Goal: Information Seeking & Learning: Learn about a topic

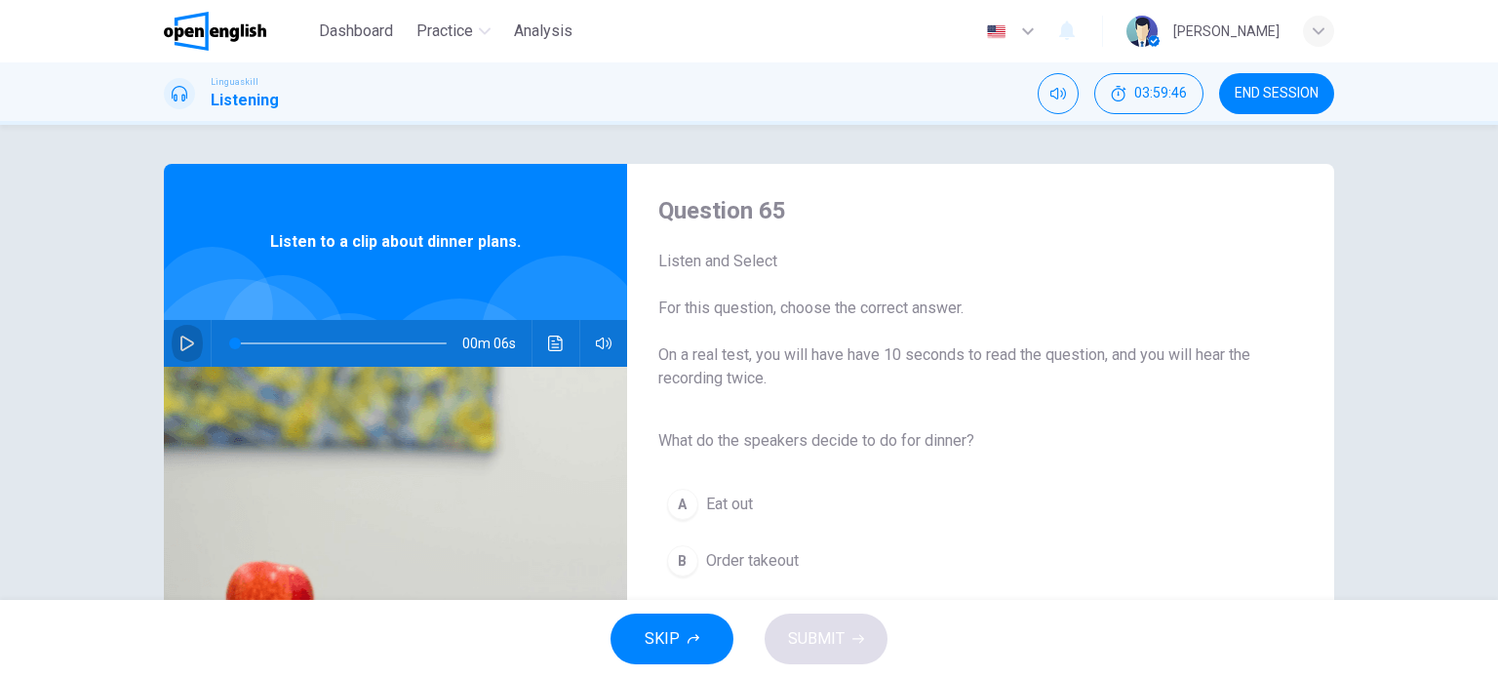
click at [185, 335] on icon "button" at bounding box center [187, 343] width 16 height 16
type input "*"
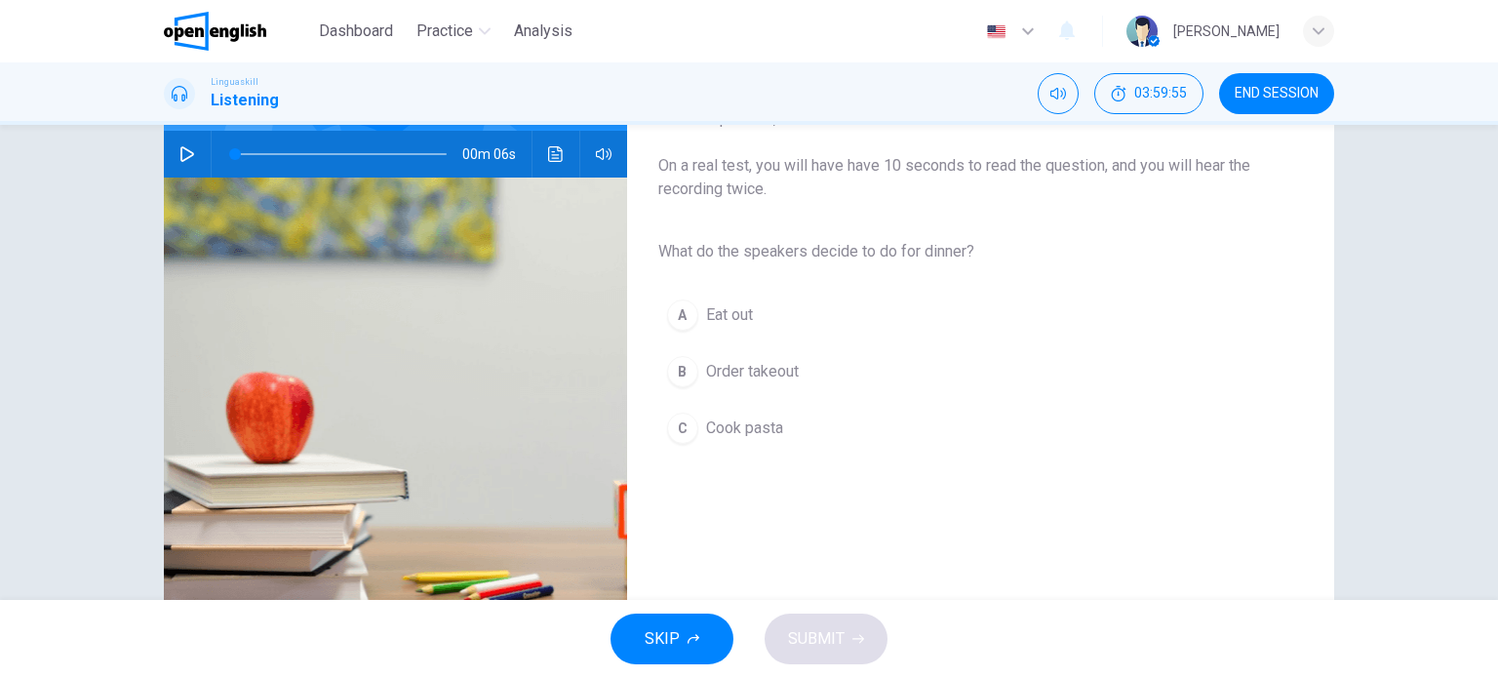
scroll to position [115, 0]
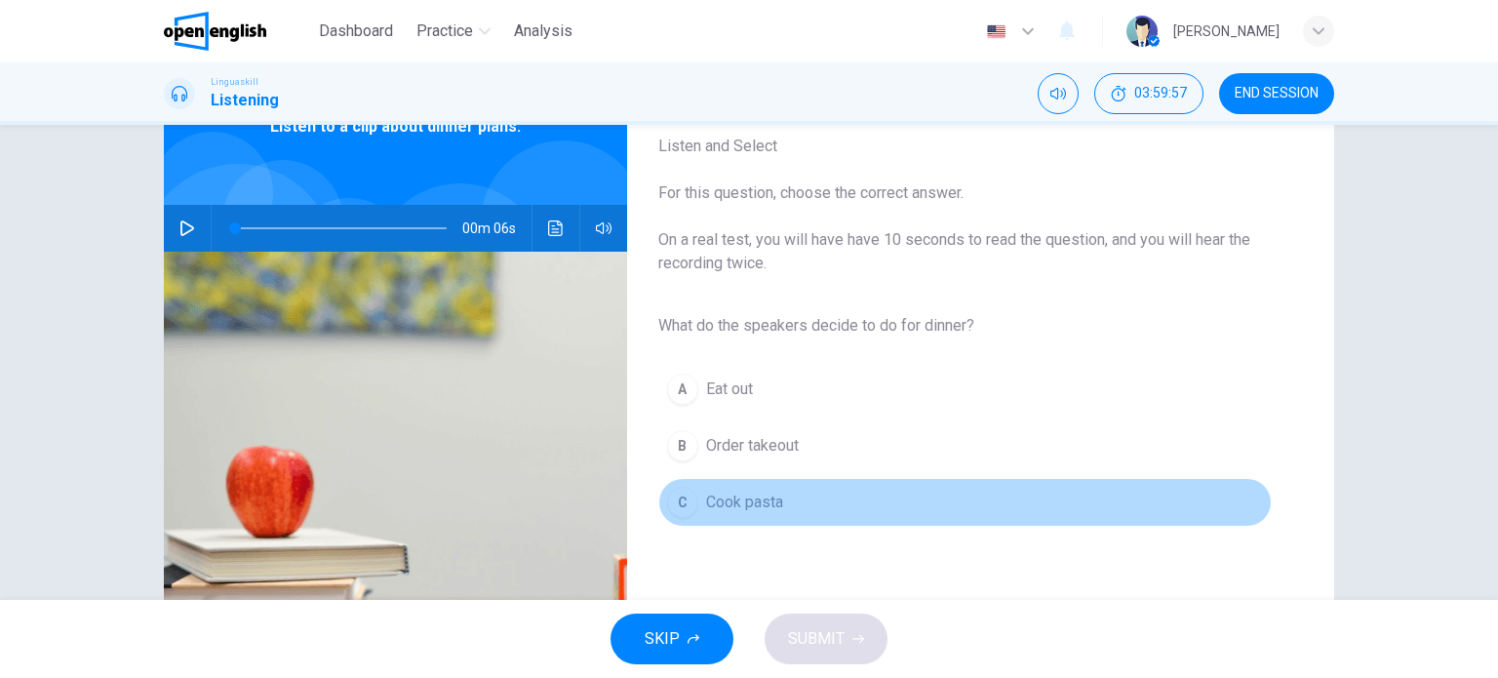
click at [755, 492] on span "Cook pasta" at bounding box center [744, 501] width 77 height 23
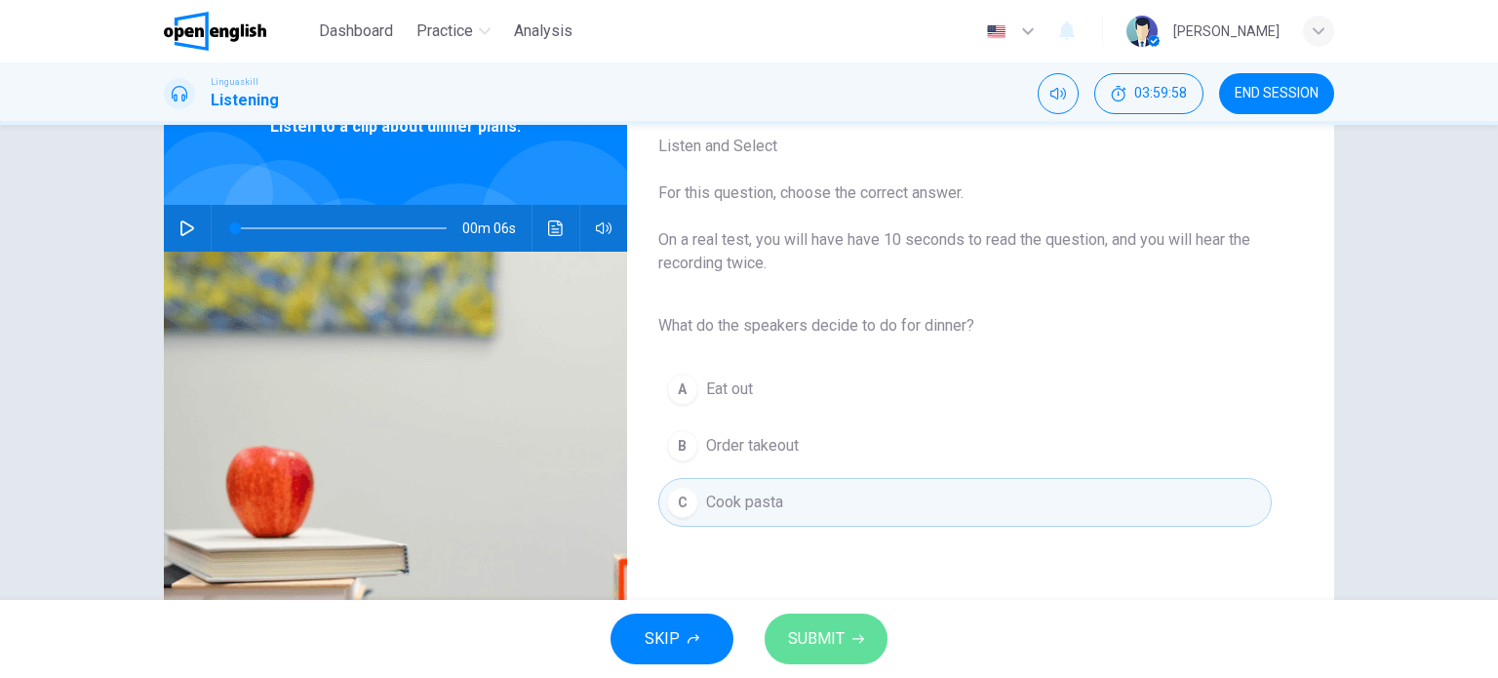
click at [831, 631] on span "SUBMIT" at bounding box center [816, 638] width 57 height 27
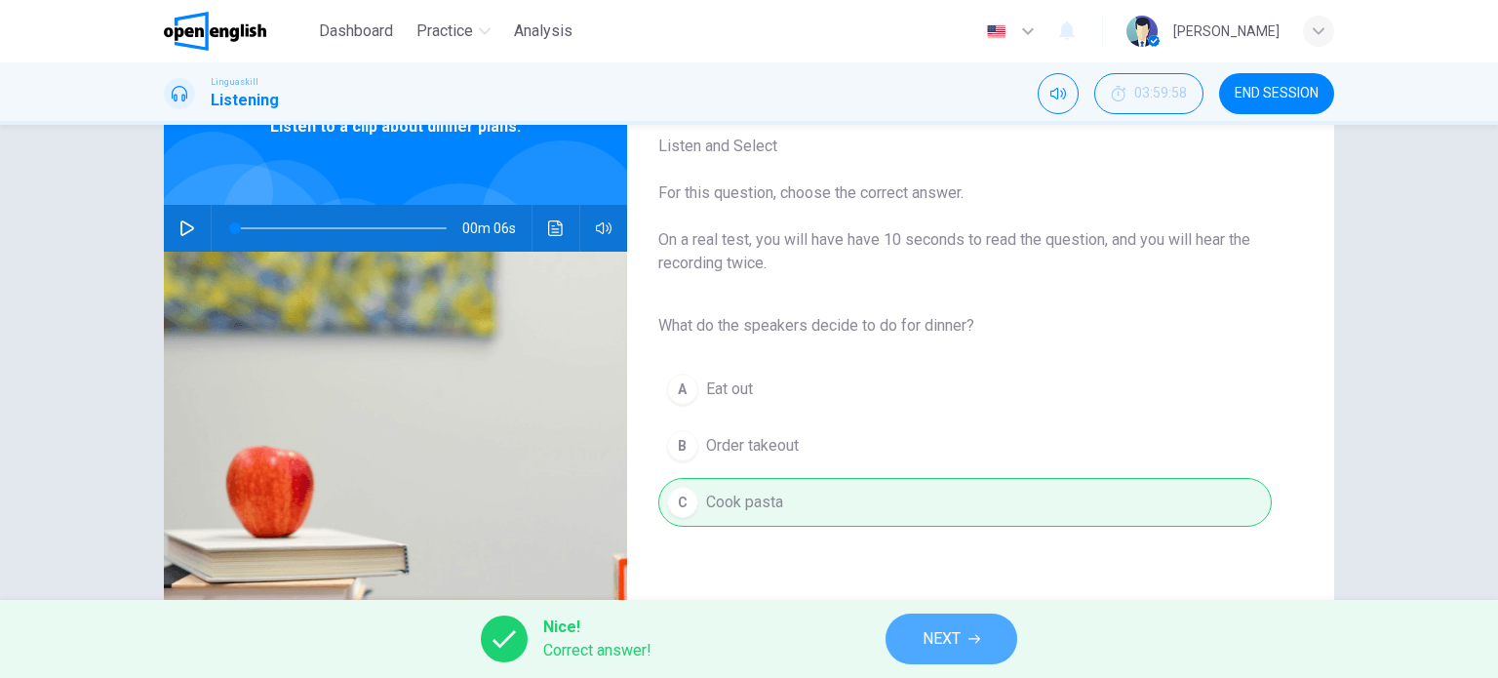
click at [919, 635] on button "NEXT" at bounding box center [951, 638] width 132 height 51
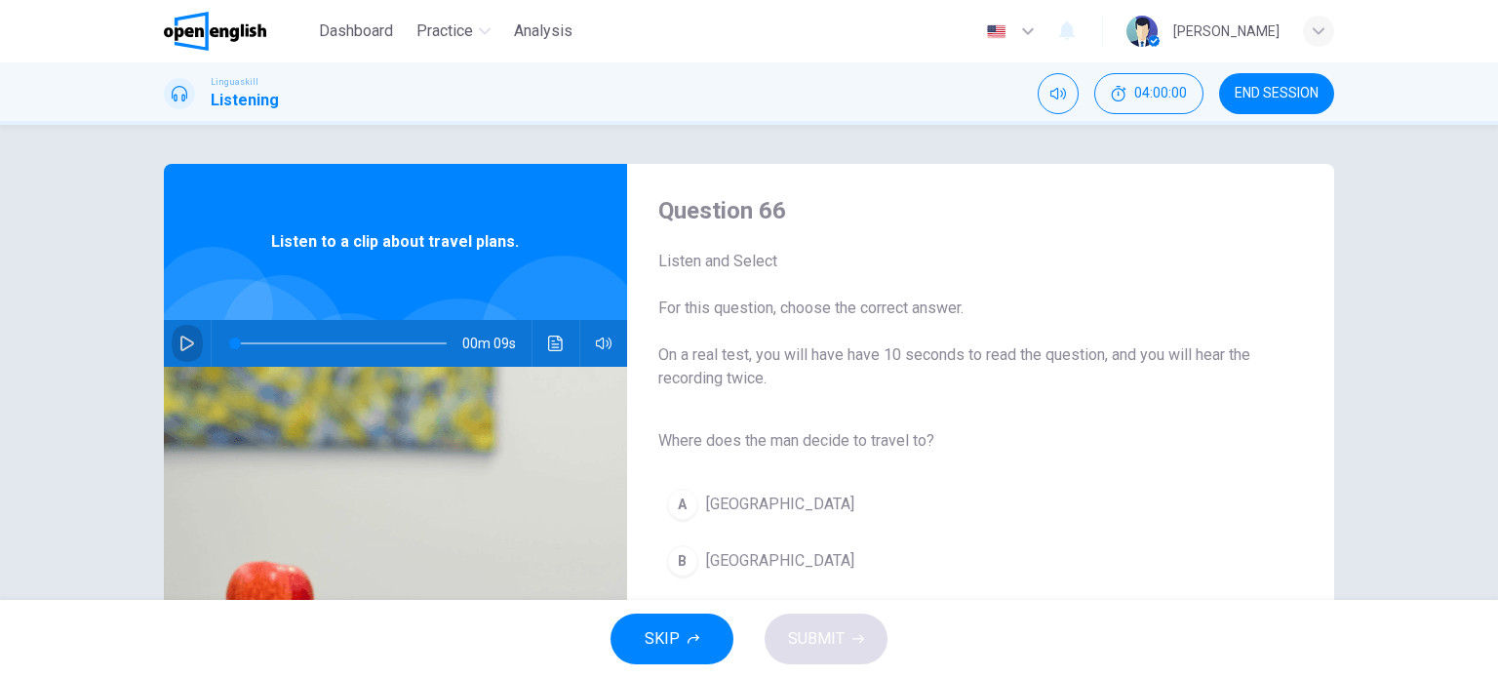
click at [173, 340] on button "button" at bounding box center [187, 343] width 31 height 47
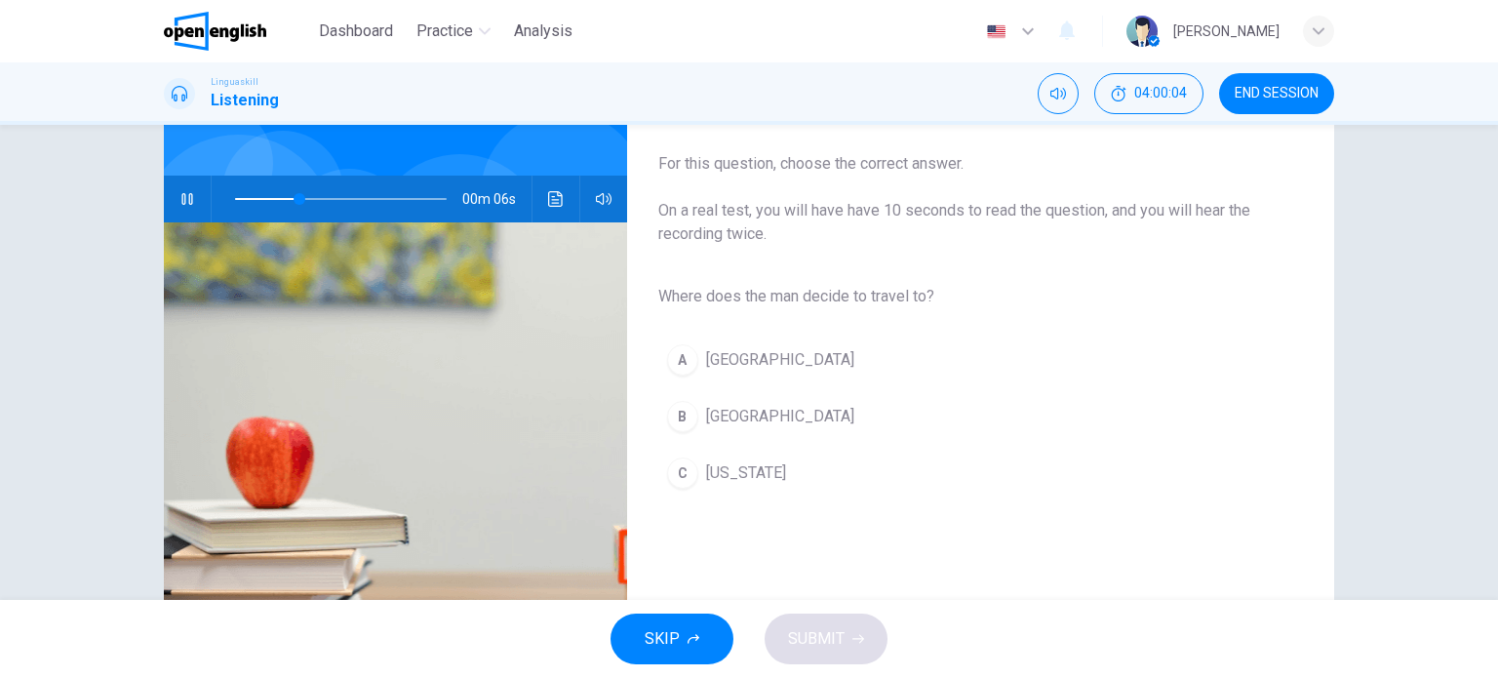
scroll to position [146, 0]
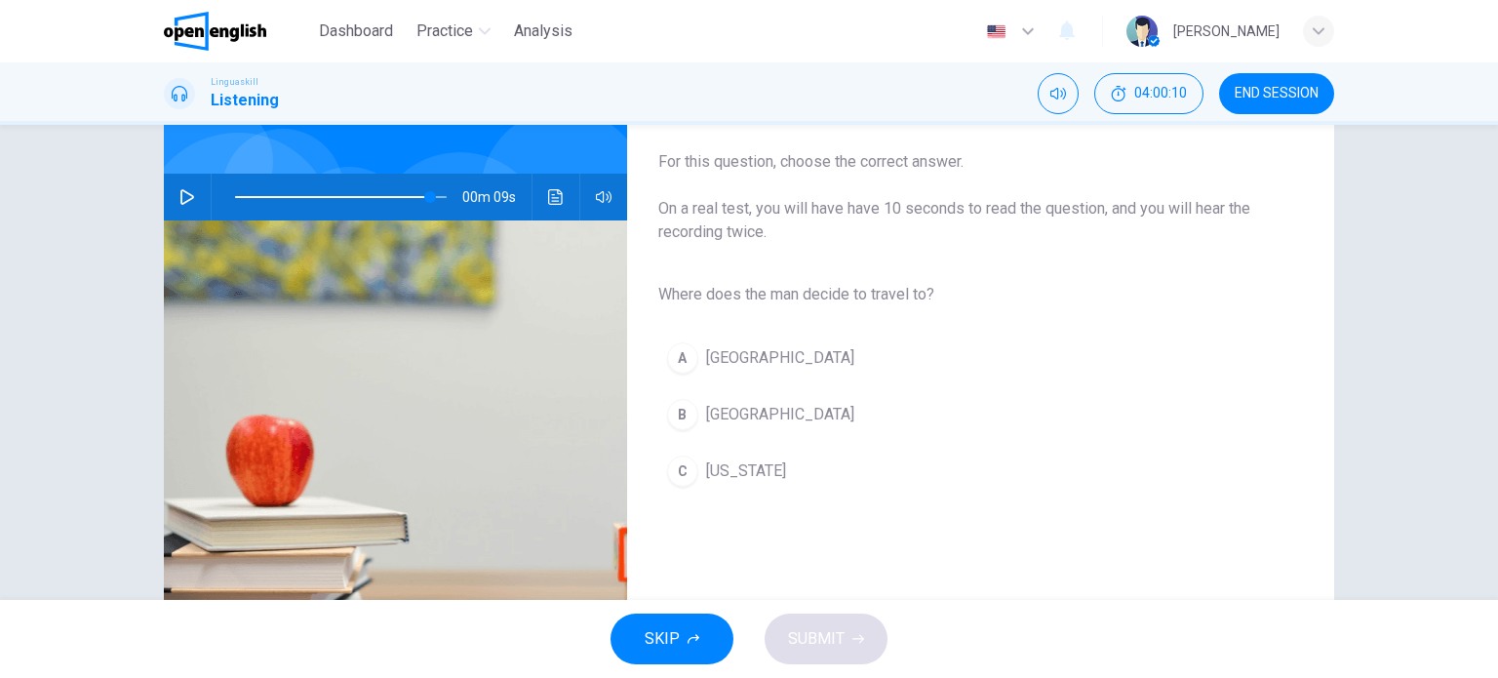
type input "*"
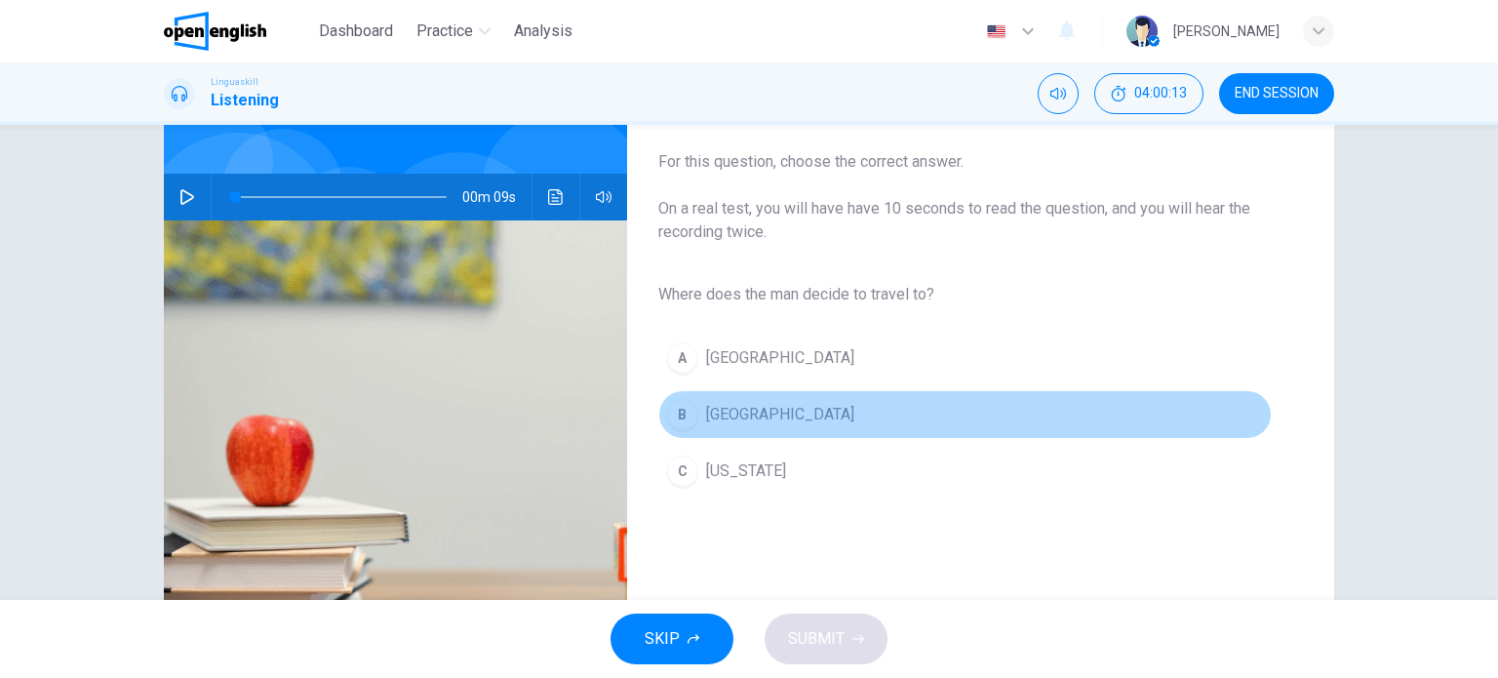
click at [690, 410] on div "B" at bounding box center [682, 414] width 31 height 31
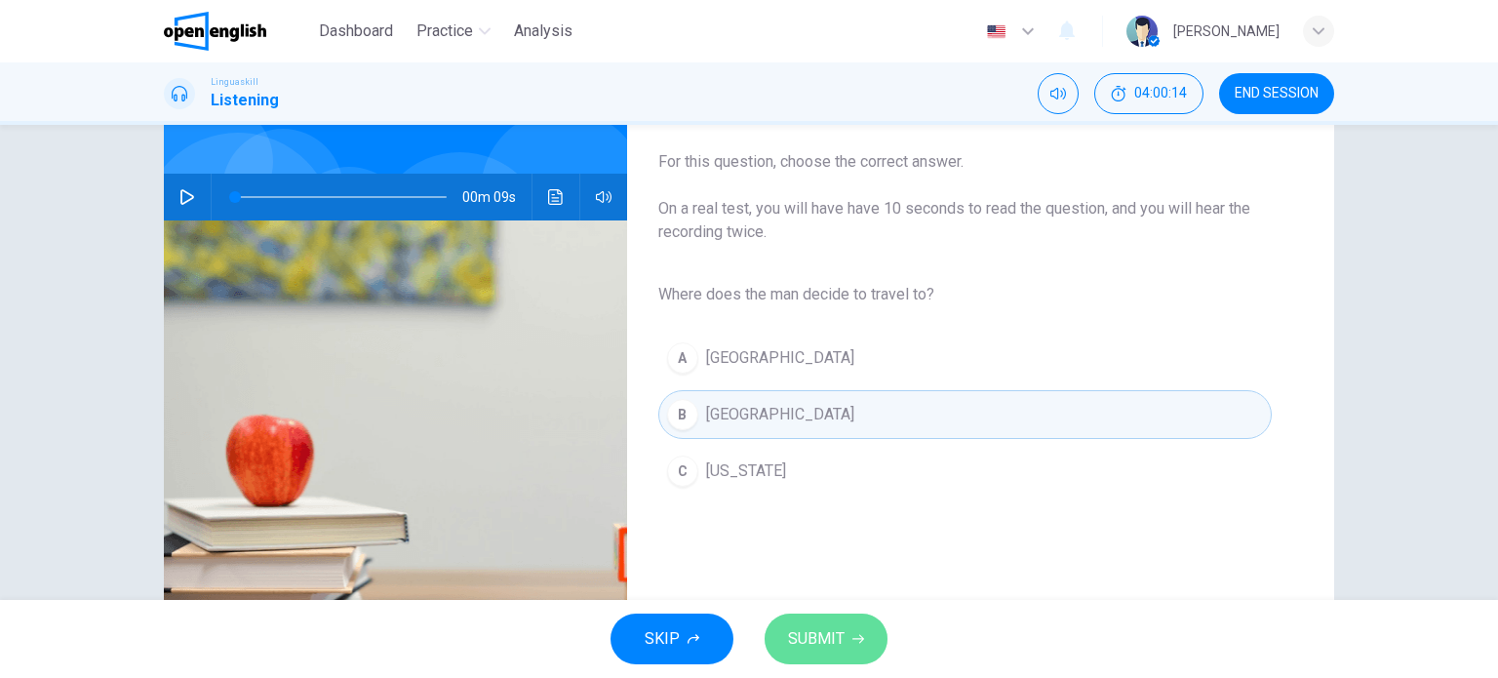
click at [852, 643] on icon "button" at bounding box center [858, 639] width 12 height 12
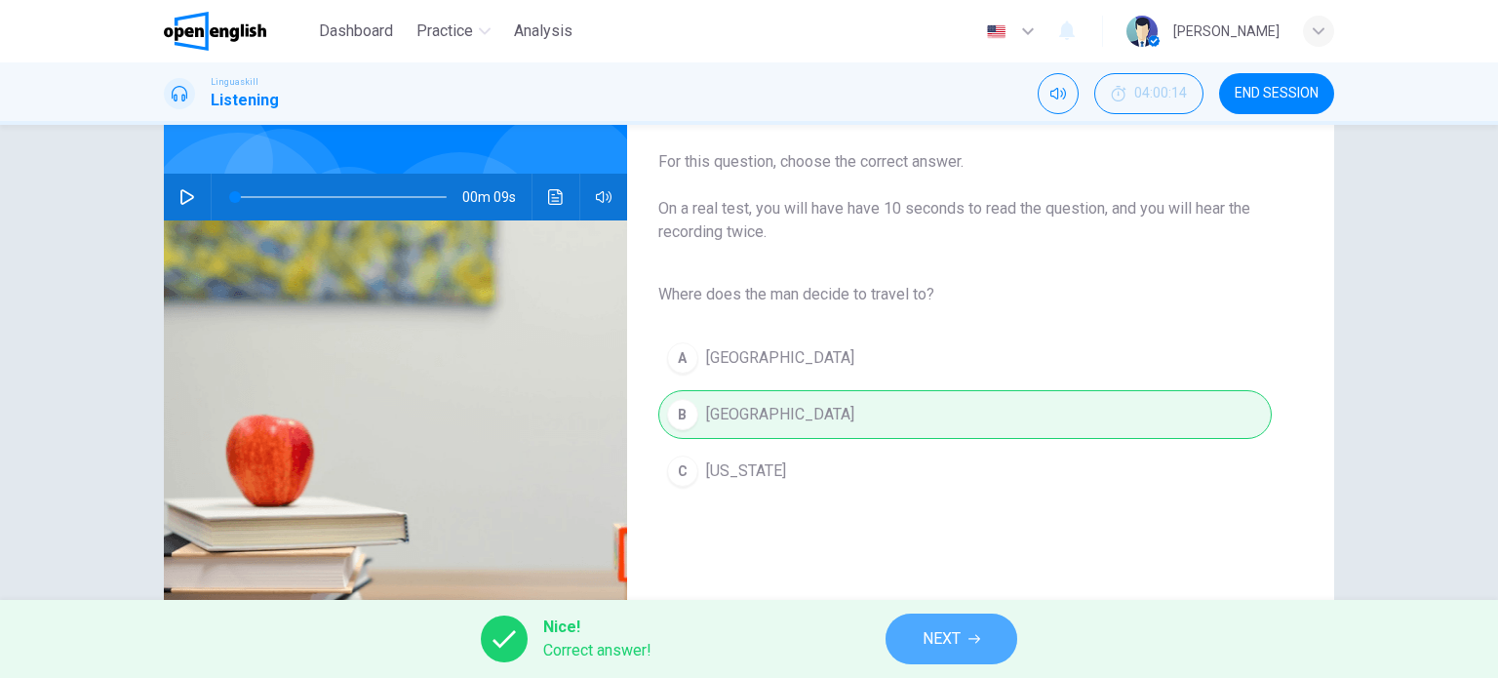
click at [924, 631] on span "NEXT" at bounding box center [941, 638] width 38 height 27
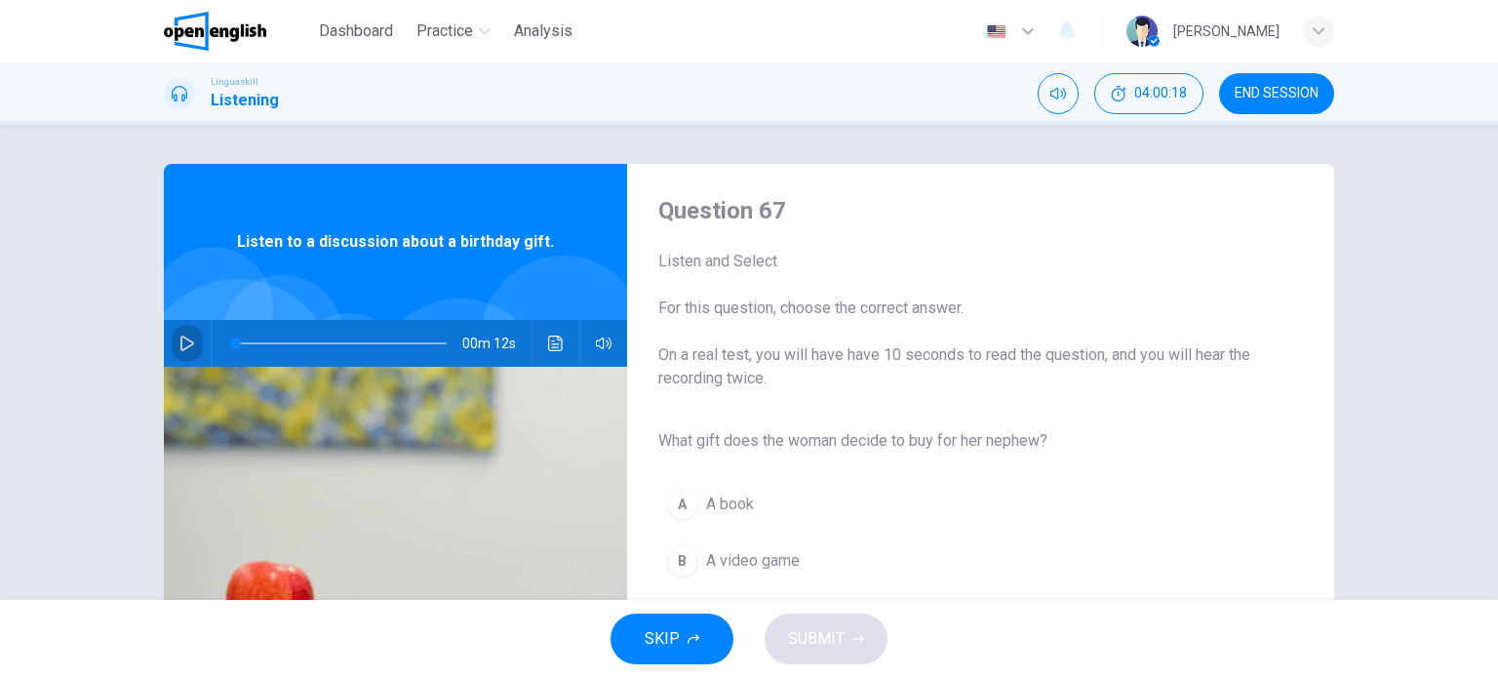
click at [183, 337] on icon "button" at bounding box center [187, 343] width 16 height 16
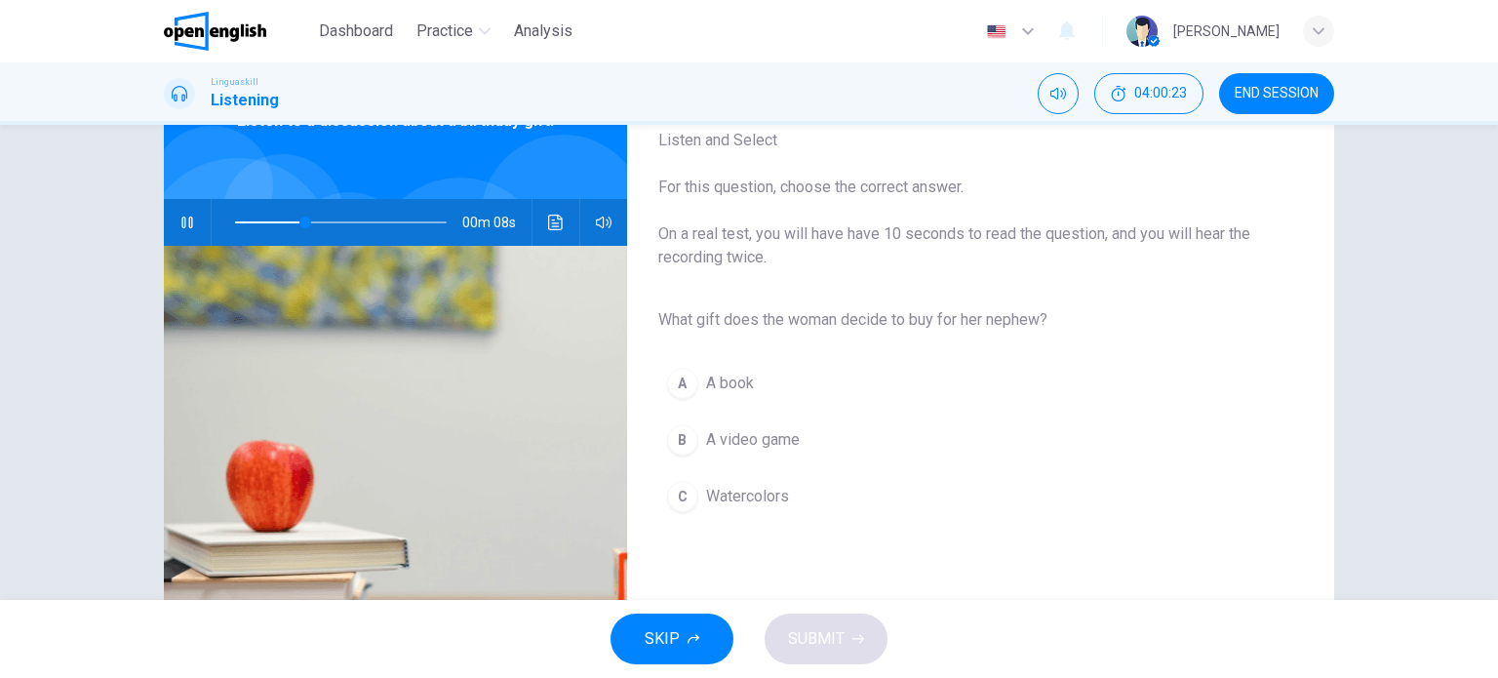
scroll to position [133, 0]
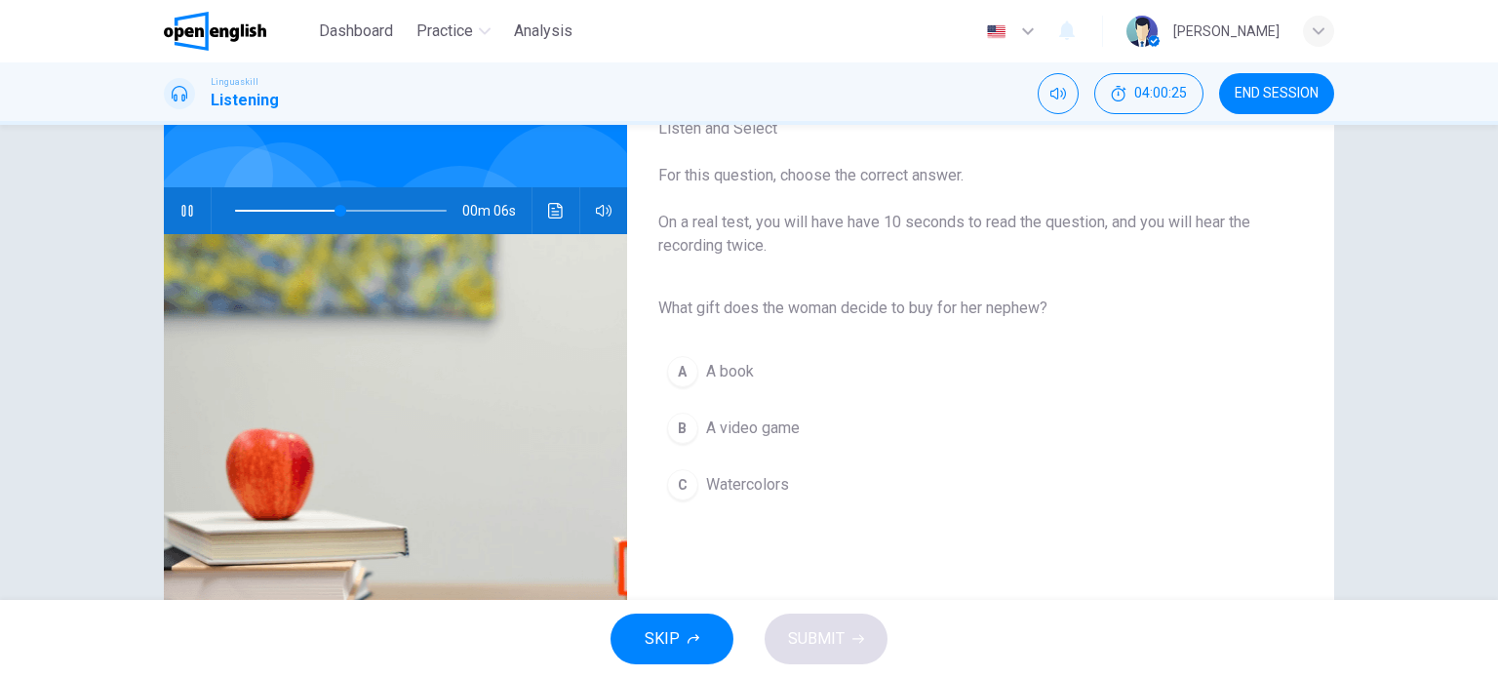
click at [729, 477] on span "Watercolors" at bounding box center [747, 484] width 83 height 23
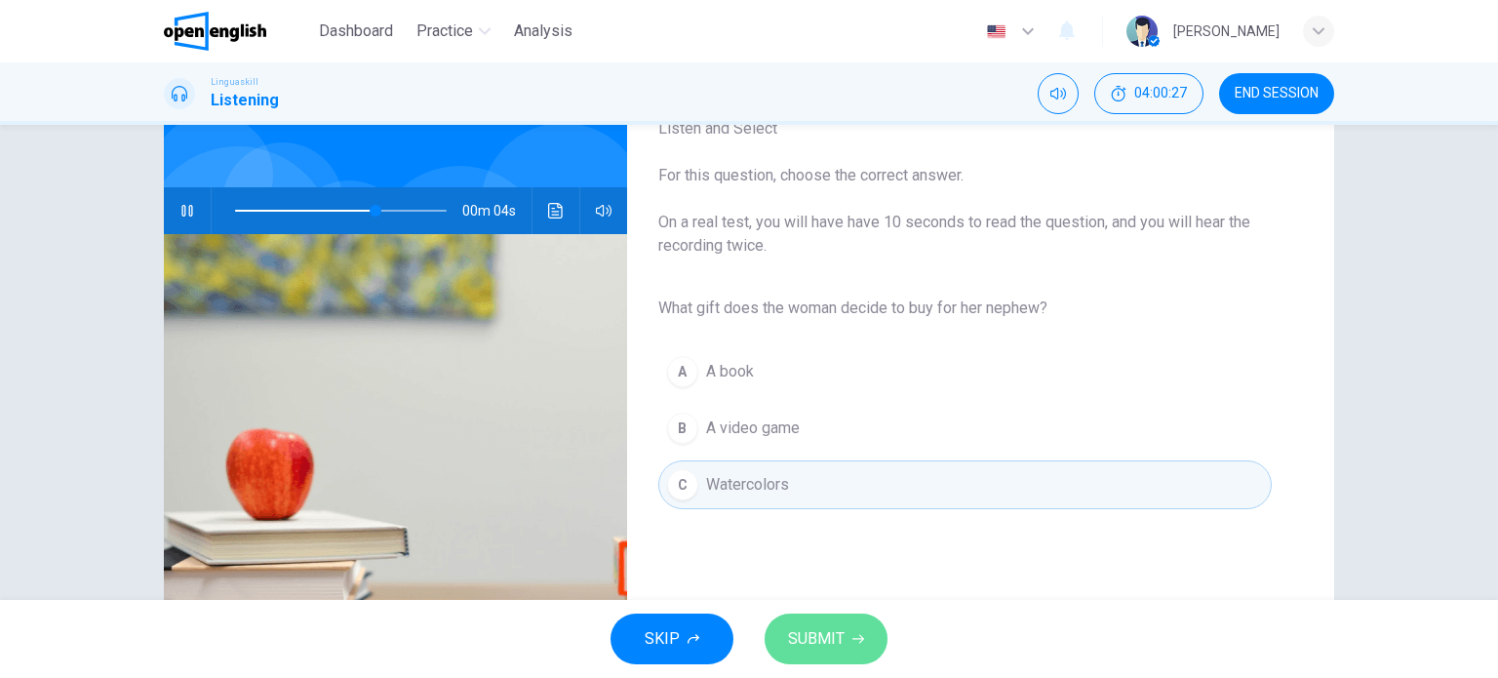
click at [802, 634] on span "SUBMIT" at bounding box center [816, 638] width 57 height 27
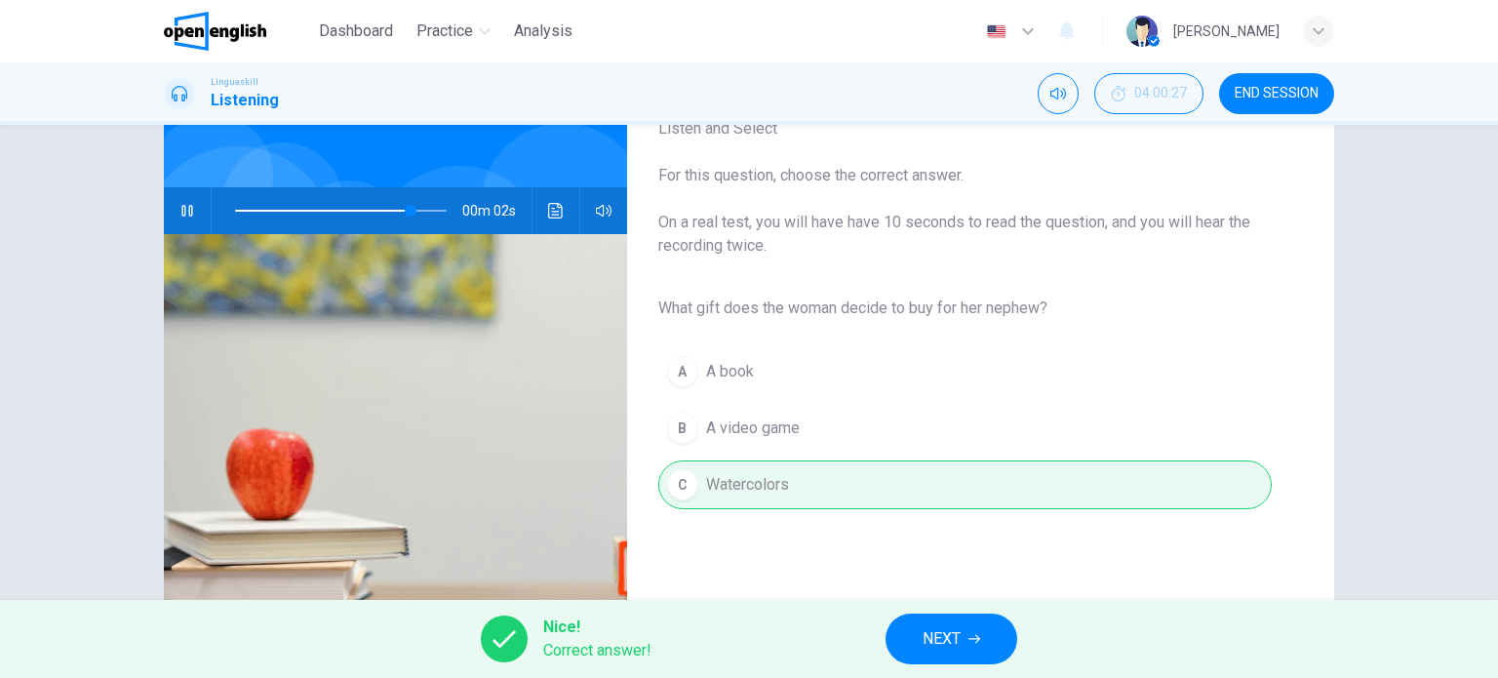
type input "**"
click at [967, 627] on button "NEXT" at bounding box center [951, 638] width 132 height 51
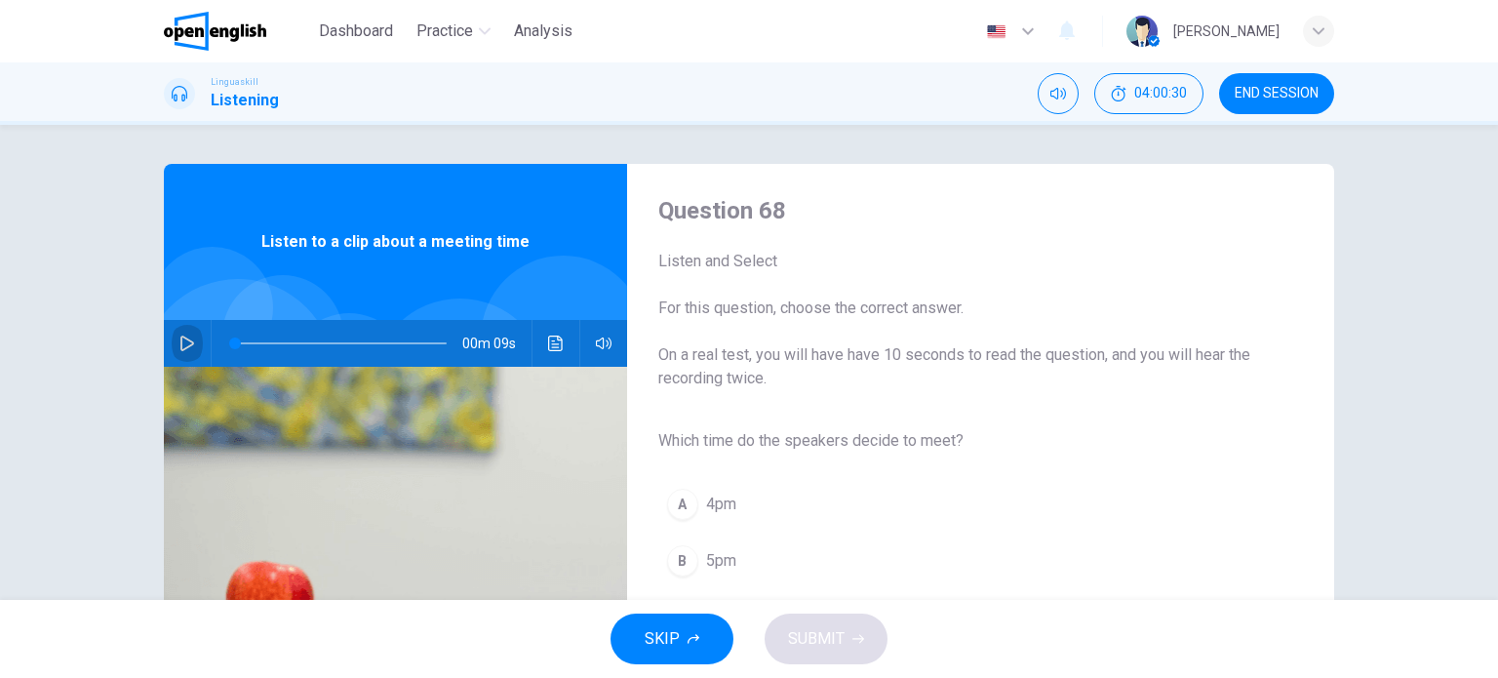
click at [179, 335] on icon "button" at bounding box center [187, 343] width 16 height 16
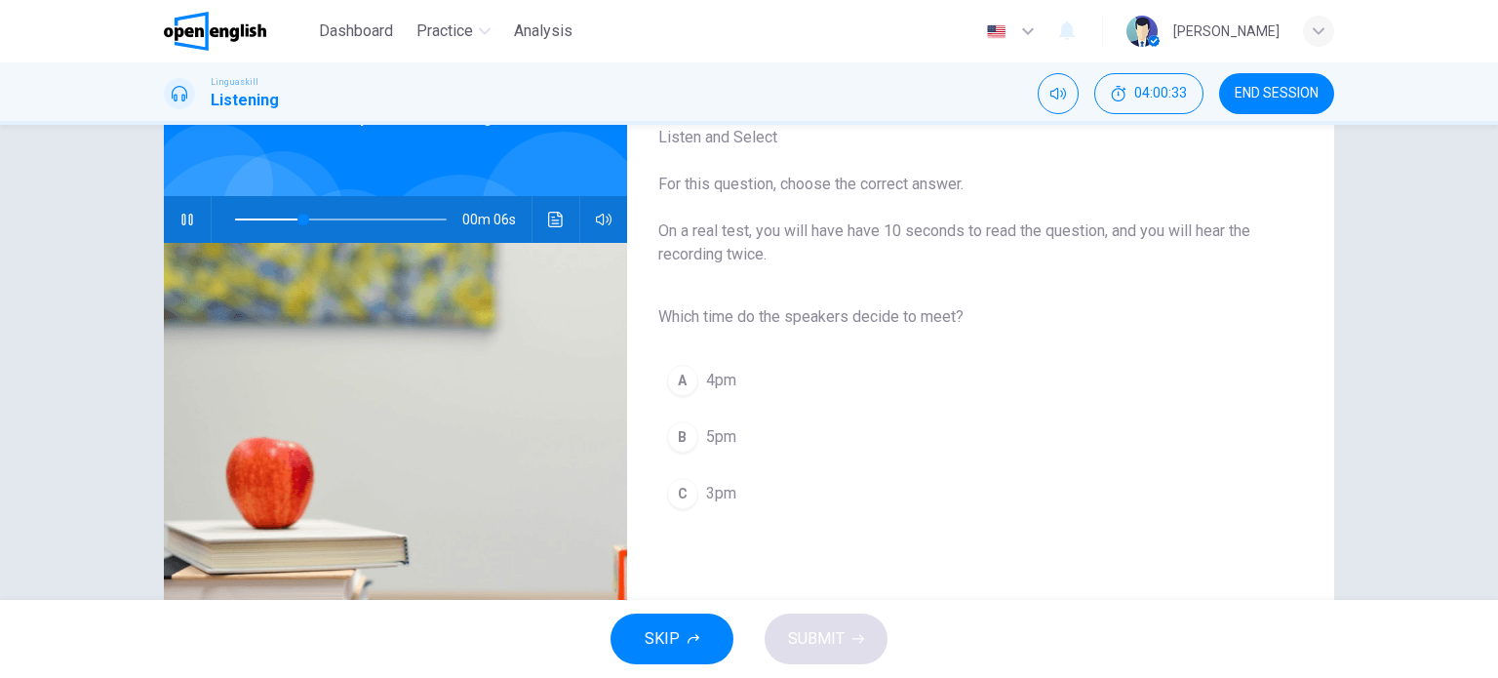
scroll to position [129, 0]
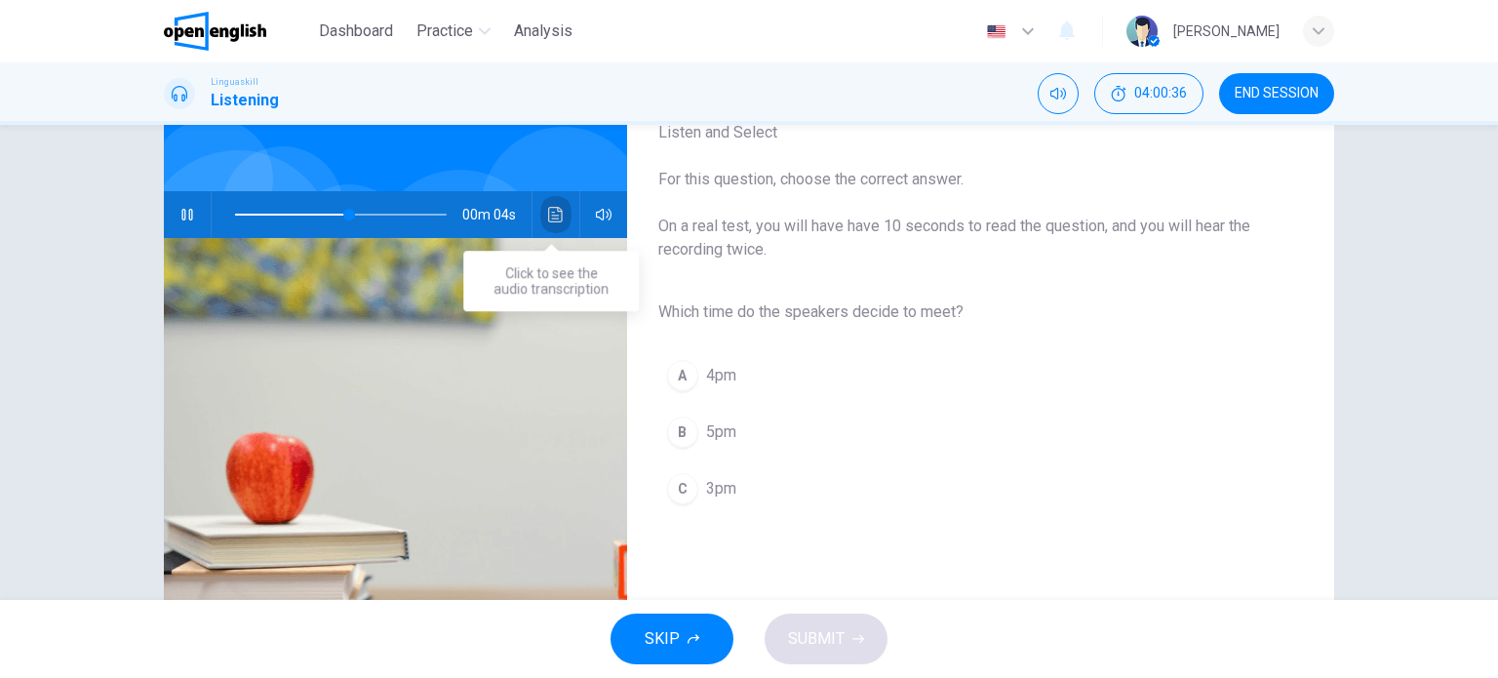
click at [548, 215] on icon "Click to see the audio transcription" at bounding box center [556, 215] width 16 height 16
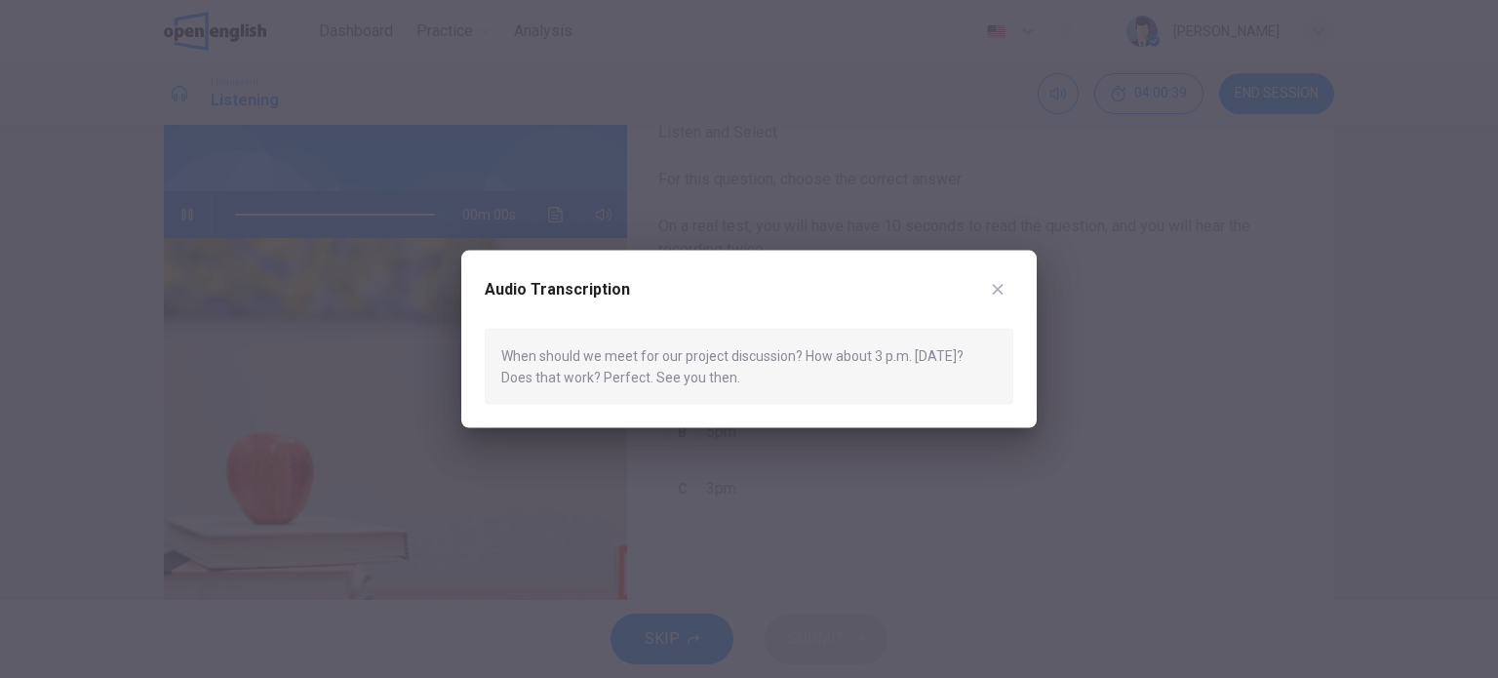
type input "*"
click at [1000, 281] on icon "button" at bounding box center [998, 289] width 16 height 16
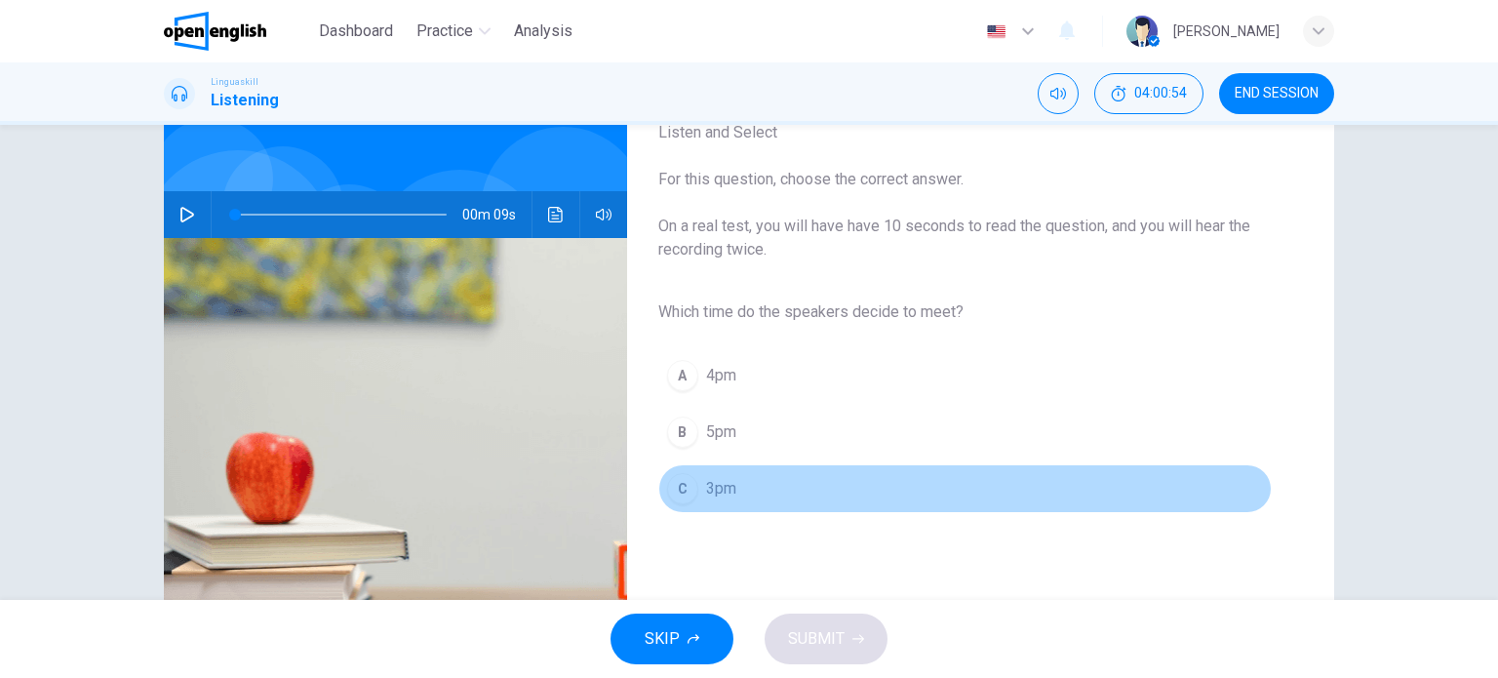
click at [718, 498] on span "3pm" at bounding box center [721, 488] width 30 height 23
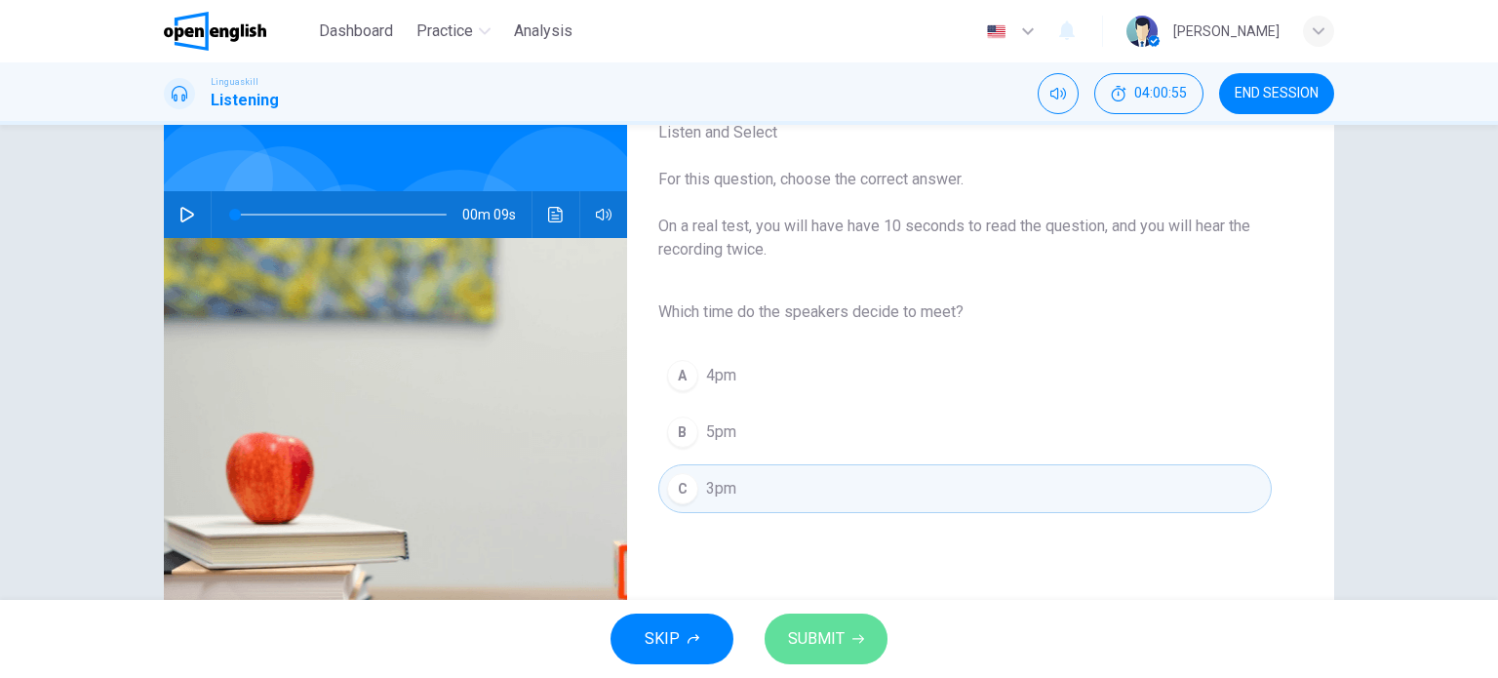
click at [825, 636] on span "SUBMIT" at bounding box center [816, 638] width 57 height 27
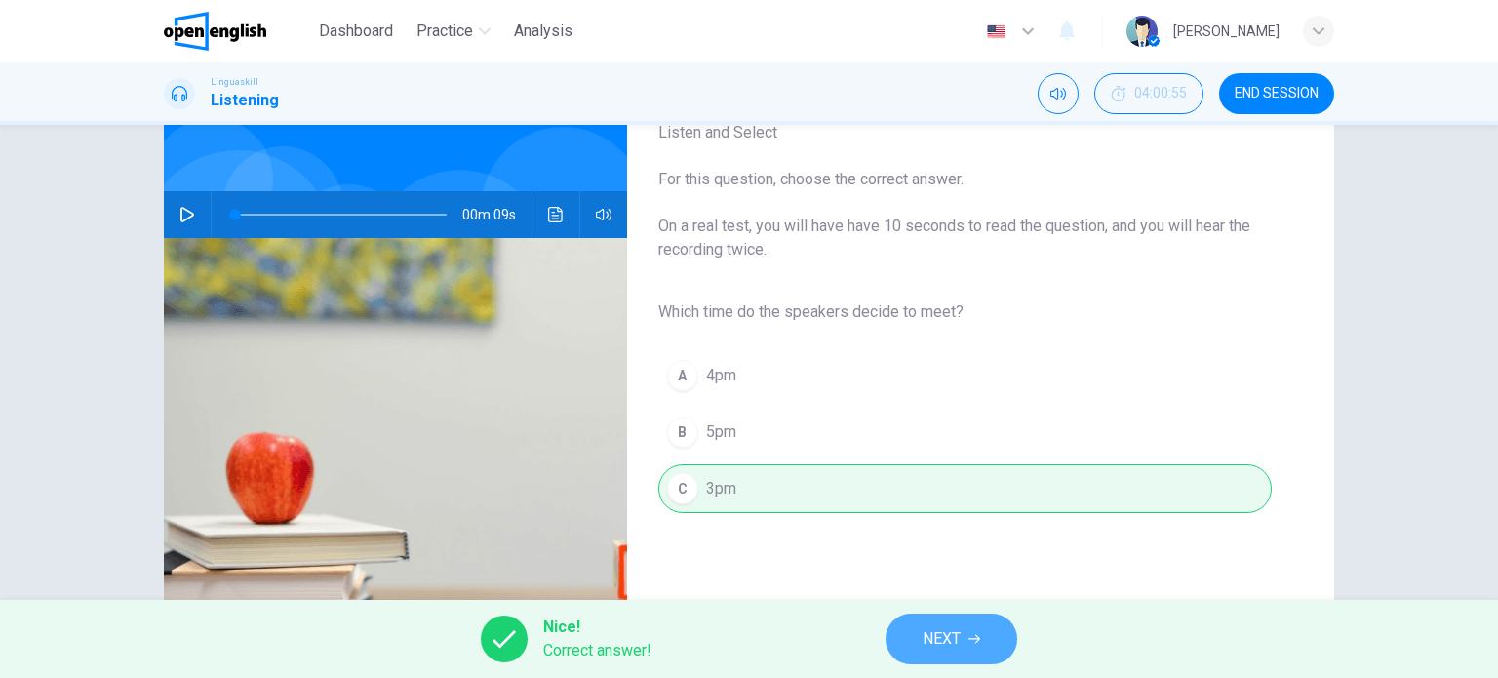
click at [951, 656] on button "NEXT" at bounding box center [951, 638] width 132 height 51
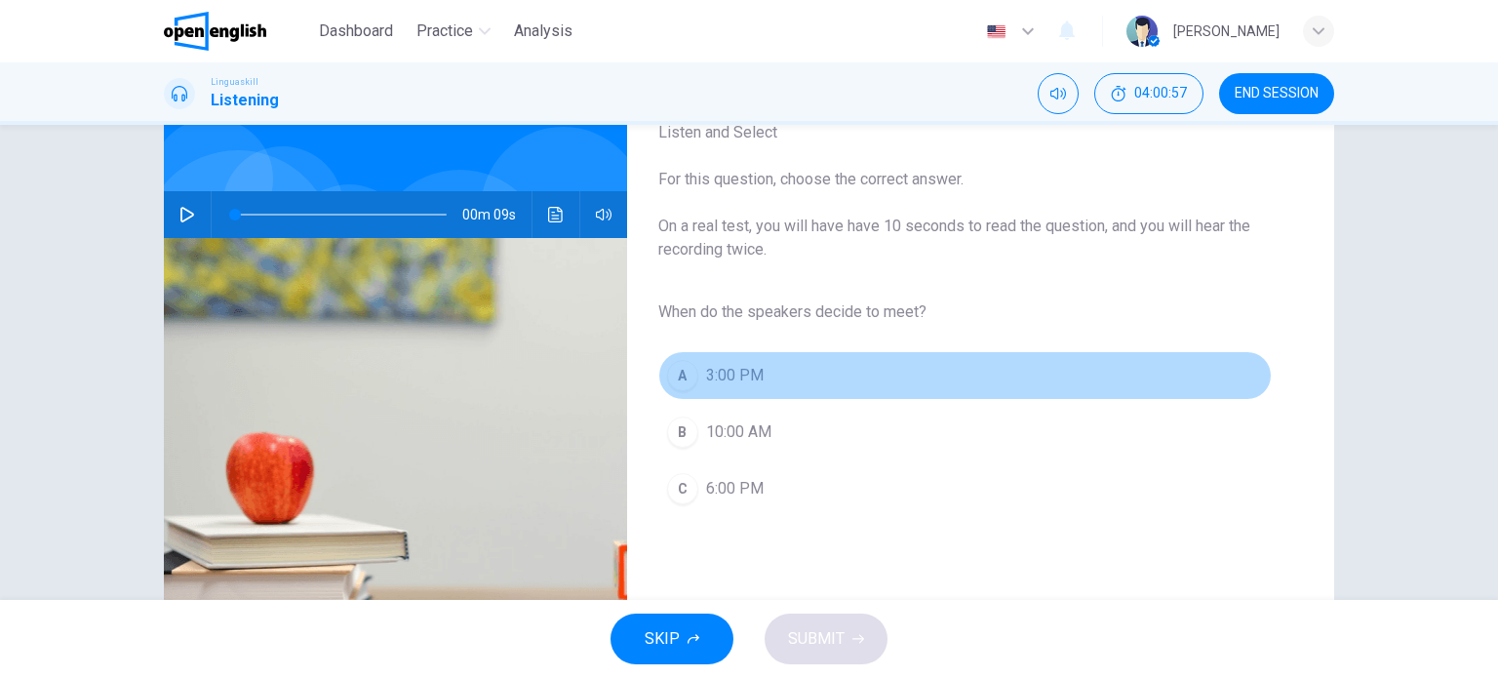
click at [718, 370] on span "3:00 PM" at bounding box center [735, 375] width 58 height 23
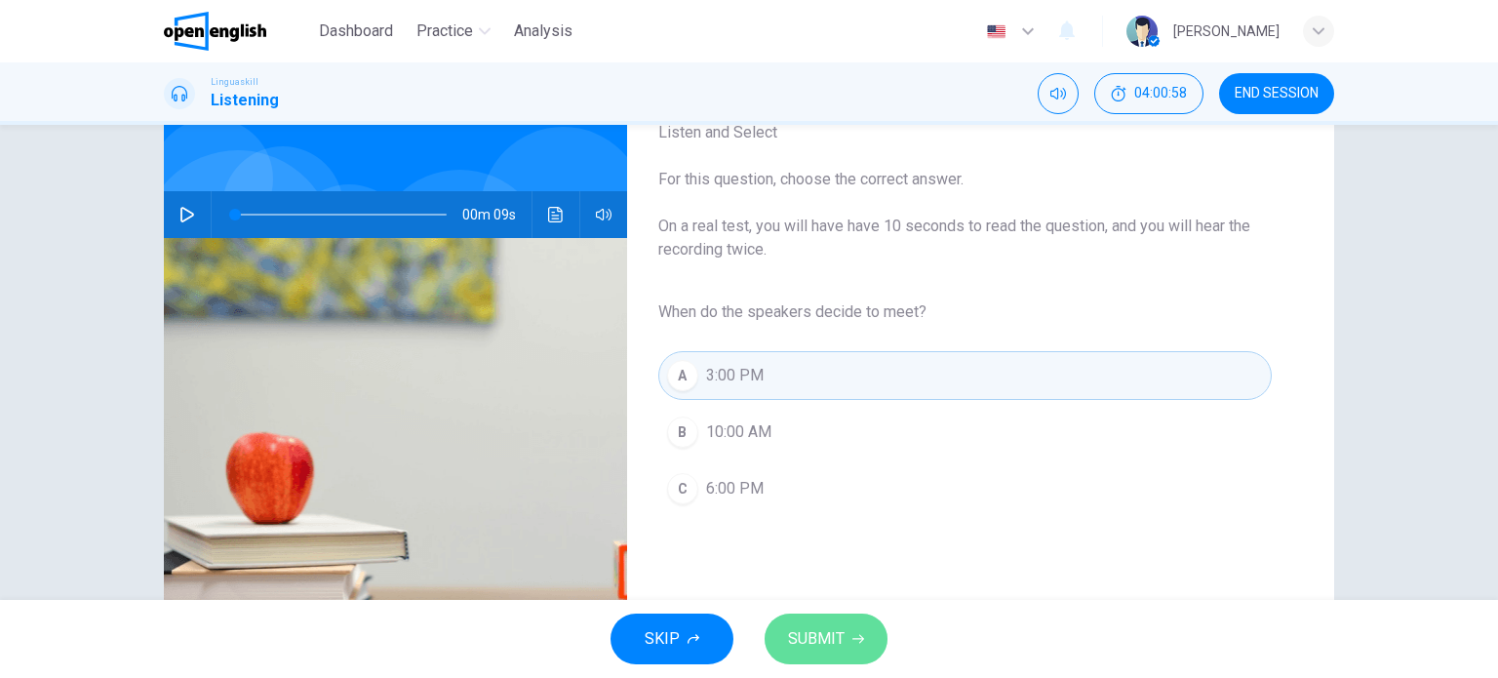
click at [828, 635] on span "SUBMIT" at bounding box center [816, 638] width 57 height 27
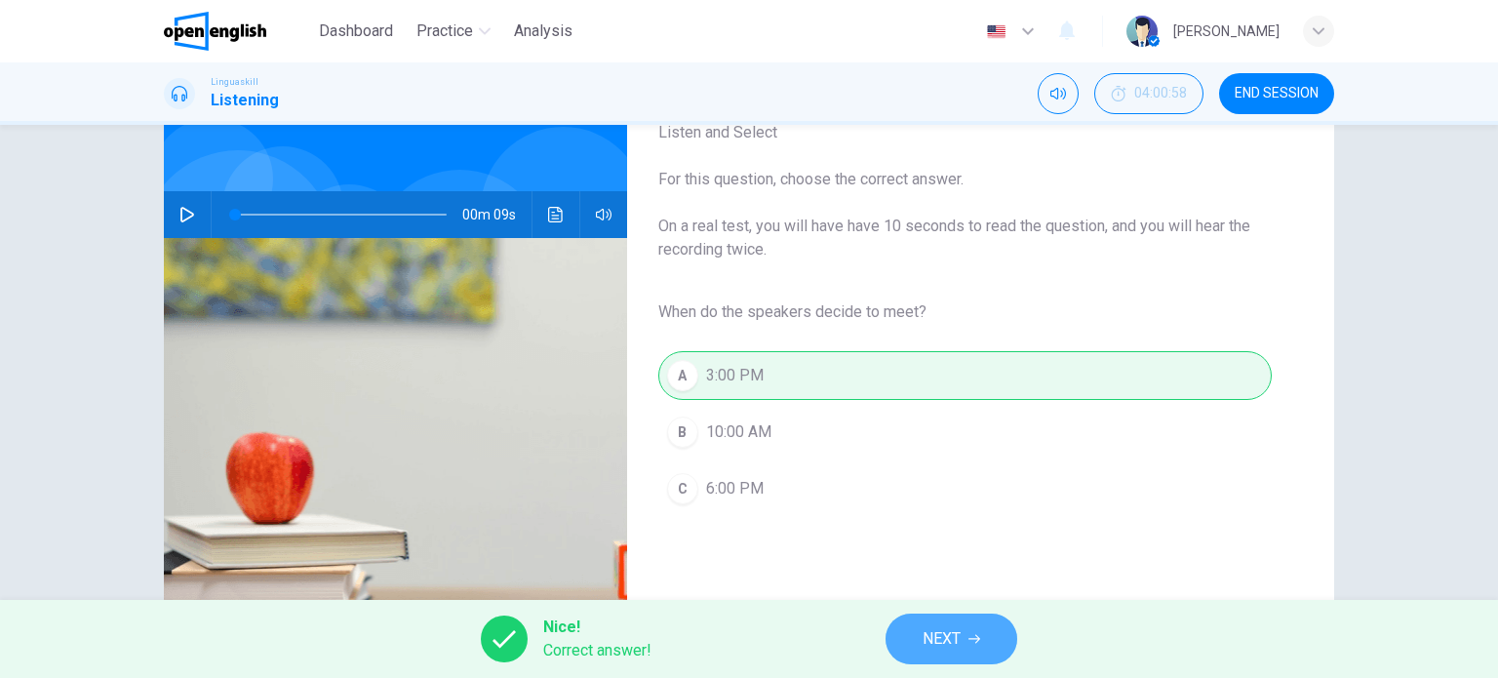
click at [952, 645] on span "NEXT" at bounding box center [941, 638] width 38 height 27
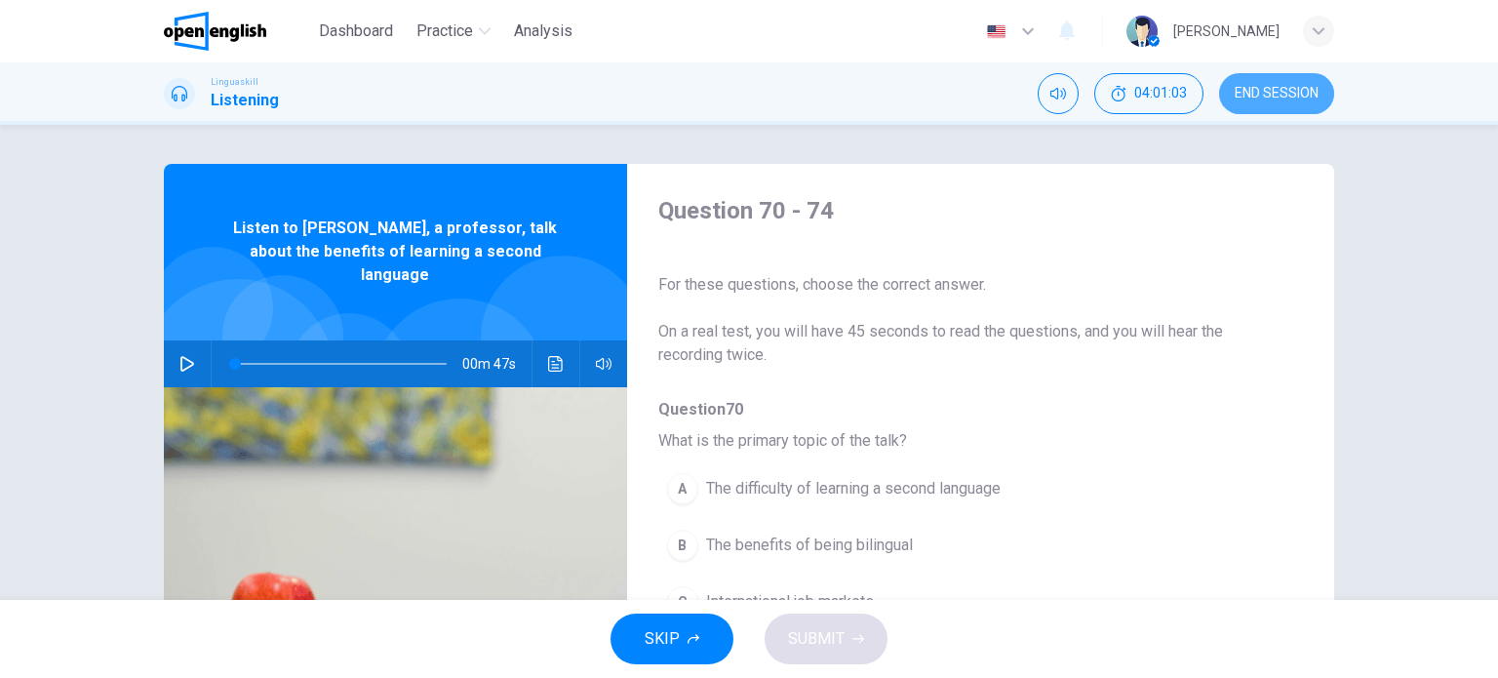
click at [1298, 102] on button "END SESSION" at bounding box center [1276, 93] width 115 height 41
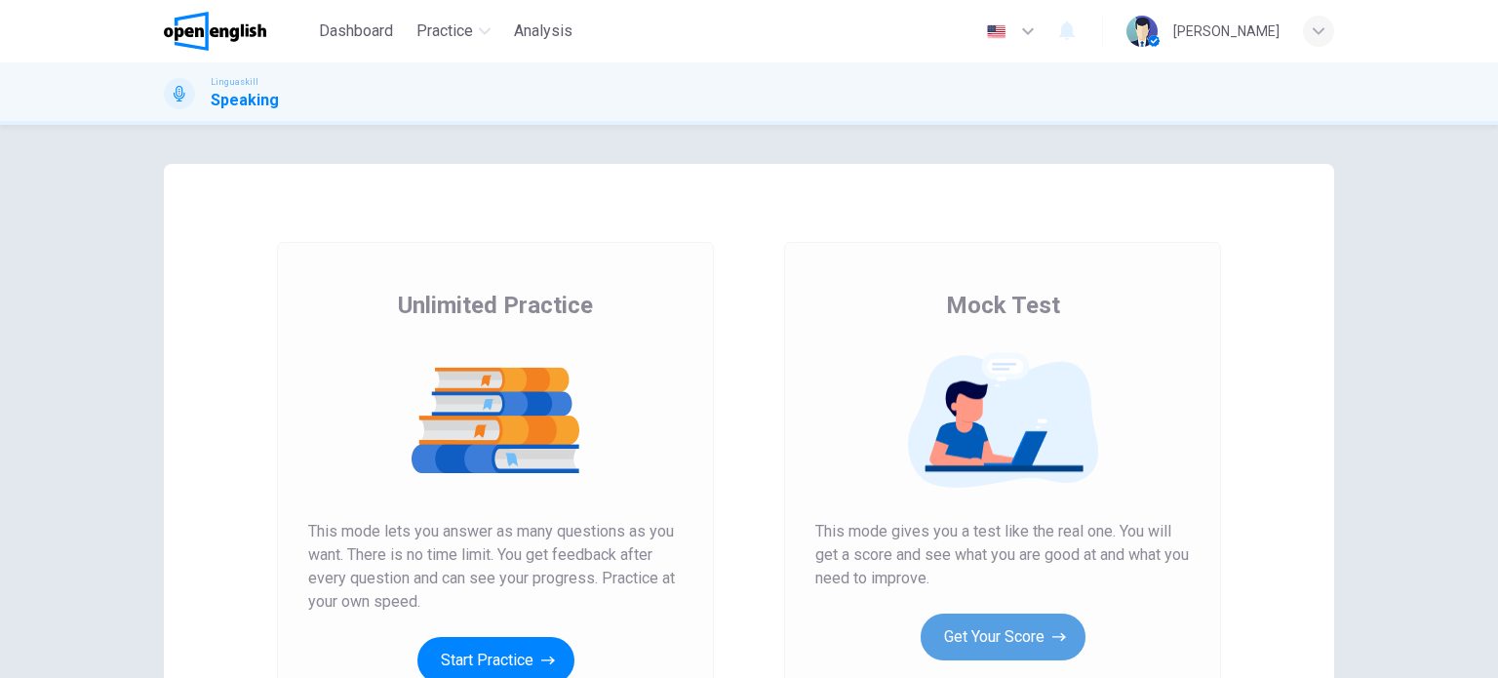
click at [1046, 633] on button "Get Your Score" at bounding box center [1002, 636] width 165 height 47
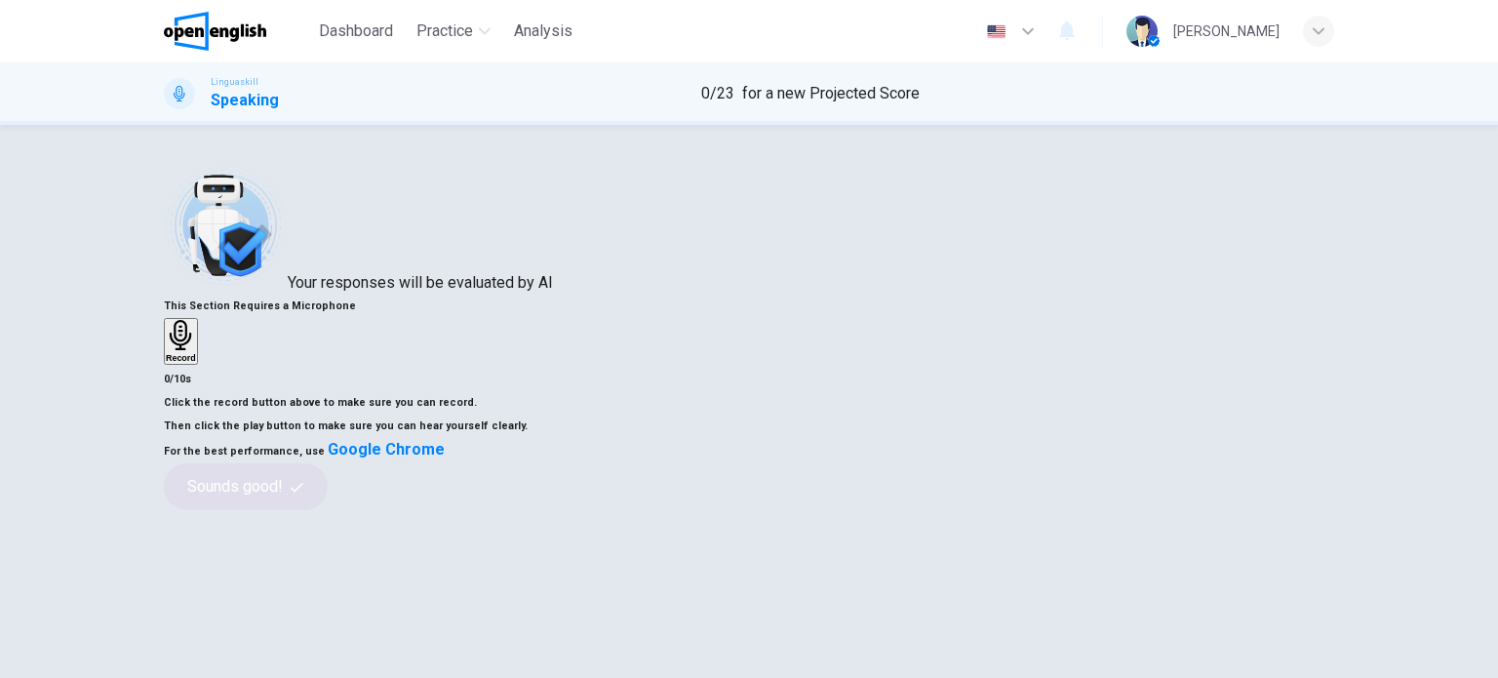
click at [196, 363] on div "Record" at bounding box center [181, 341] width 30 height 43
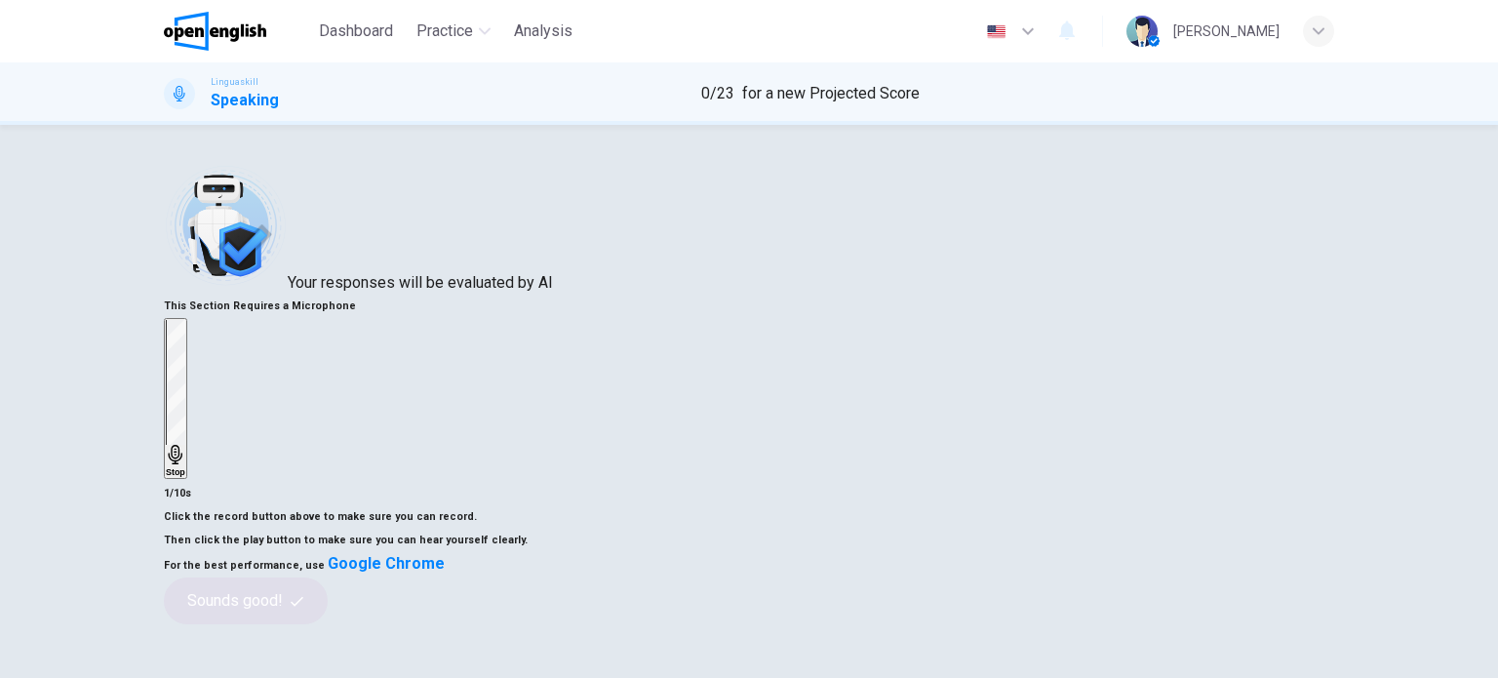
click at [185, 358] on div "Stop" at bounding box center [176, 398] width 20 height 157
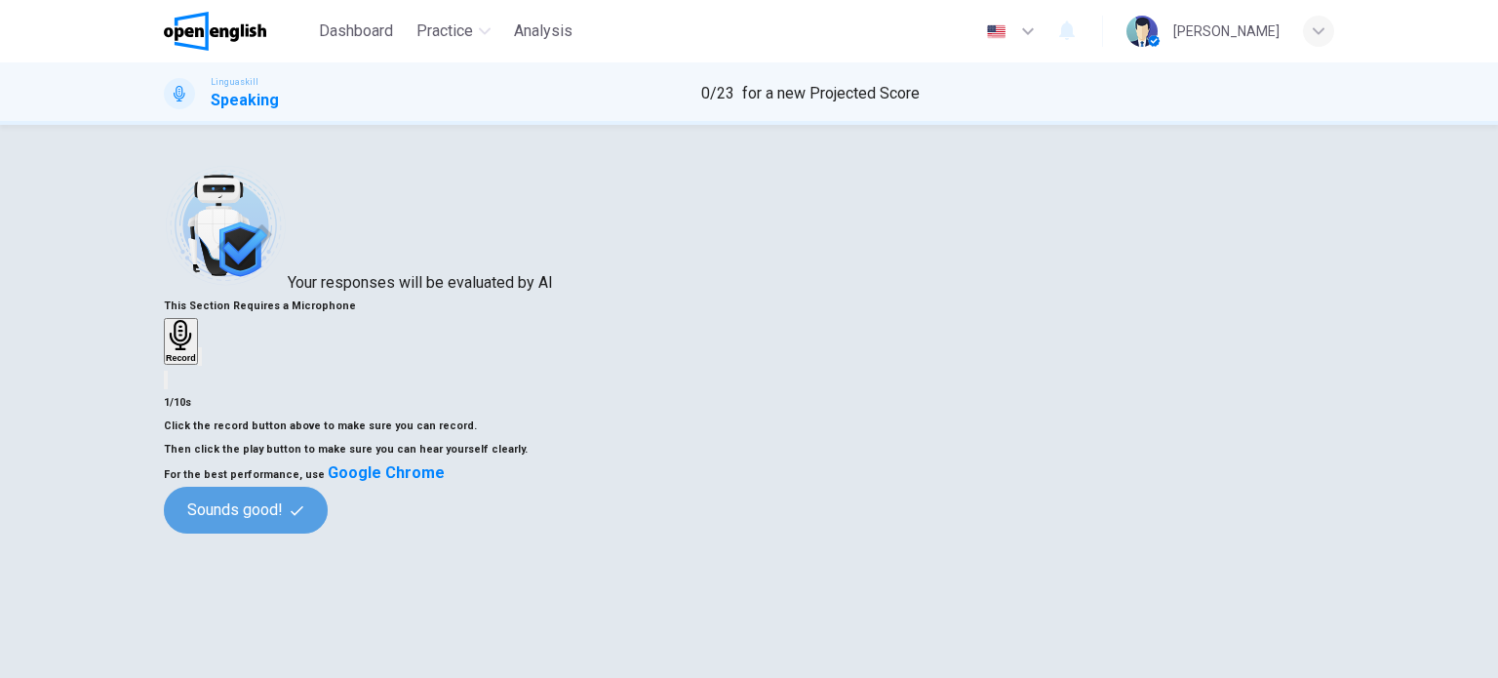
click at [328, 533] on button "Sounds good!" at bounding box center [246, 510] width 164 height 47
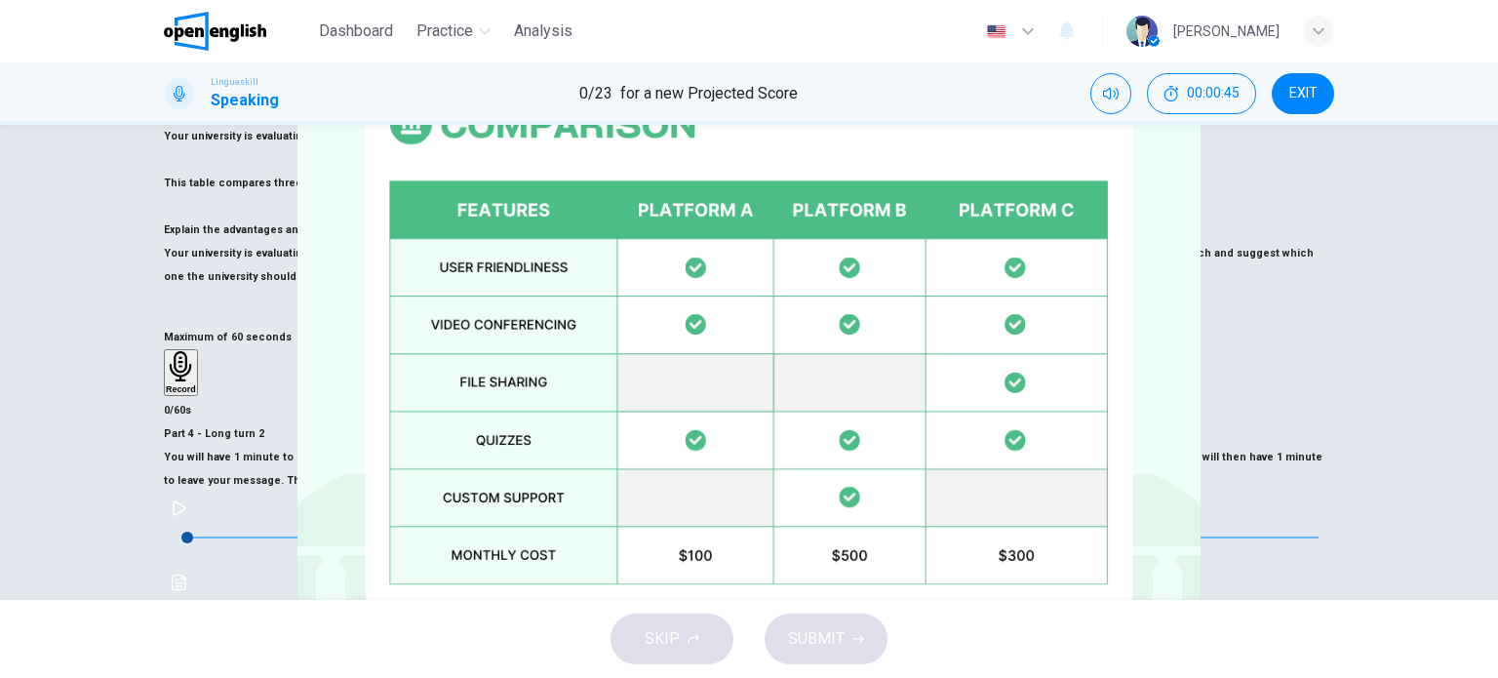
scroll to position [428, 0]
click at [417, 358] on img at bounding box center [749, 339] width 1498 height 678
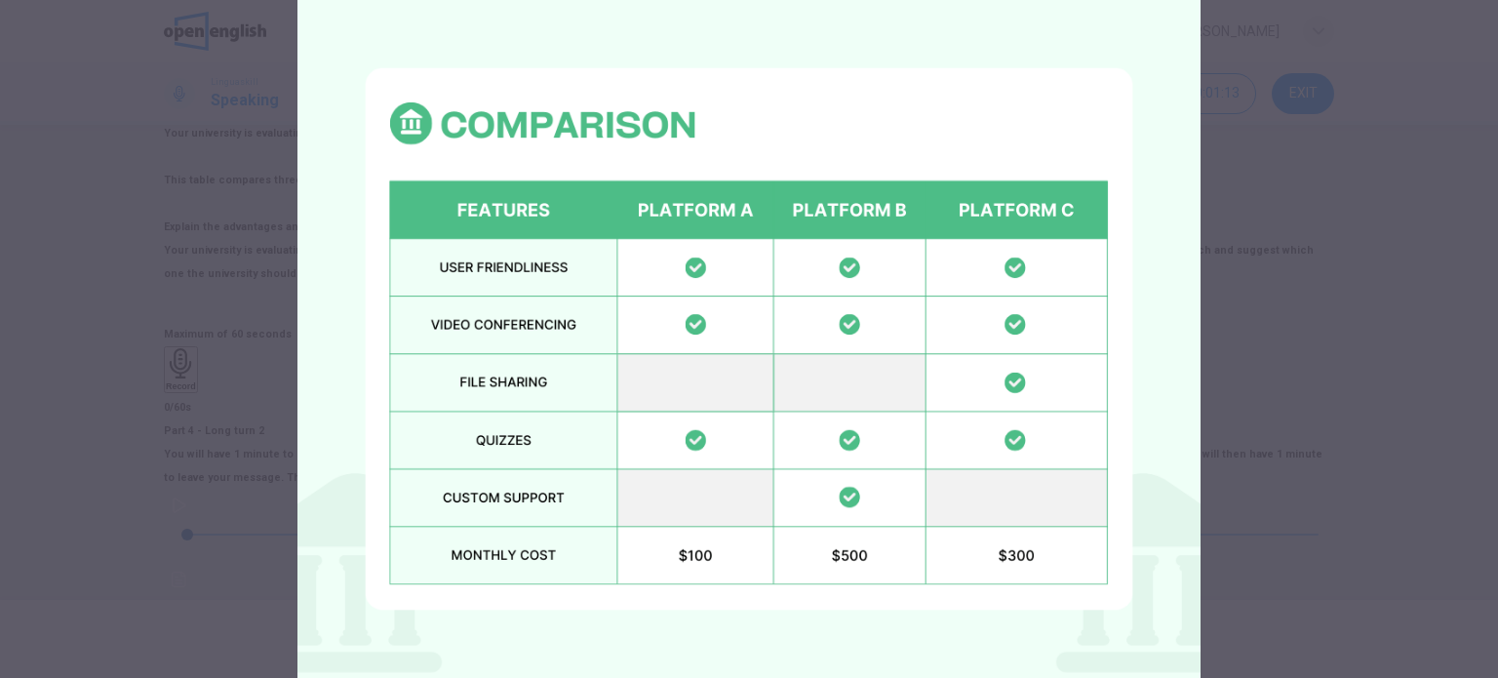
click at [417, 358] on div at bounding box center [749, 339] width 1498 height 678
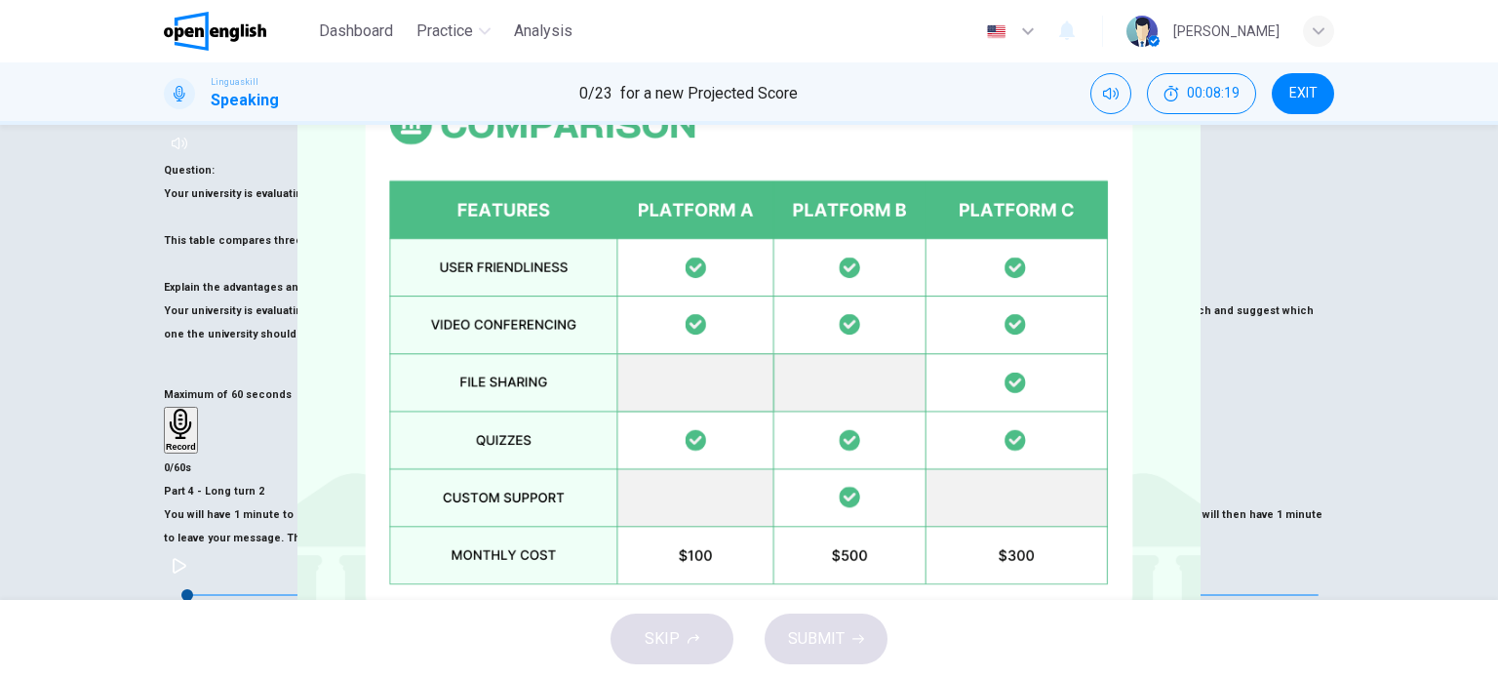
scroll to position [407, 0]
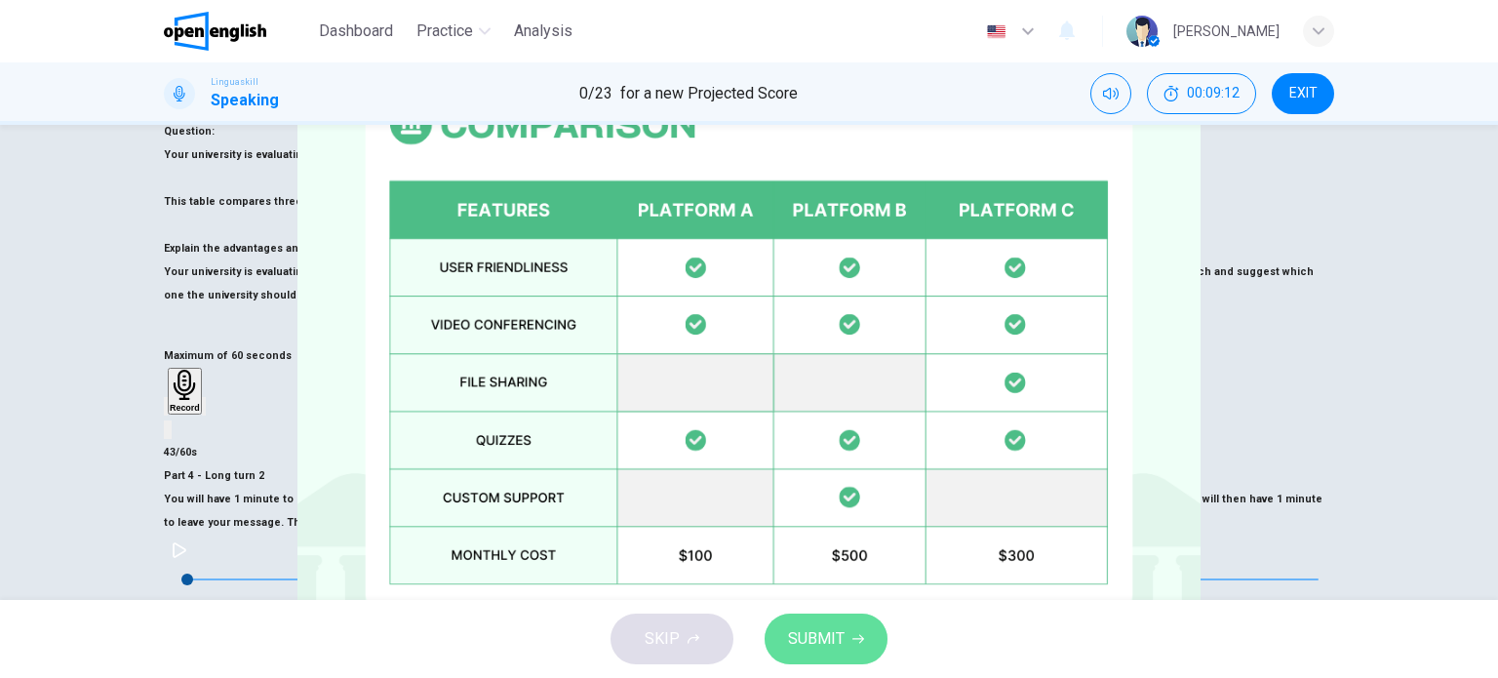
click at [844, 635] on button "SUBMIT" at bounding box center [825, 638] width 123 height 51
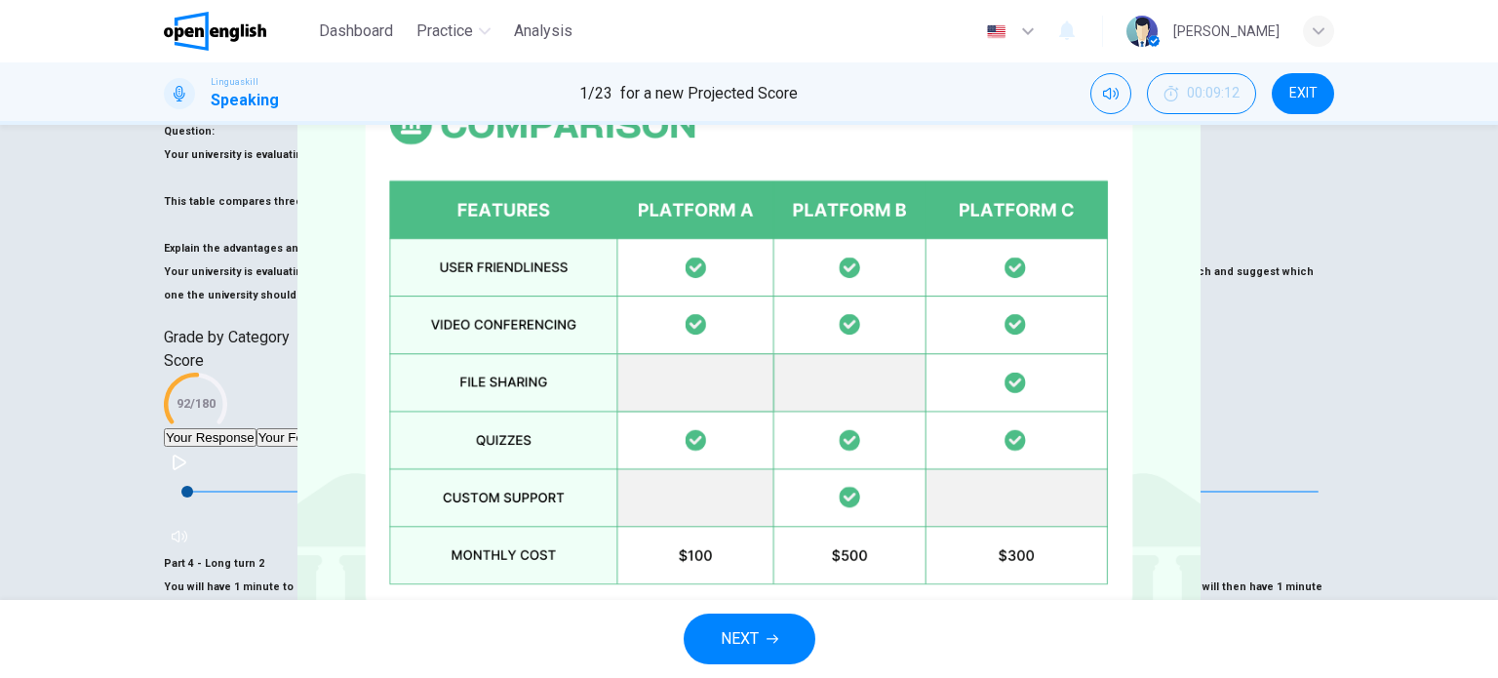
drag, startPoint x: 1307, startPoint y: 408, endPoint x: 966, endPoint y: 447, distance: 342.5
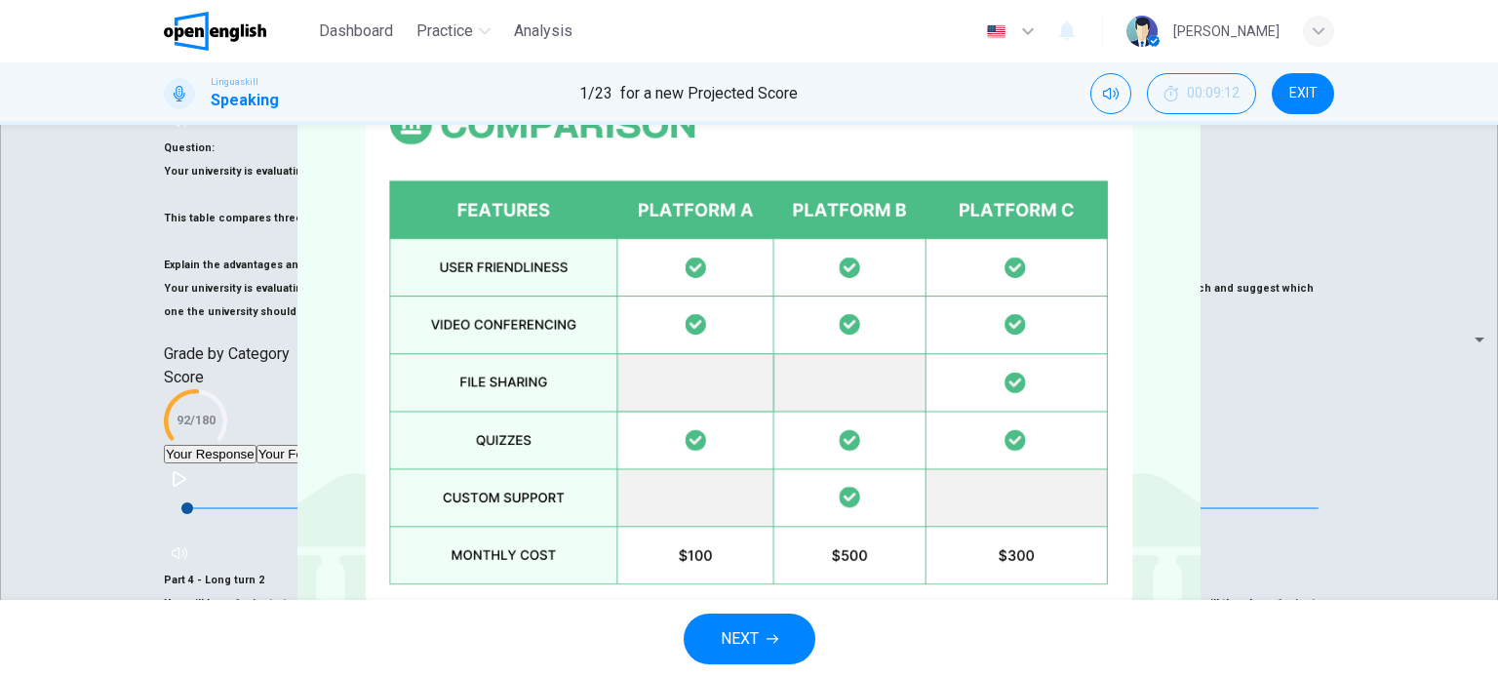
scroll to position [388, 0]
click at [772, 636] on icon "button" at bounding box center [772, 639] width 12 height 12
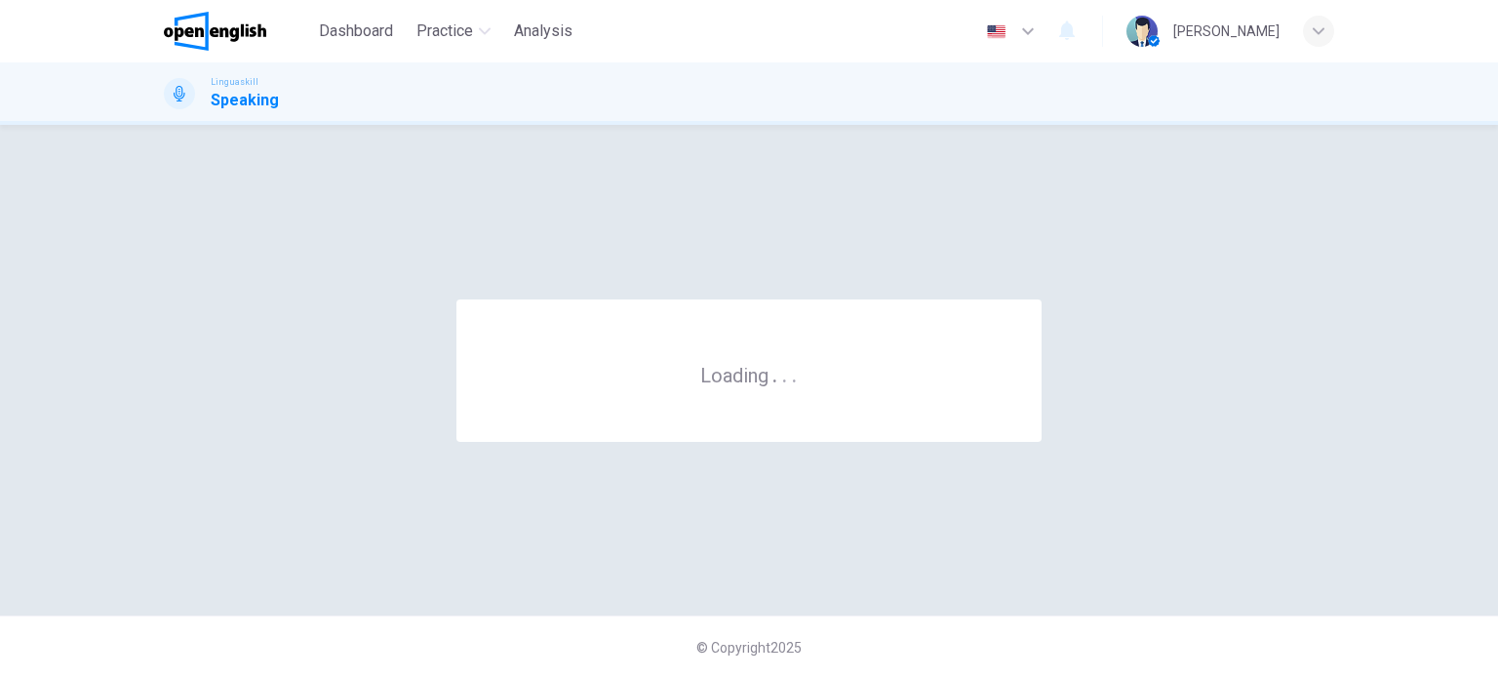
scroll to position [0, 0]
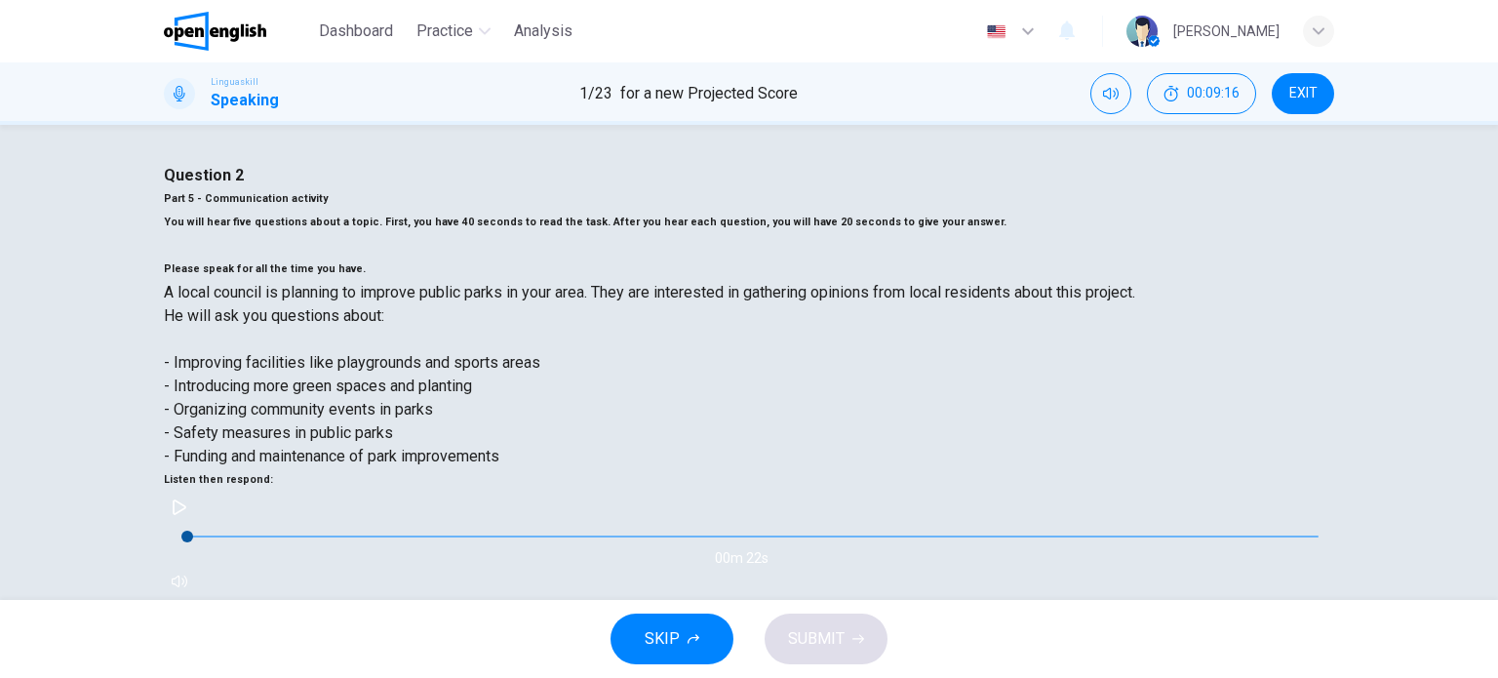
click at [1306, 91] on span "EXIT" at bounding box center [1303, 94] width 28 height 16
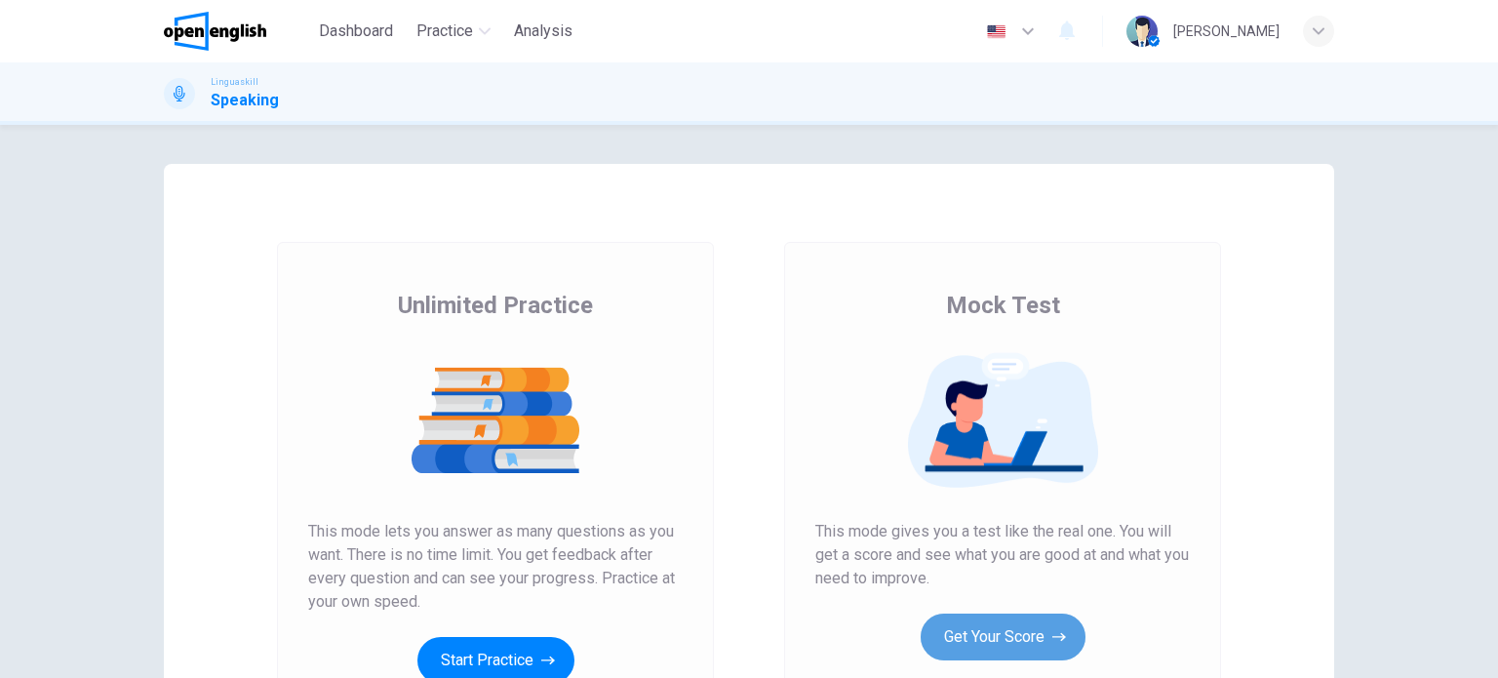
click at [981, 629] on button "Get Your Score" at bounding box center [1002, 636] width 165 height 47
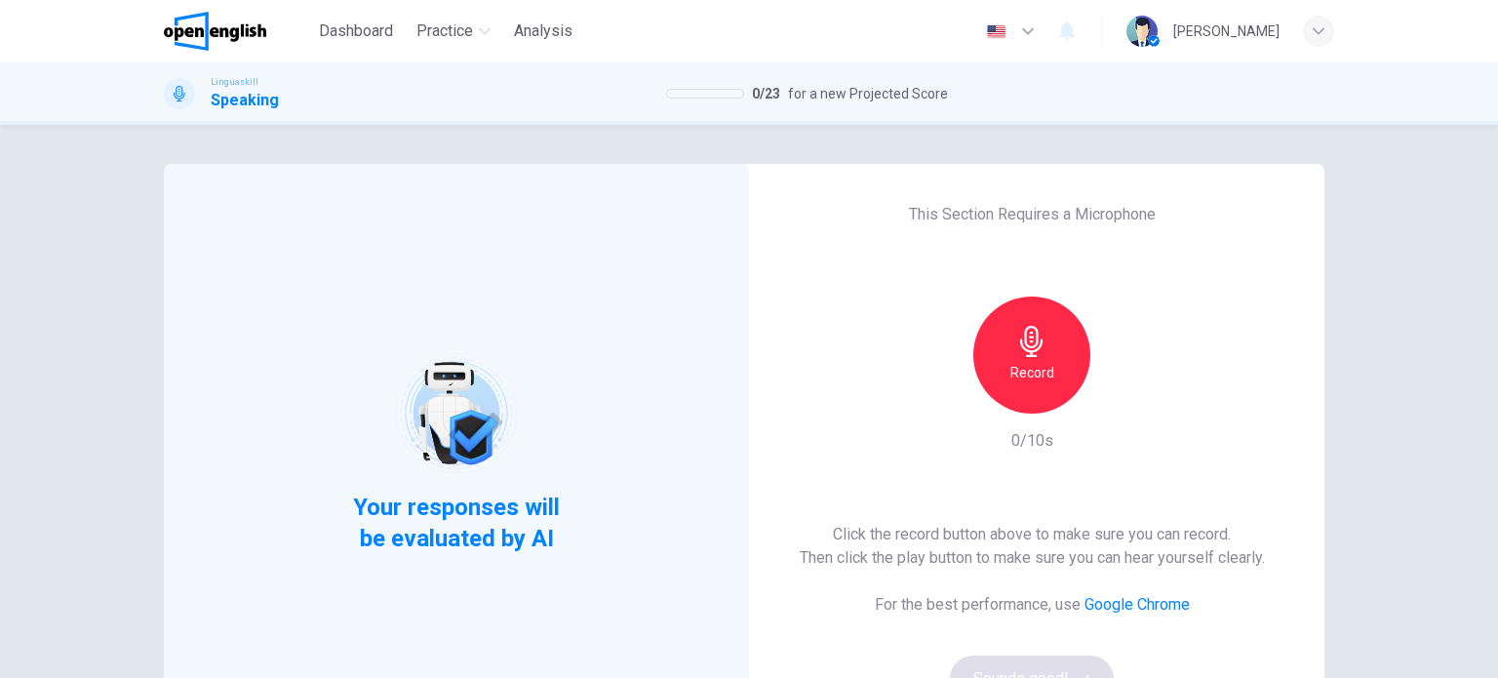
click at [1021, 293] on div "This Section Requires a Microphone Record 0/10s Click the record button above t…" at bounding box center [1031, 452] width 585 height 577
click at [1017, 355] on icon "button" at bounding box center [1031, 341] width 31 height 31
click at [1022, 666] on button "Sounds good!" at bounding box center [1032, 678] width 164 height 47
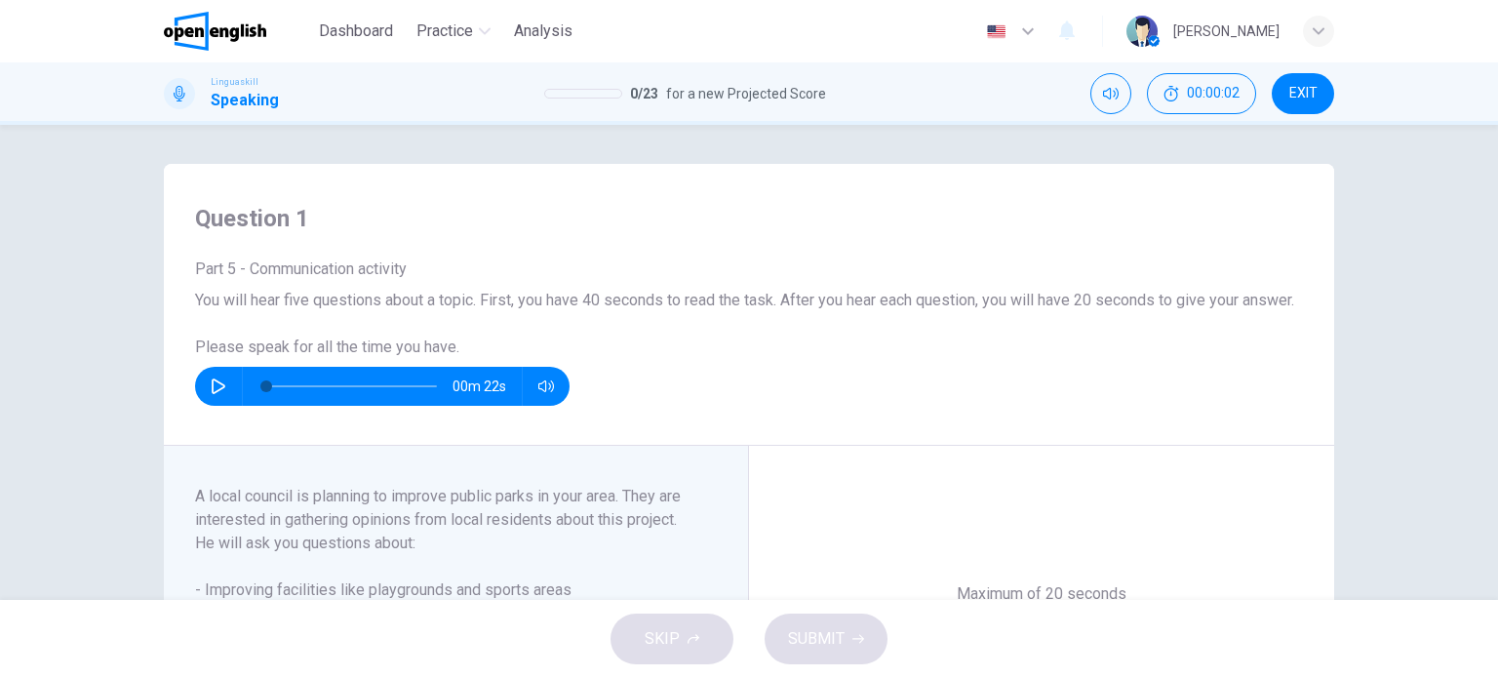
click at [80, 459] on div "Question 1 Part 5 - Communication activity You will hear five questions about a…" at bounding box center [749, 362] width 1498 height 475
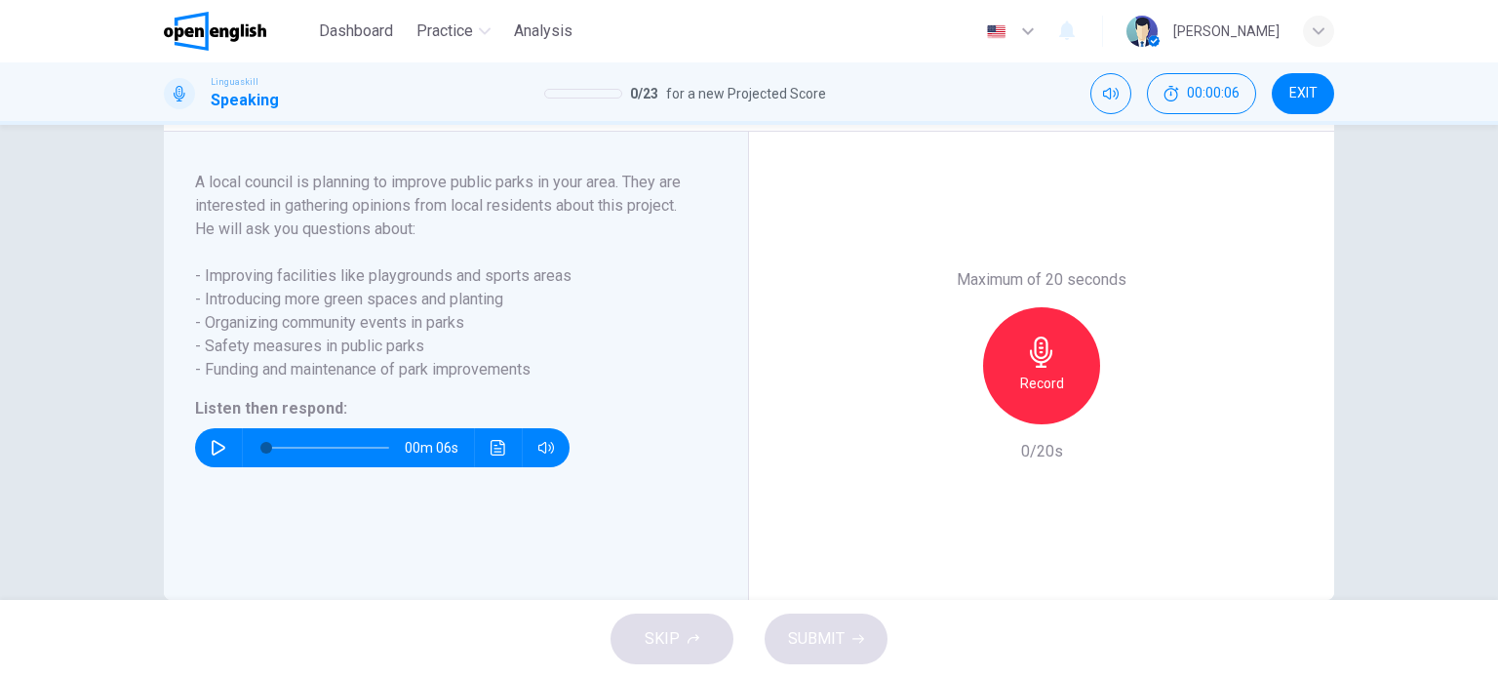
scroll to position [312, 0]
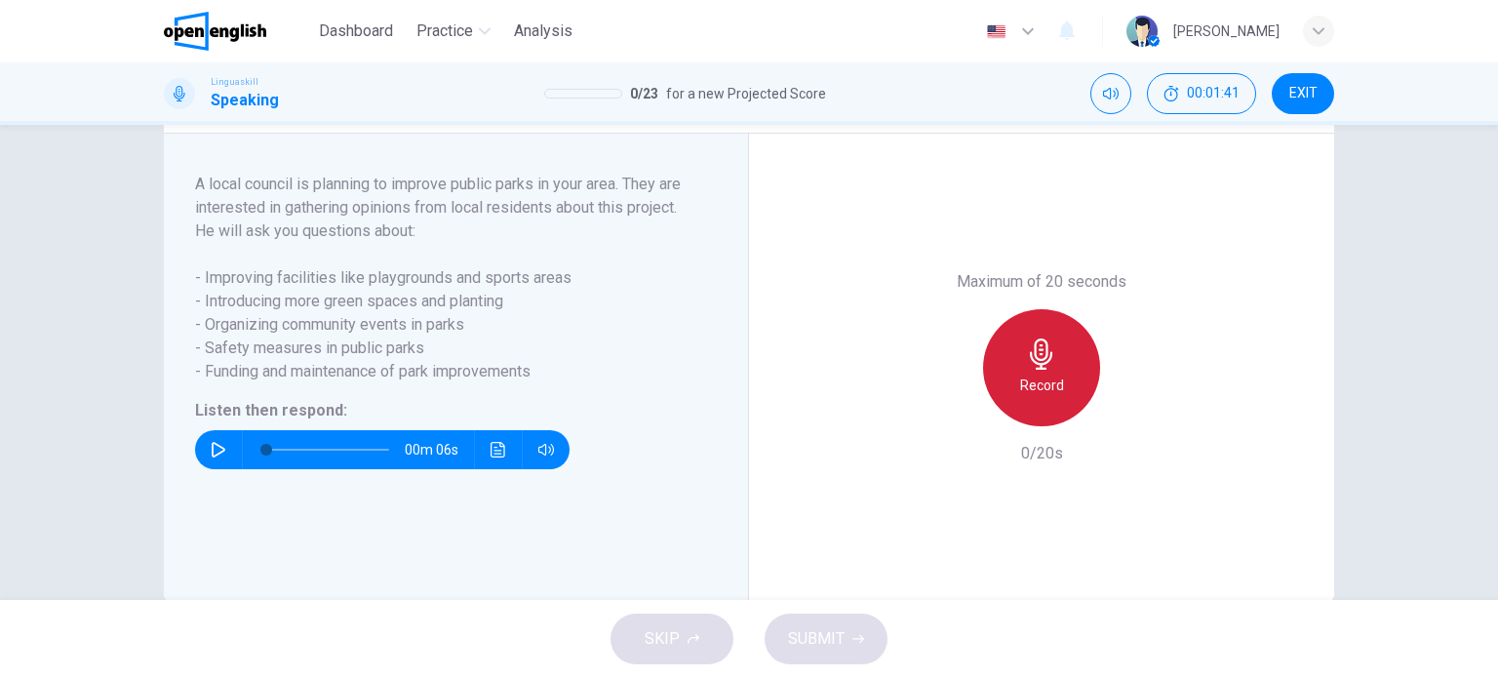
click at [1004, 412] on div "Record" at bounding box center [1041, 367] width 117 height 117
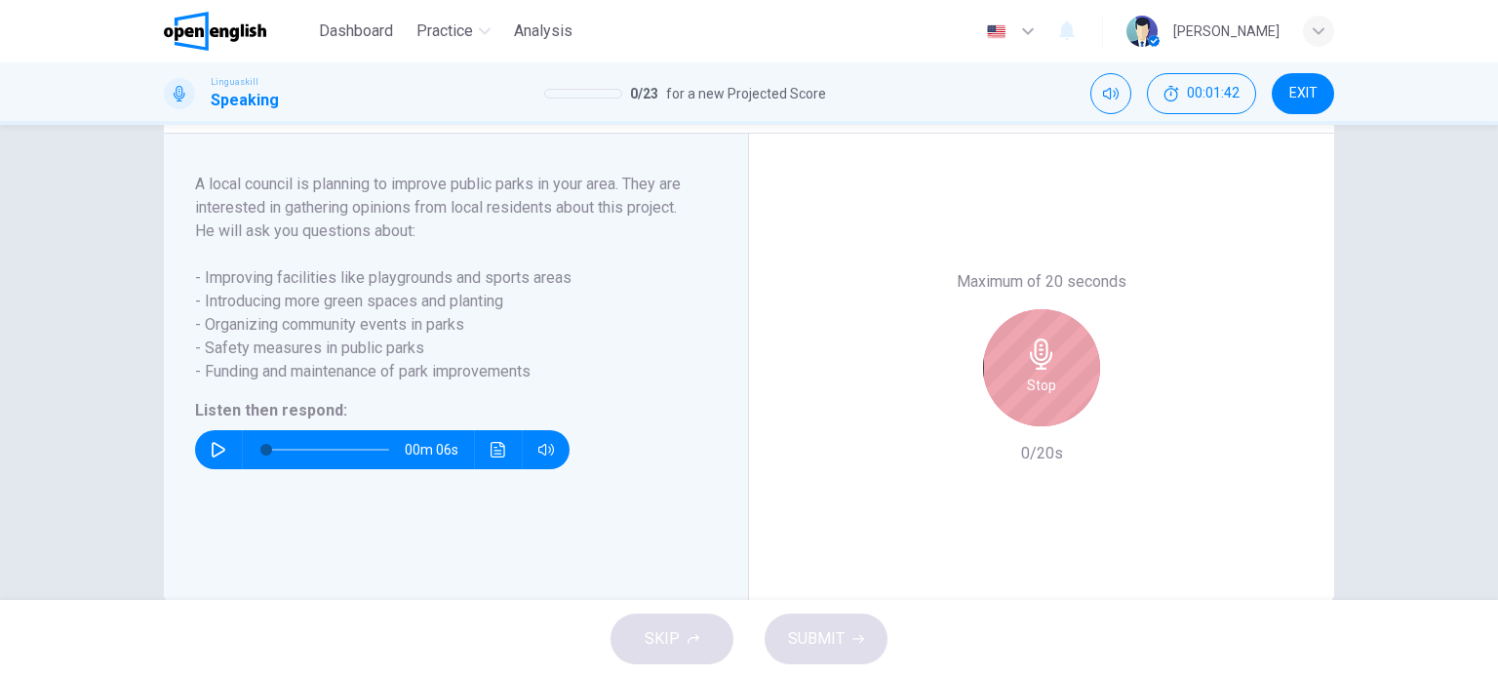
click at [1004, 412] on div "Stop" at bounding box center [1041, 367] width 117 height 117
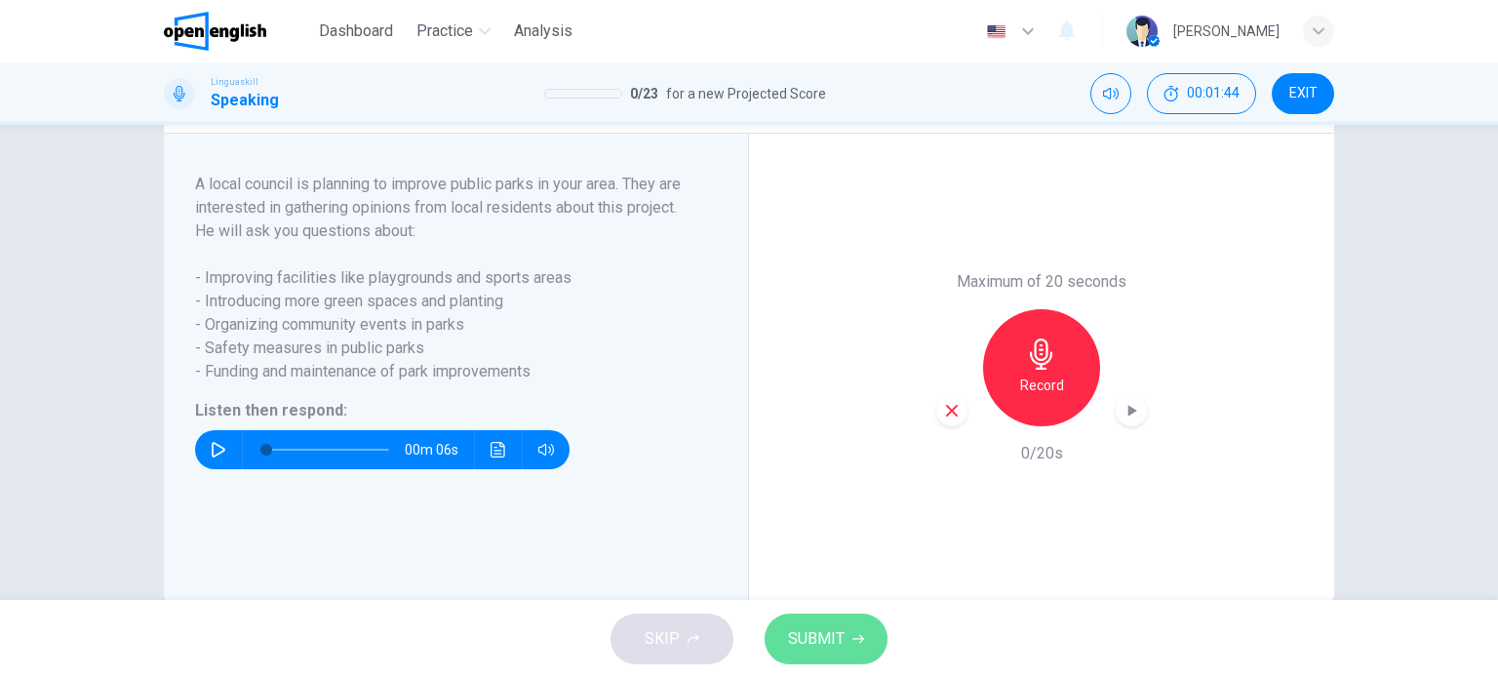
click at [838, 641] on span "SUBMIT" at bounding box center [816, 638] width 57 height 27
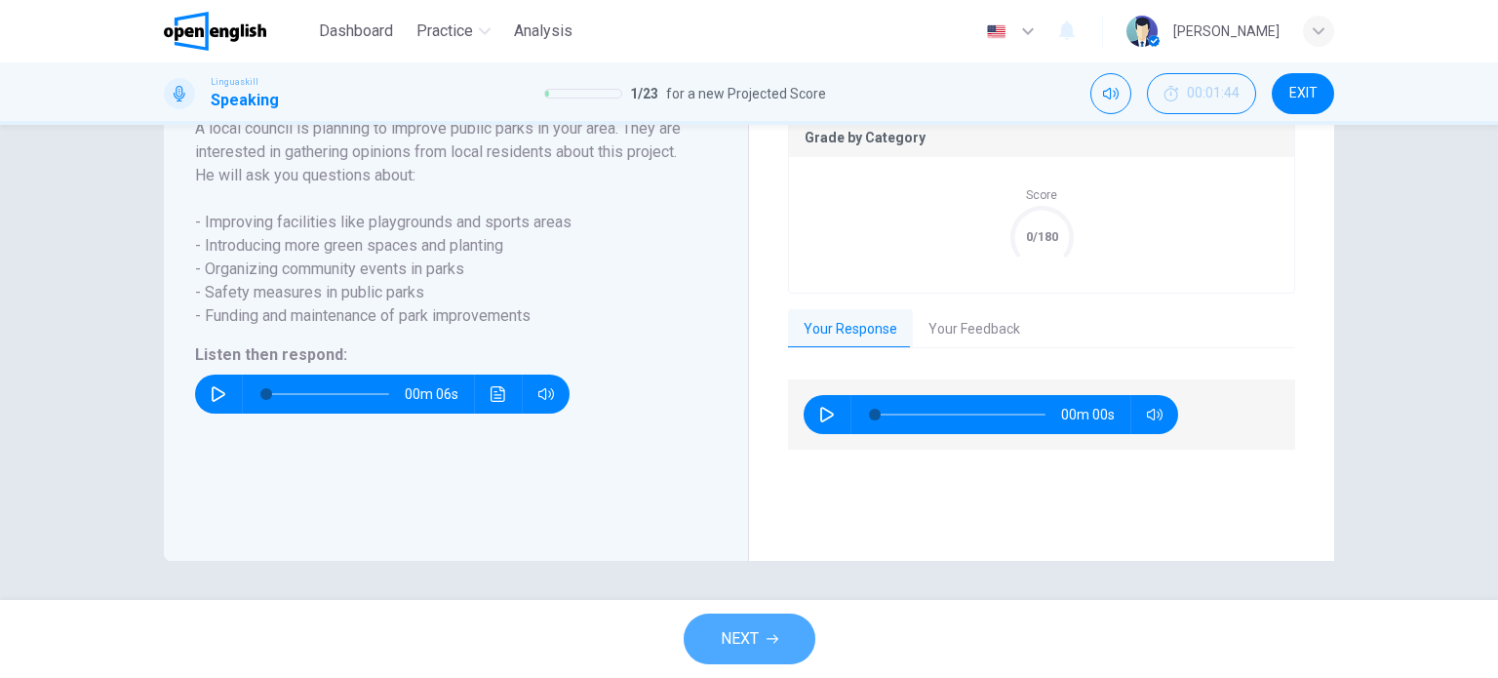
click at [765, 631] on button "NEXT" at bounding box center [749, 638] width 132 height 51
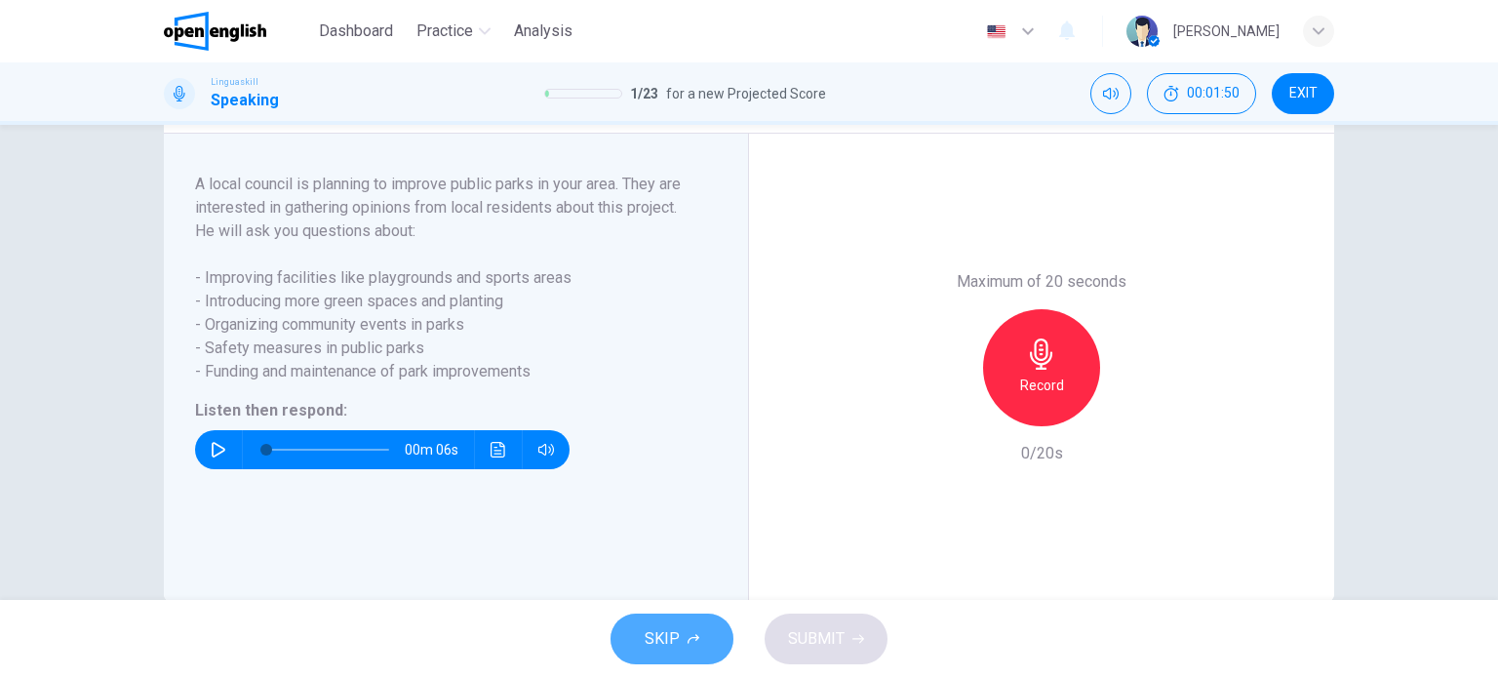
click at [706, 636] on button "SKIP" at bounding box center [671, 638] width 123 height 51
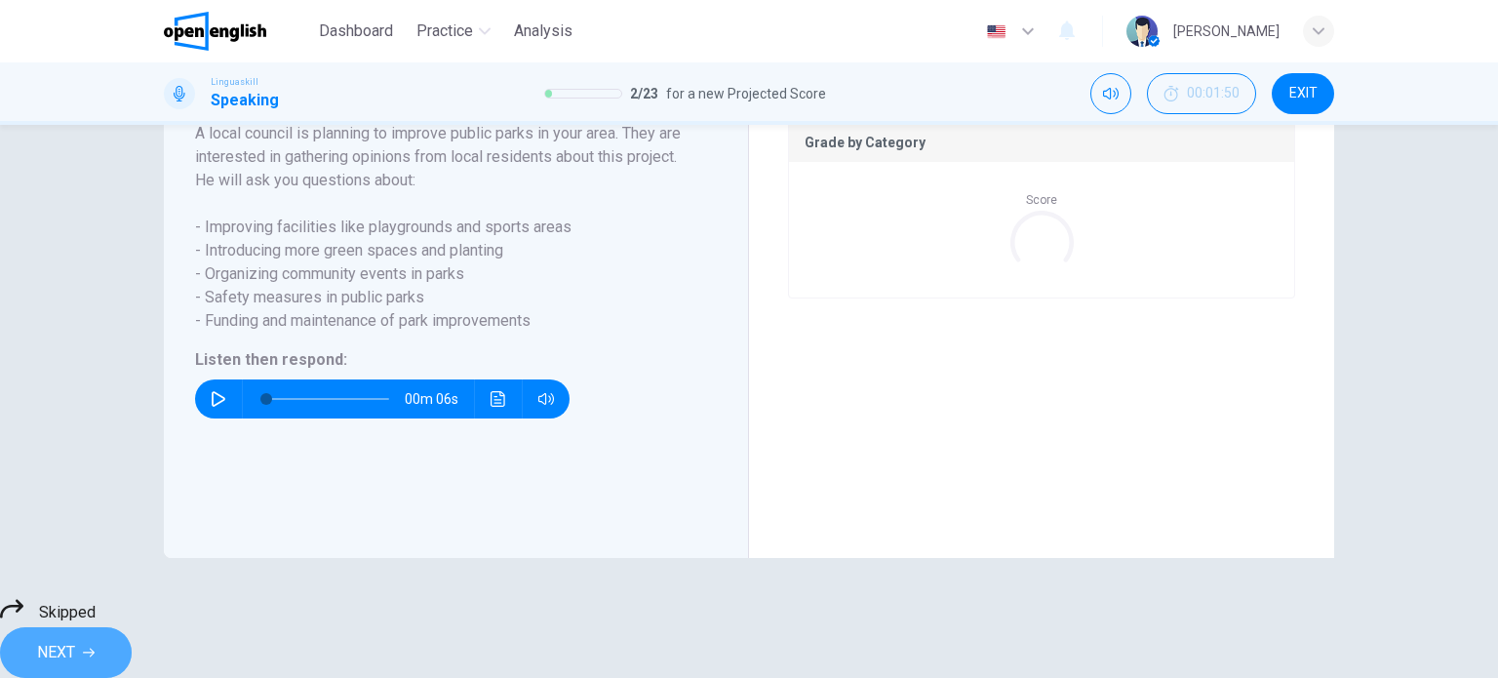
click at [132, 627] on button "NEXT" at bounding box center [66, 652] width 132 height 51
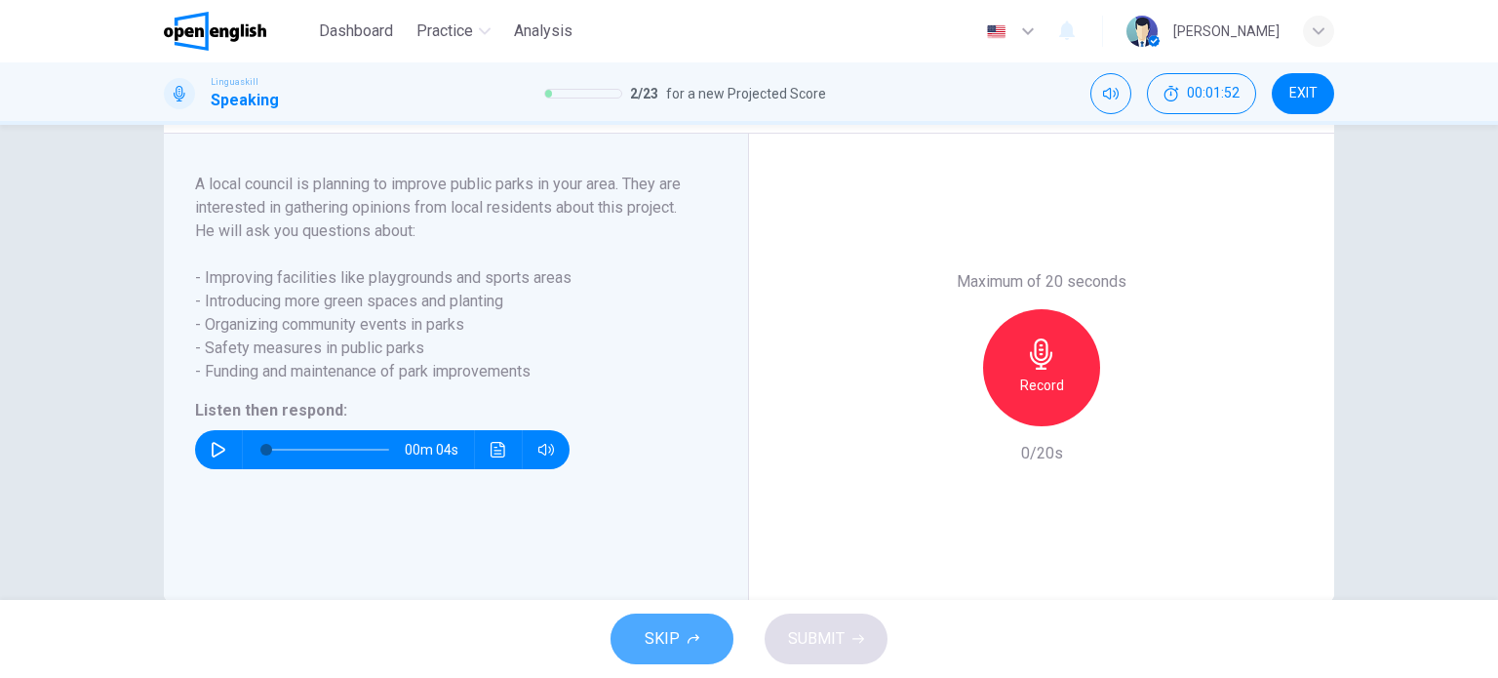
click at [681, 646] on button "SKIP" at bounding box center [671, 638] width 123 height 51
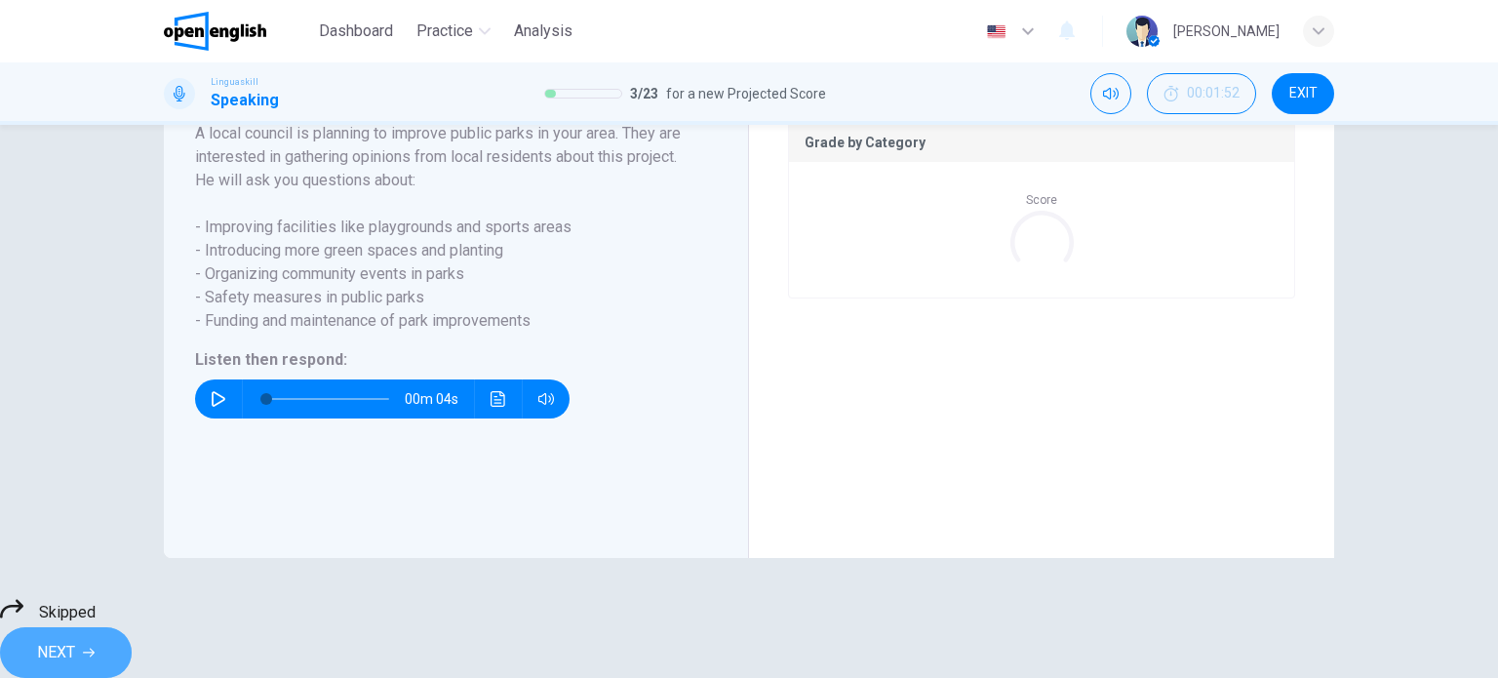
click at [132, 627] on button "NEXT" at bounding box center [66, 652] width 132 height 51
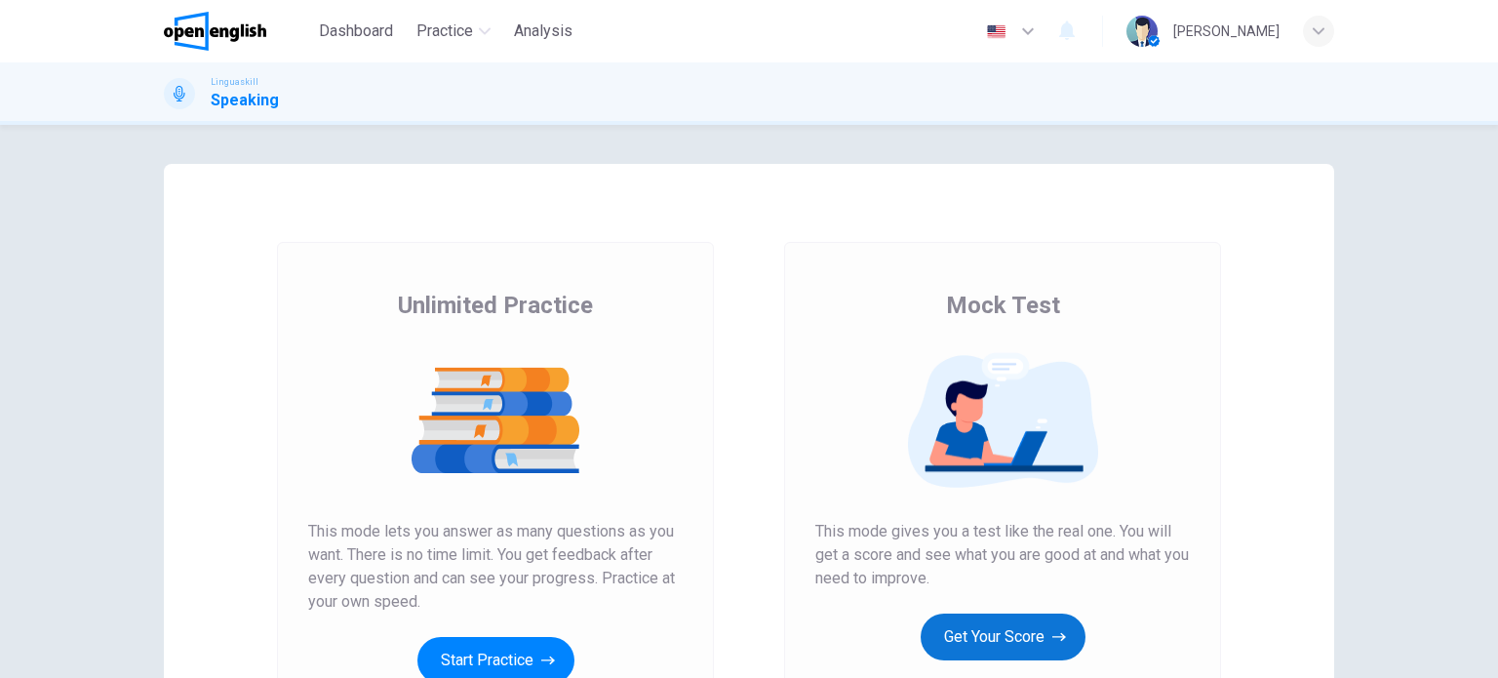
click at [999, 639] on button "Get Your Score" at bounding box center [1002, 636] width 165 height 47
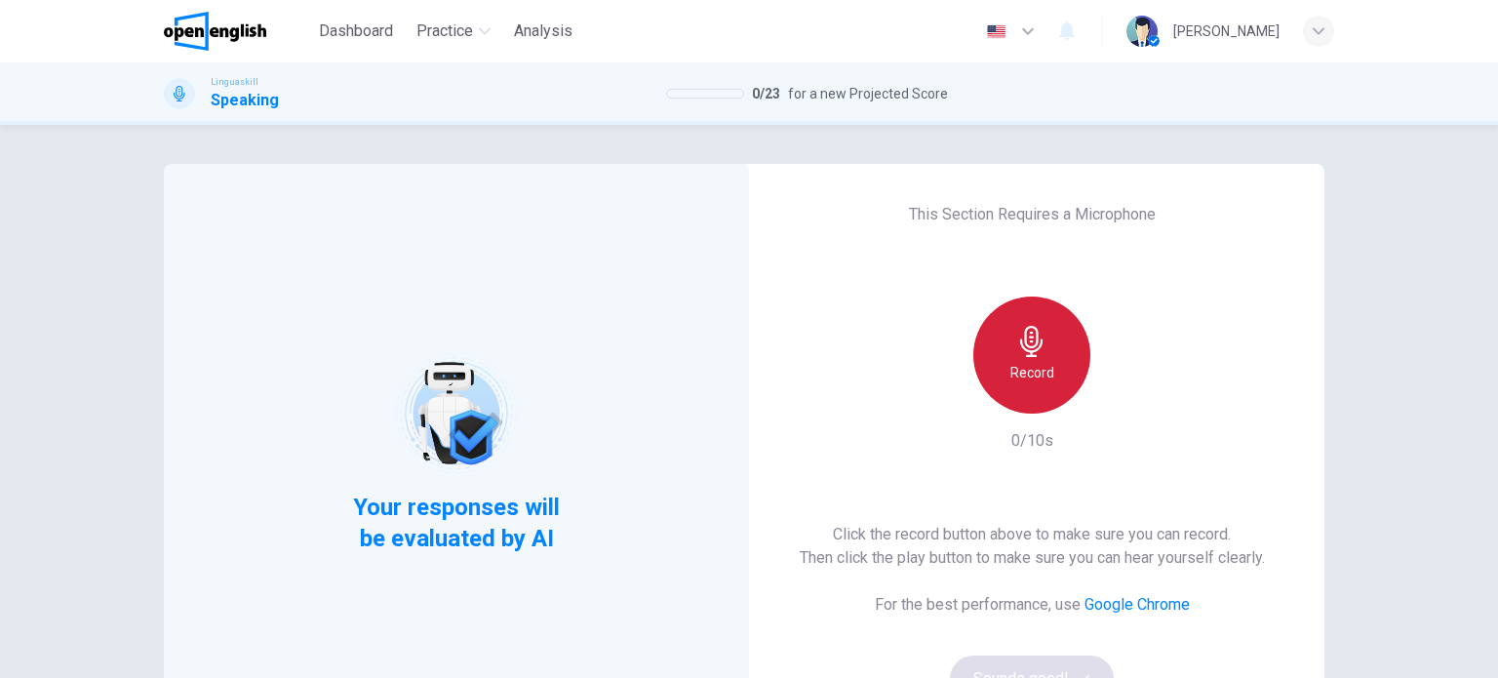
click at [1021, 342] on icon "button" at bounding box center [1031, 341] width 22 height 31
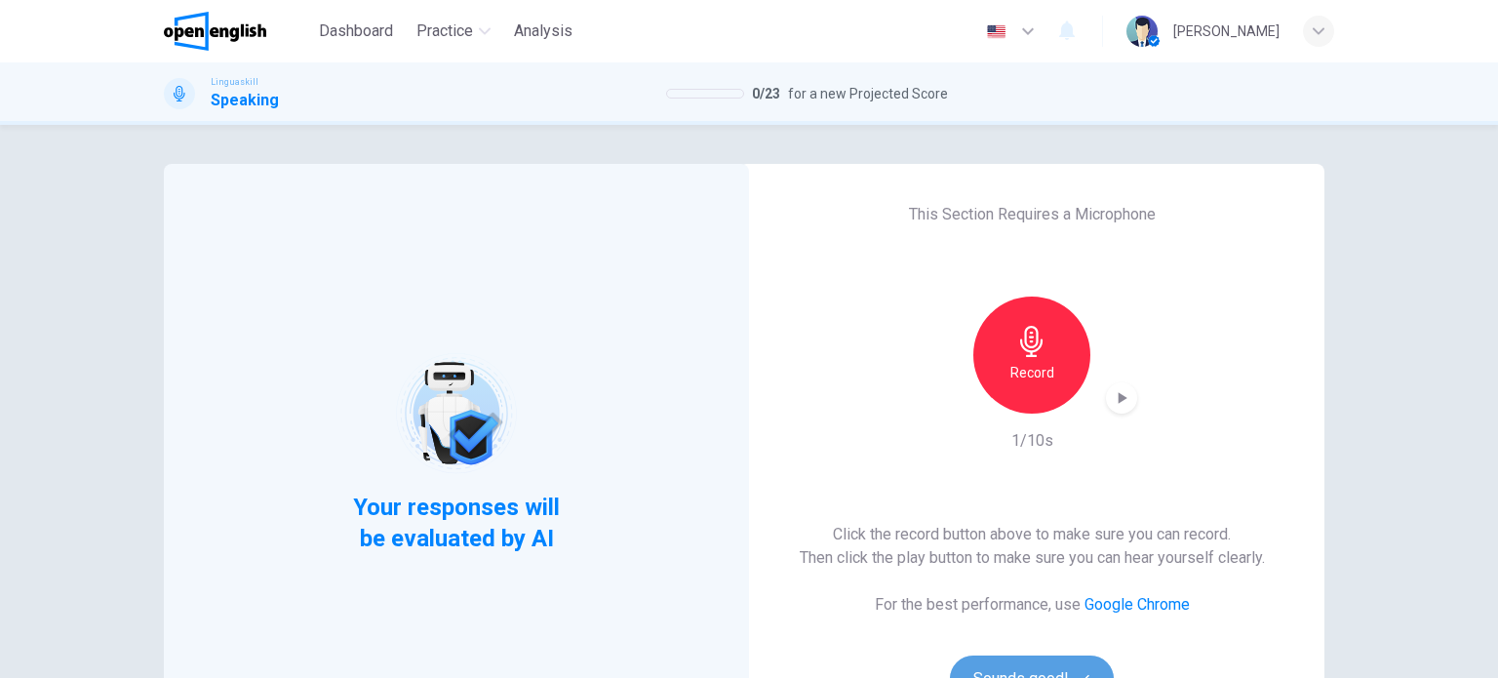
click at [999, 668] on button "Sounds good!" at bounding box center [1032, 678] width 164 height 47
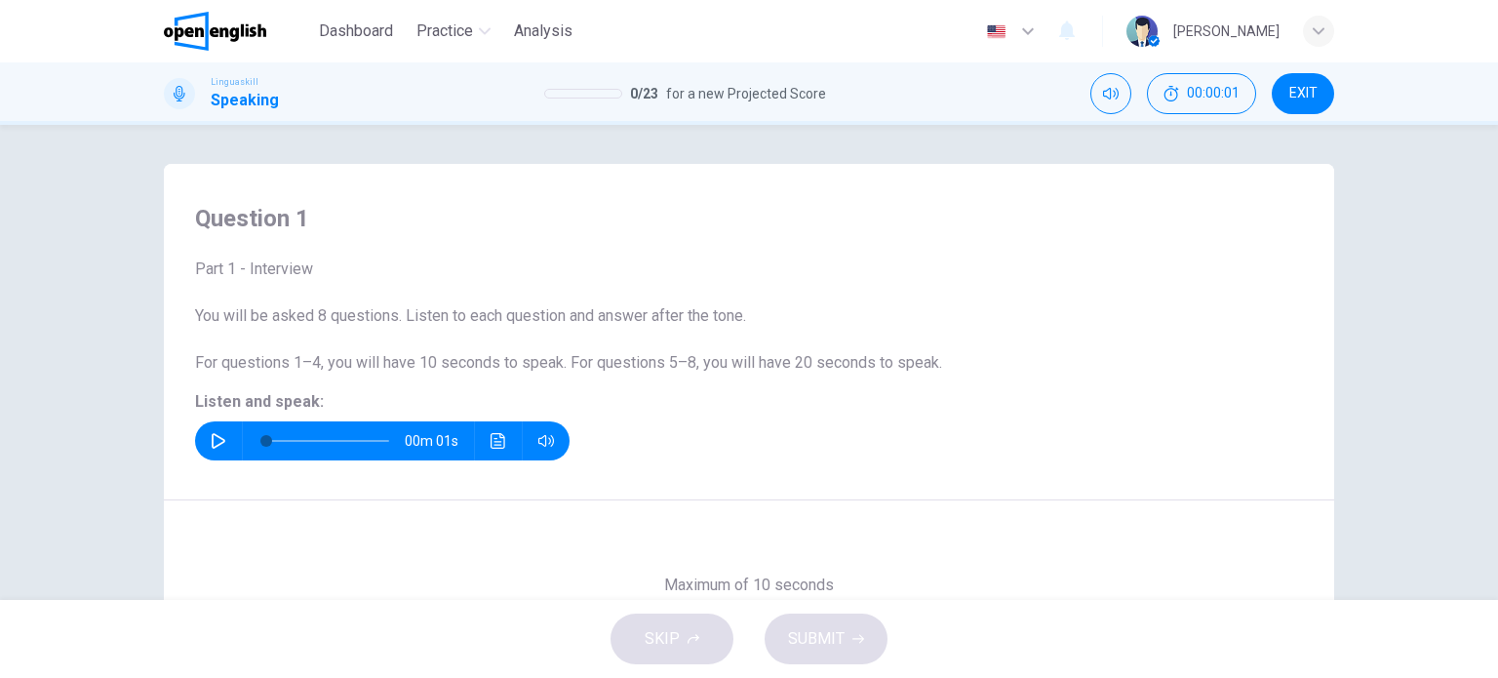
click at [850, 447] on div "00m 01s" at bounding box center [749, 440] width 1108 height 39
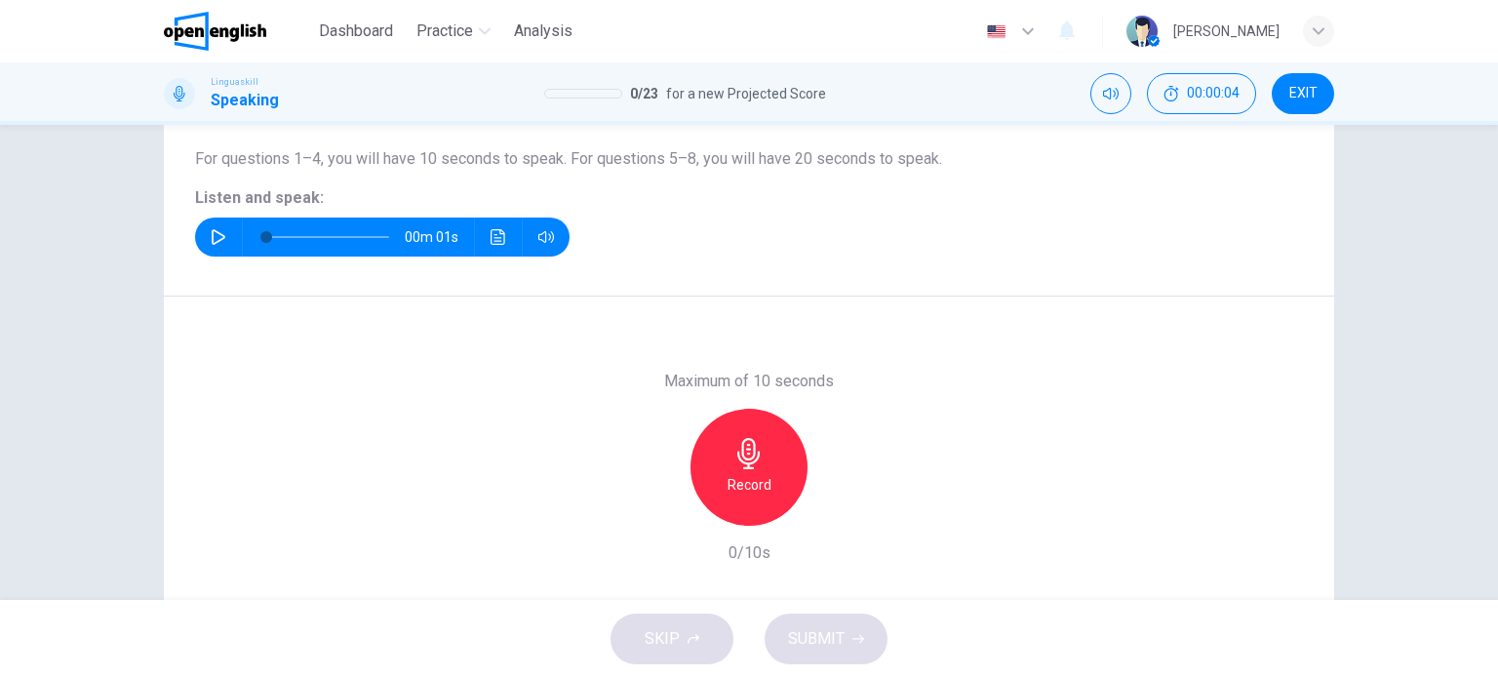
scroll to position [203, 0]
click at [700, 638] on div "SKIP SUBMIT" at bounding box center [749, 639] width 1498 height 78
click at [211, 243] on icon "button" at bounding box center [219, 238] width 16 height 16
type input "*"
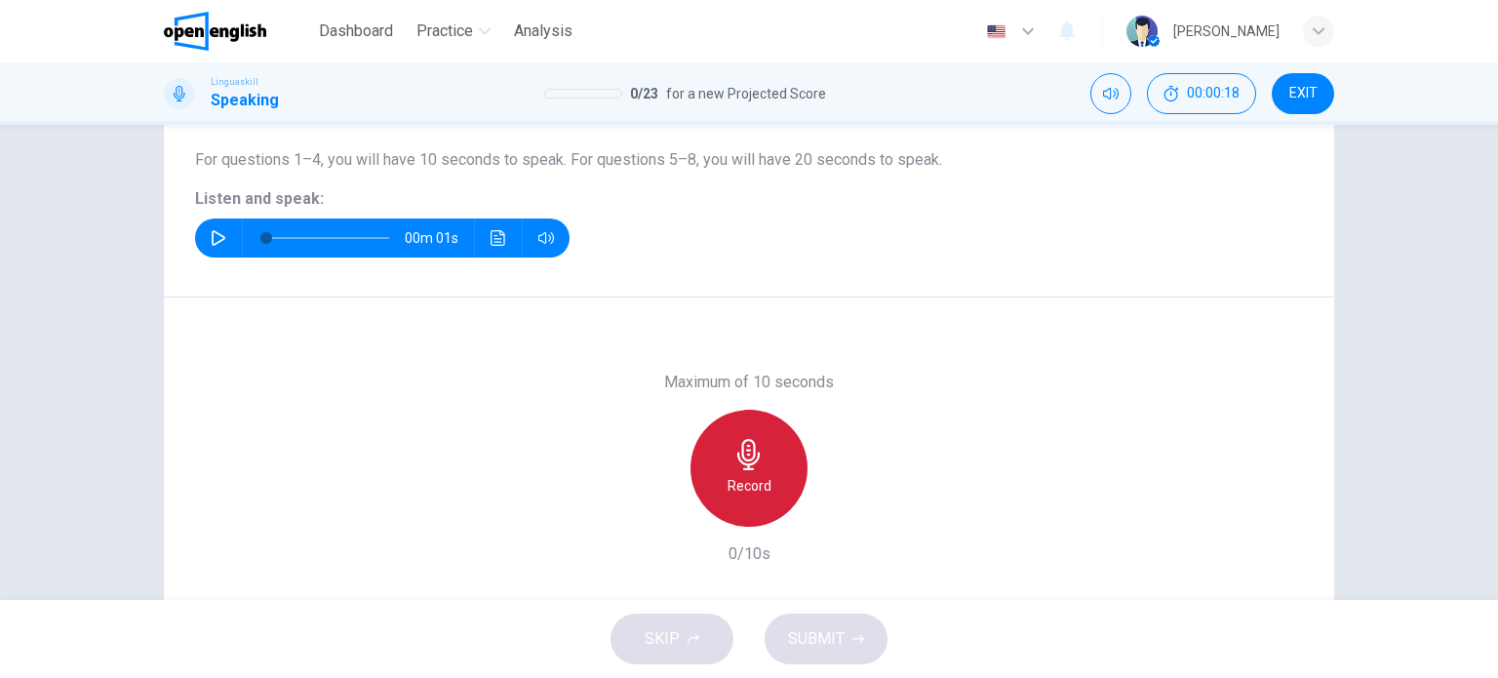
click at [765, 467] on div "Record" at bounding box center [748, 468] width 117 height 117
click at [765, 467] on div "Stop" at bounding box center [748, 468] width 117 height 117
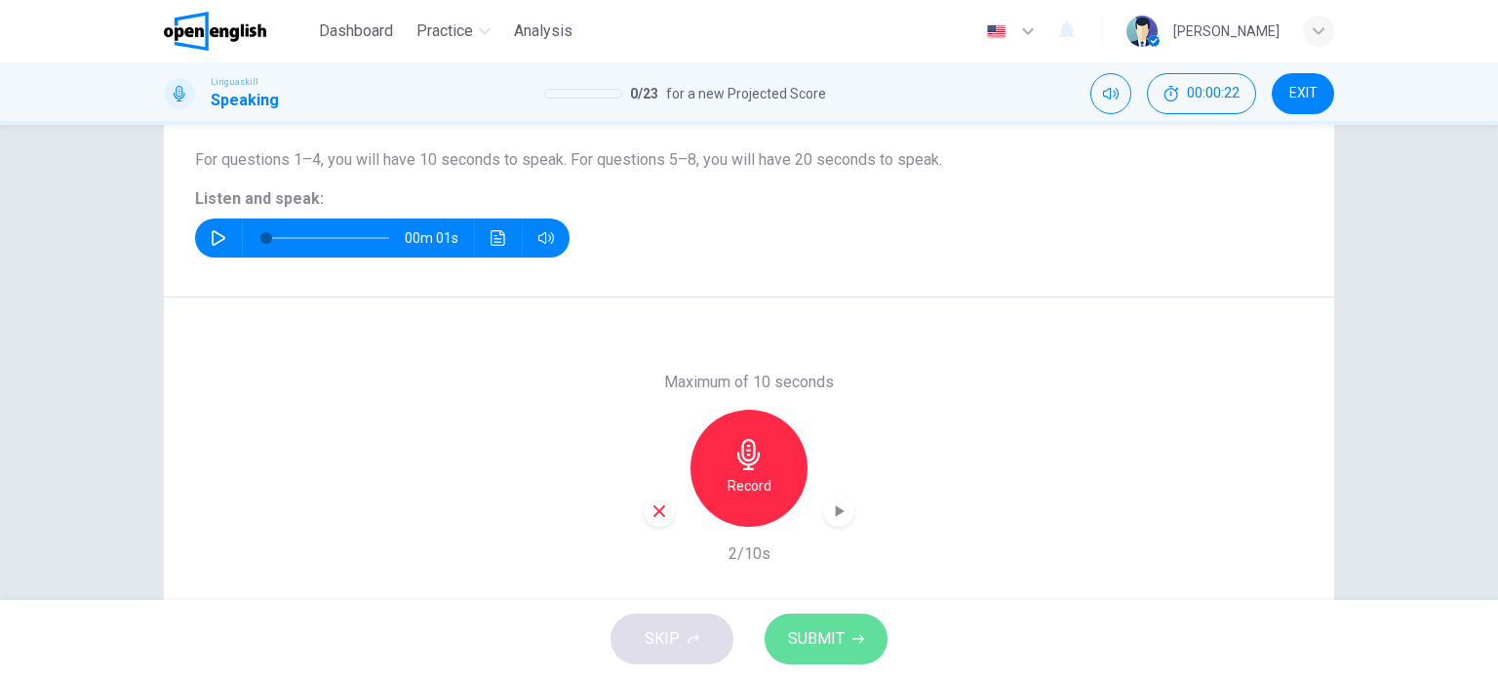
click at [830, 650] on span "SUBMIT" at bounding box center [816, 638] width 57 height 27
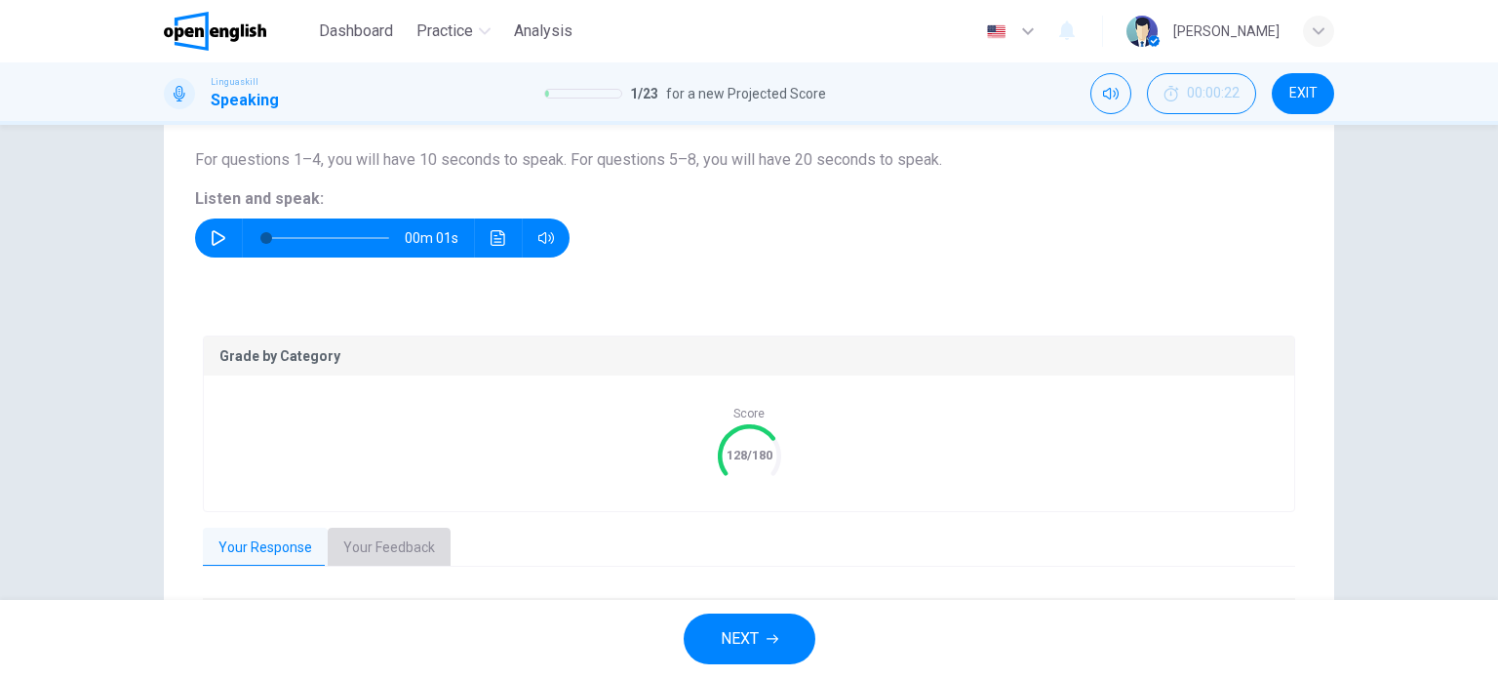
click at [360, 553] on button "Your Feedback" at bounding box center [389, 547] width 123 height 41
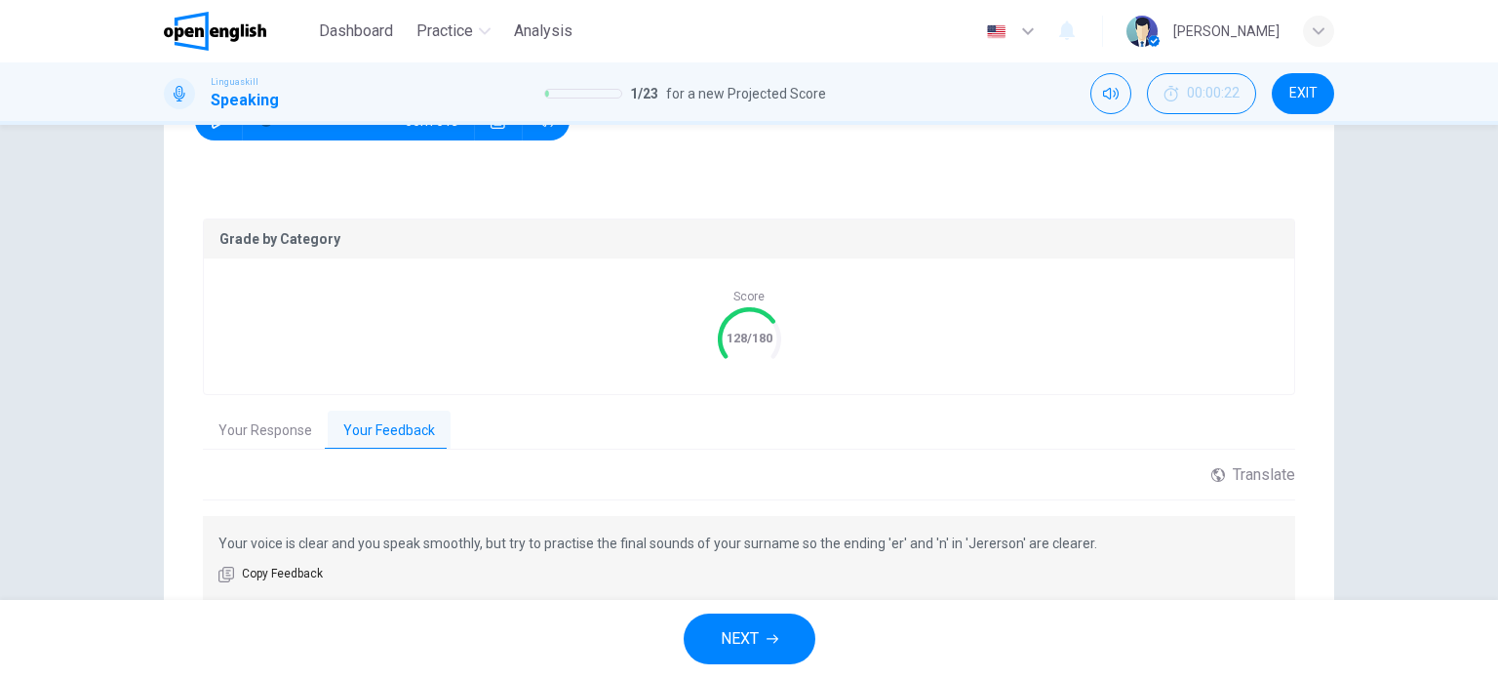
scroll to position [359, 0]
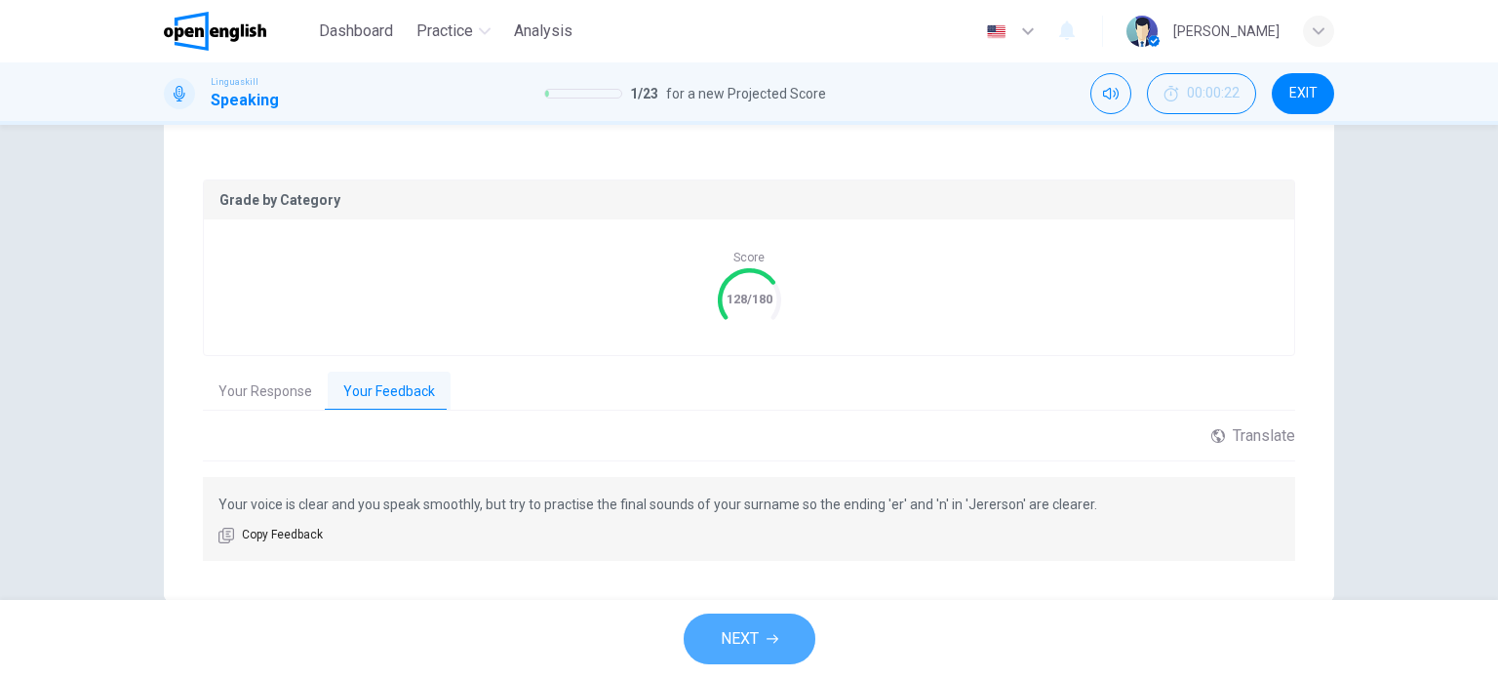
click at [738, 643] on span "NEXT" at bounding box center [740, 638] width 38 height 27
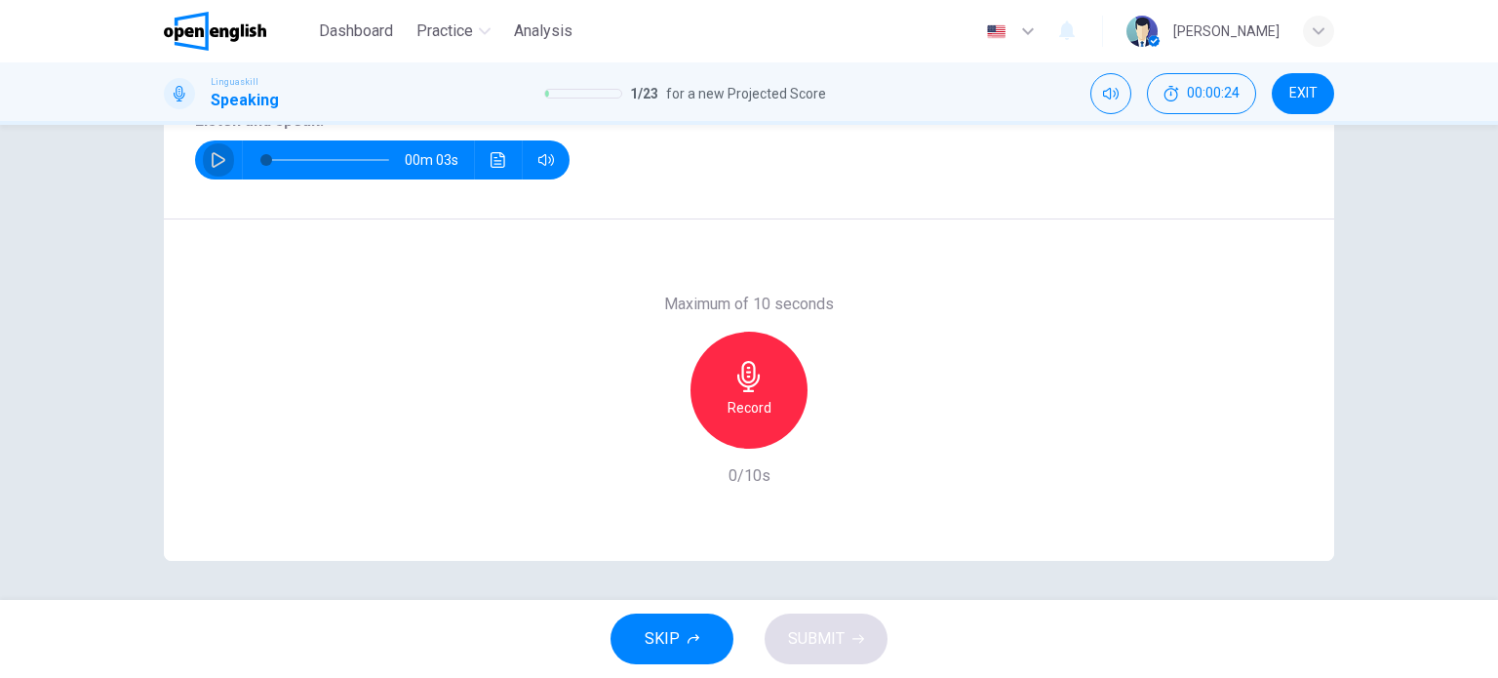
click at [212, 163] on icon "button" at bounding box center [219, 160] width 14 height 16
click at [761, 385] on div "Record" at bounding box center [748, 390] width 117 height 117
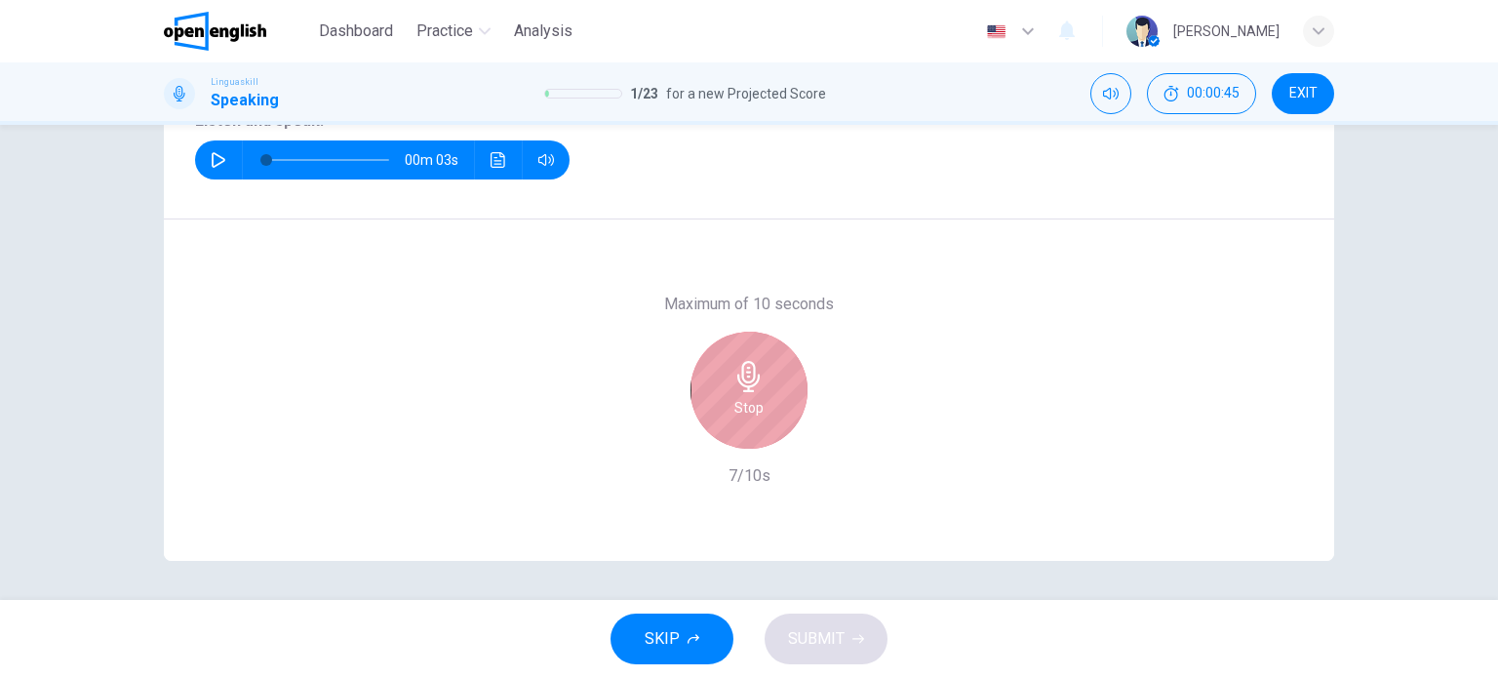
click at [761, 385] on div "Stop" at bounding box center [748, 390] width 117 height 117
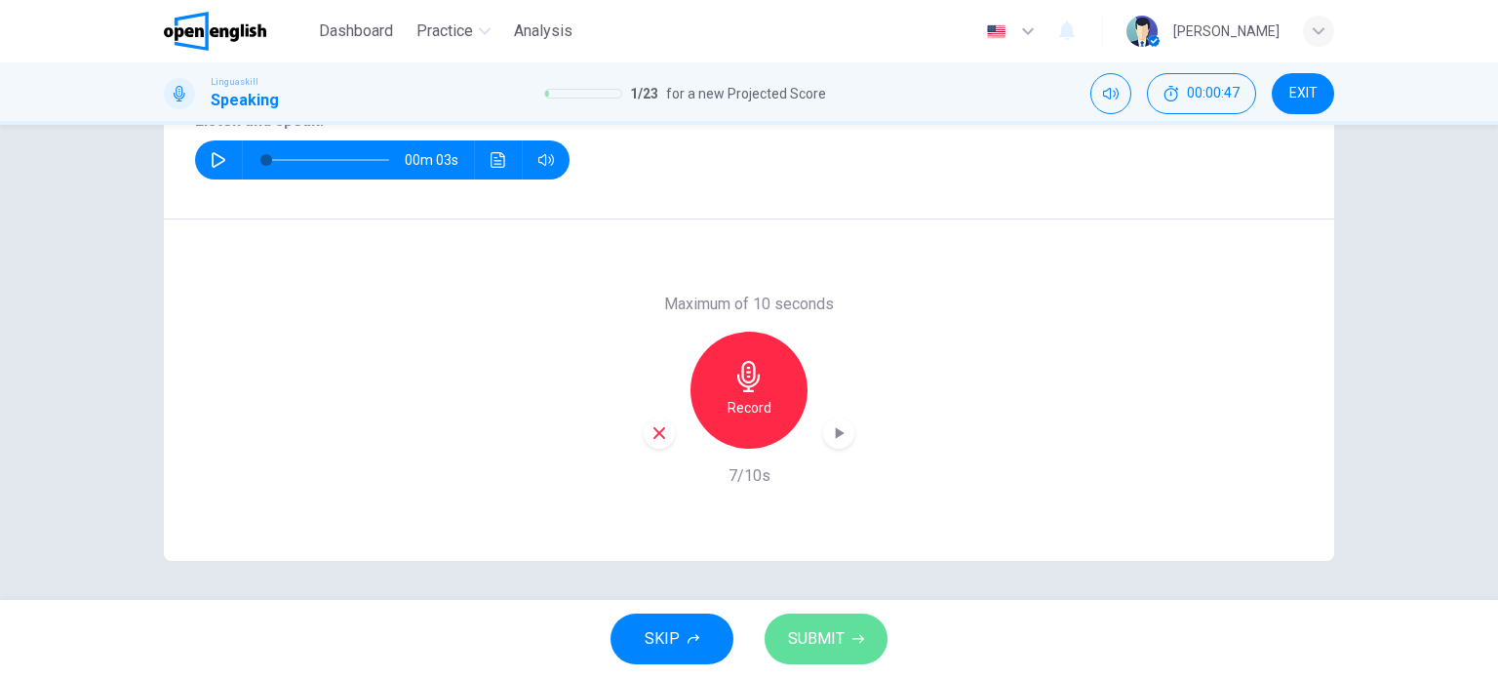
click at [802, 630] on span "SUBMIT" at bounding box center [816, 638] width 57 height 27
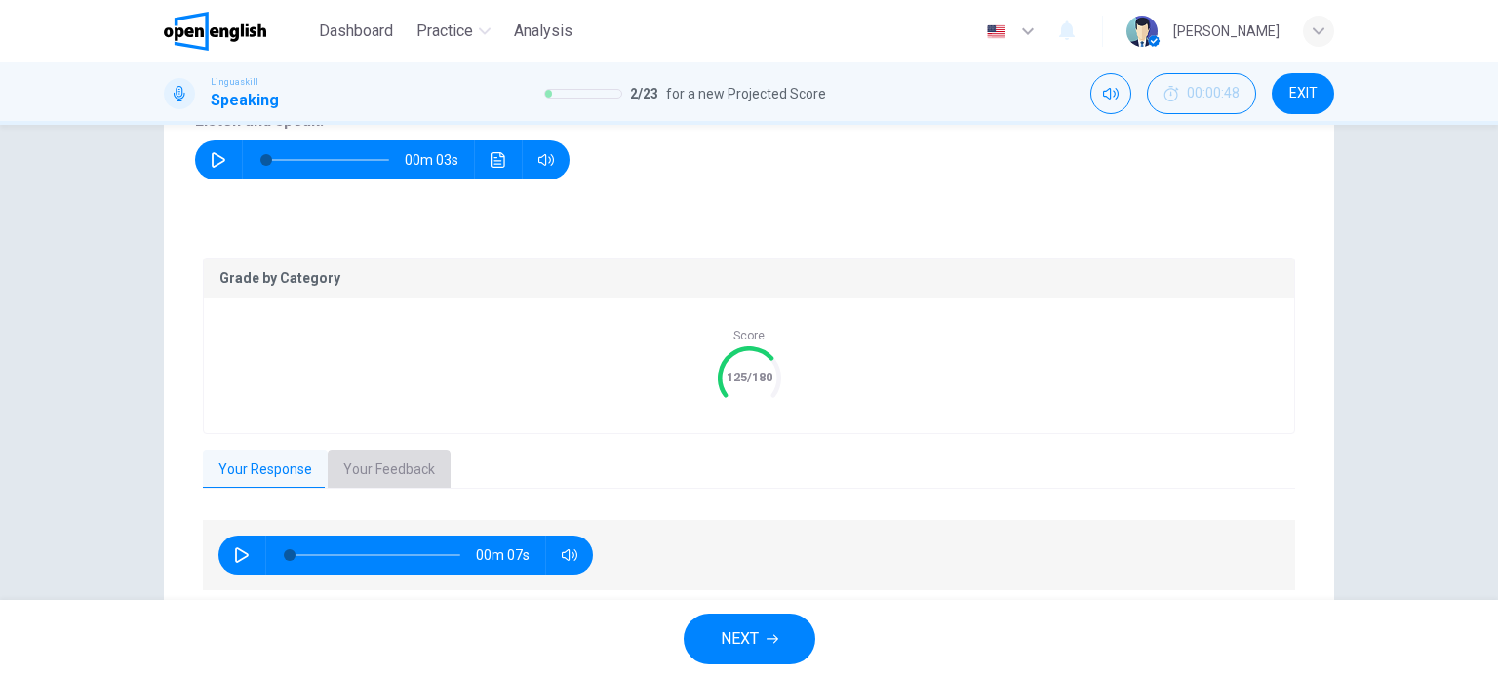
click at [404, 467] on button "Your Feedback" at bounding box center [389, 469] width 123 height 41
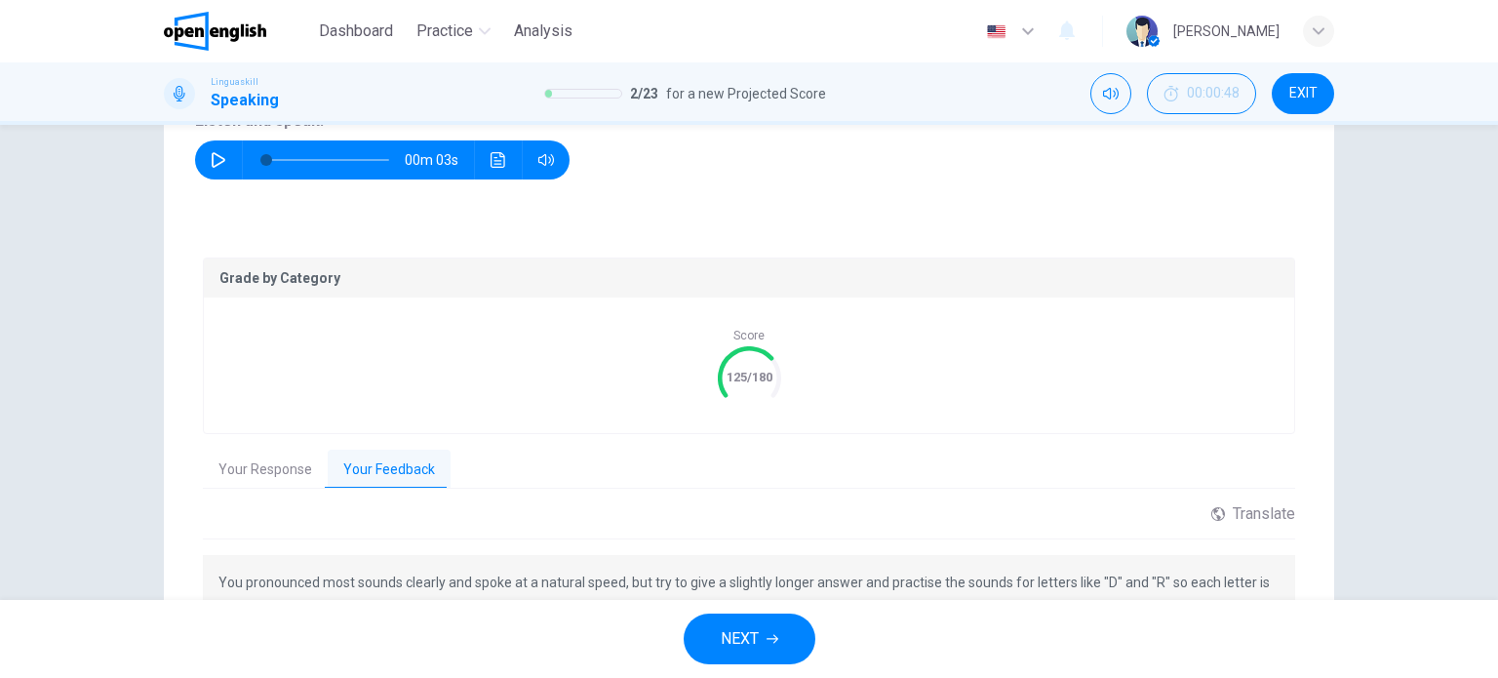
click at [780, 635] on button "NEXT" at bounding box center [749, 638] width 132 height 51
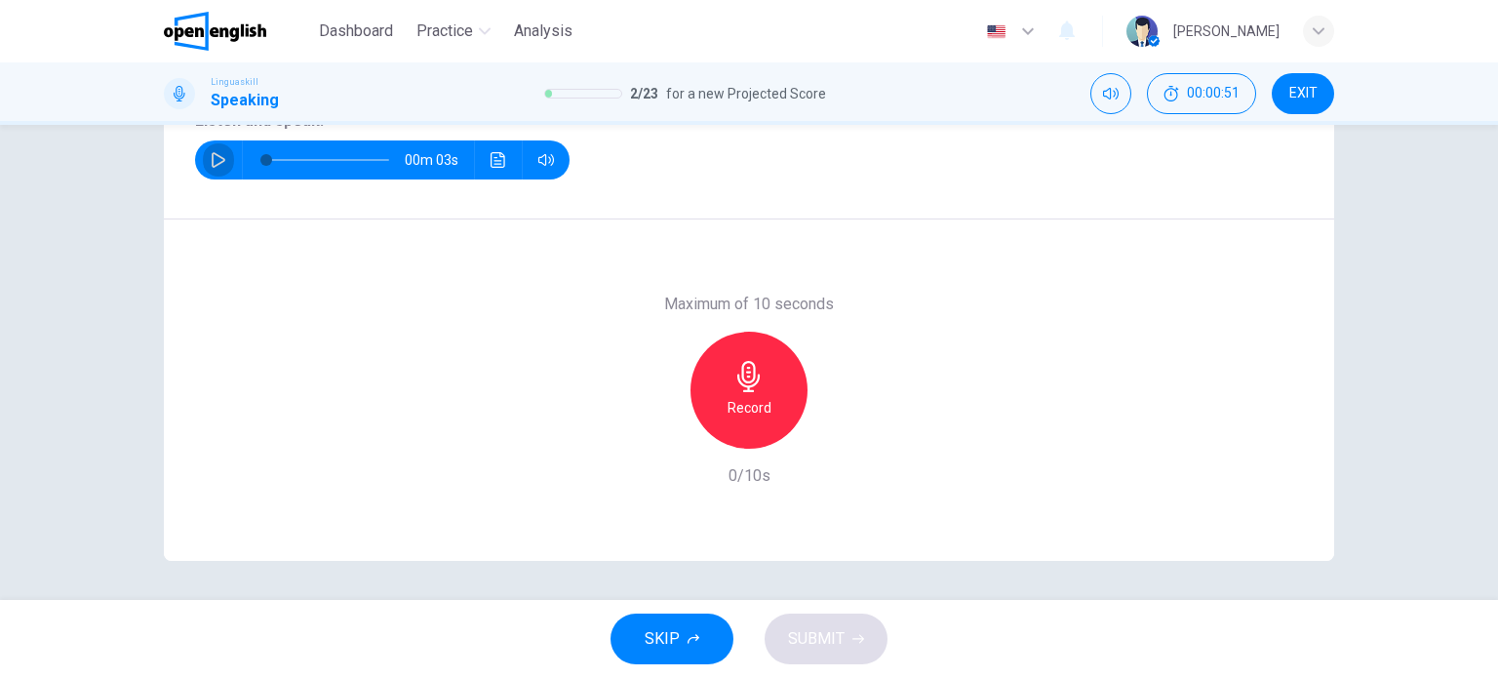
click at [216, 157] on icon "button" at bounding box center [219, 160] width 14 height 16
click at [741, 383] on icon "button" at bounding box center [748, 376] width 31 height 31
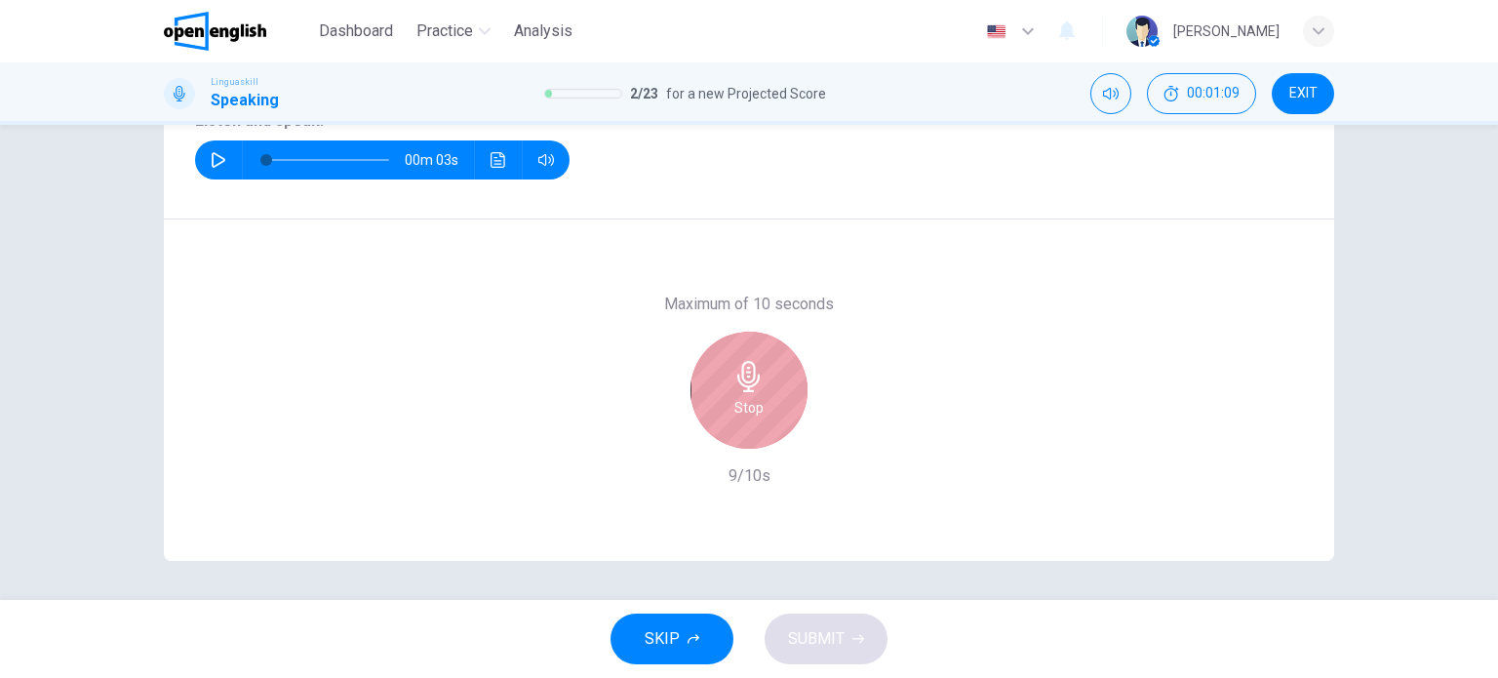
click at [756, 392] on div "Stop" at bounding box center [748, 390] width 117 height 117
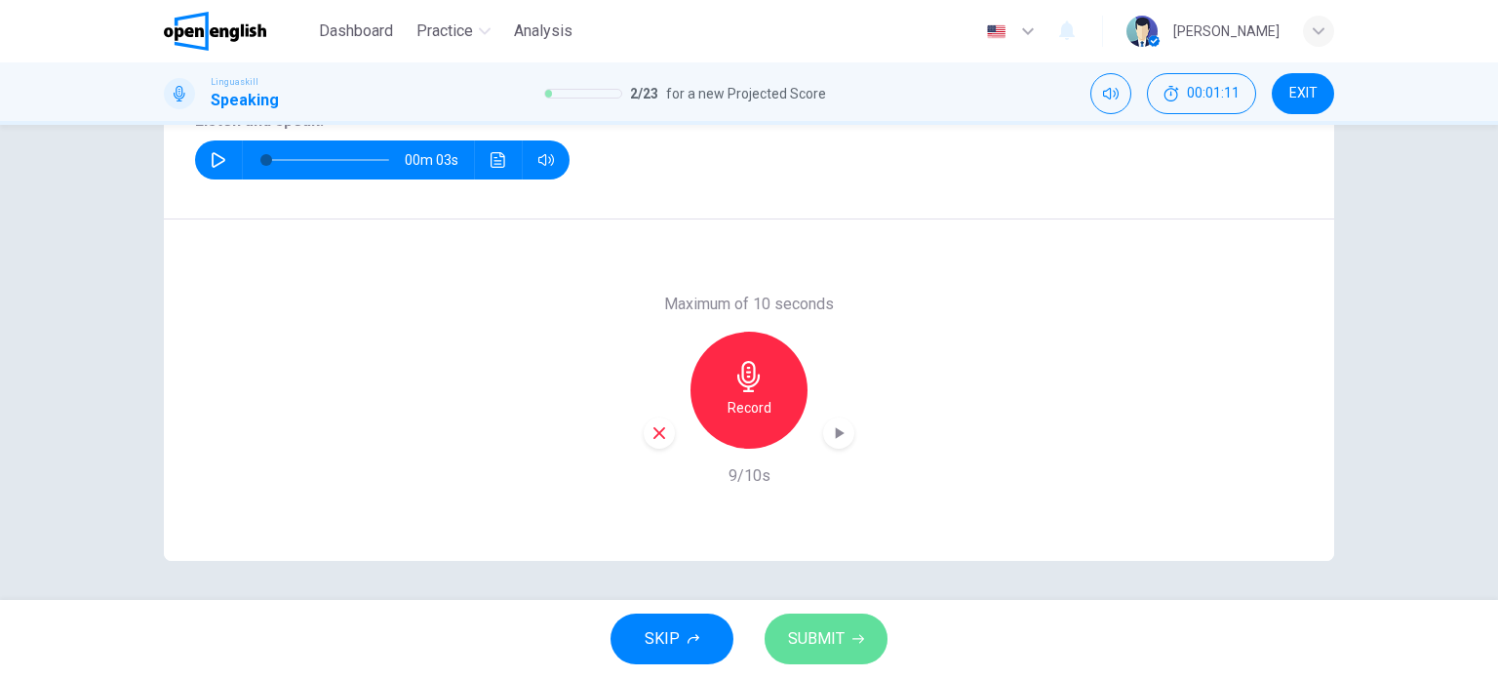
click at [835, 631] on span "SUBMIT" at bounding box center [816, 638] width 57 height 27
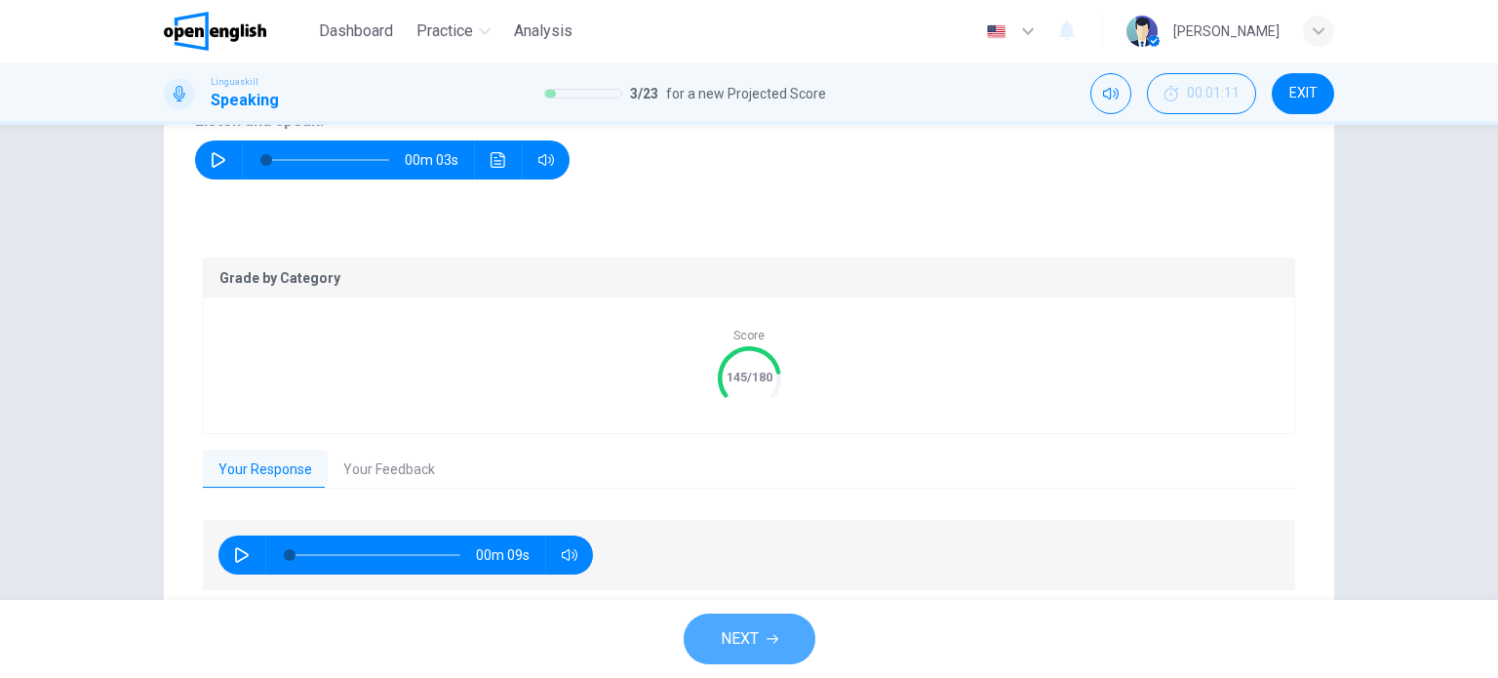
click at [787, 621] on button "NEXT" at bounding box center [749, 638] width 132 height 51
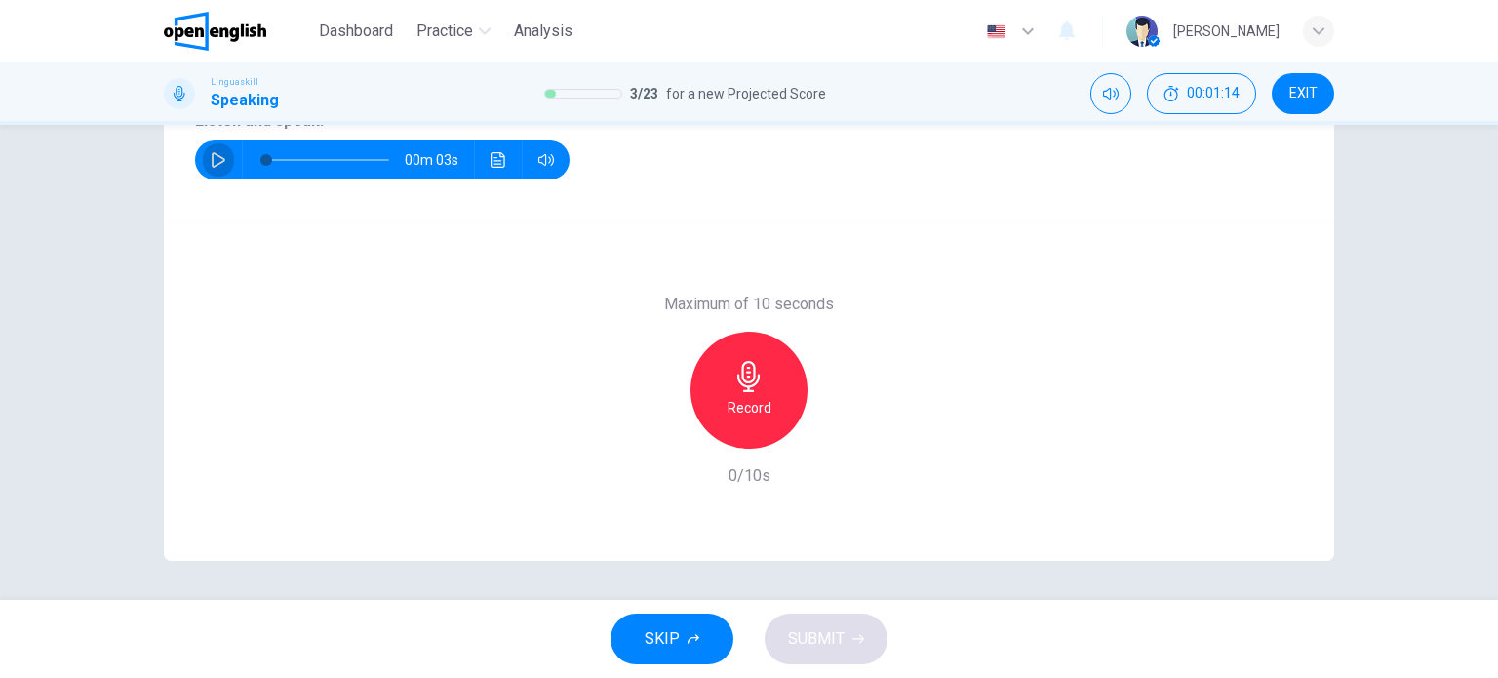
click at [215, 153] on icon "button" at bounding box center [219, 160] width 16 height 16
click at [749, 377] on icon "button" at bounding box center [748, 376] width 22 height 31
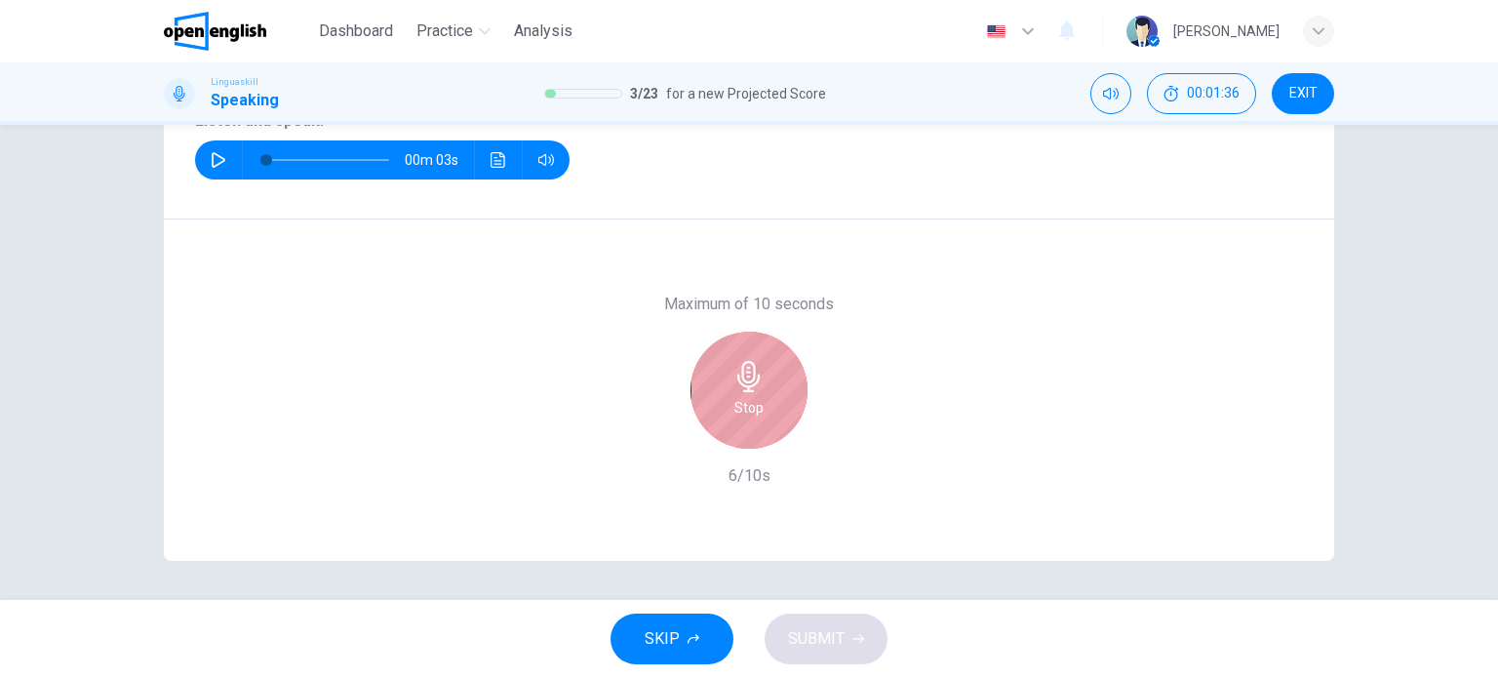
click at [749, 377] on icon "button" at bounding box center [748, 376] width 22 height 31
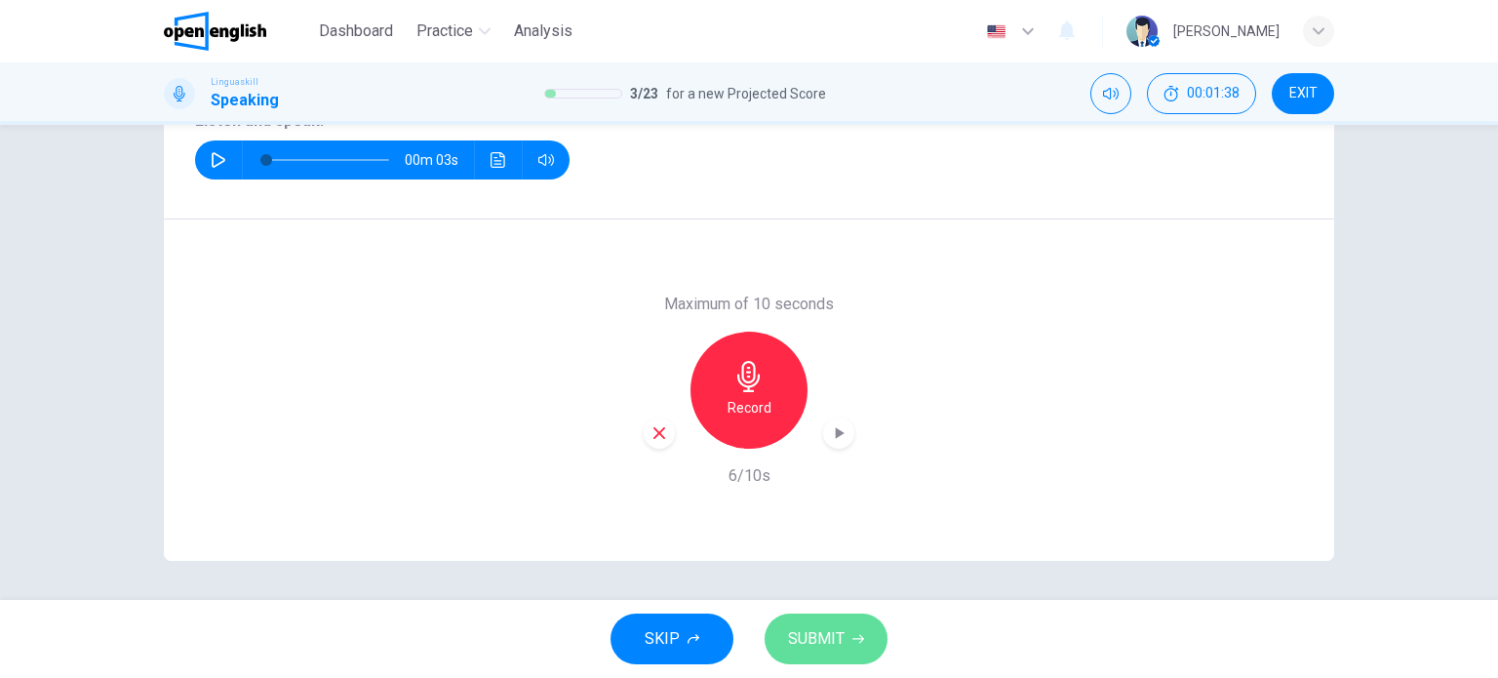
click at [819, 619] on button "SUBMIT" at bounding box center [825, 638] width 123 height 51
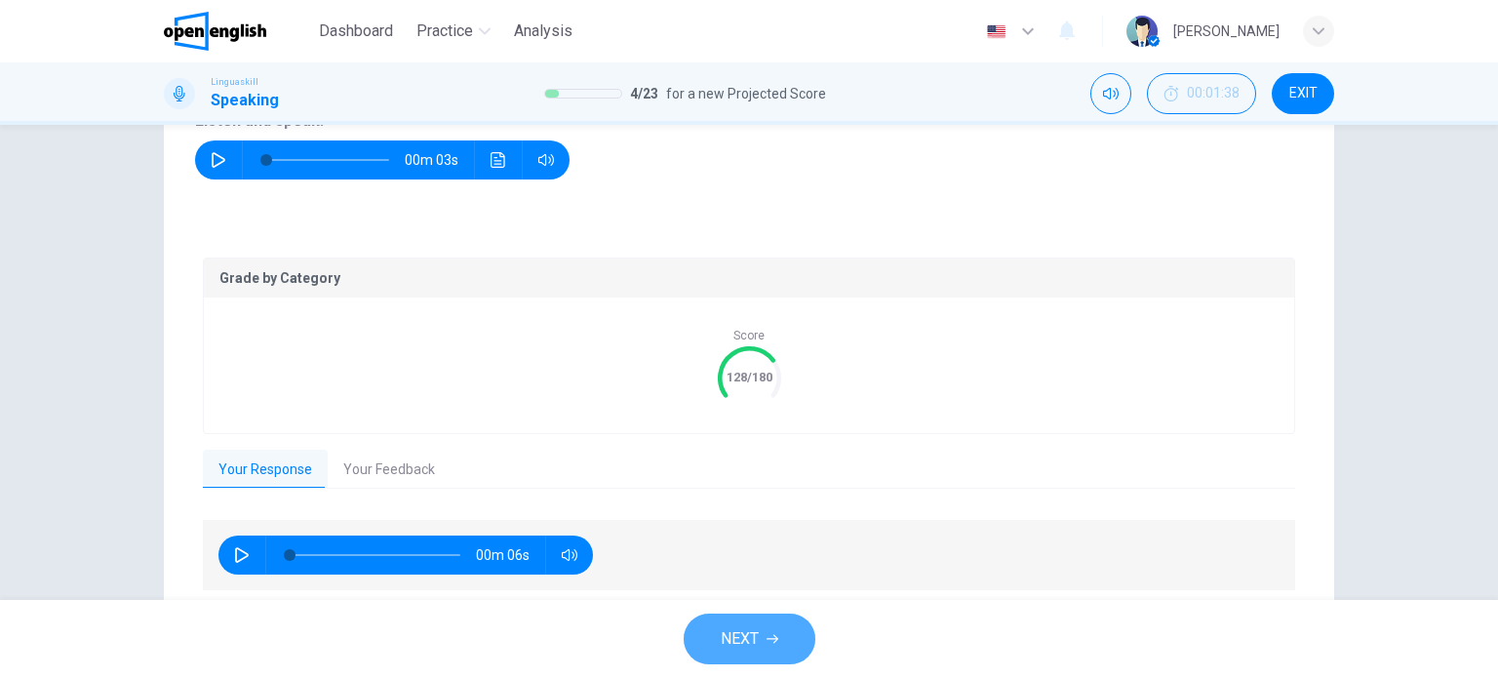
click at [760, 636] on button "NEXT" at bounding box center [749, 638] width 132 height 51
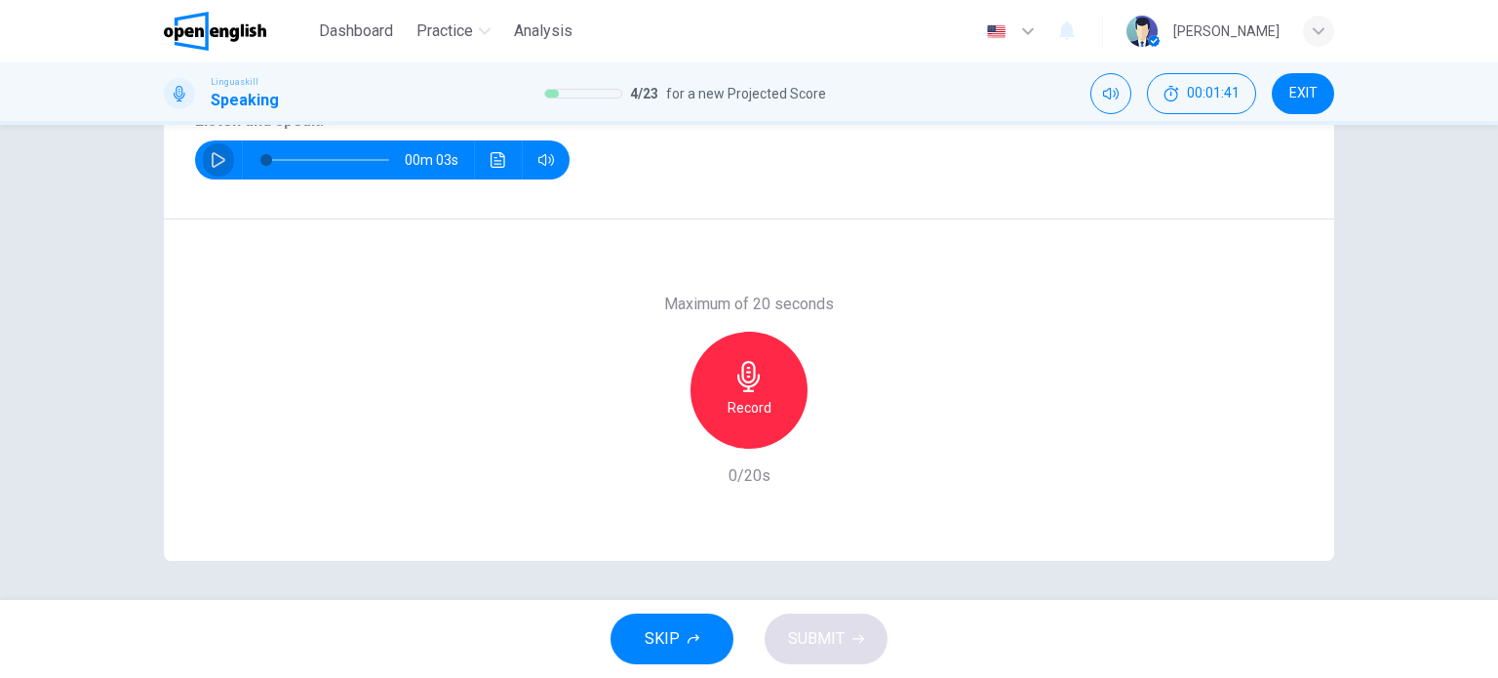
click at [214, 157] on icon "button" at bounding box center [219, 160] width 16 height 16
click at [733, 397] on h6 "Record" at bounding box center [749, 407] width 44 height 23
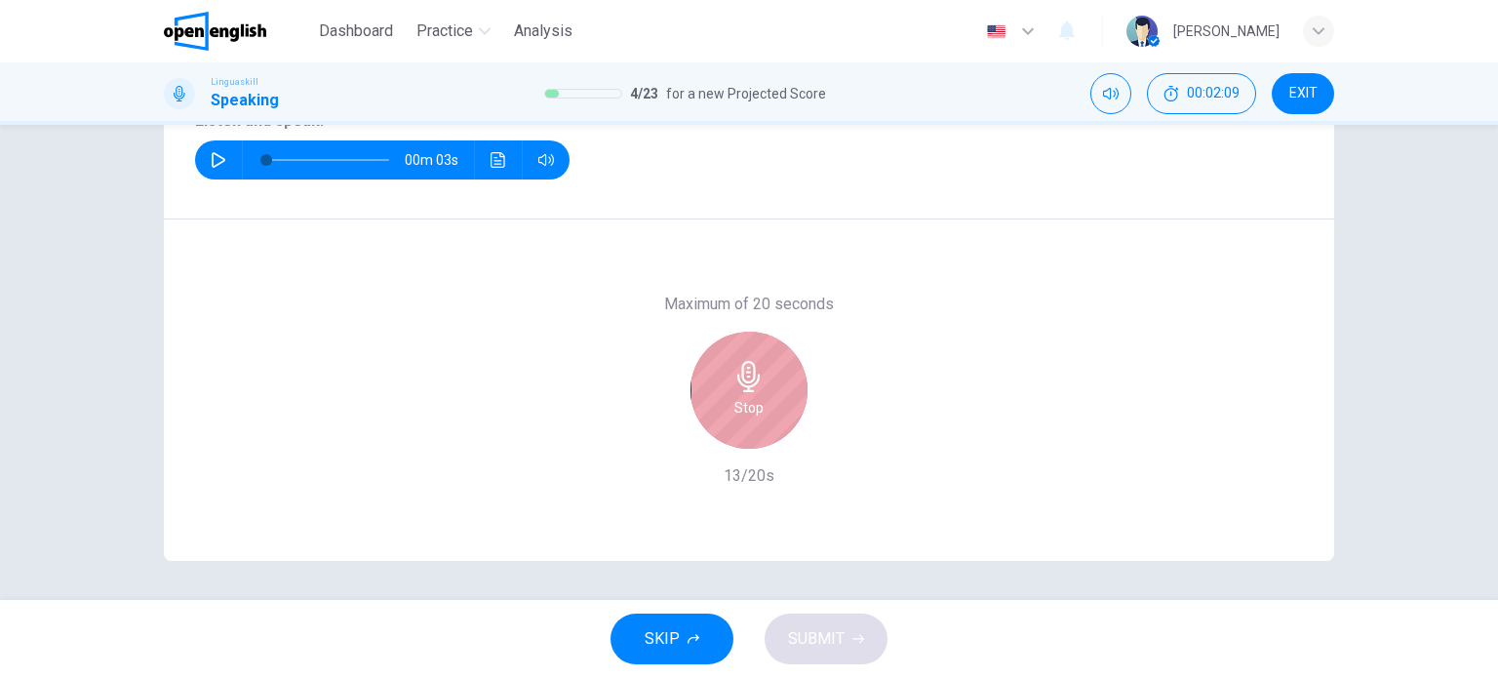
click at [734, 397] on h6 "Stop" at bounding box center [748, 407] width 29 height 23
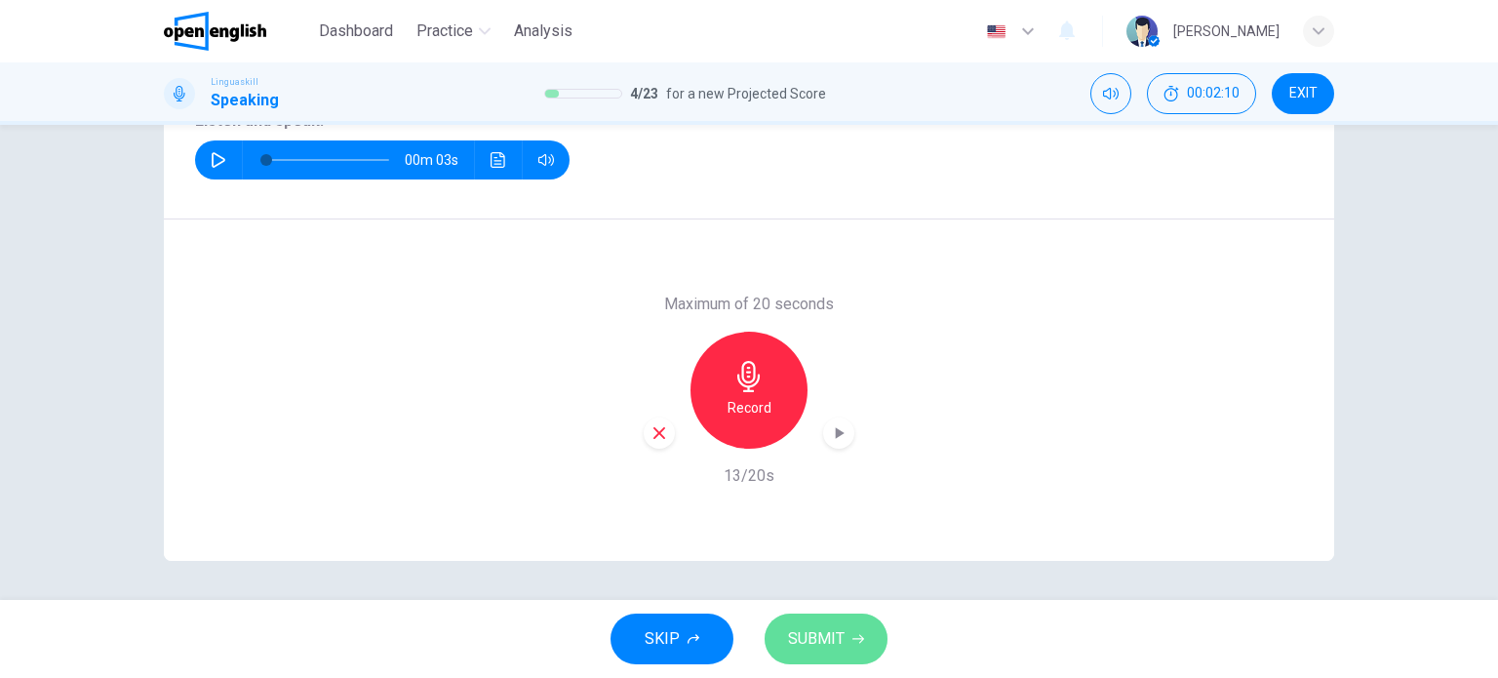
click at [811, 633] on span "SUBMIT" at bounding box center [816, 638] width 57 height 27
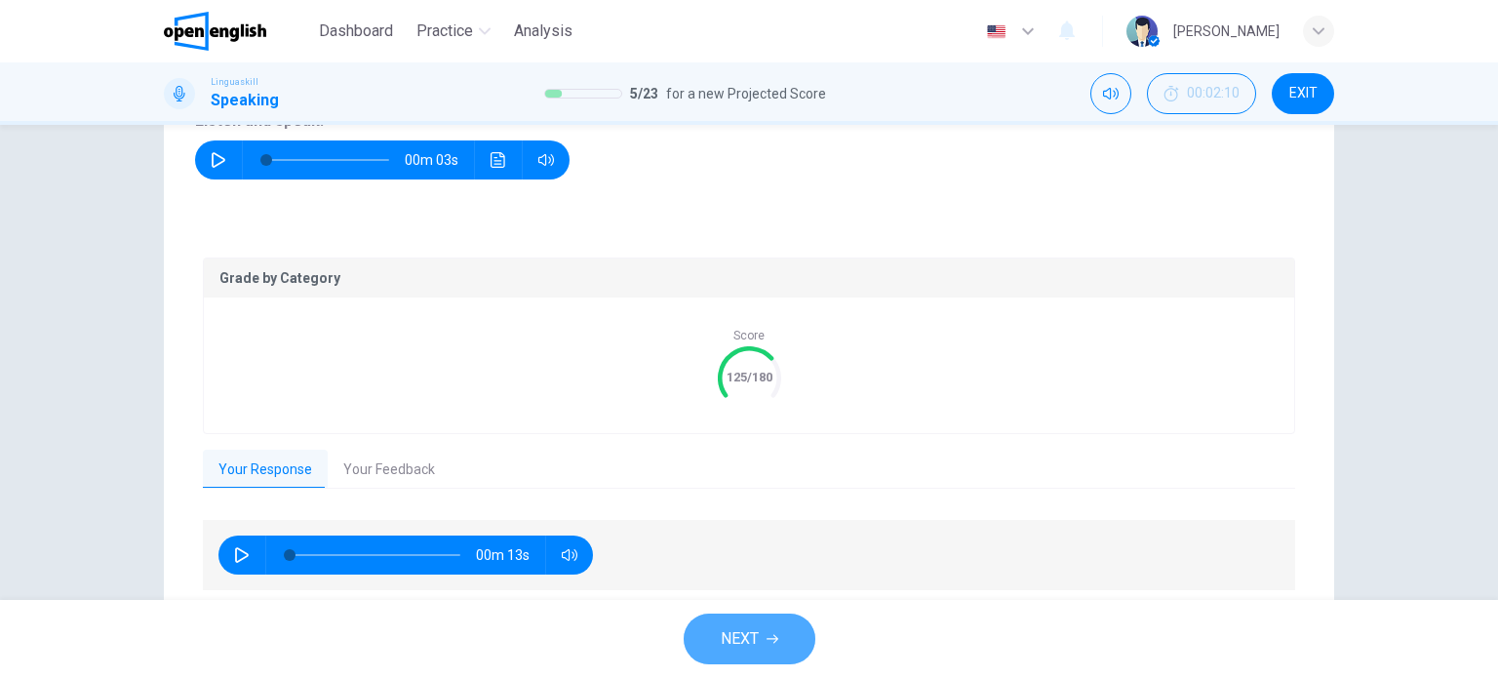
click at [778, 631] on button "NEXT" at bounding box center [749, 638] width 132 height 51
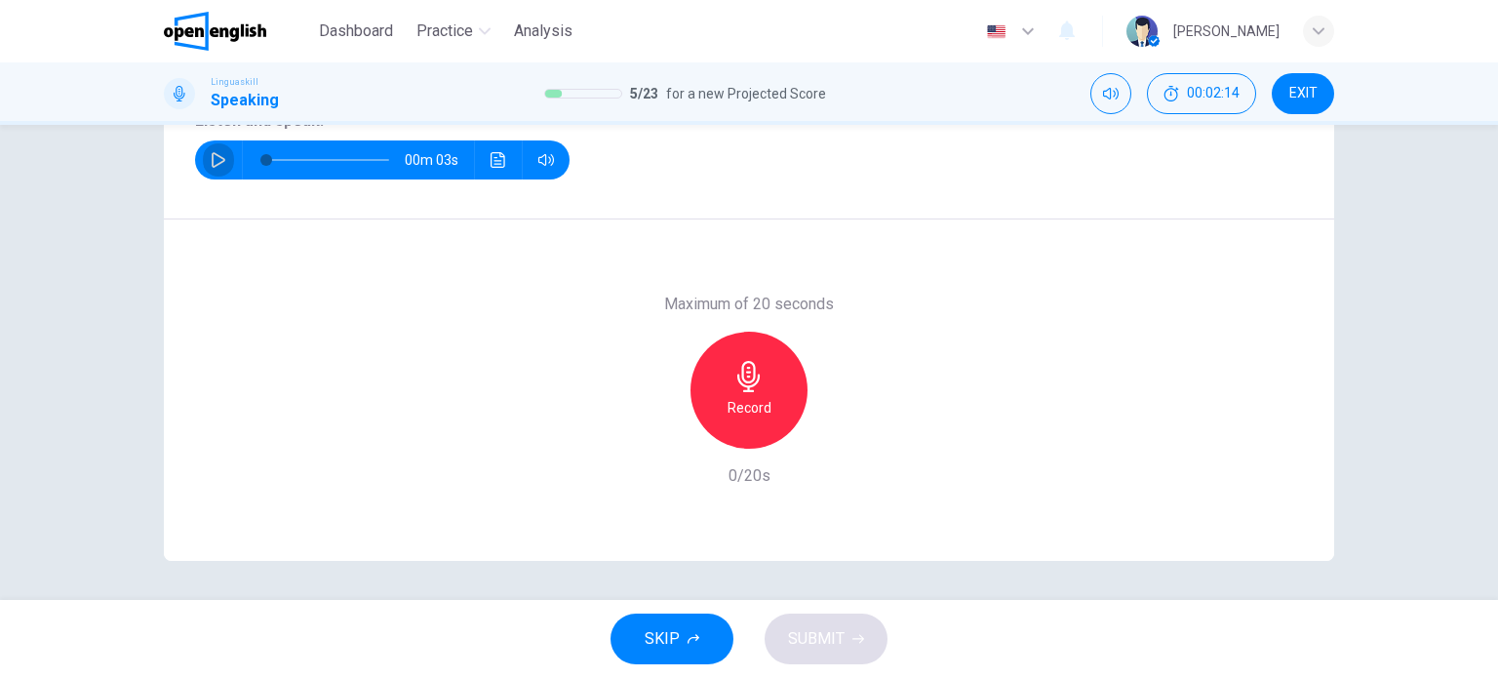
click at [211, 152] on icon "button" at bounding box center [219, 160] width 16 height 16
click at [747, 384] on icon "button" at bounding box center [748, 376] width 31 height 31
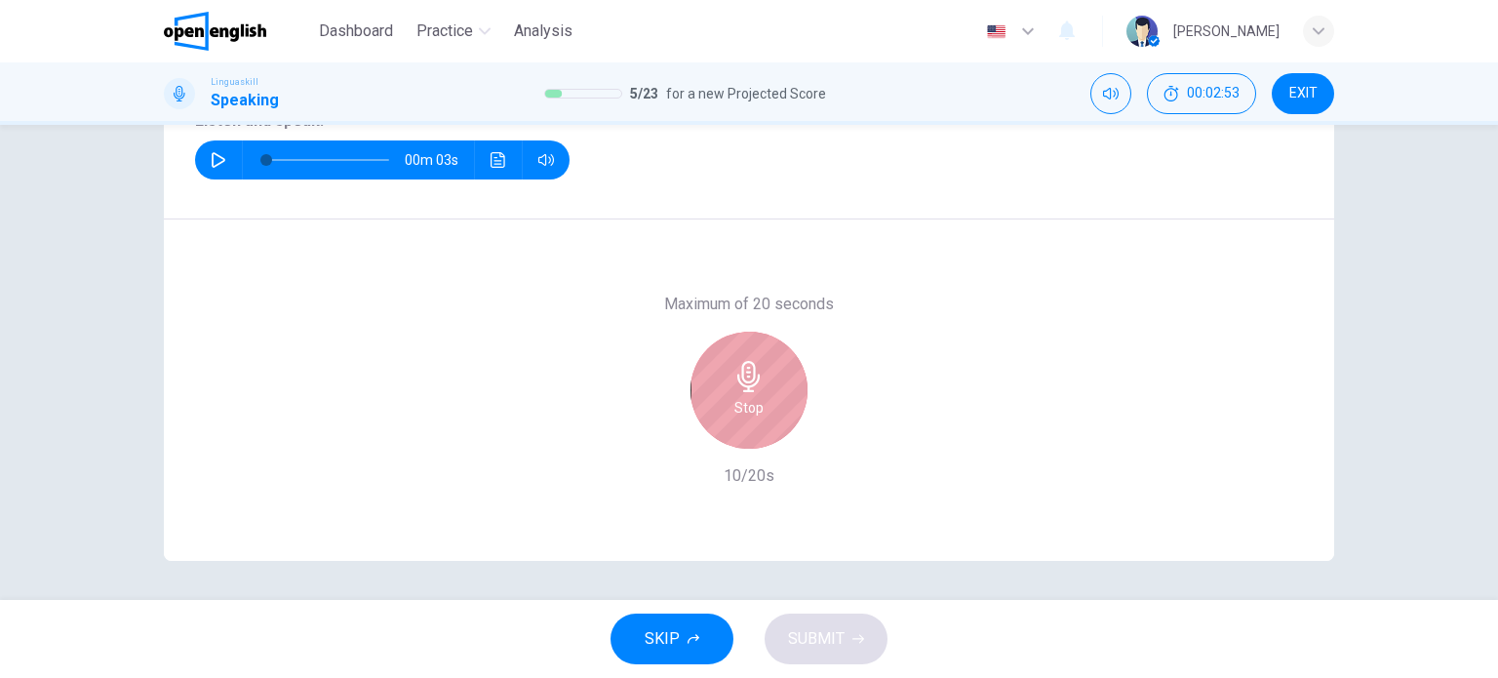
click at [747, 384] on icon "button" at bounding box center [748, 376] width 31 height 31
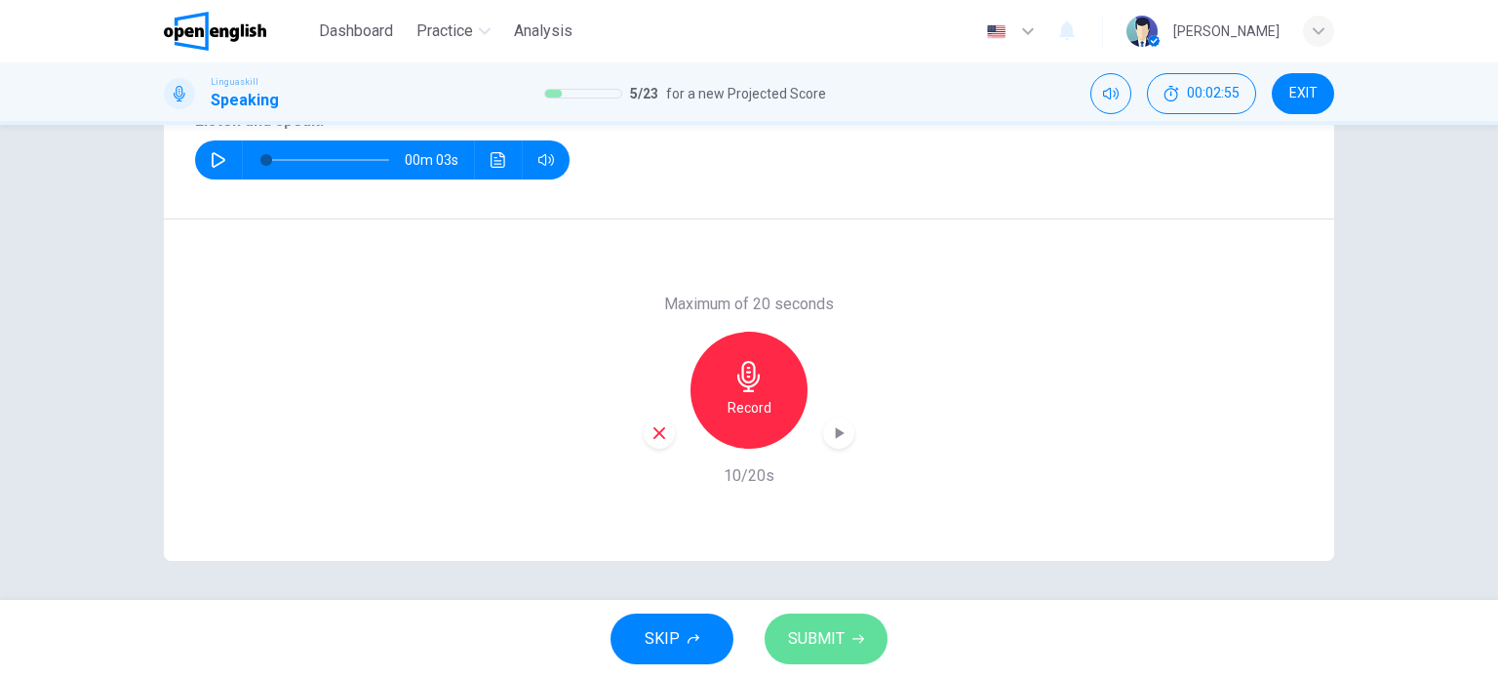
click at [835, 628] on span "SUBMIT" at bounding box center [816, 638] width 57 height 27
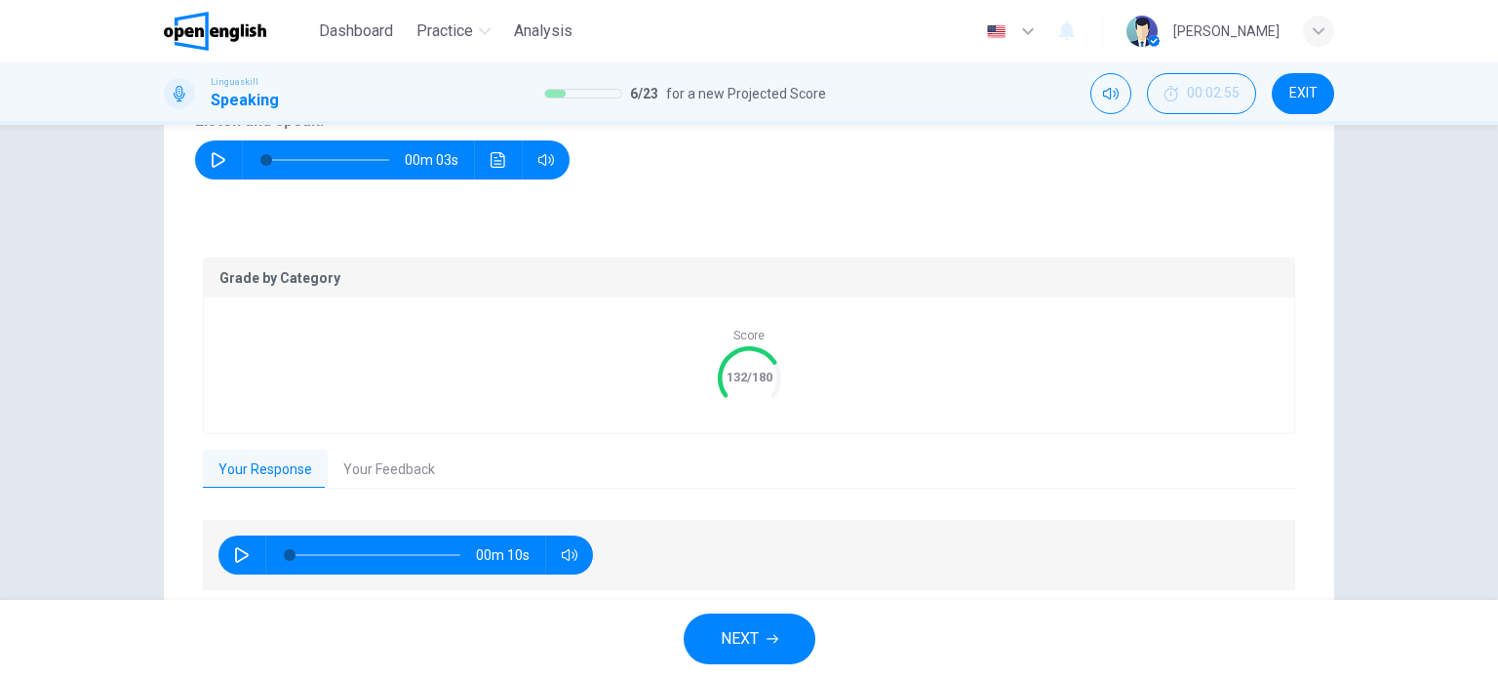
click at [750, 633] on span "NEXT" at bounding box center [740, 638] width 38 height 27
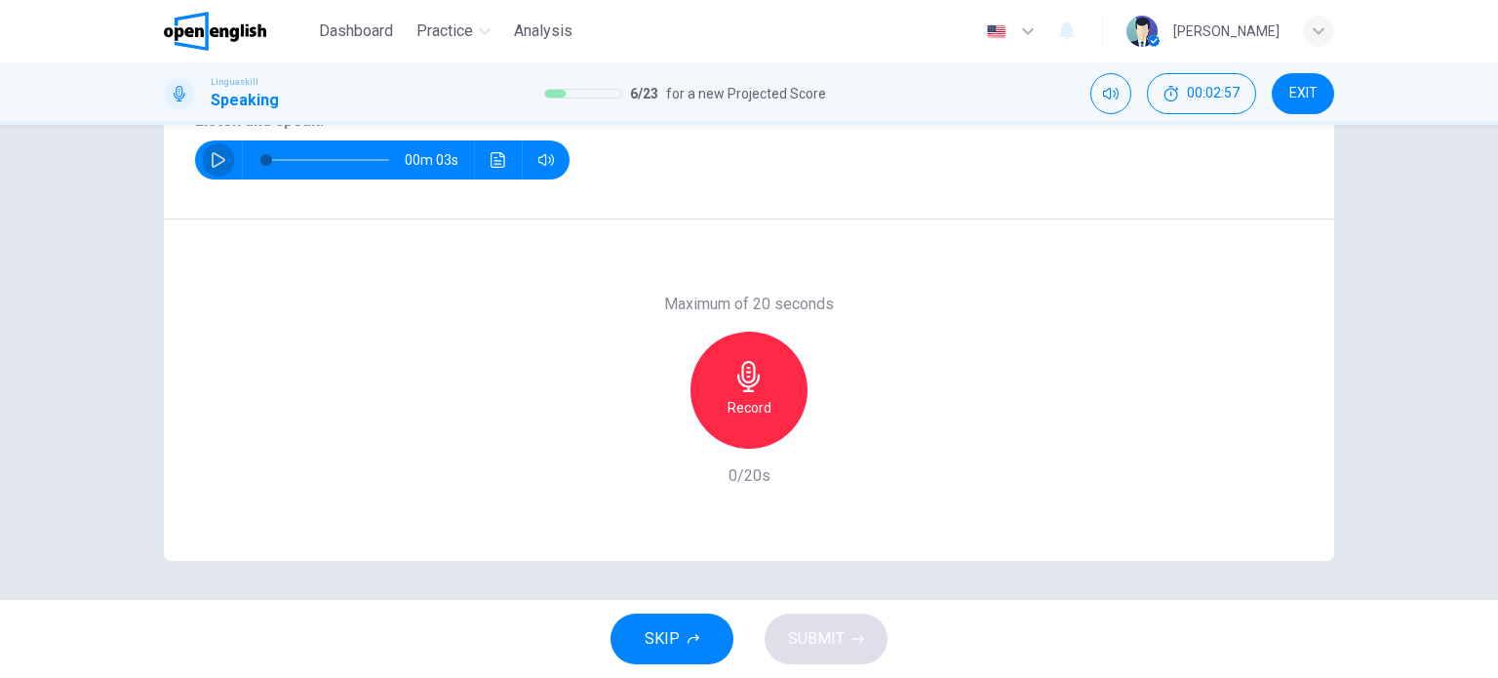
click at [212, 155] on icon "button" at bounding box center [219, 160] width 14 height 16
click at [737, 383] on icon "button" at bounding box center [748, 376] width 22 height 31
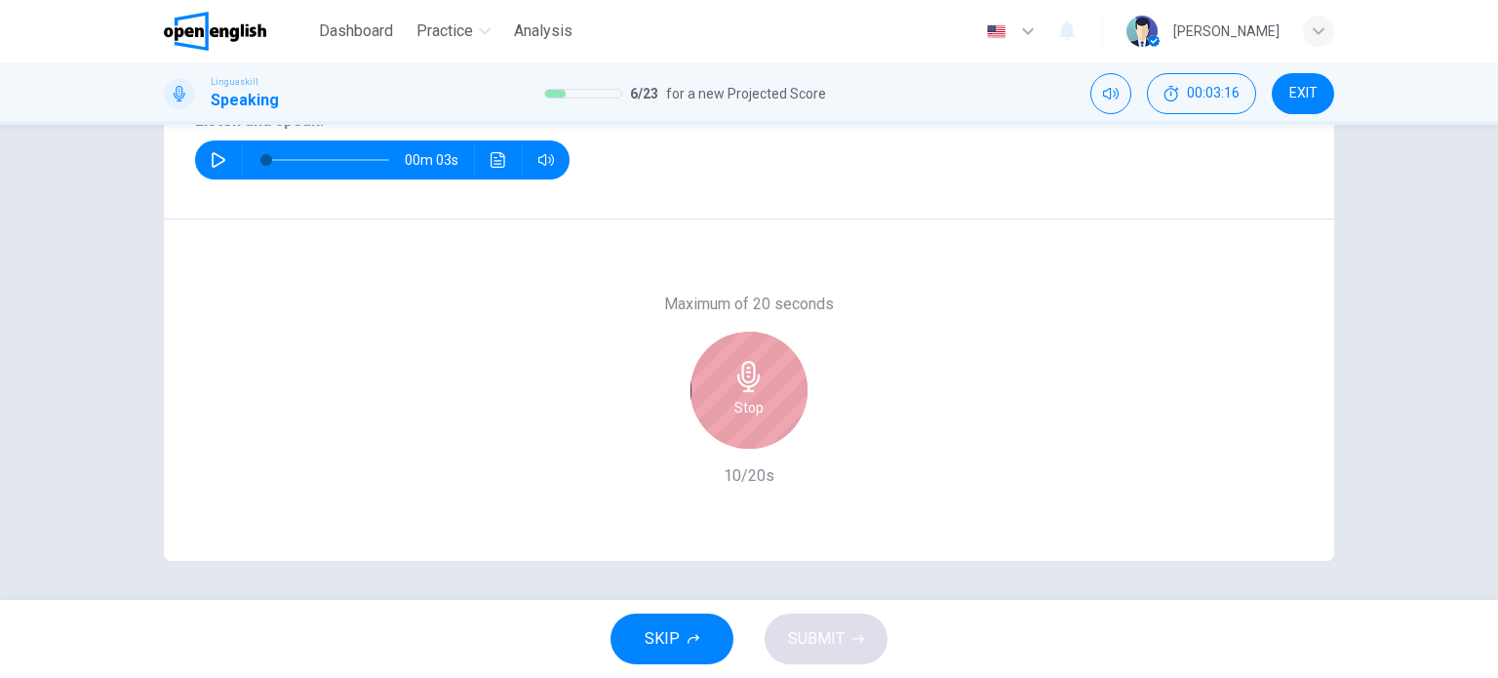
click at [737, 383] on icon "button" at bounding box center [748, 376] width 22 height 31
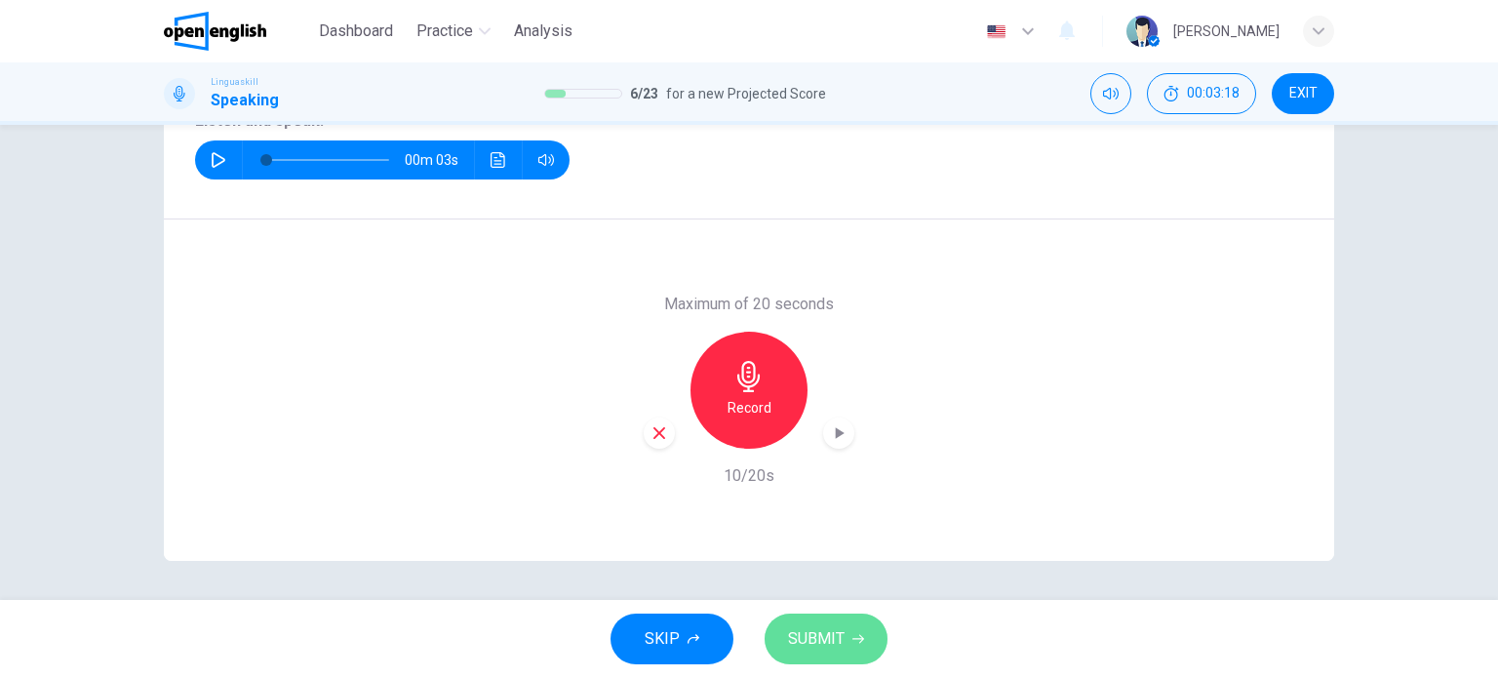
click at [827, 627] on span "SUBMIT" at bounding box center [816, 638] width 57 height 27
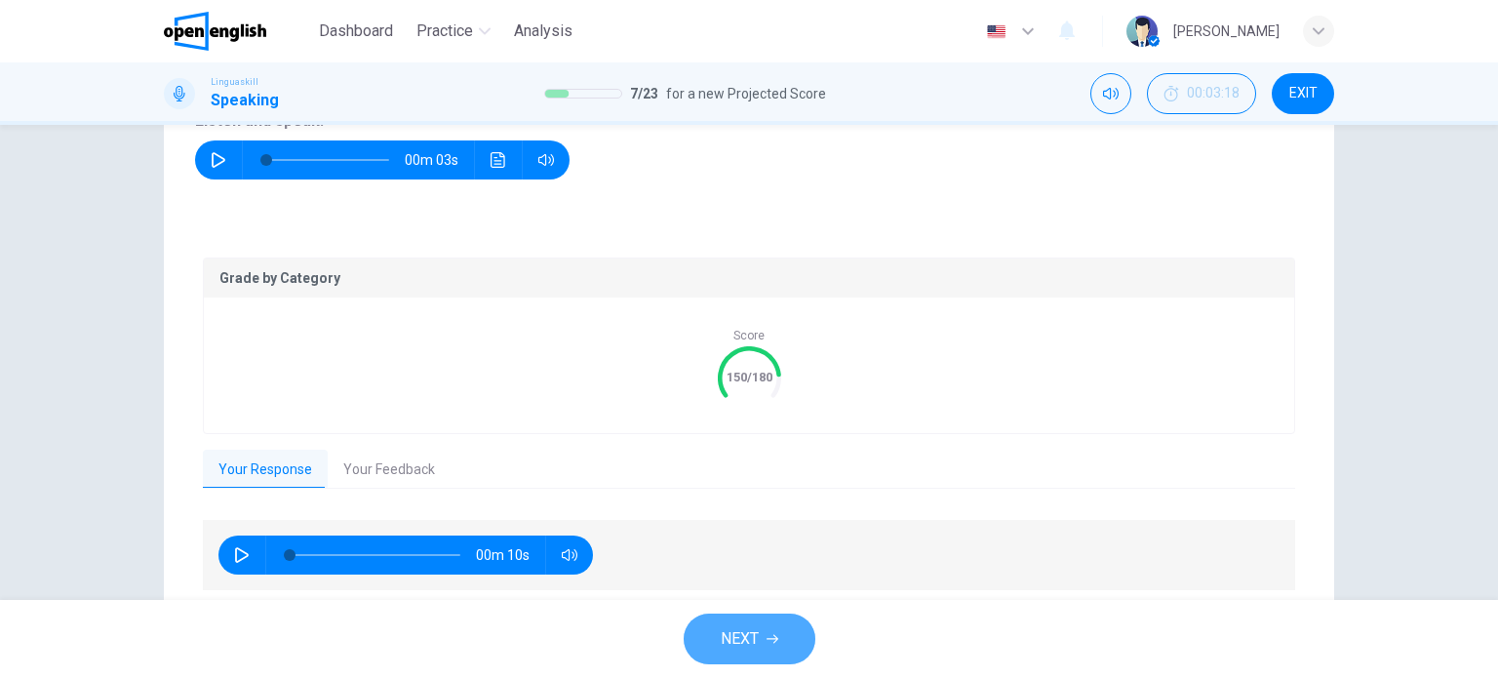
click at [769, 626] on button "NEXT" at bounding box center [749, 638] width 132 height 51
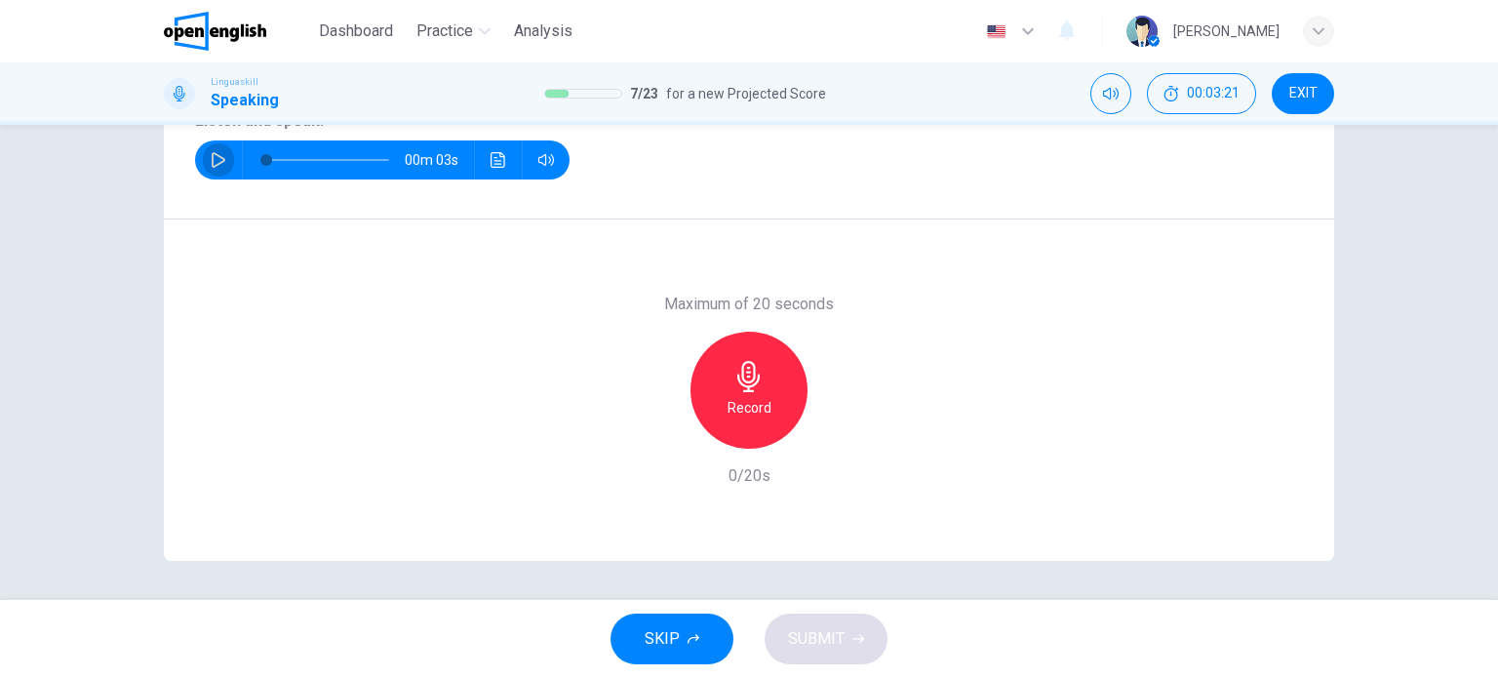
click at [203, 159] on button "button" at bounding box center [218, 159] width 31 height 39
type input "*"
click at [733, 383] on icon "button" at bounding box center [748, 376] width 31 height 31
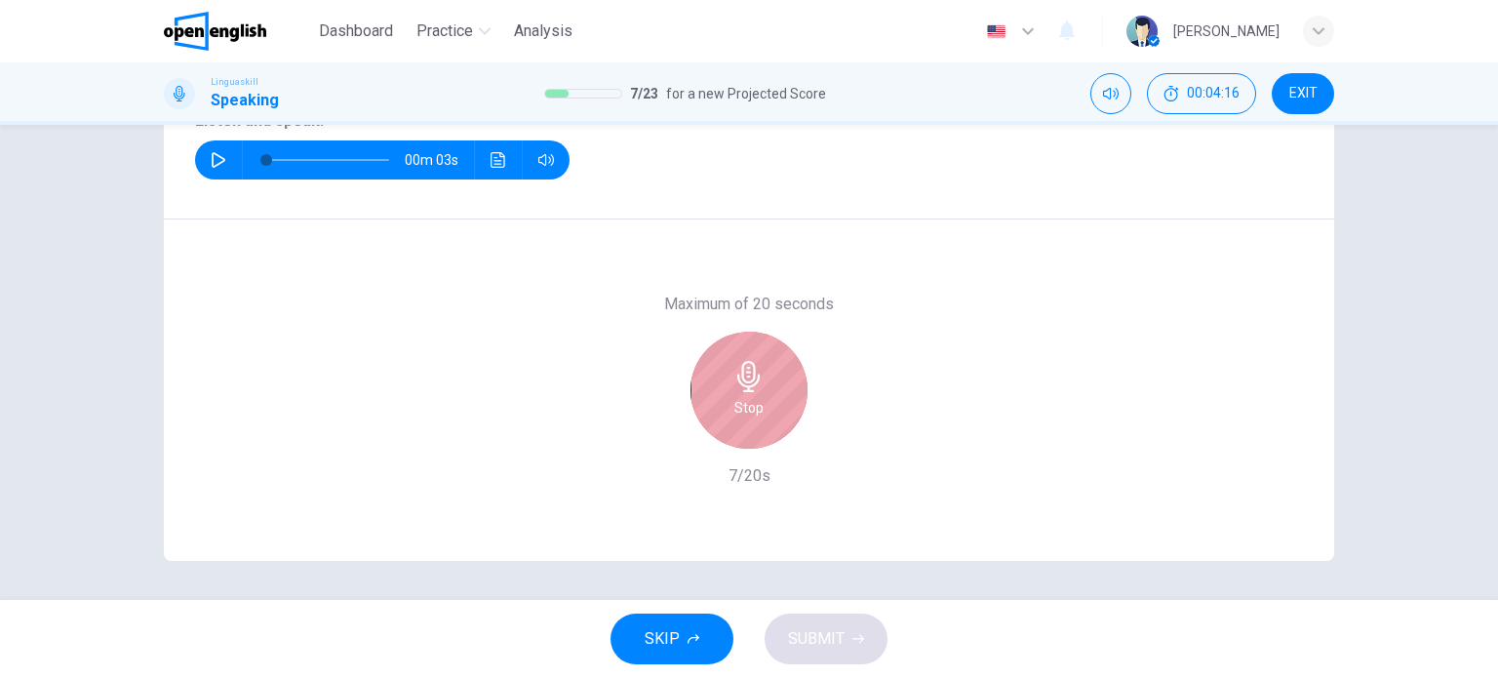
click at [733, 383] on icon "button" at bounding box center [748, 376] width 31 height 31
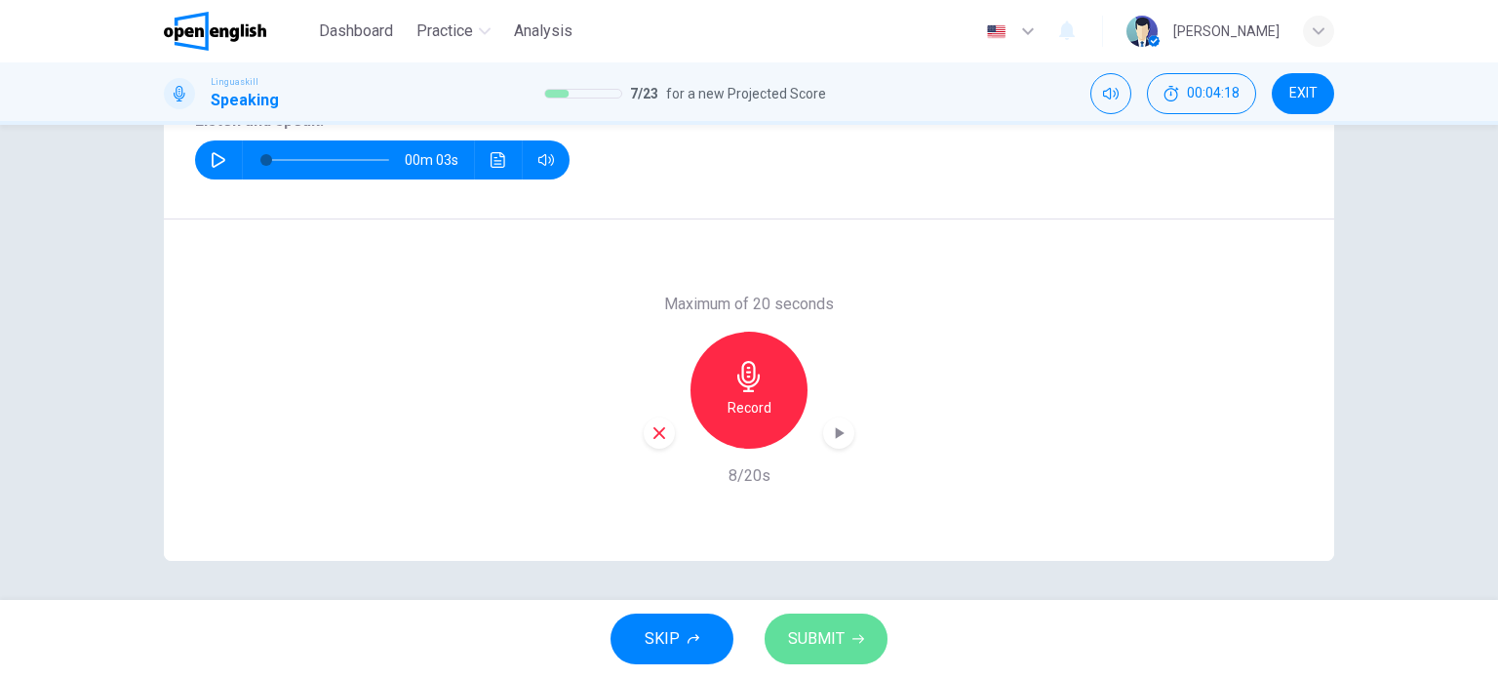
click at [836, 648] on span "SUBMIT" at bounding box center [816, 638] width 57 height 27
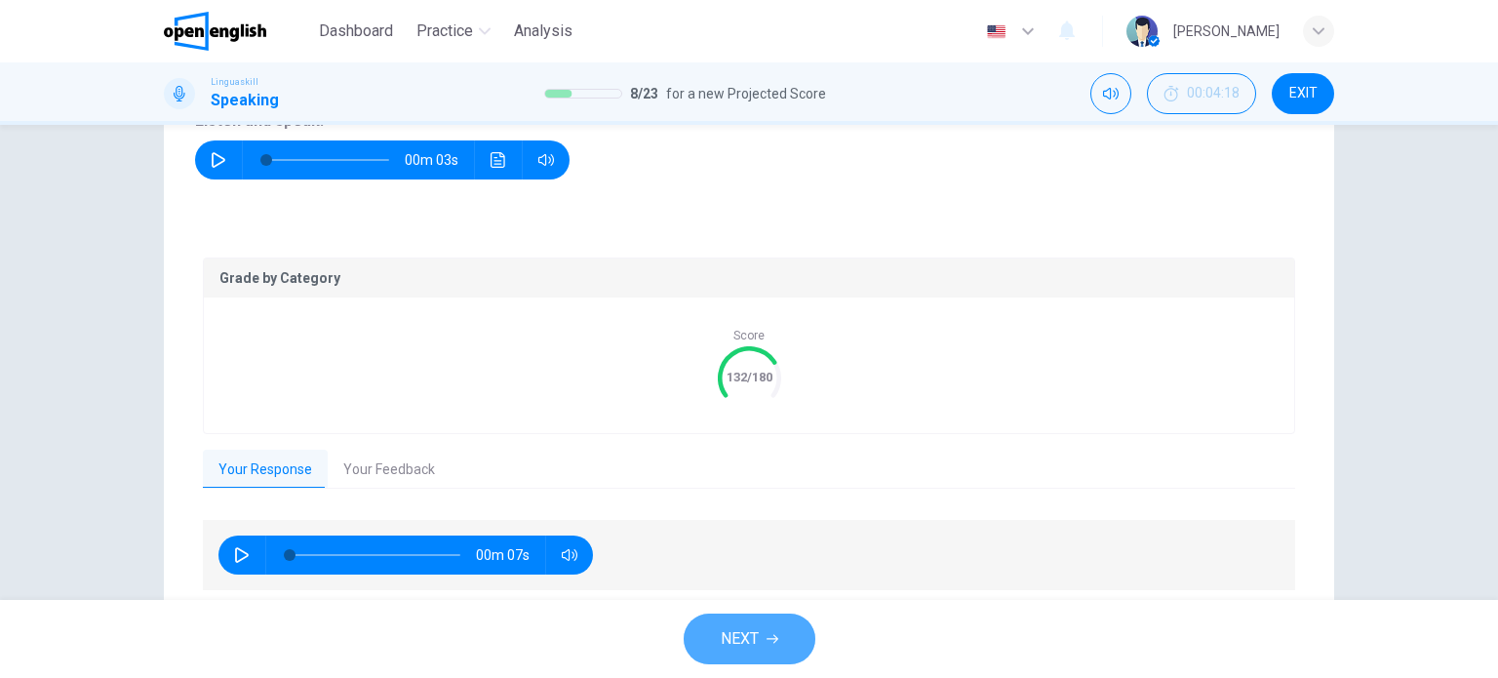
click at [777, 639] on icon "button" at bounding box center [772, 639] width 12 height 9
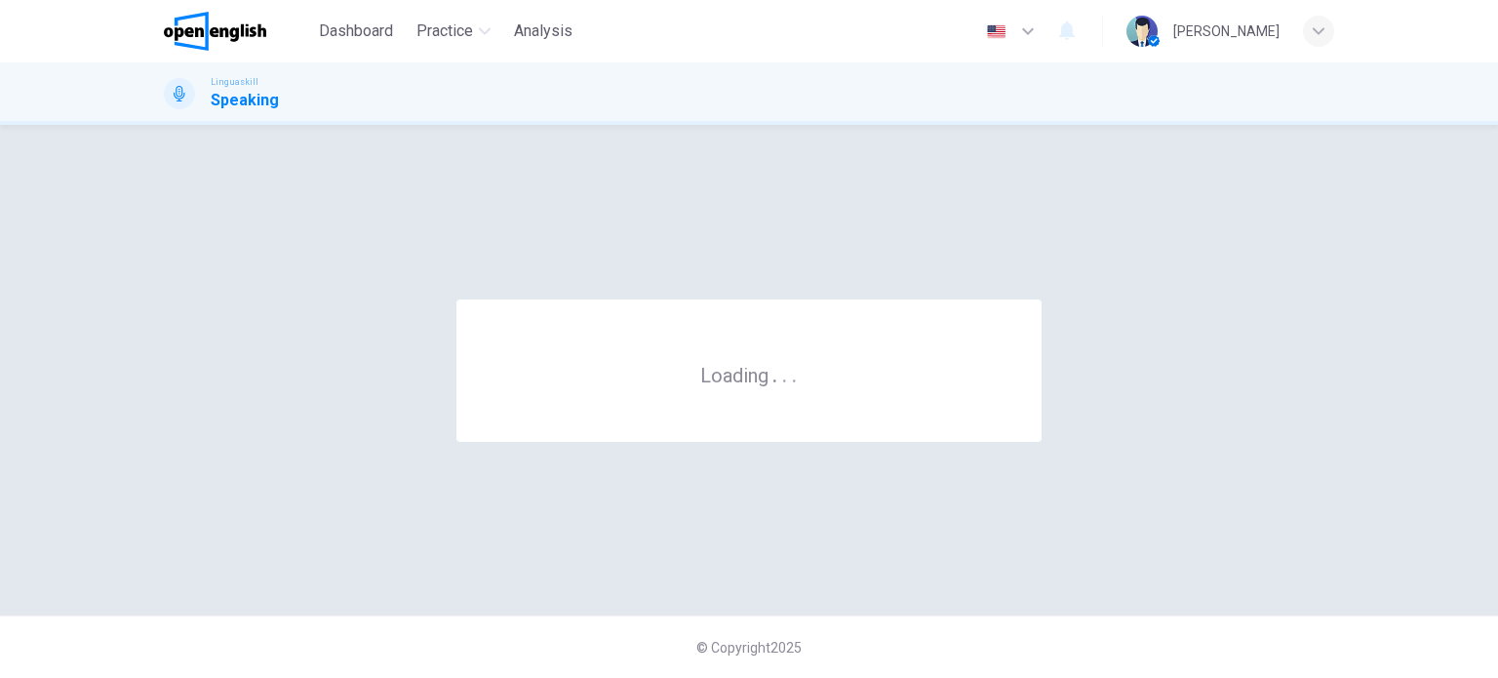
scroll to position [0, 0]
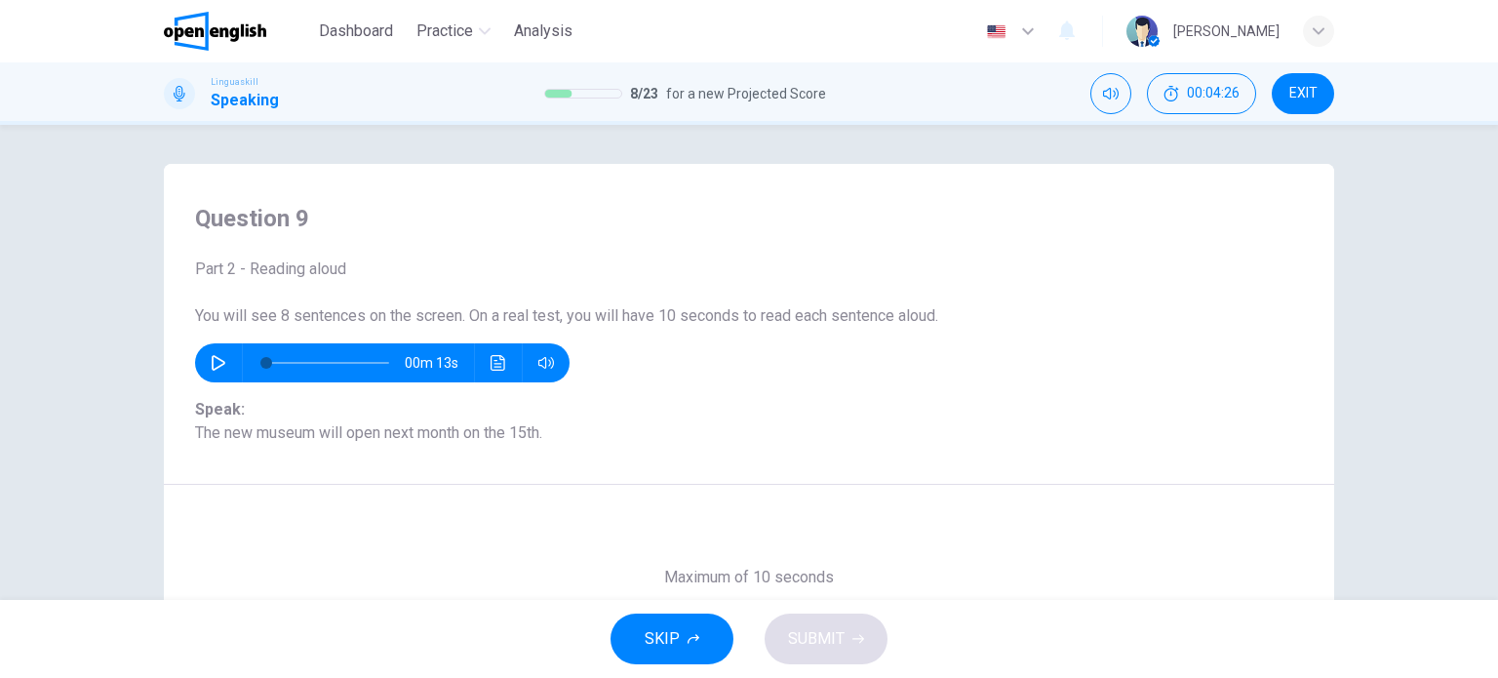
click at [110, 430] on div "Question 9 Part 2 - Reading aloud You will see 8 sentences on the screen. On a …" at bounding box center [749, 362] width 1498 height 475
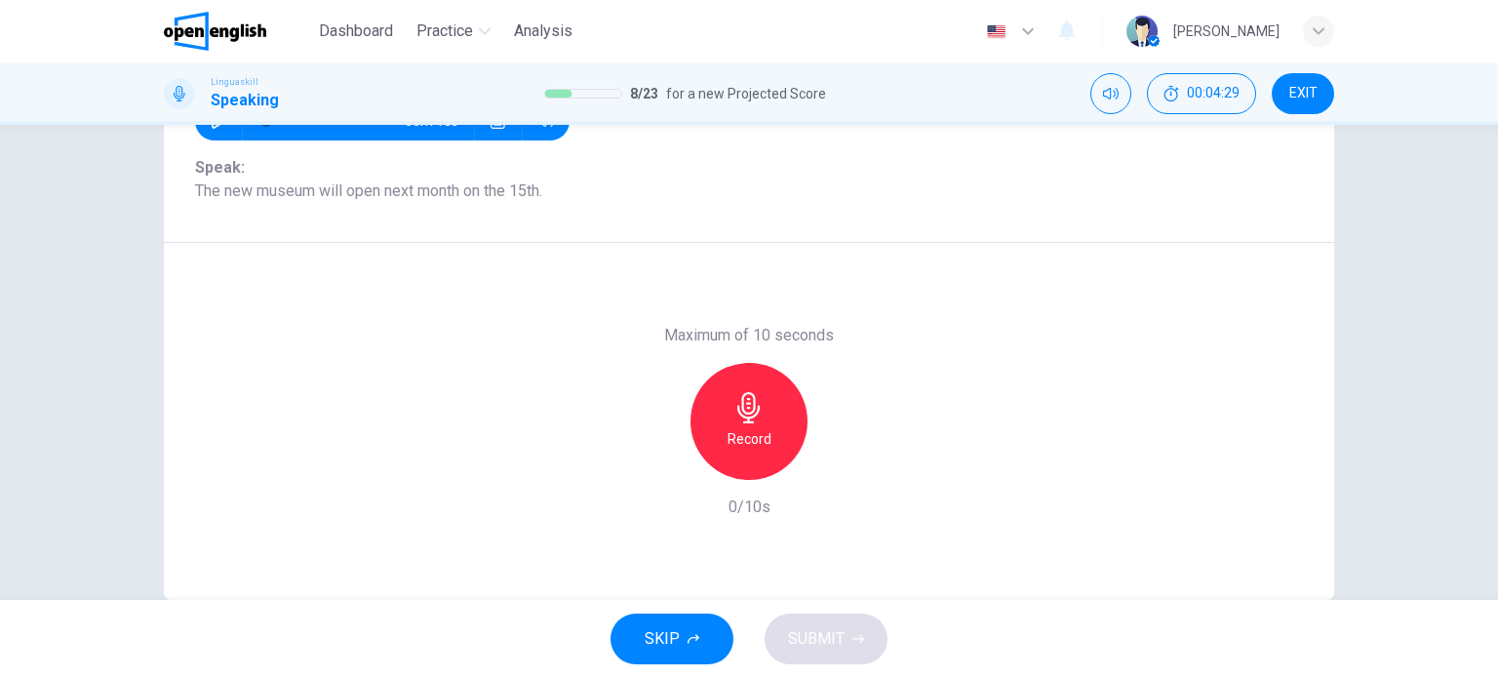
scroll to position [203, 0]
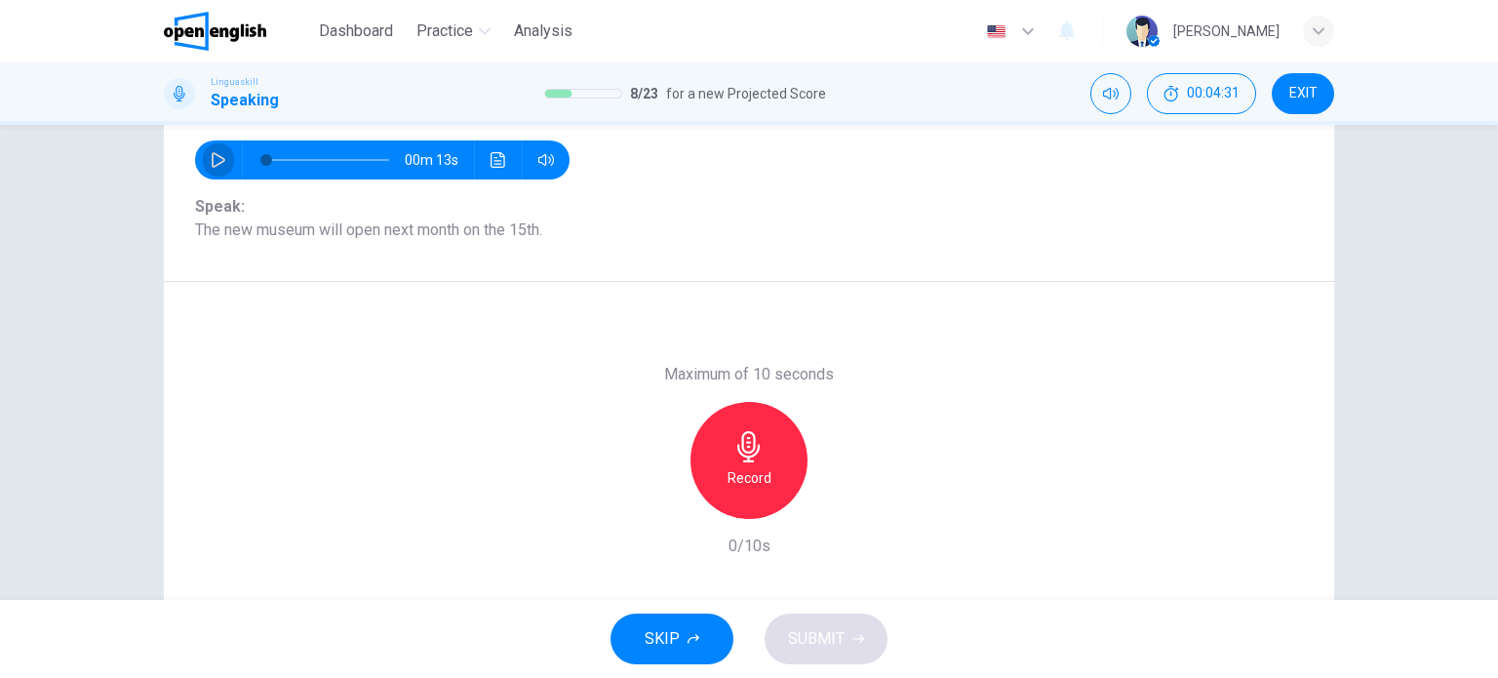
click at [212, 155] on icon "button" at bounding box center [219, 160] width 14 height 16
type input "*"
click at [750, 453] on icon "button" at bounding box center [748, 446] width 22 height 31
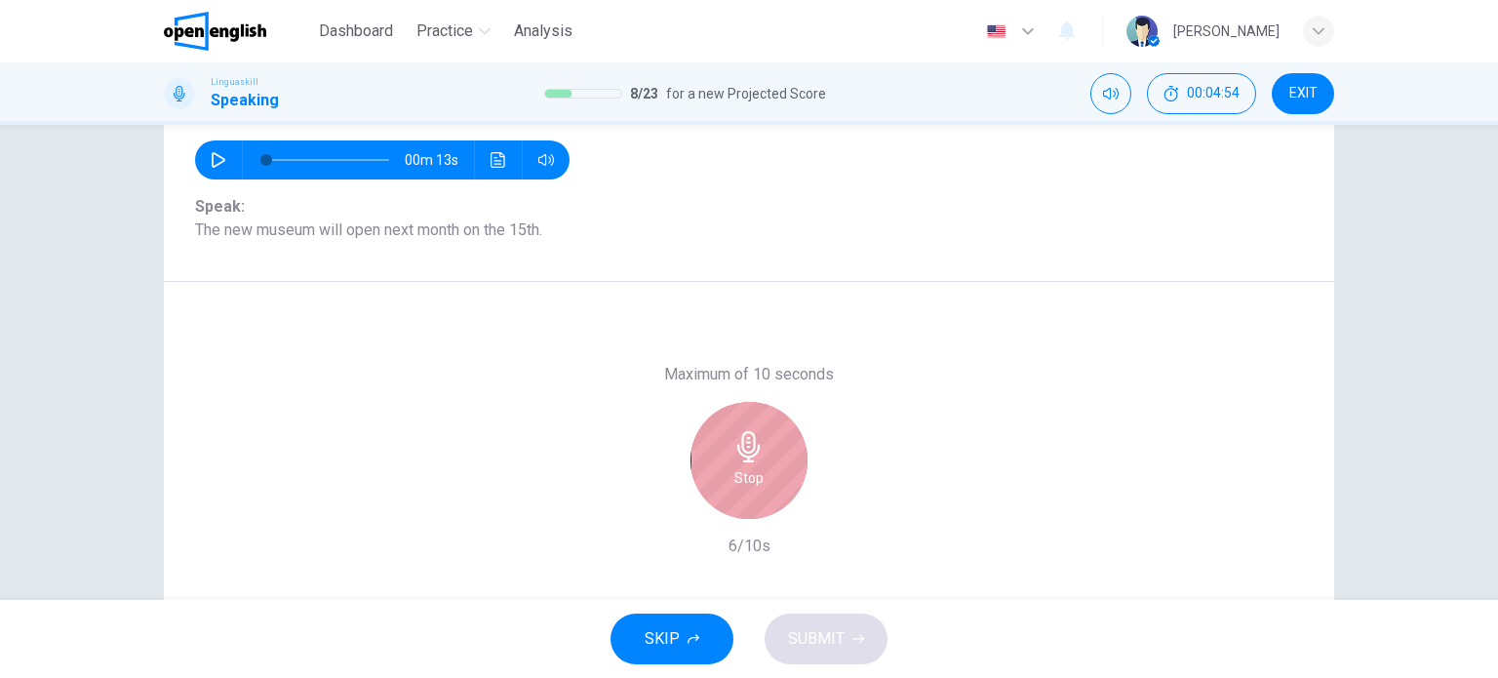
click at [750, 453] on icon "button" at bounding box center [748, 446] width 22 height 31
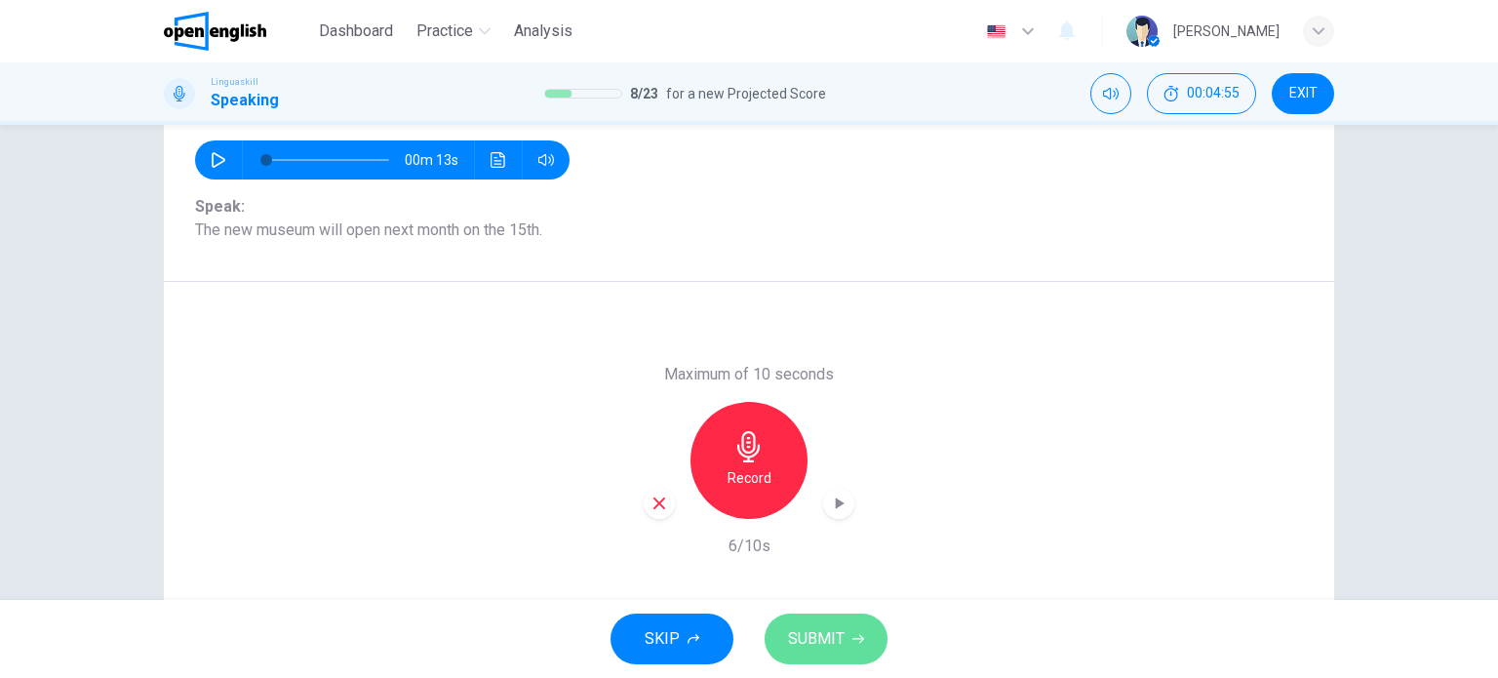
click at [818, 630] on span "SUBMIT" at bounding box center [816, 638] width 57 height 27
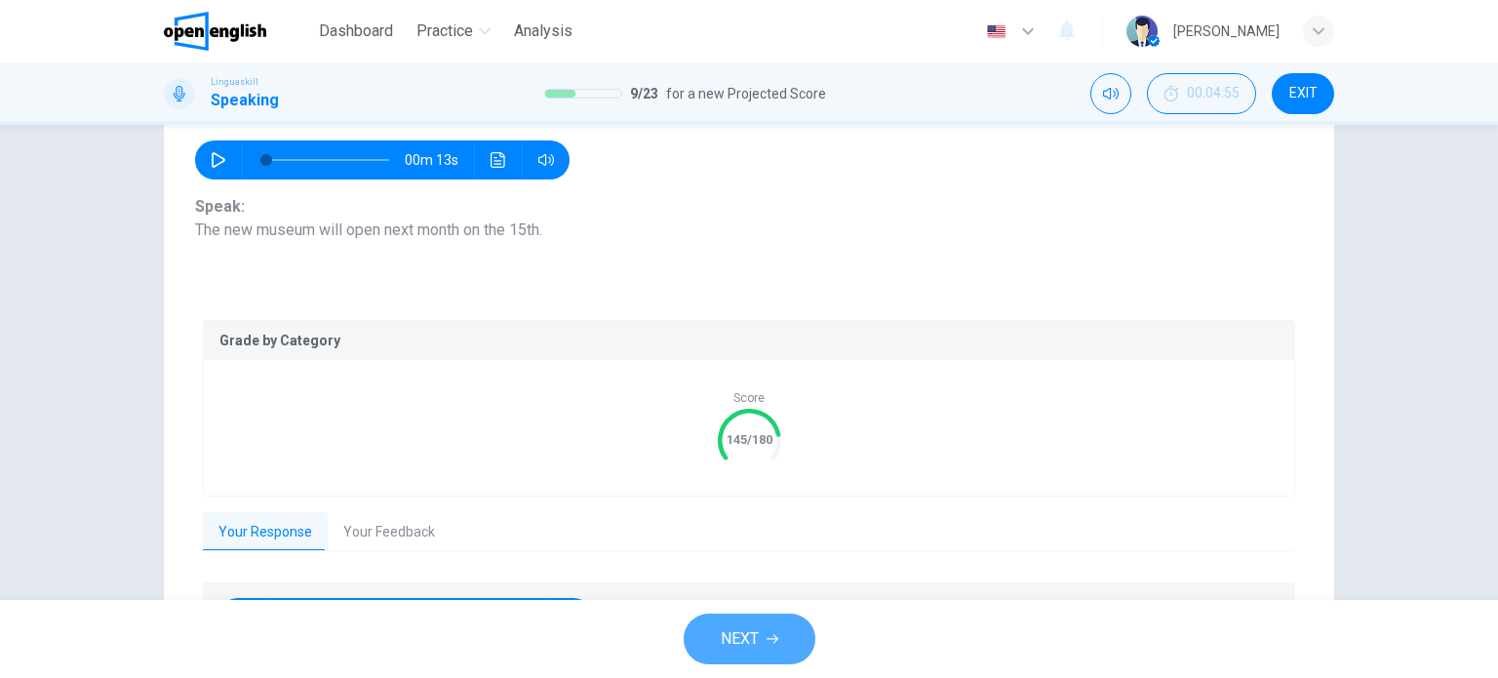
click at [760, 634] on button "NEXT" at bounding box center [749, 638] width 132 height 51
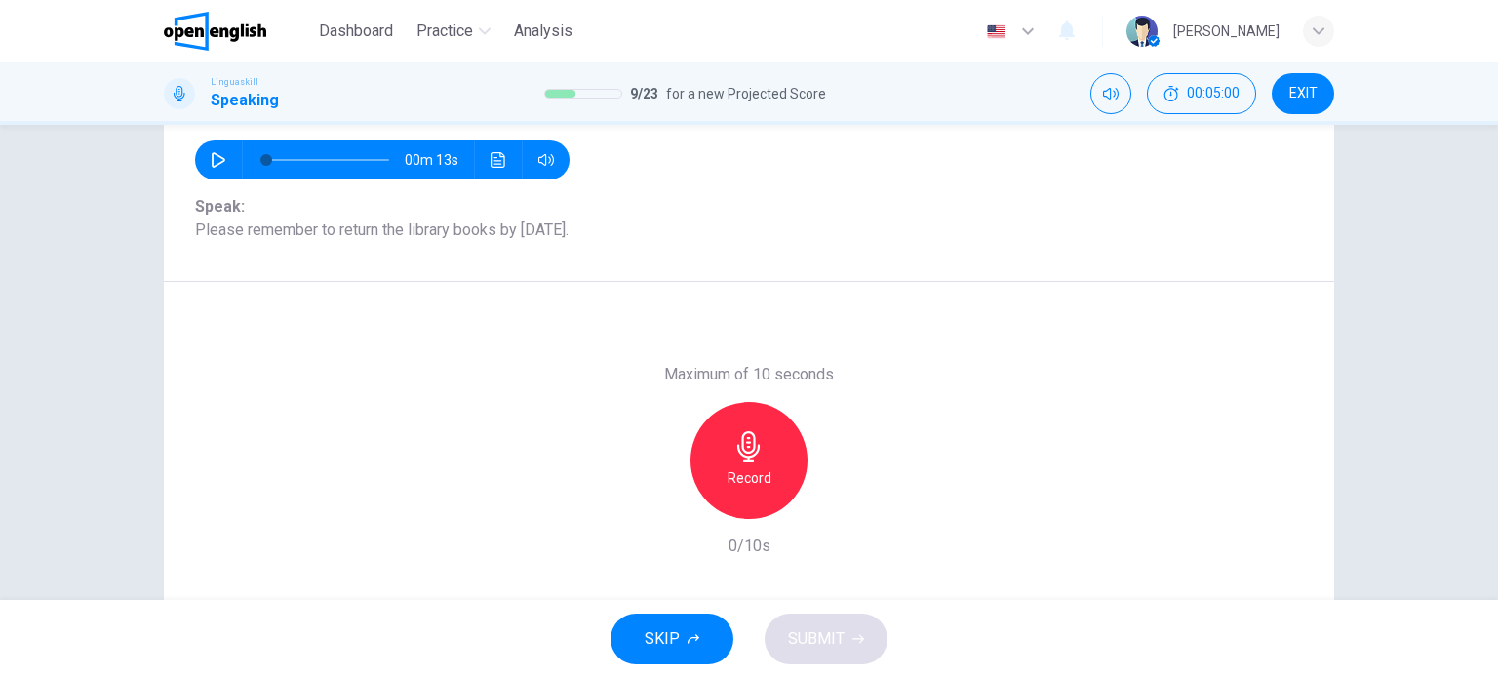
click at [748, 440] on icon "button" at bounding box center [748, 446] width 22 height 31
click at [806, 631] on span "SUBMIT" at bounding box center [816, 638] width 57 height 27
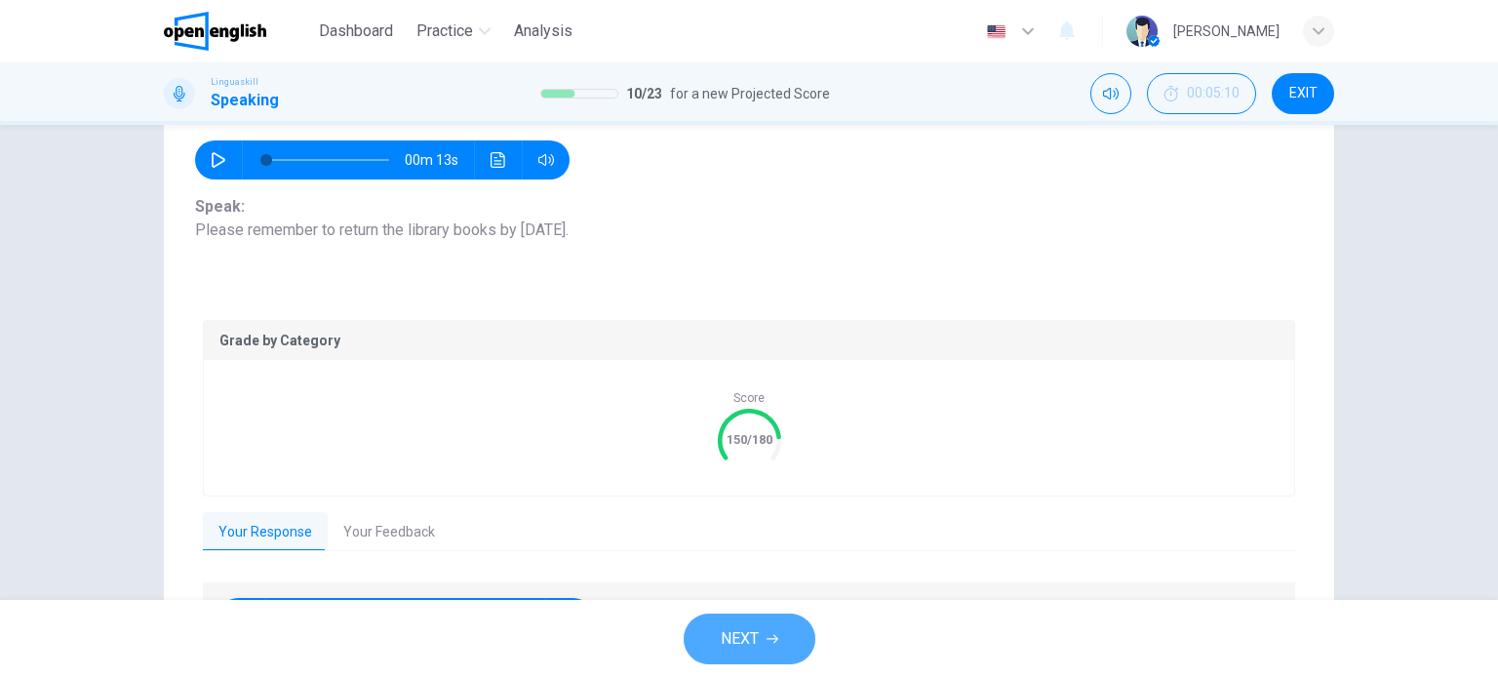
click at [761, 632] on button "NEXT" at bounding box center [749, 638] width 132 height 51
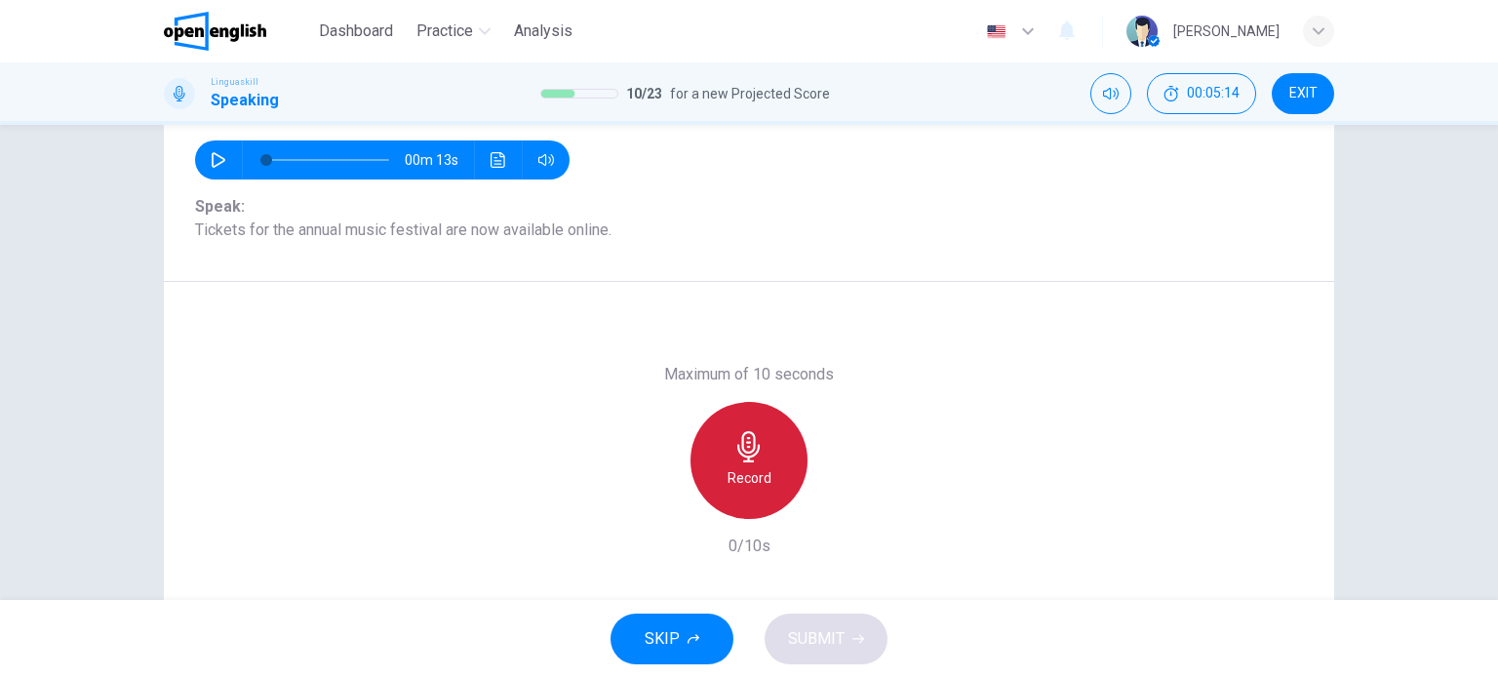
click at [757, 458] on icon "button" at bounding box center [748, 446] width 31 height 31
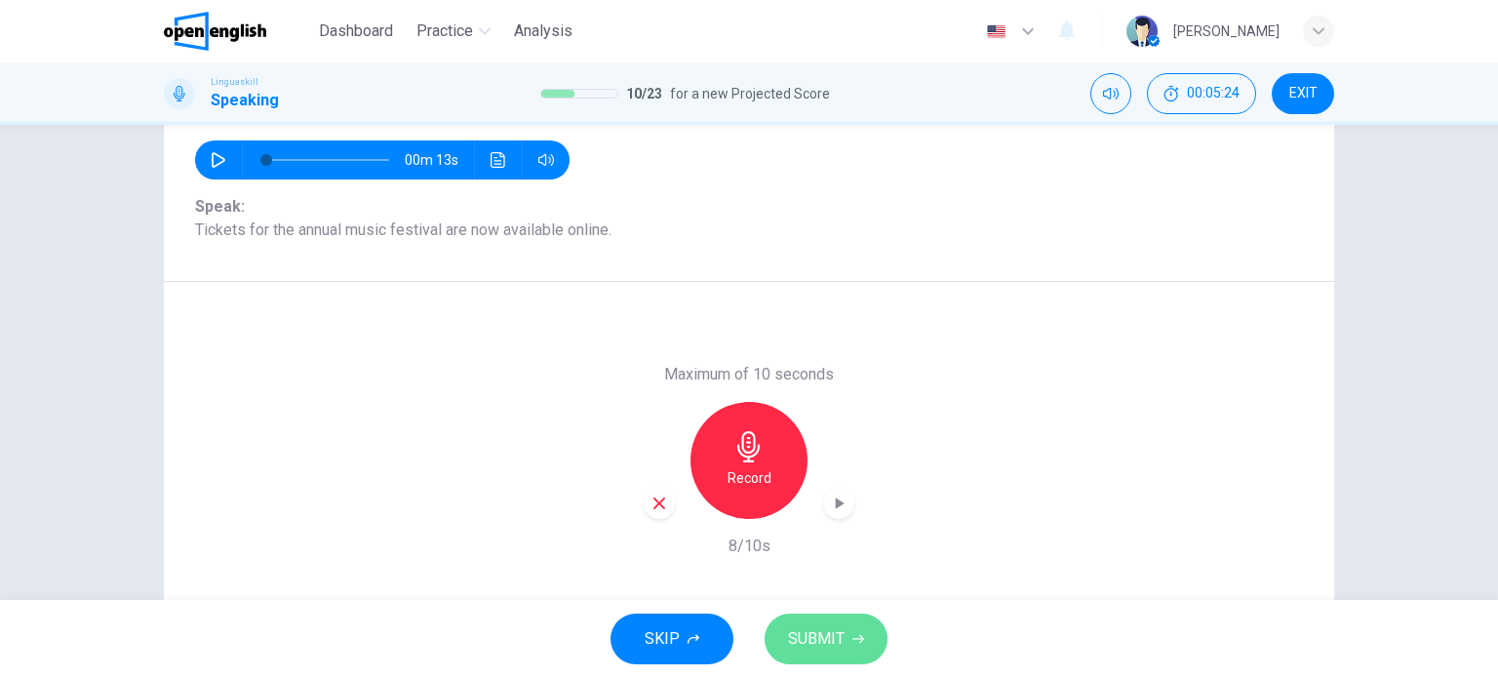
click at [819, 627] on span "SUBMIT" at bounding box center [816, 638] width 57 height 27
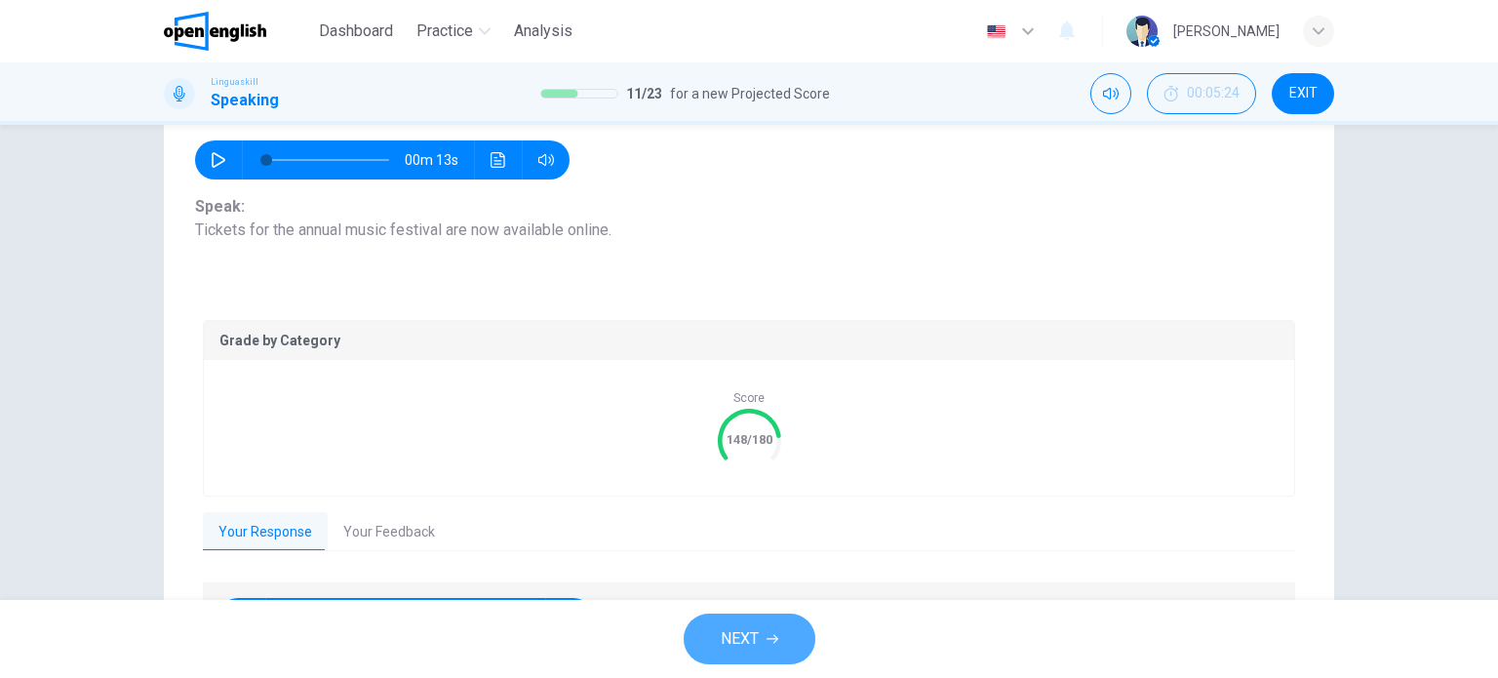
click at [750, 631] on span "NEXT" at bounding box center [740, 638] width 38 height 27
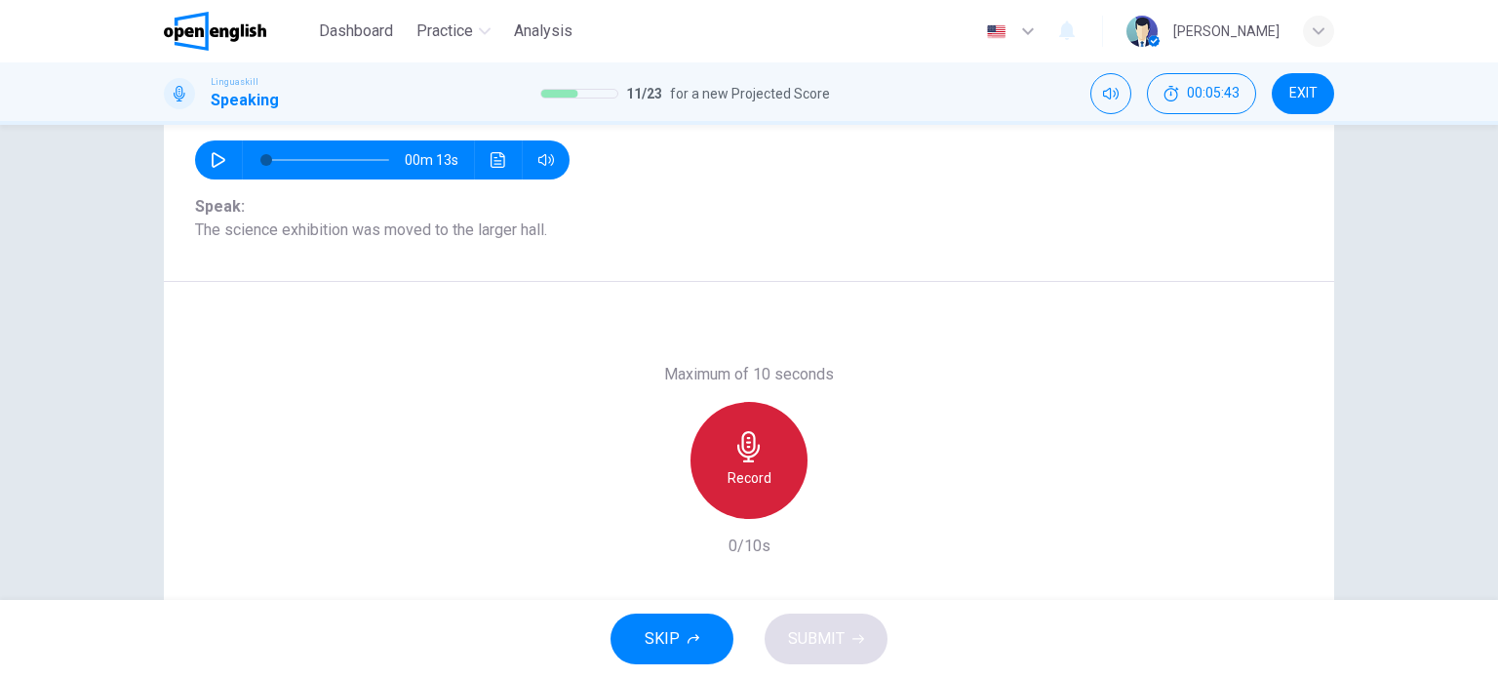
click at [755, 450] on icon "button" at bounding box center [748, 446] width 31 height 31
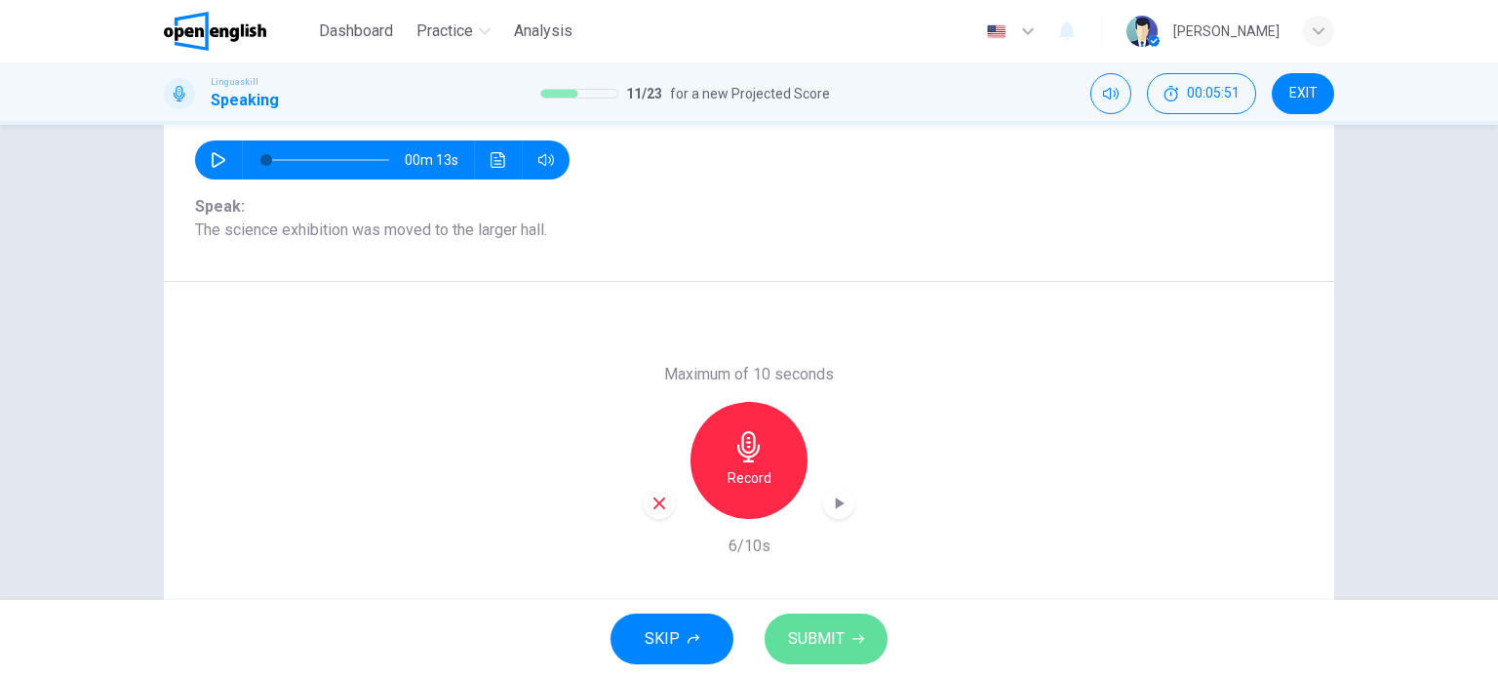
click at [813, 642] on span "SUBMIT" at bounding box center [816, 638] width 57 height 27
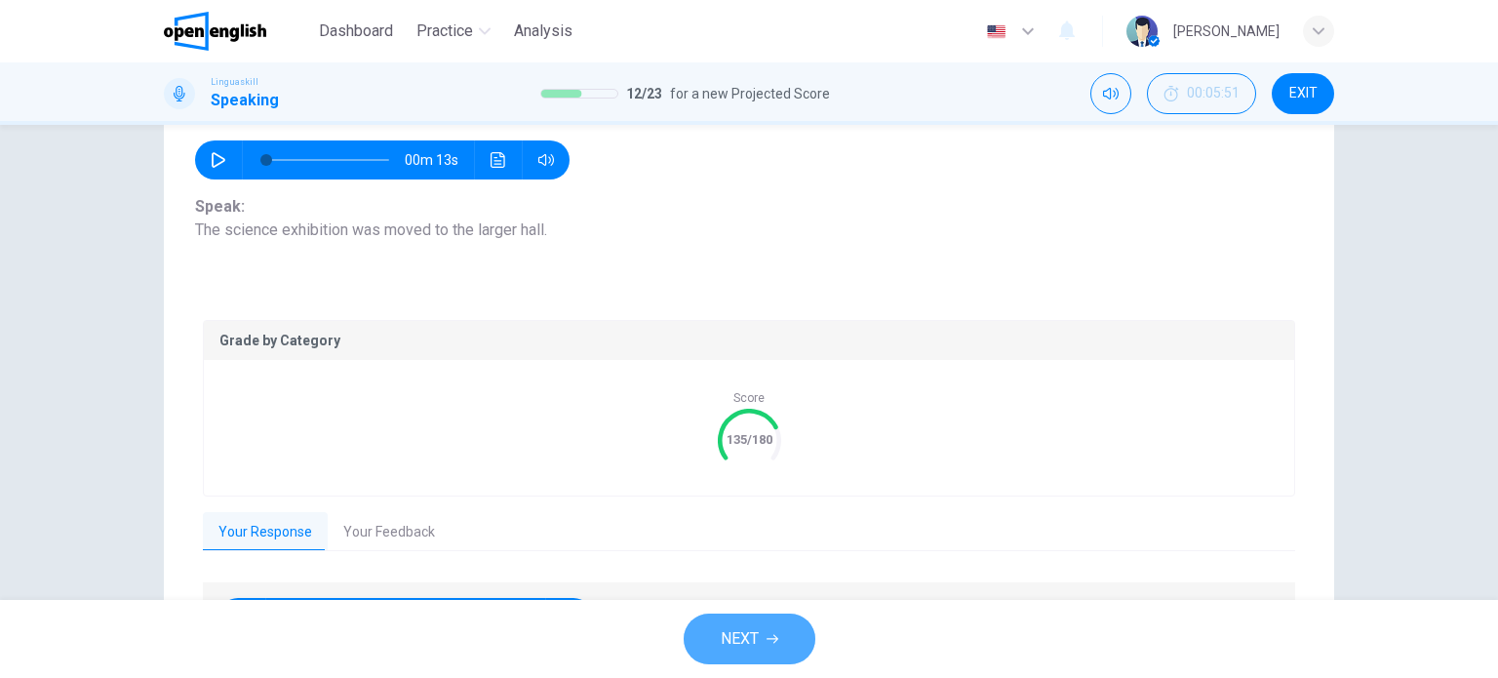
click at [781, 636] on button "NEXT" at bounding box center [749, 638] width 132 height 51
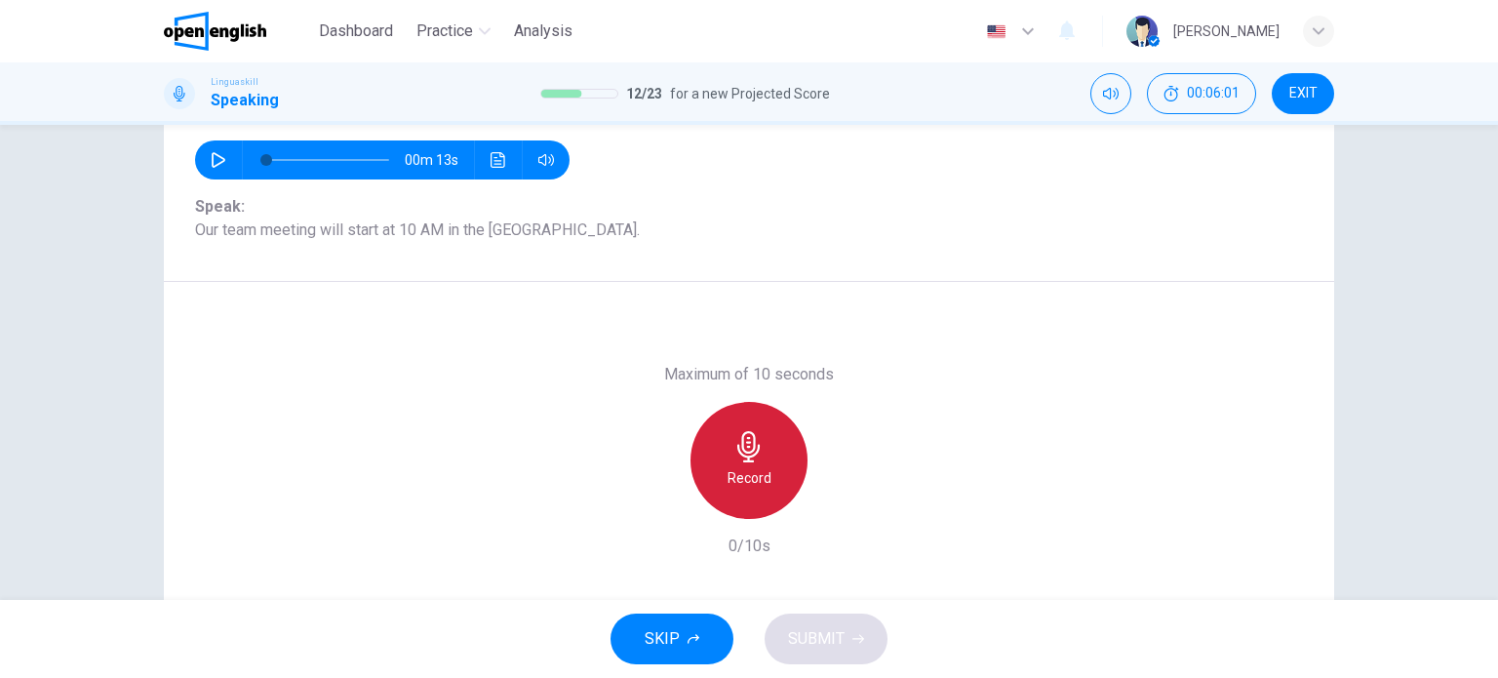
click at [743, 445] on icon "button" at bounding box center [748, 446] width 31 height 31
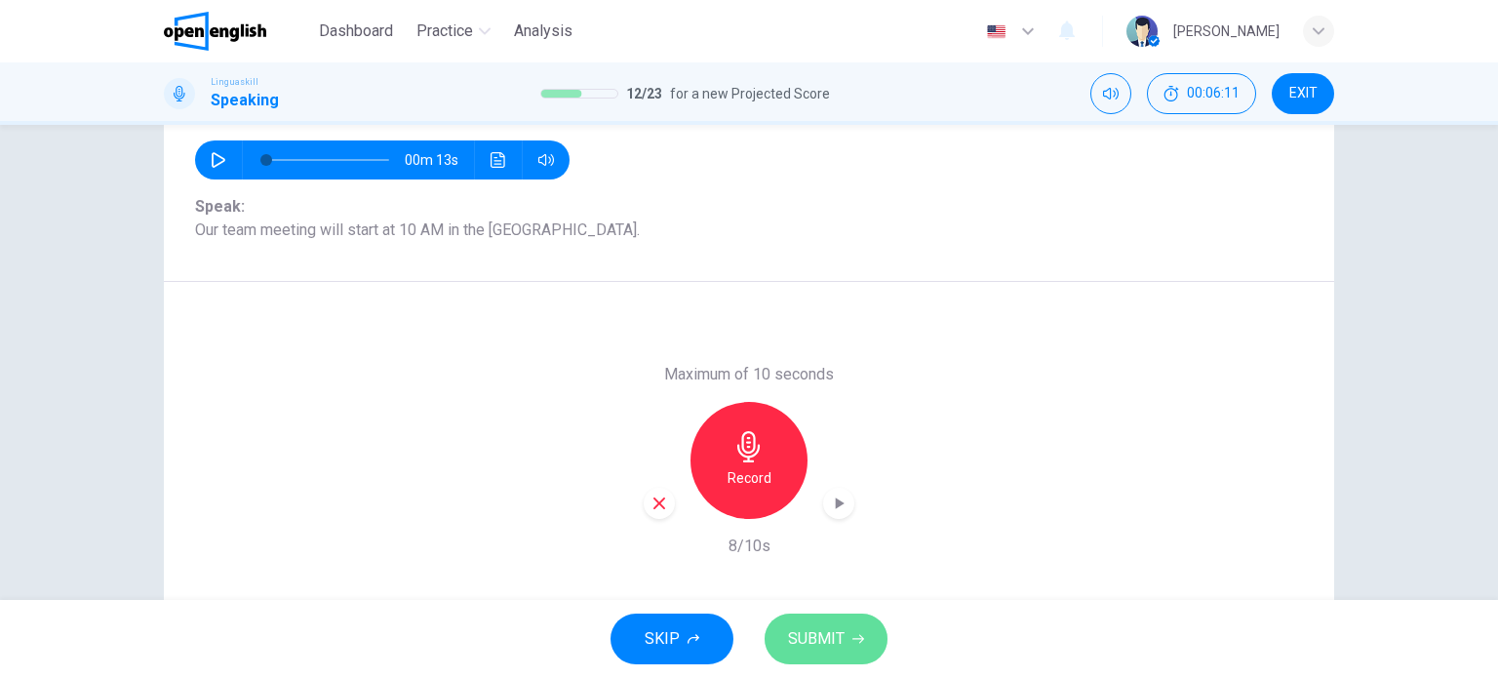
click at [823, 632] on span "SUBMIT" at bounding box center [816, 638] width 57 height 27
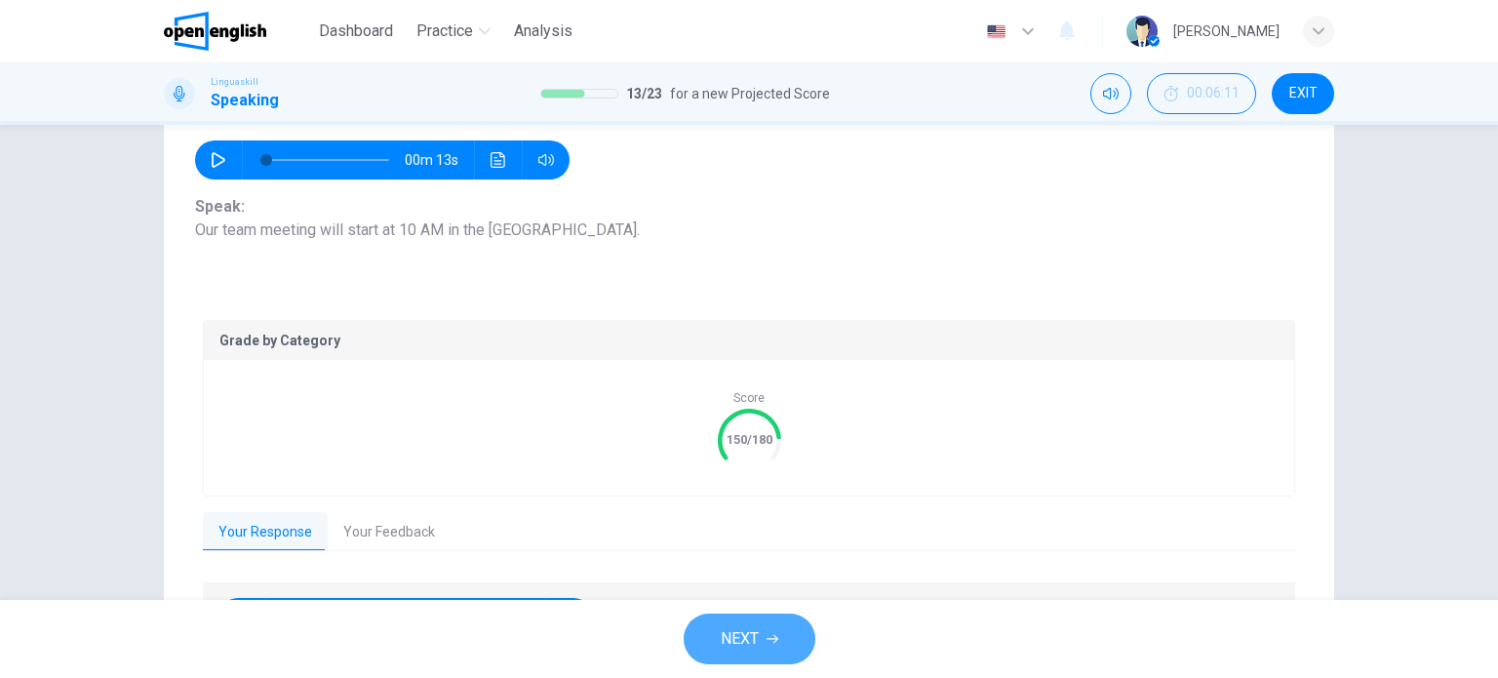
click at [749, 640] on span "NEXT" at bounding box center [740, 638] width 38 height 27
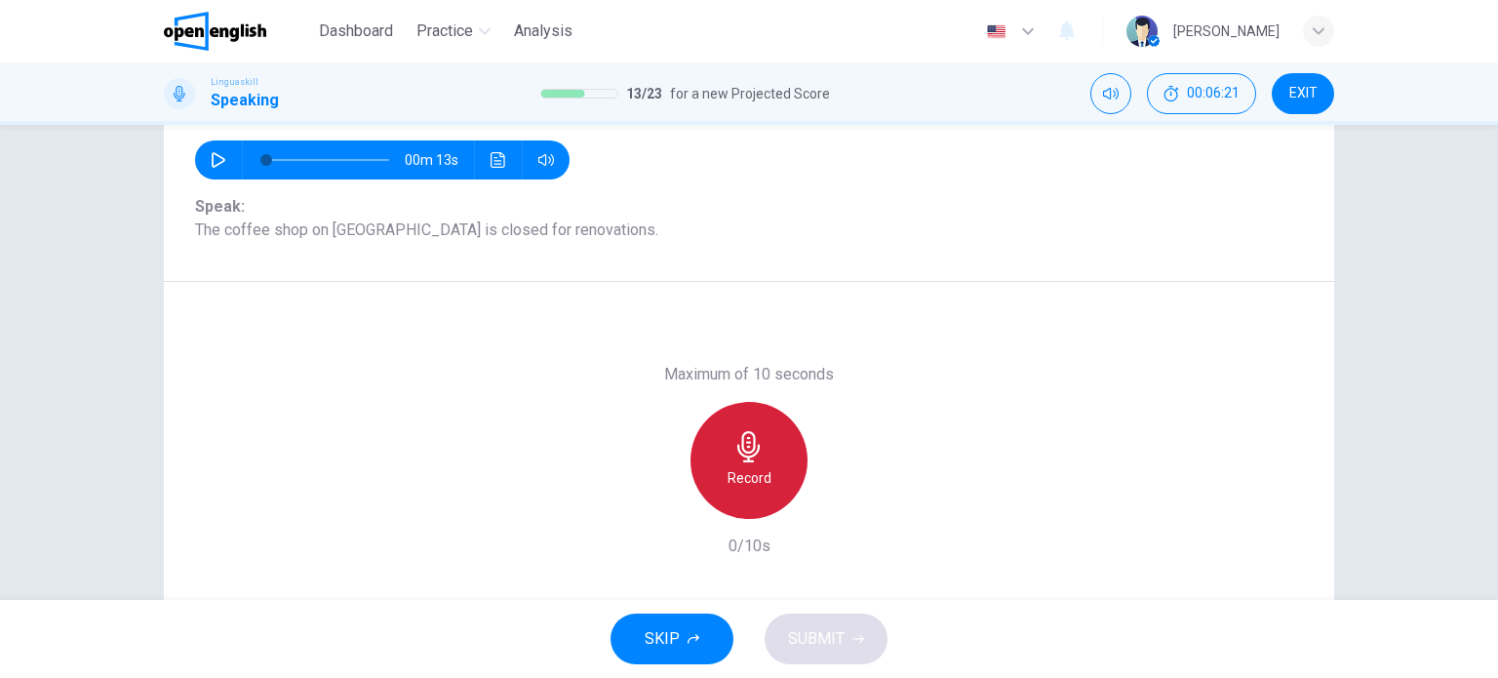
click at [749, 449] on icon "button" at bounding box center [748, 446] width 22 height 31
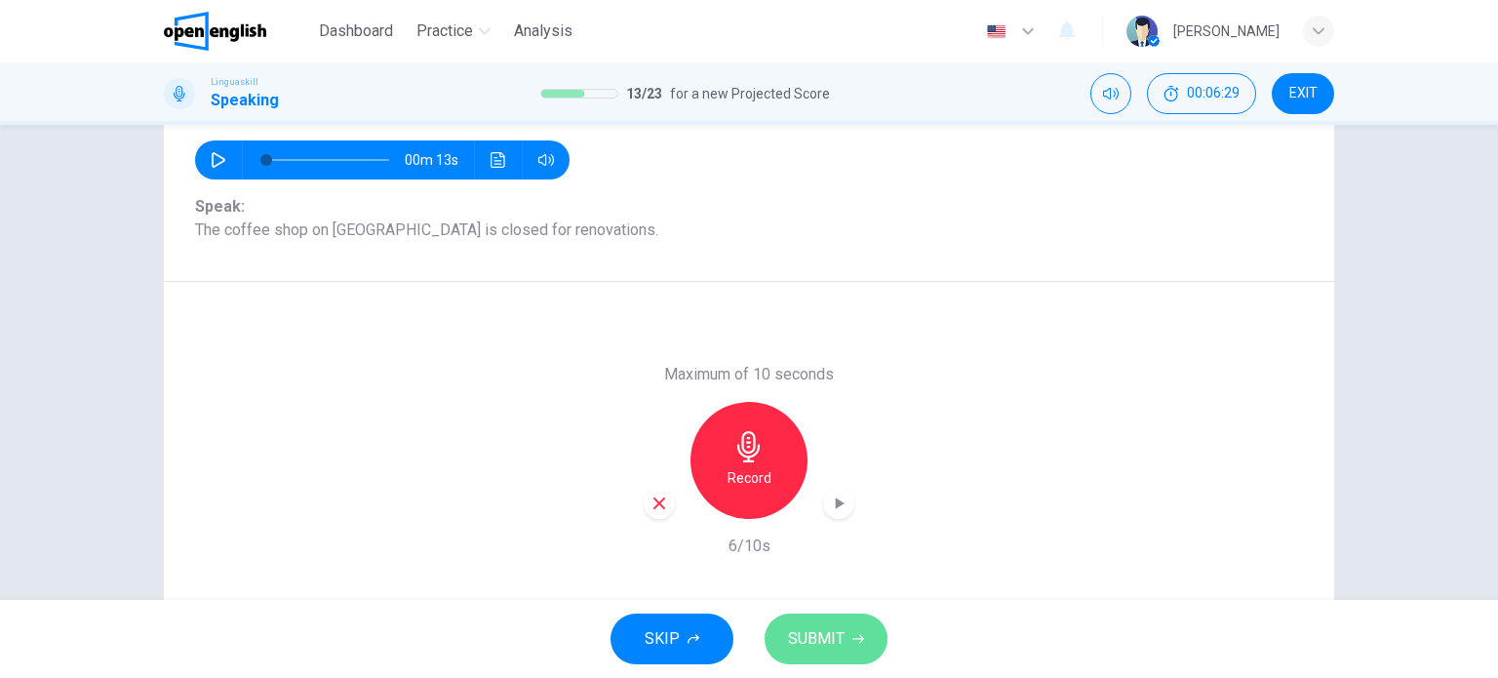
click at [824, 628] on span "SUBMIT" at bounding box center [816, 638] width 57 height 27
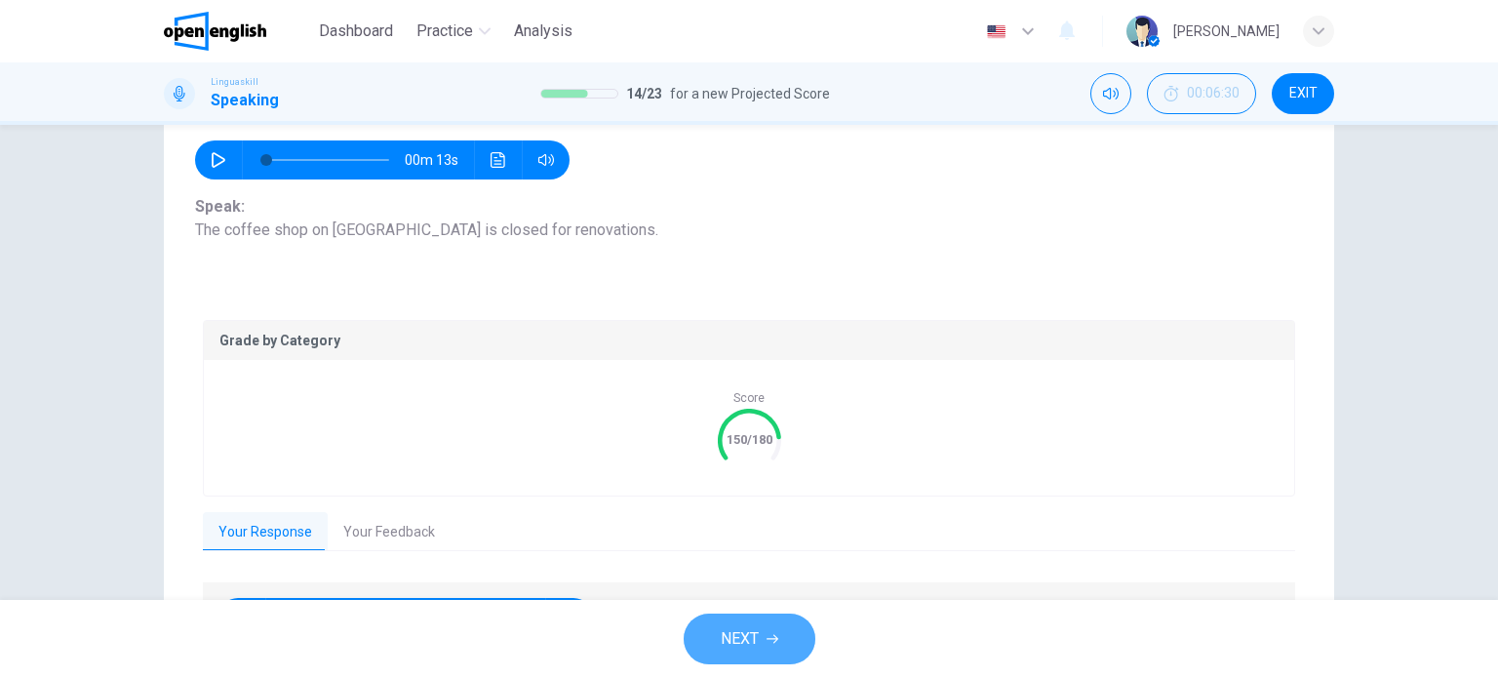
click at [770, 647] on button "NEXT" at bounding box center [749, 638] width 132 height 51
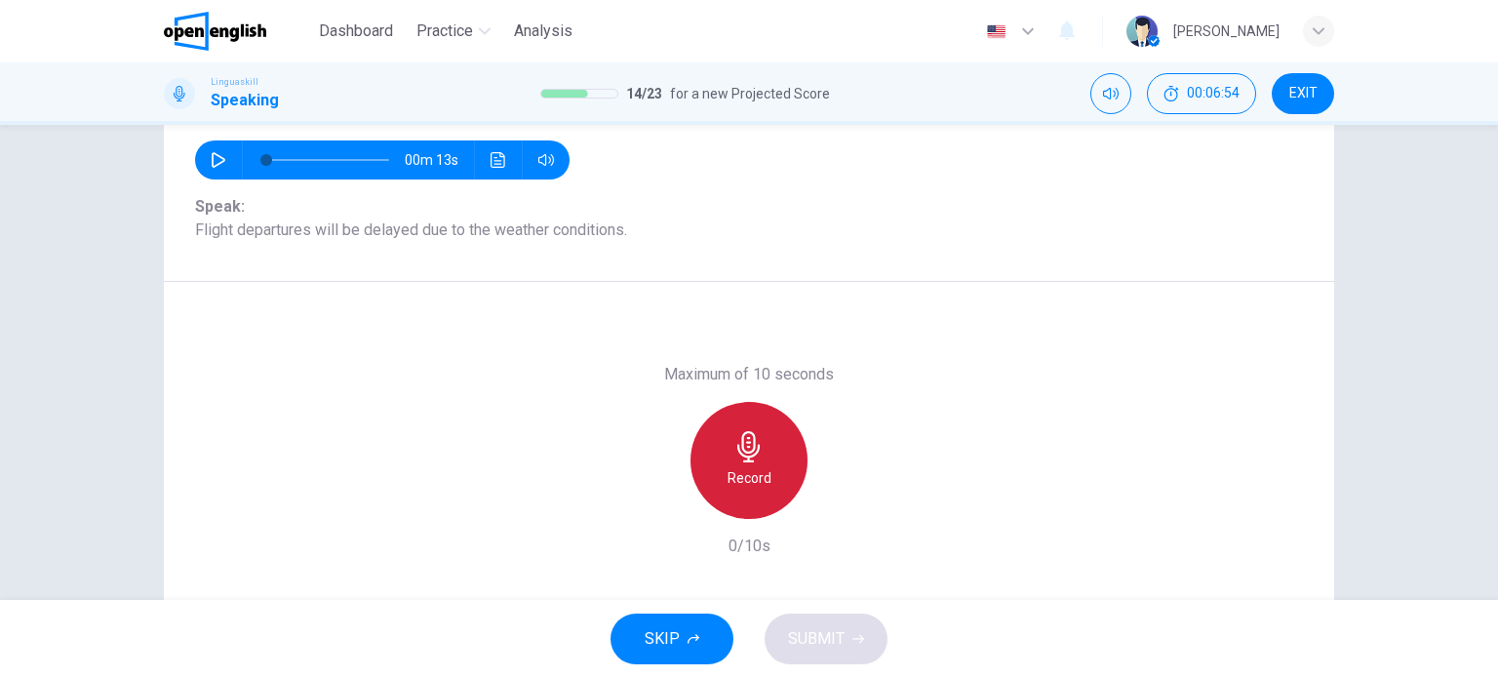
click at [733, 424] on div "Record" at bounding box center [748, 460] width 117 height 117
click at [733, 424] on div "Stop" at bounding box center [748, 460] width 117 height 117
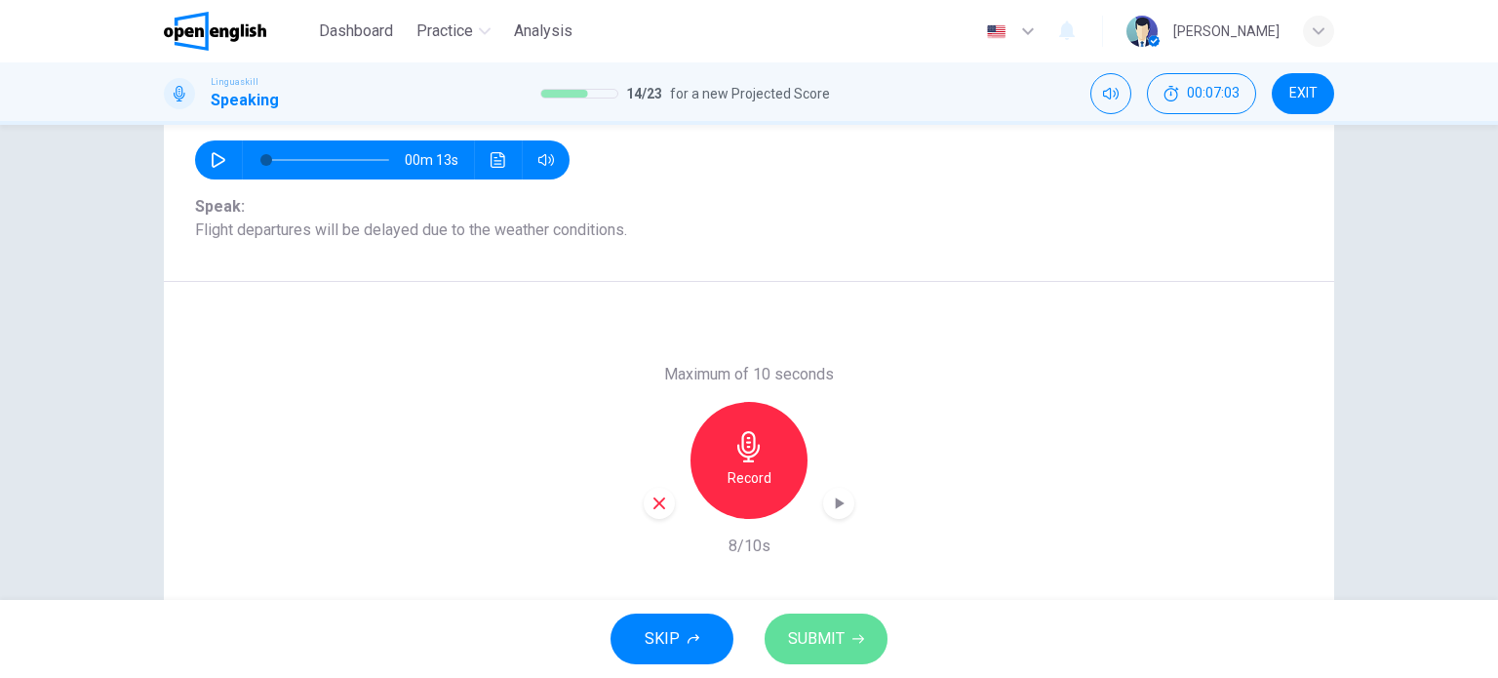
click at [831, 636] on span "SUBMIT" at bounding box center [816, 638] width 57 height 27
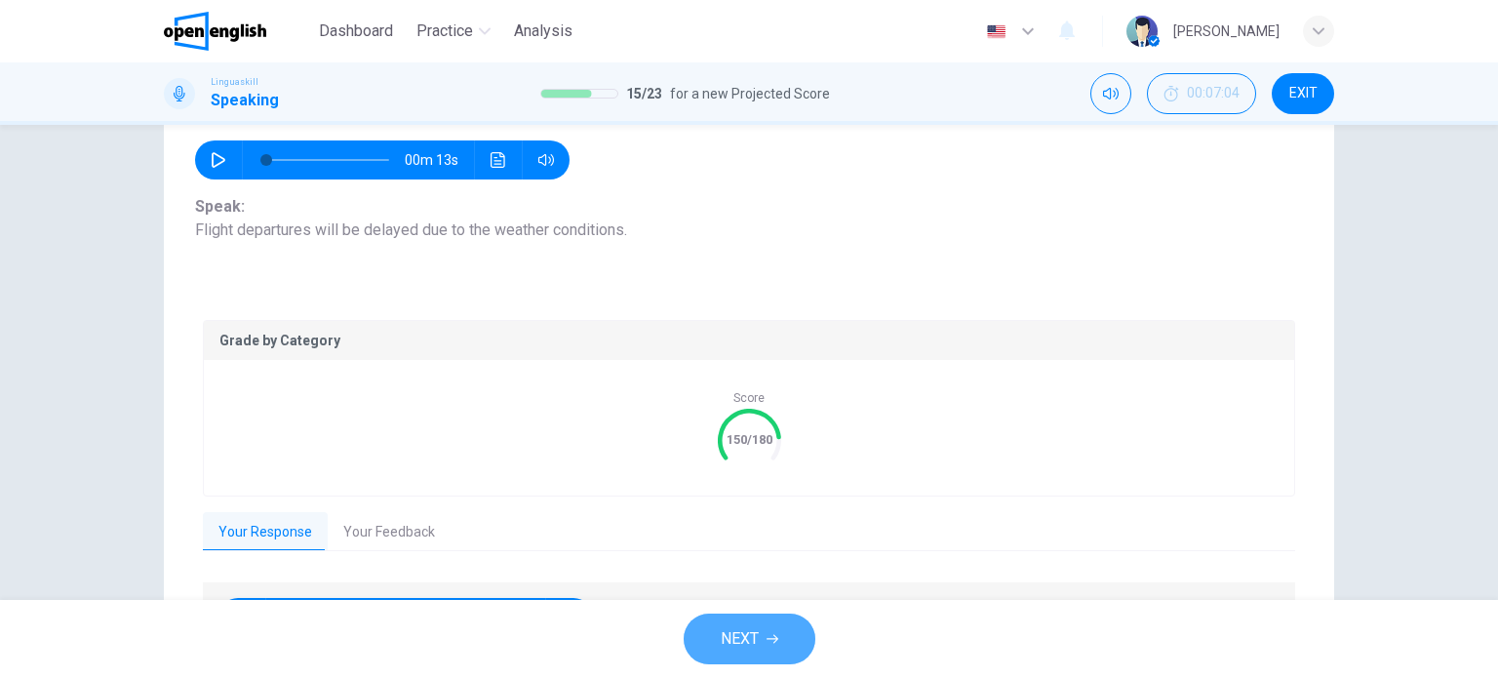
click at [781, 644] on button "NEXT" at bounding box center [749, 638] width 132 height 51
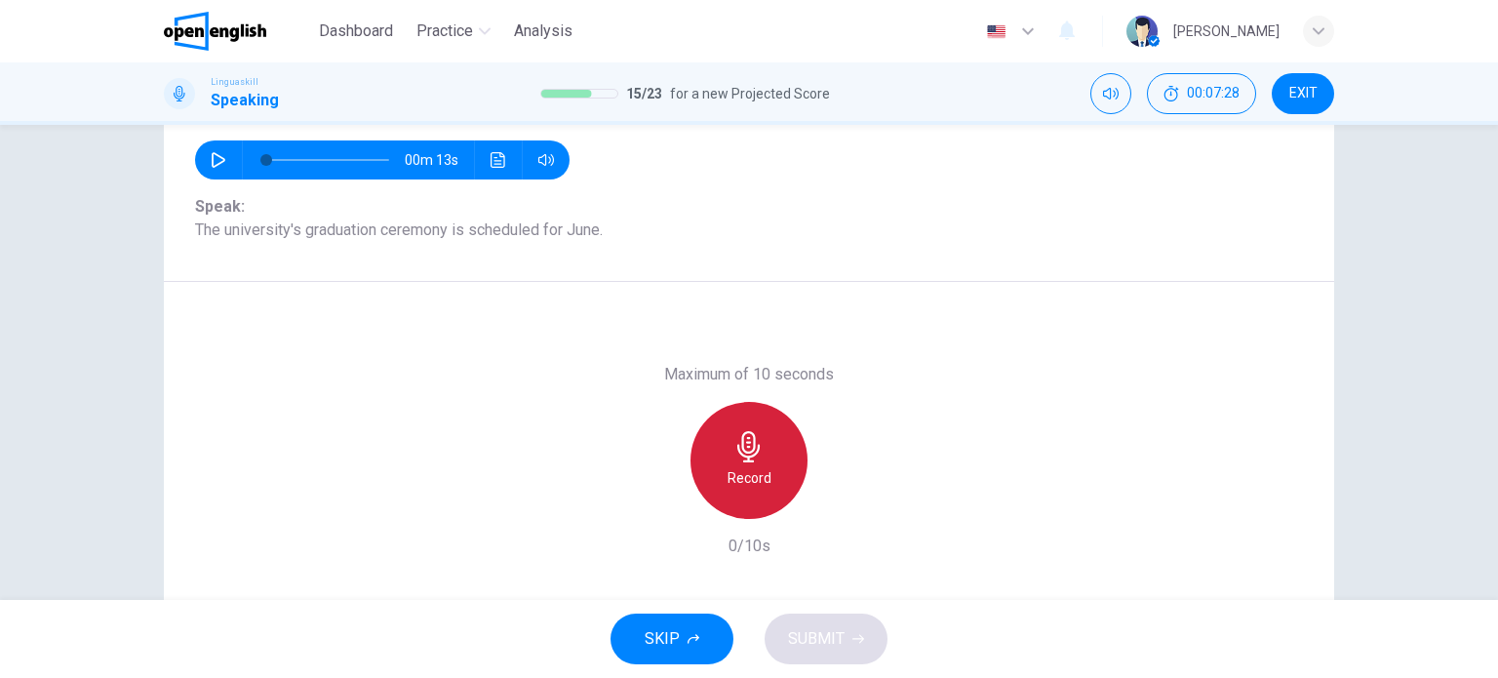
click at [750, 463] on div "Record" at bounding box center [748, 460] width 117 height 117
click at [750, 463] on div "Stop" at bounding box center [748, 460] width 117 height 117
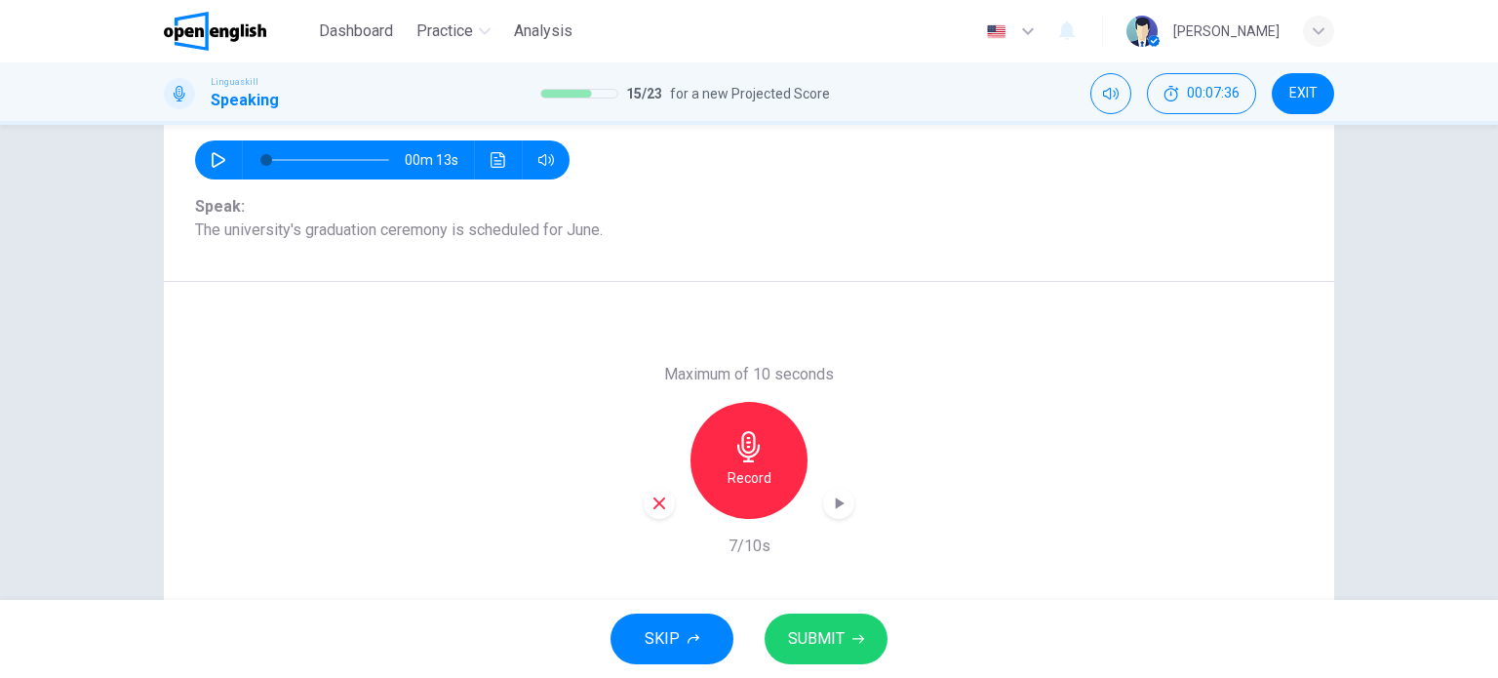
click at [815, 643] on span "SUBMIT" at bounding box center [816, 638] width 57 height 27
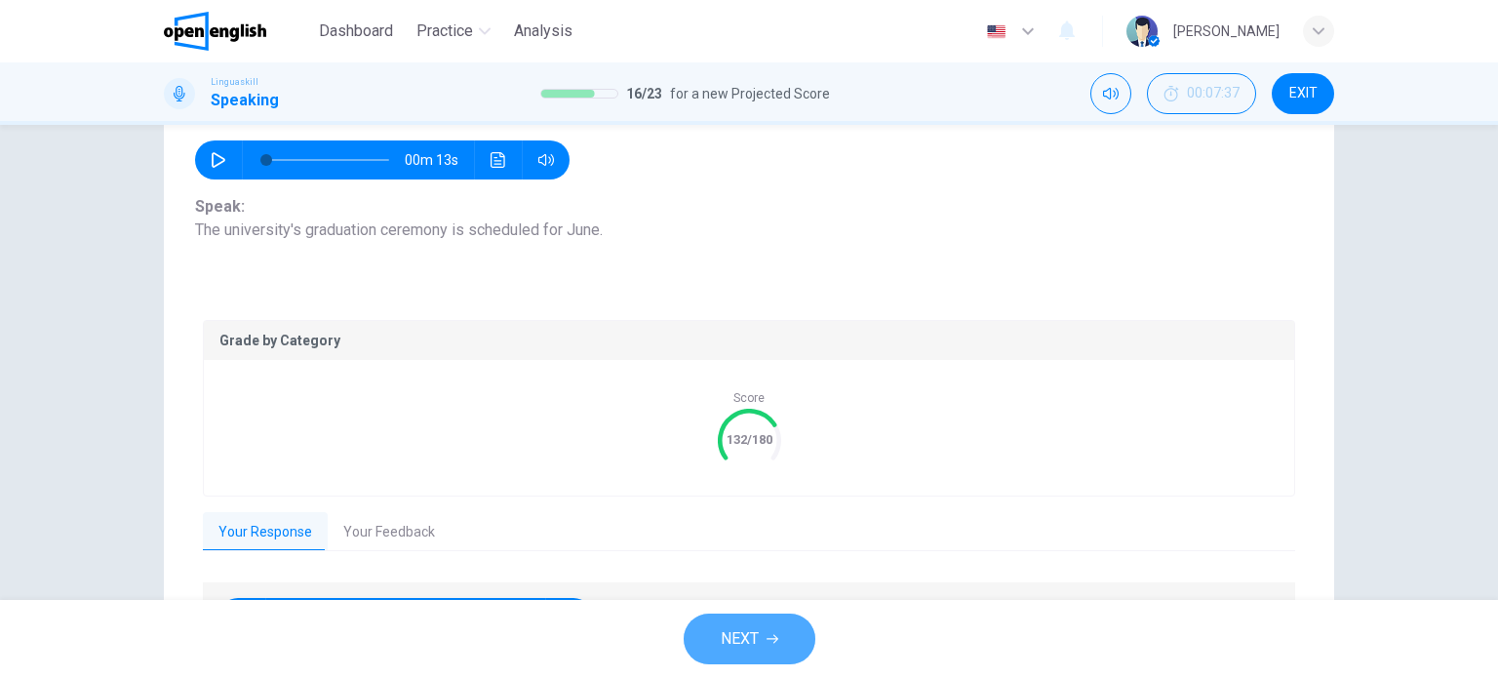
click at [737, 631] on span "NEXT" at bounding box center [740, 638] width 38 height 27
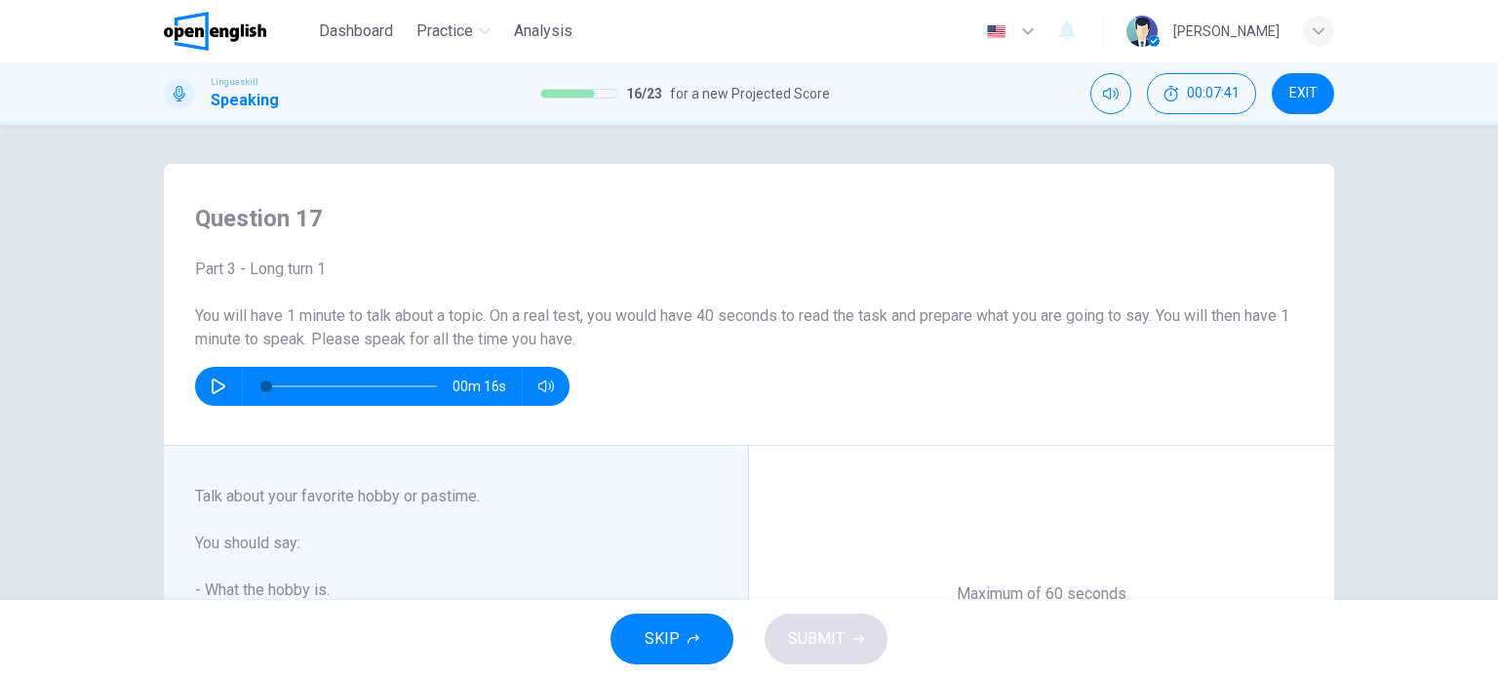
click at [98, 444] on div "Question 17 Part 3 - Long turn 1 You will have 1 minute to talk about a topic. …" at bounding box center [749, 362] width 1498 height 475
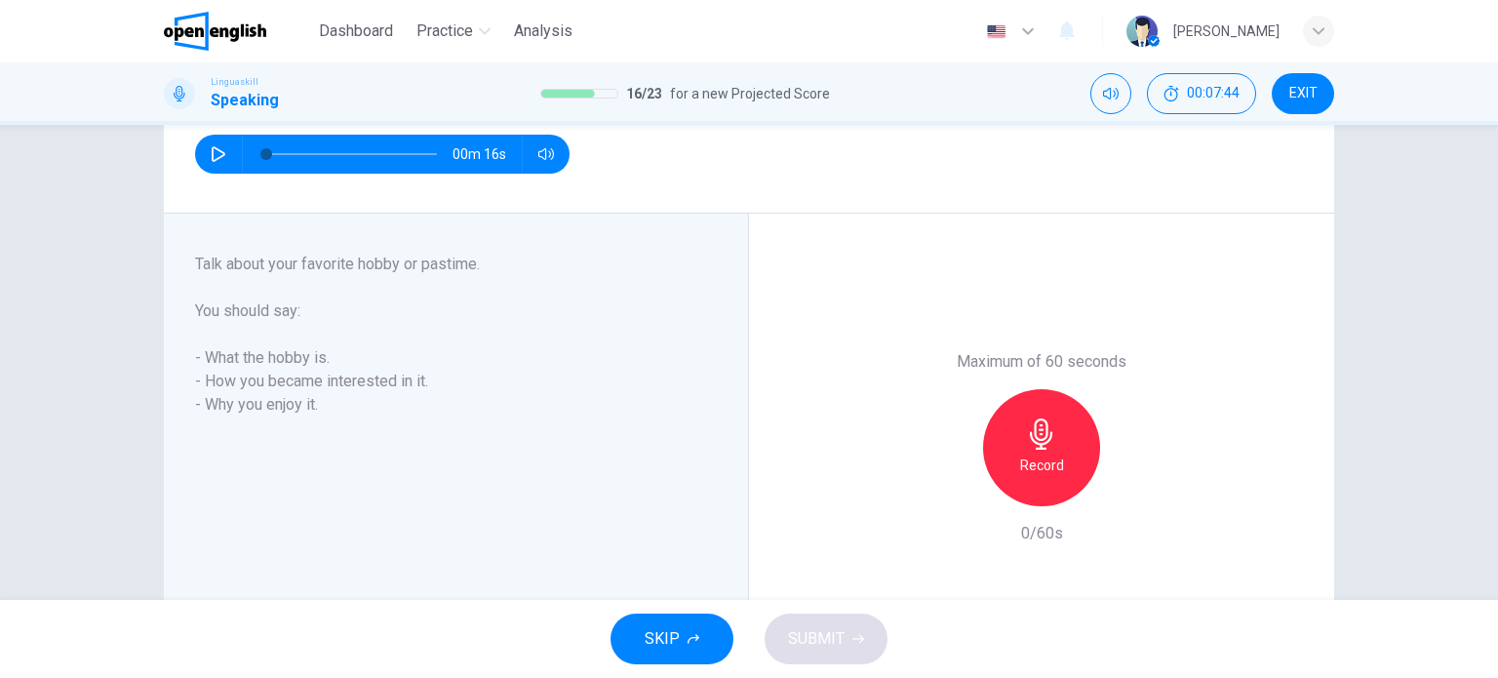
scroll to position [234, 0]
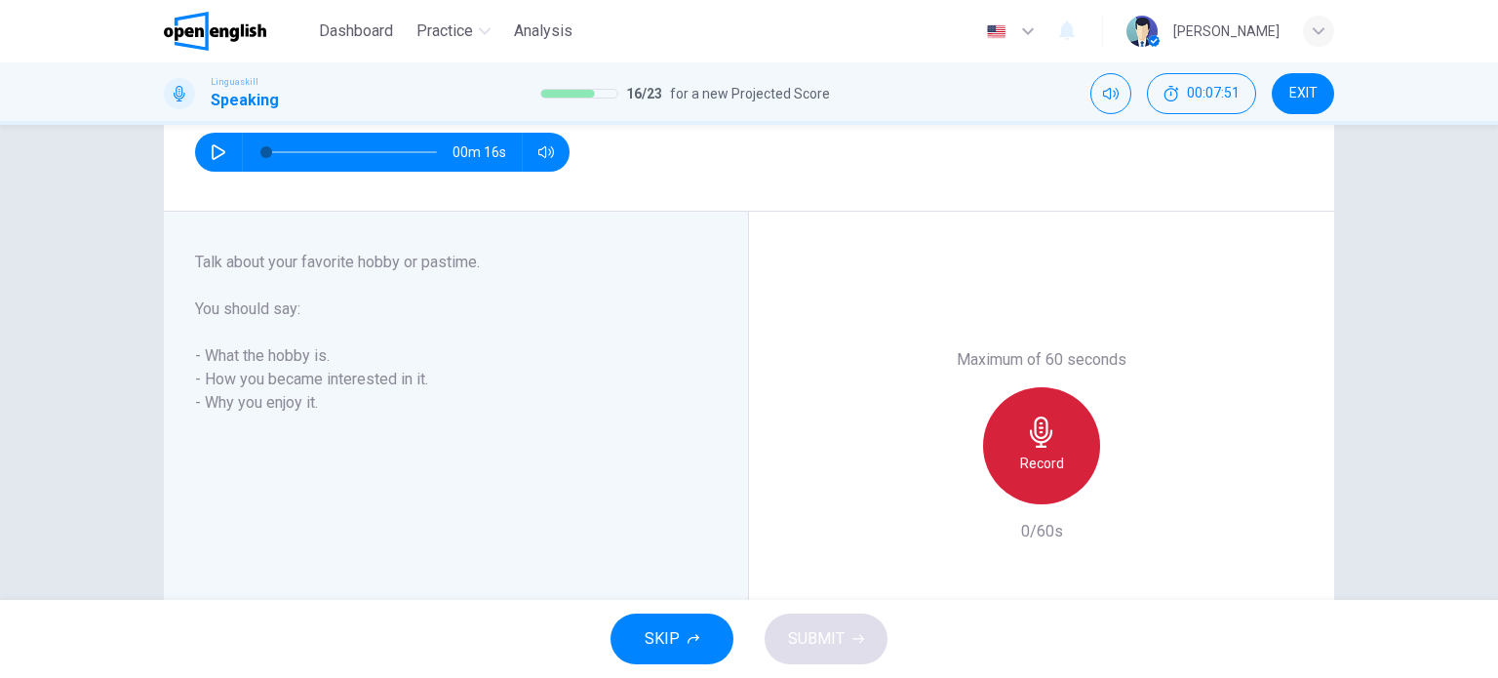
click at [1014, 450] on div "Record" at bounding box center [1041, 445] width 117 height 117
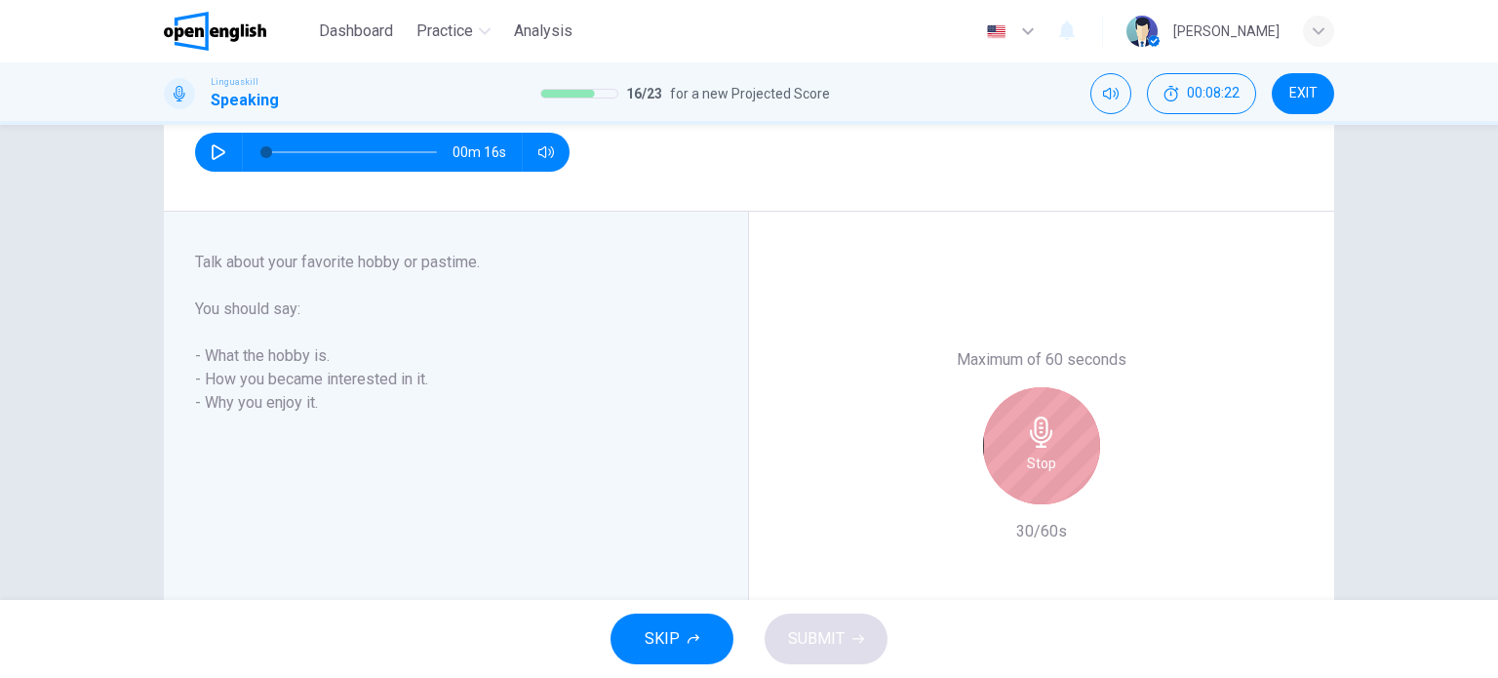
click at [1014, 450] on div "Stop" at bounding box center [1041, 445] width 117 height 117
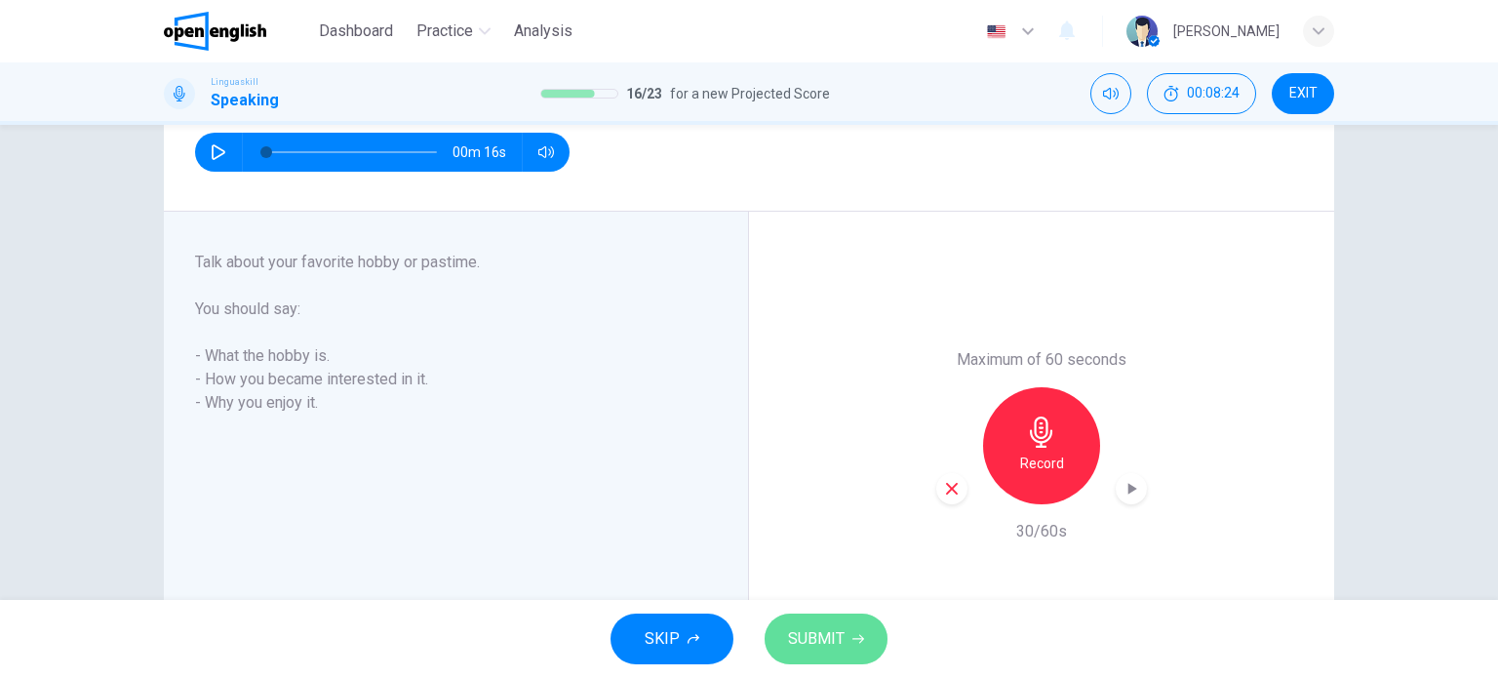
click at [814, 636] on span "SUBMIT" at bounding box center [816, 638] width 57 height 27
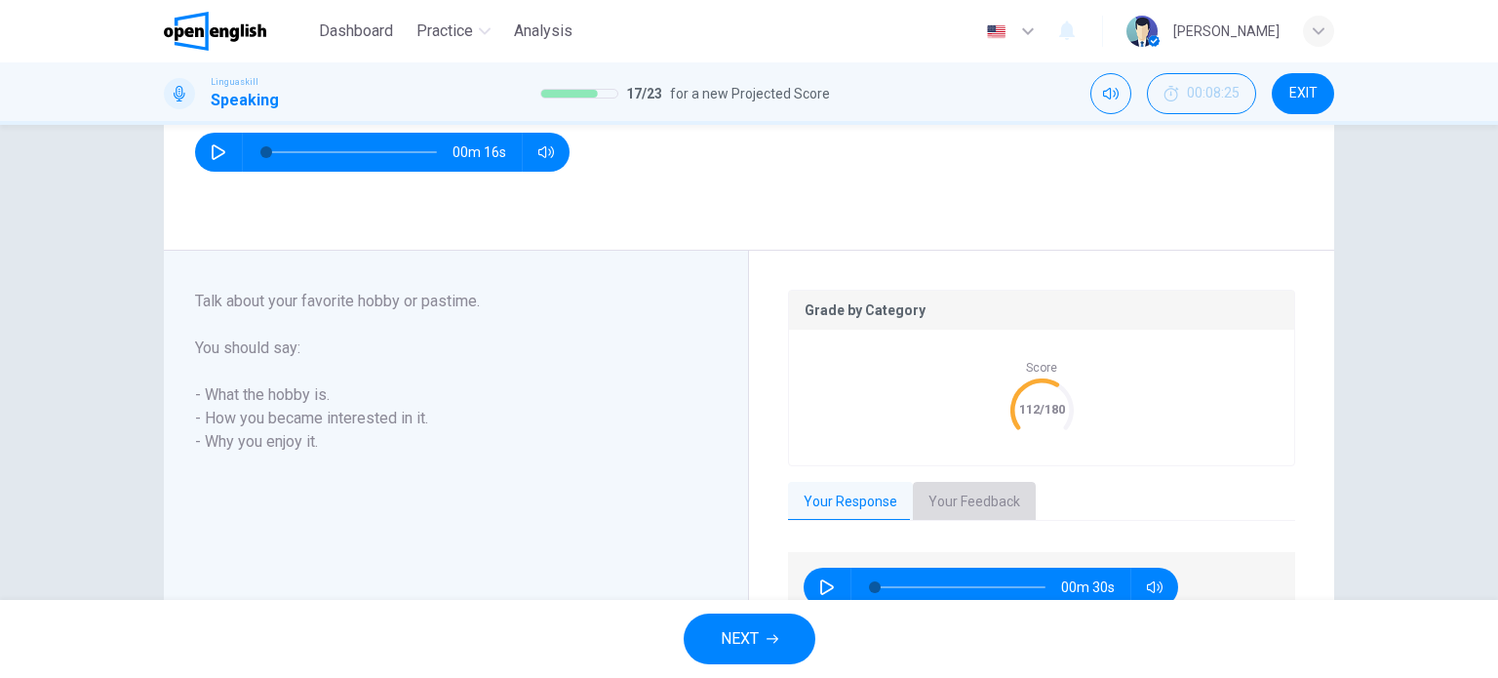
click at [980, 489] on button "Your Feedback" at bounding box center [974, 502] width 123 height 41
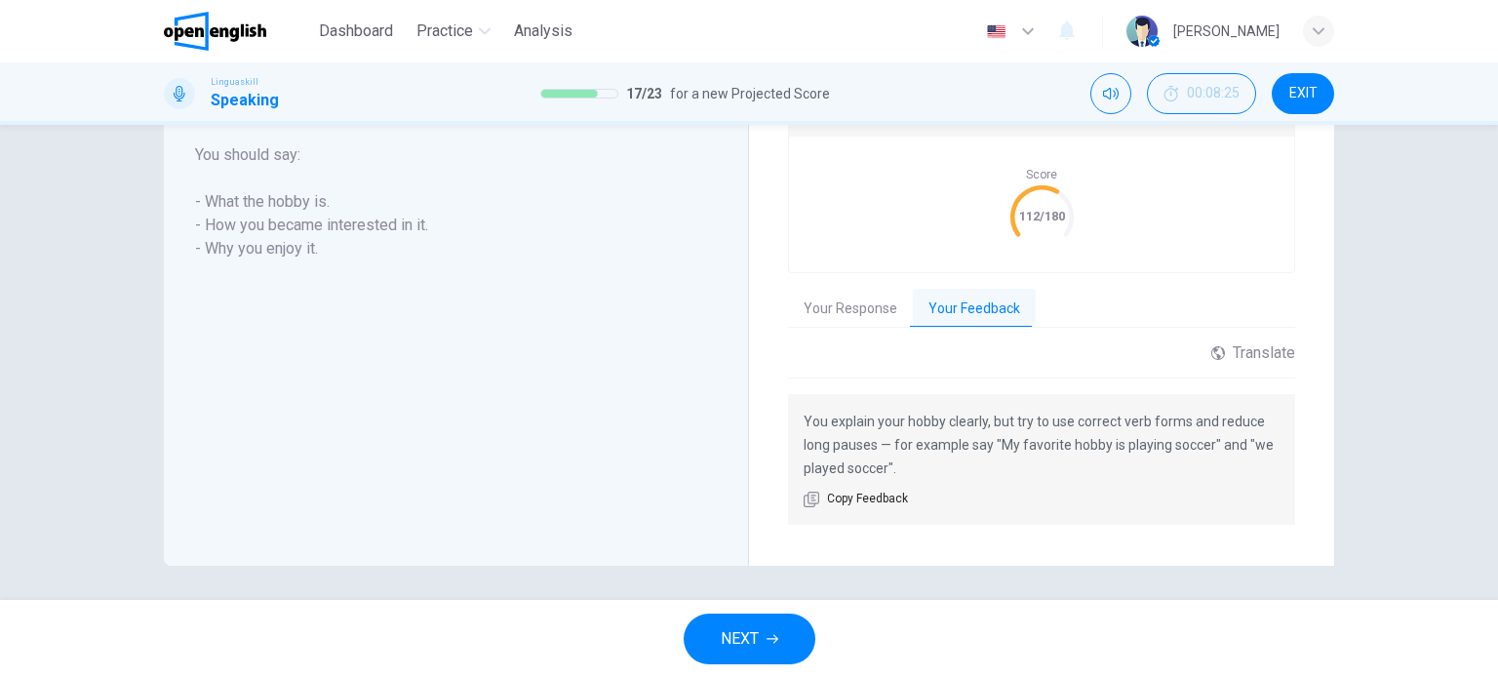
scroll to position [429, 0]
click at [792, 632] on button "NEXT" at bounding box center [749, 638] width 132 height 51
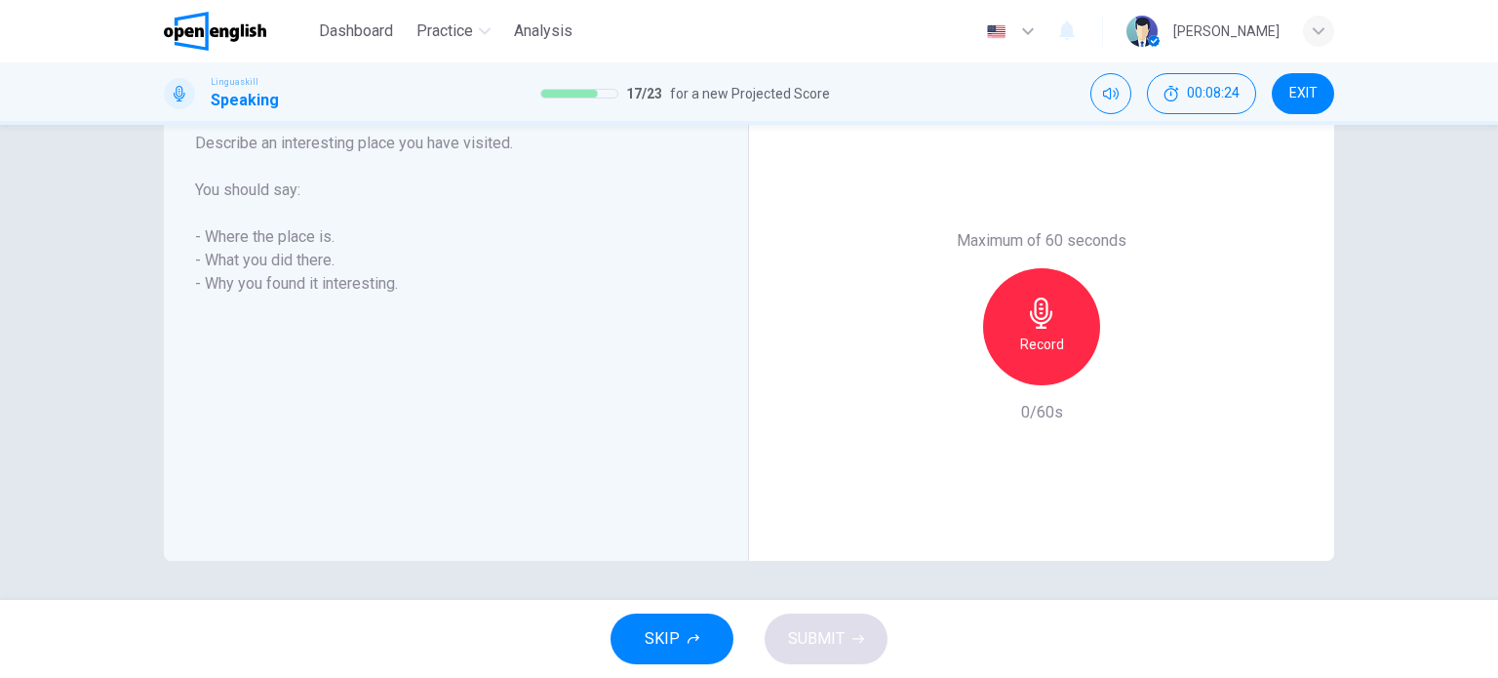
scroll to position [352, 0]
click at [1034, 318] on icon "button" at bounding box center [1041, 313] width 22 height 31
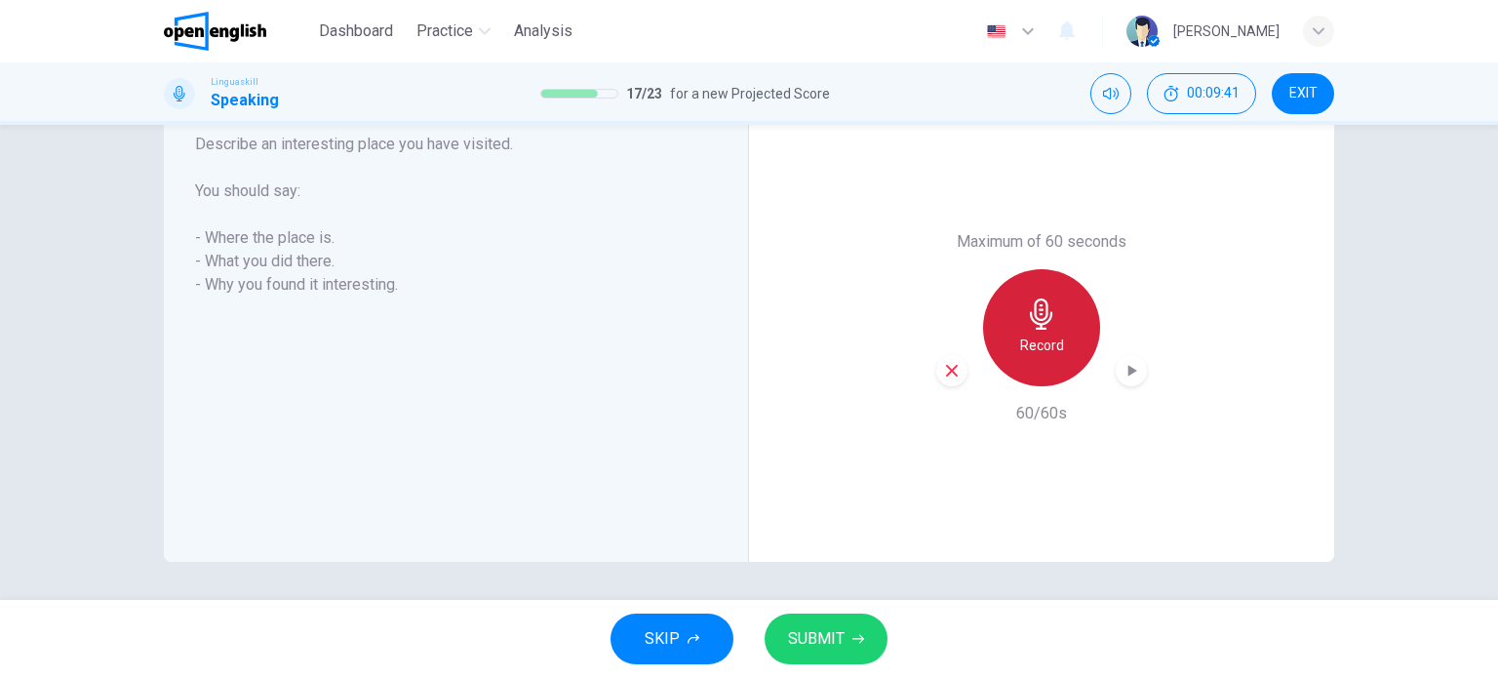
click at [1034, 318] on icon "button" at bounding box center [1041, 313] width 22 height 31
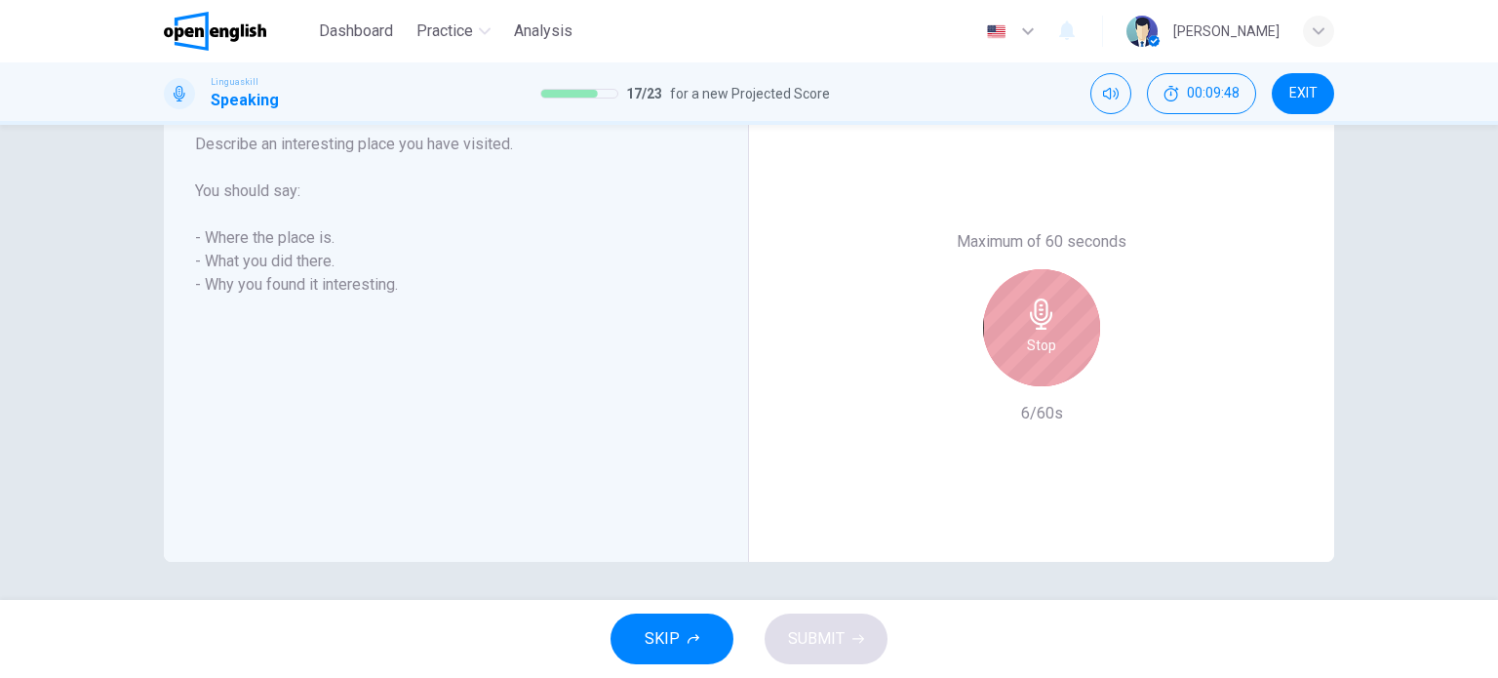
click at [1034, 355] on h6 "Stop" at bounding box center [1041, 344] width 29 height 23
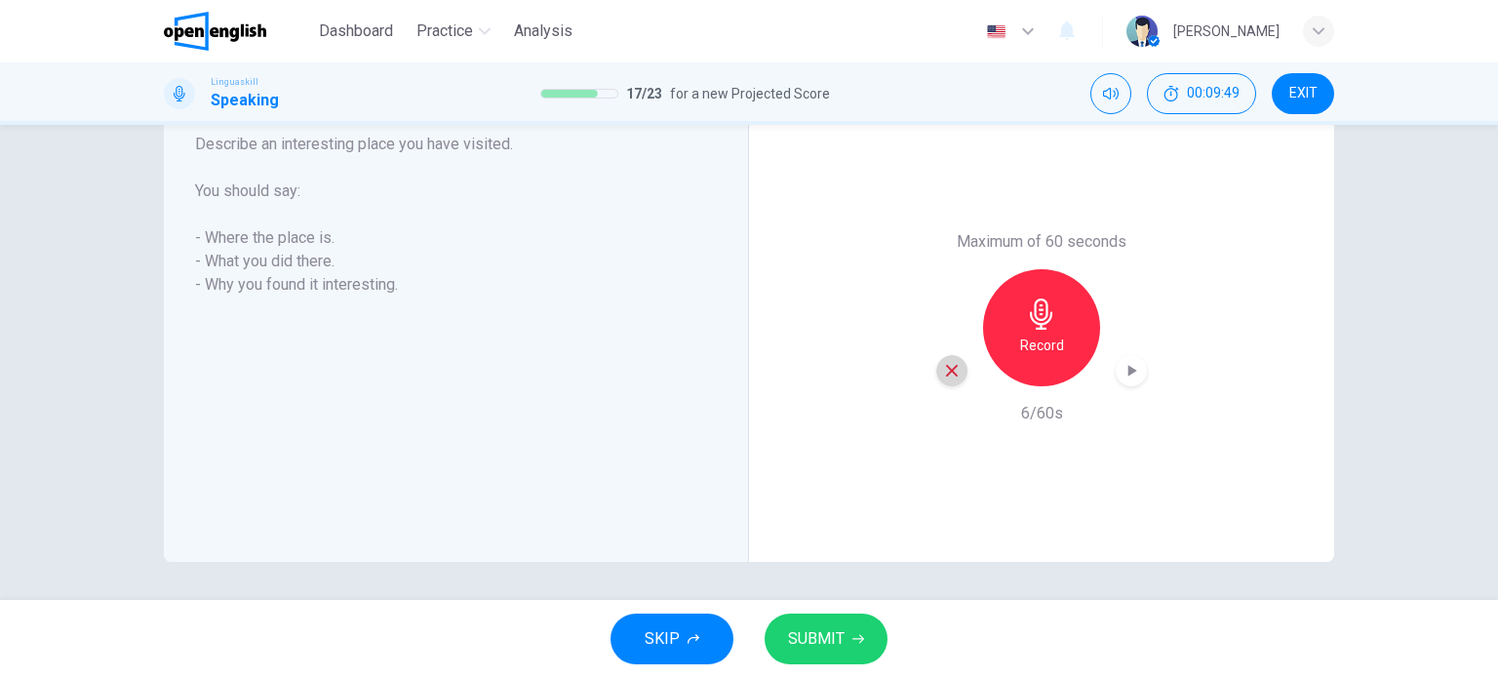
click at [954, 364] on icon "button" at bounding box center [952, 371] width 18 height 18
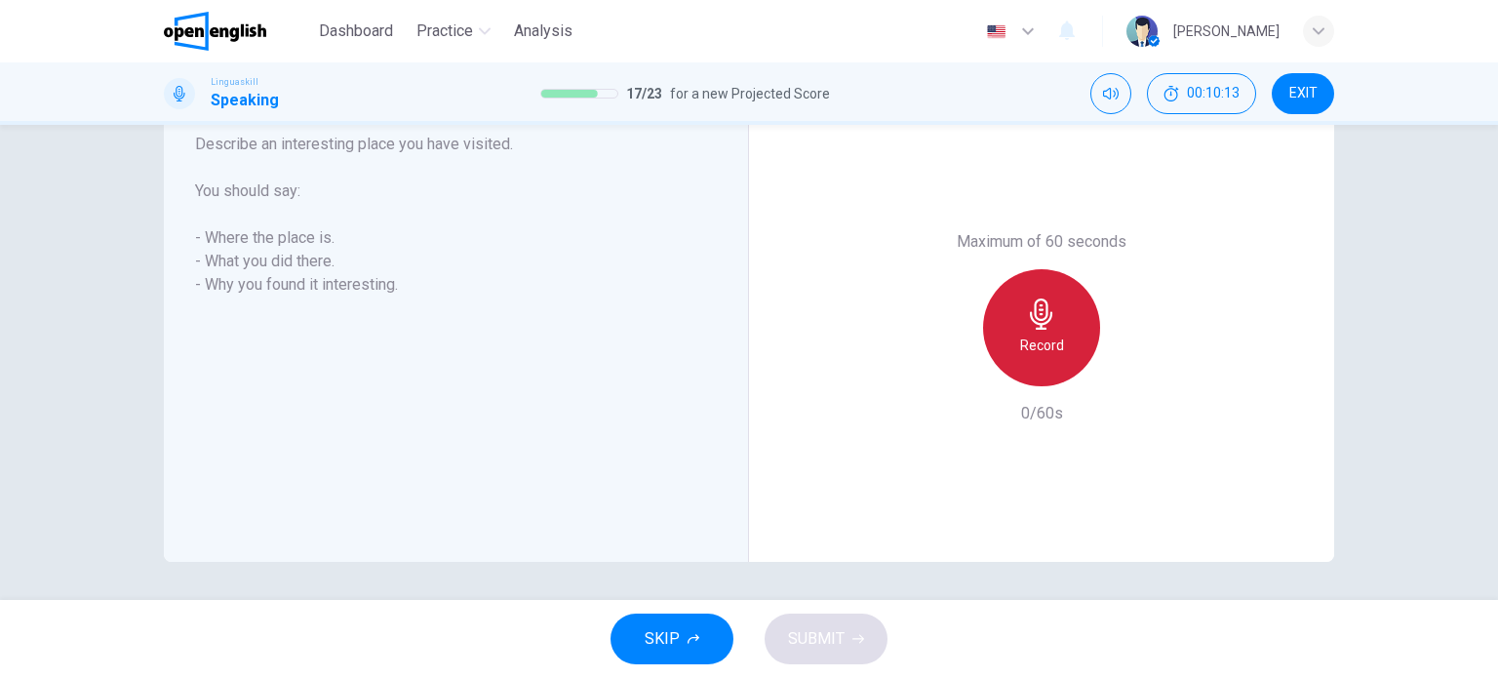
click at [1039, 323] on icon "button" at bounding box center [1041, 313] width 22 height 31
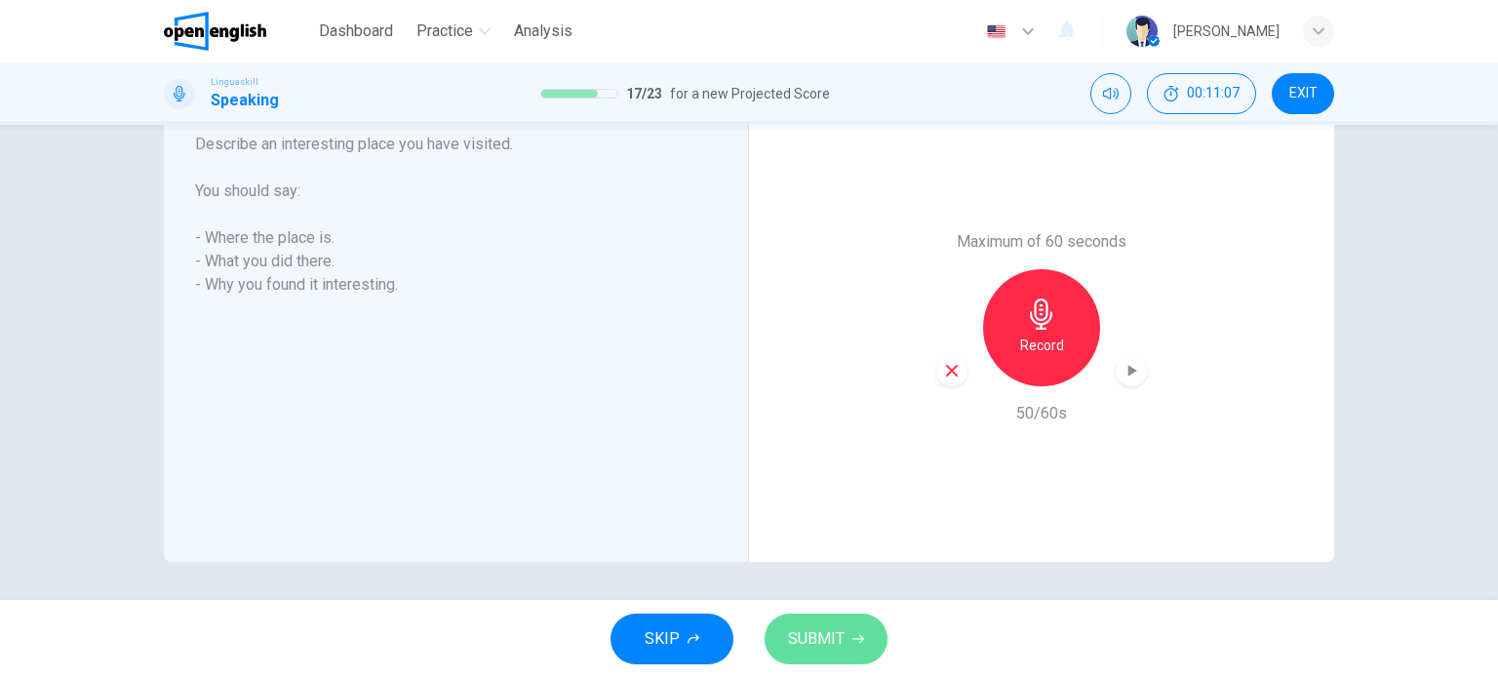
click at [836, 644] on span "SUBMIT" at bounding box center [816, 638] width 57 height 27
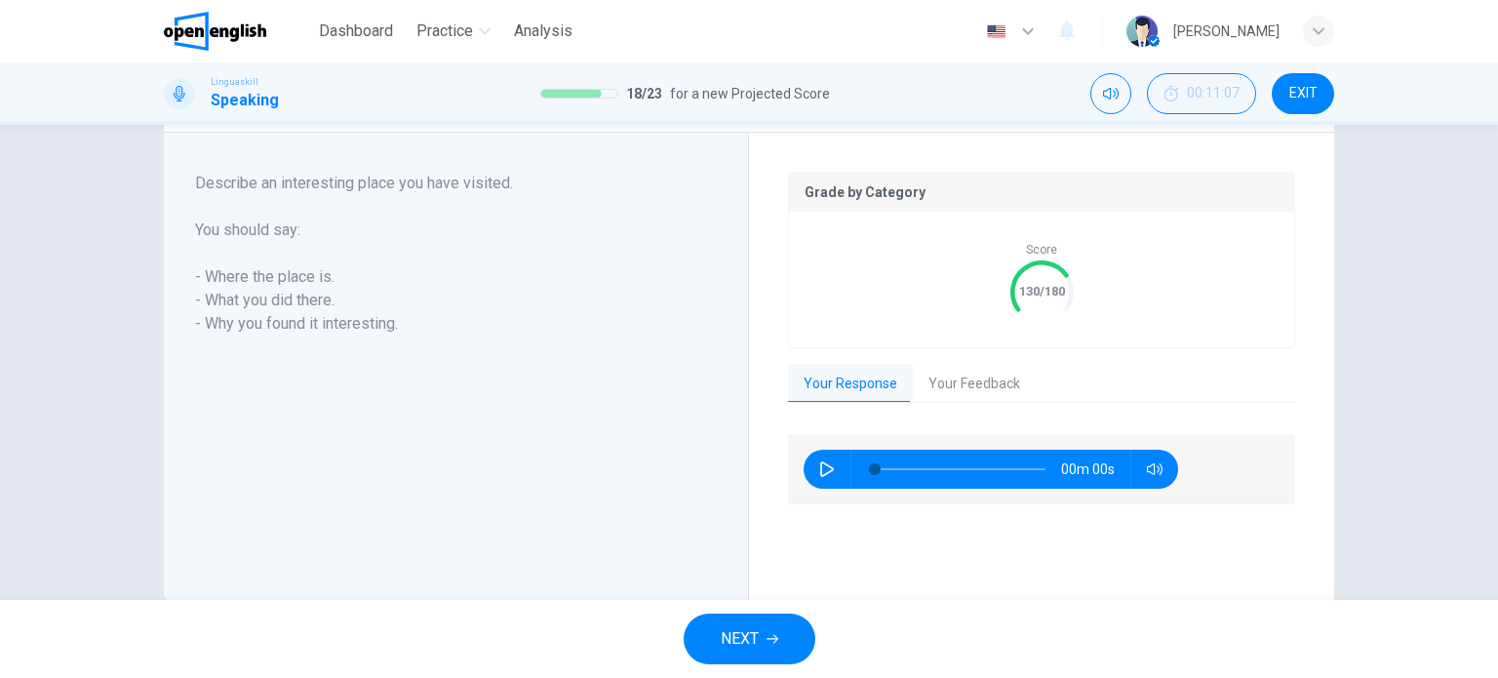
scroll to position [391, 0]
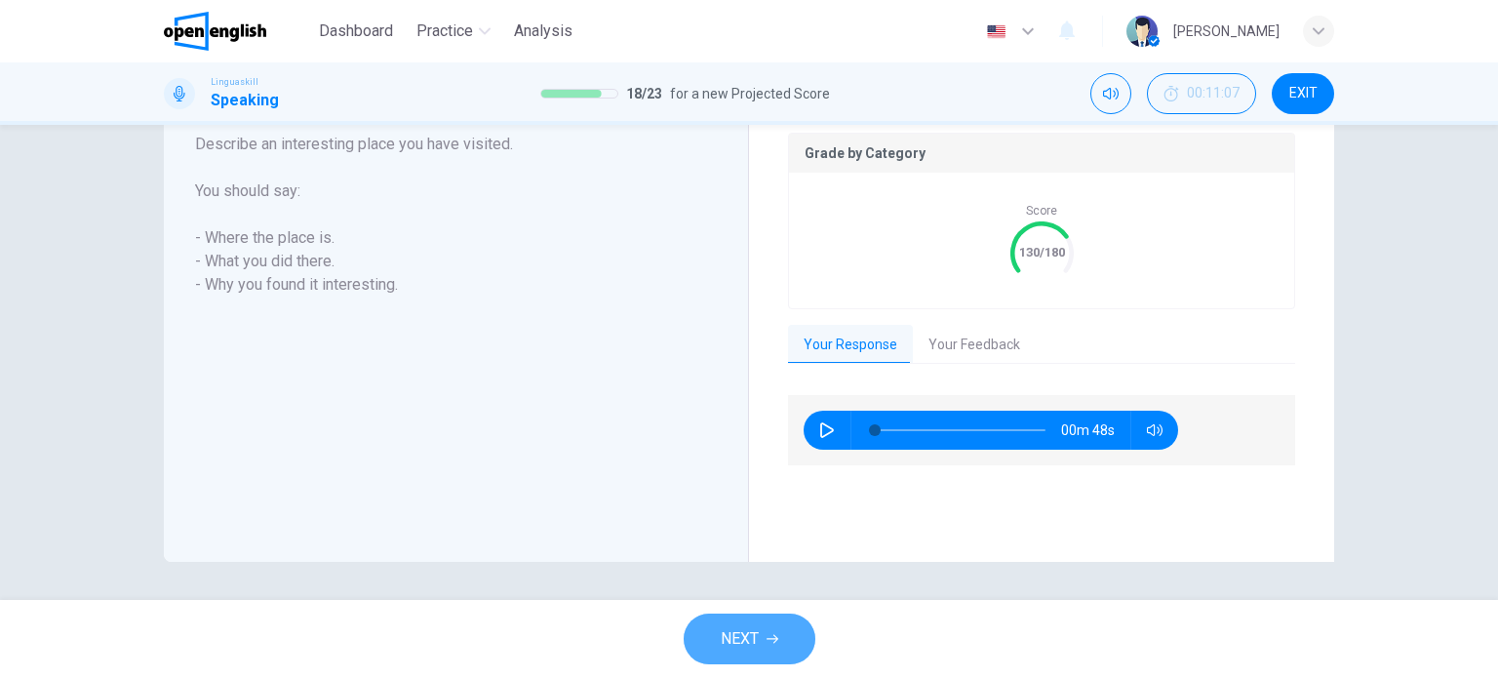
click at [793, 636] on button "NEXT" at bounding box center [749, 638] width 132 height 51
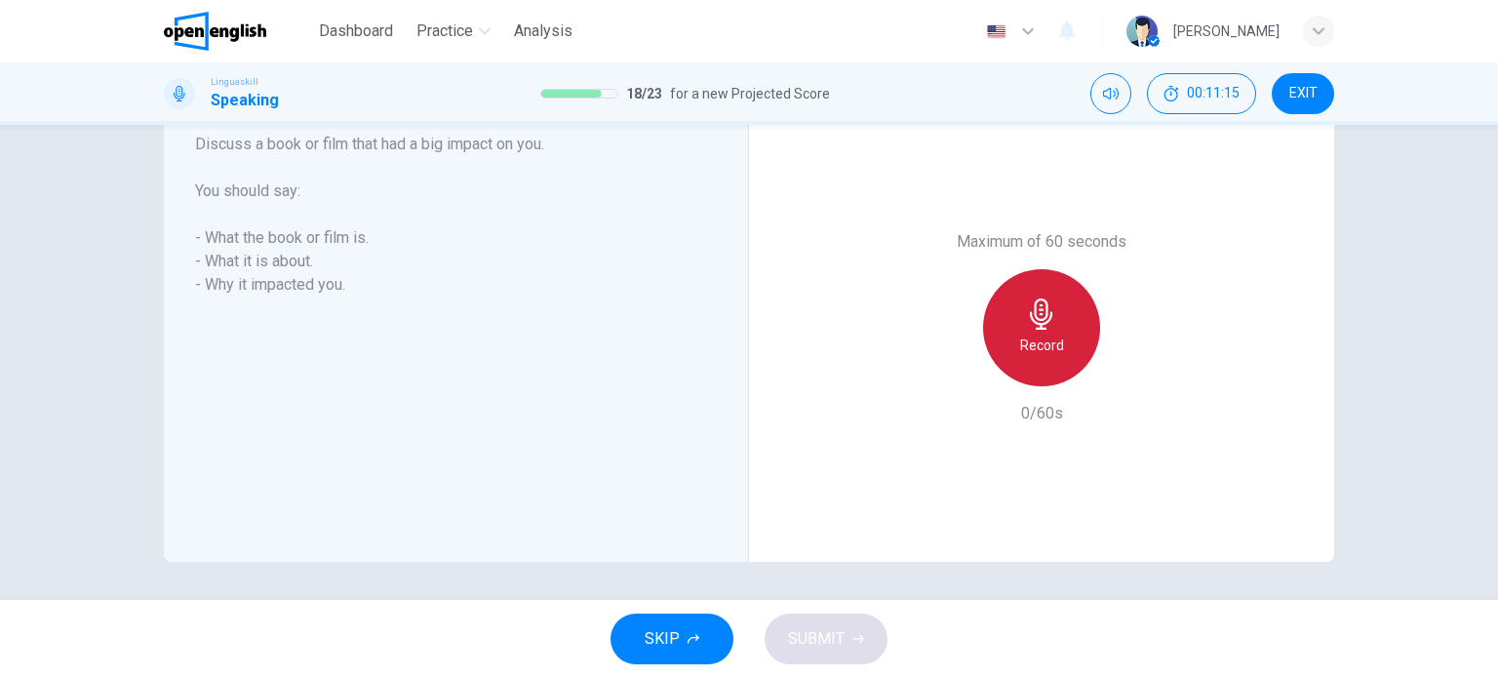
click at [1032, 334] on h6 "Record" at bounding box center [1042, 344] width 44 height 23
click at [1010, 338] on div "Stop" at bounding box center [1041, 327] width 117 height 117
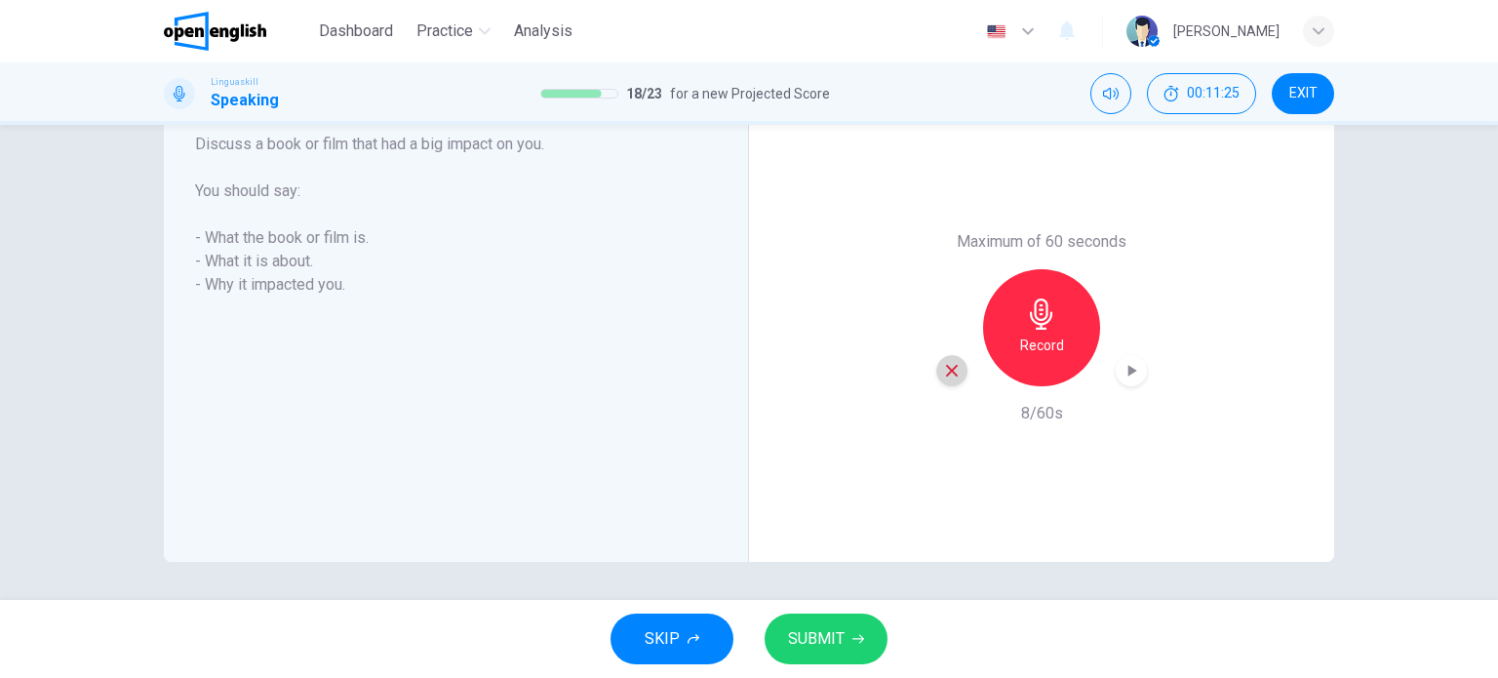
click at [945, 366] on icon "button" at bounding box center [952, 371] width 18 height 18
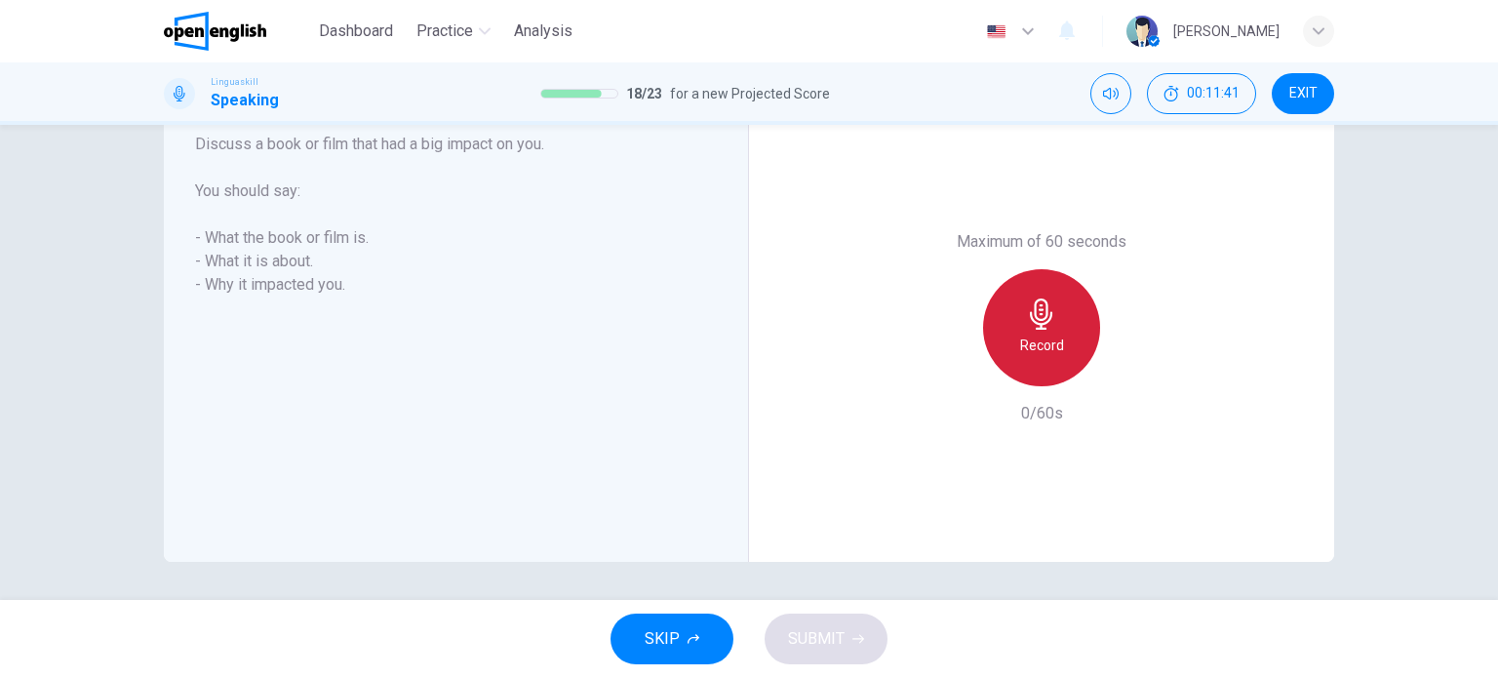
click at [1034, 323] on icon "button" at bounding box center [1041, 313] width 22 height 31
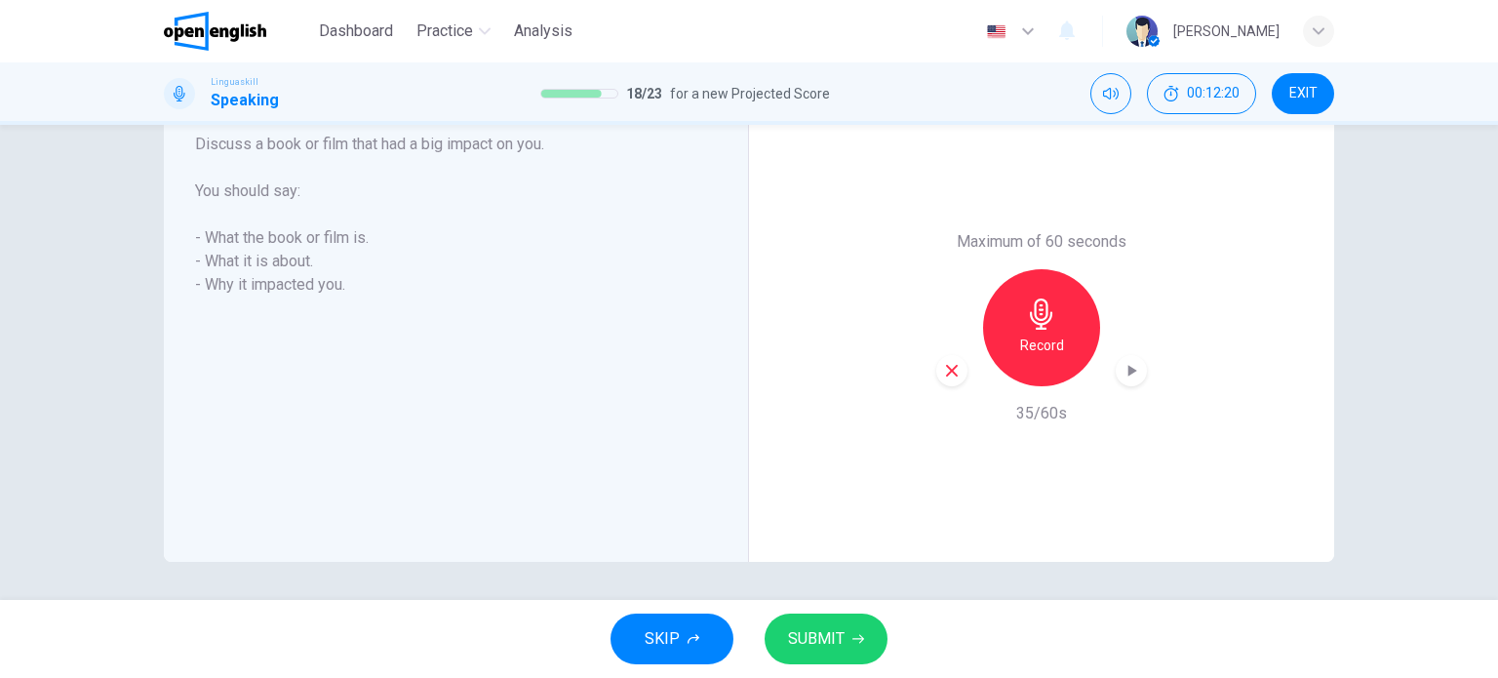
click at [830, 643] on span "SUBMIT" at bounding box center [816, 638] width 57 height 27
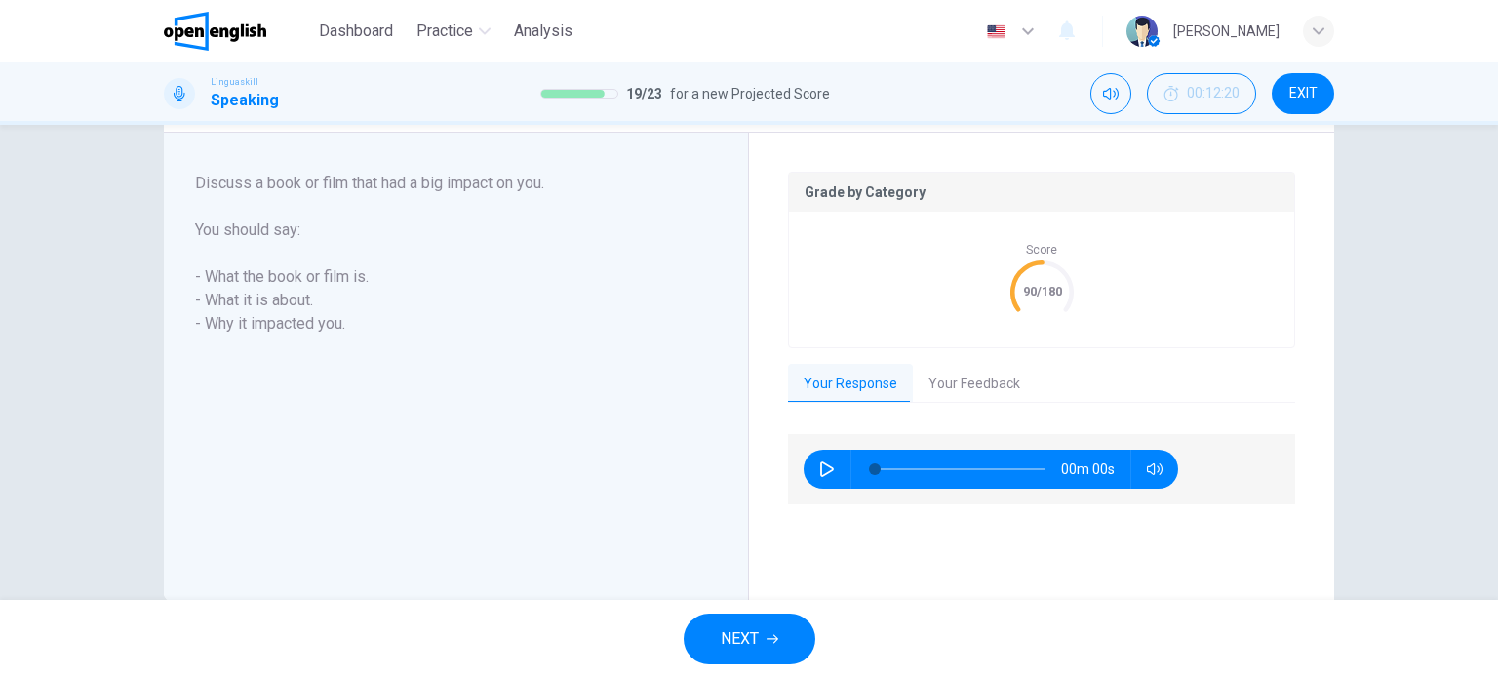
scroll to position [391, 0]
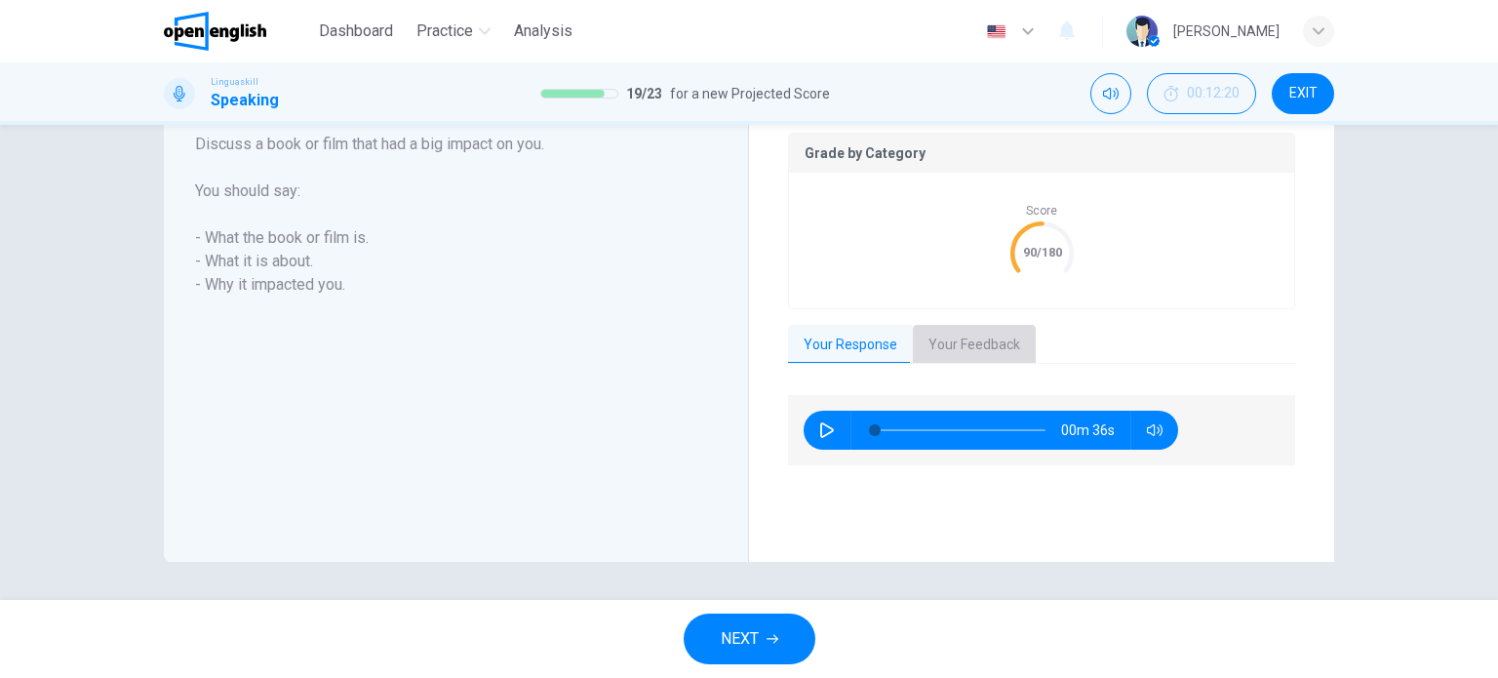
click at [944, 340] on button "Your Feedback" at bounding box center [974, 345] width 123 height 41
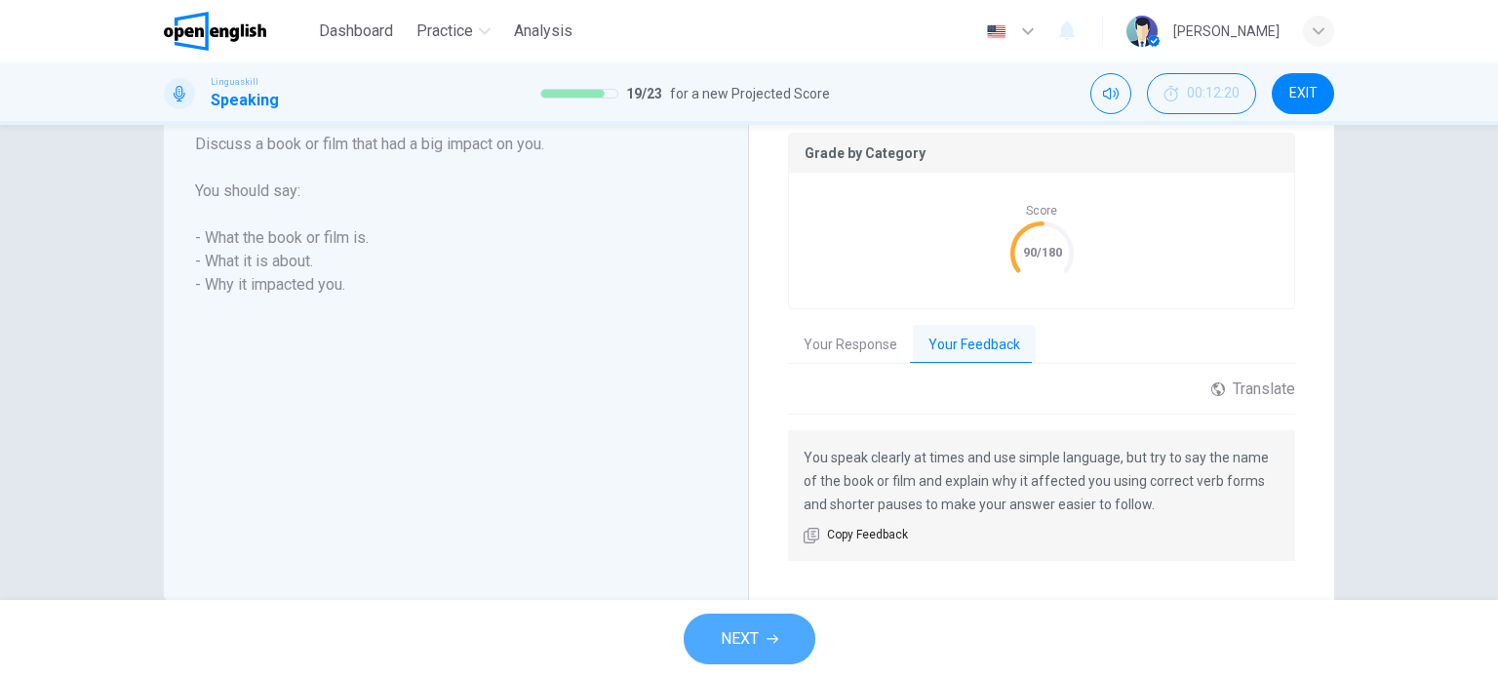
click at [772, 641] on icon "button" at bounding box center [772, 639] width 12 height 12
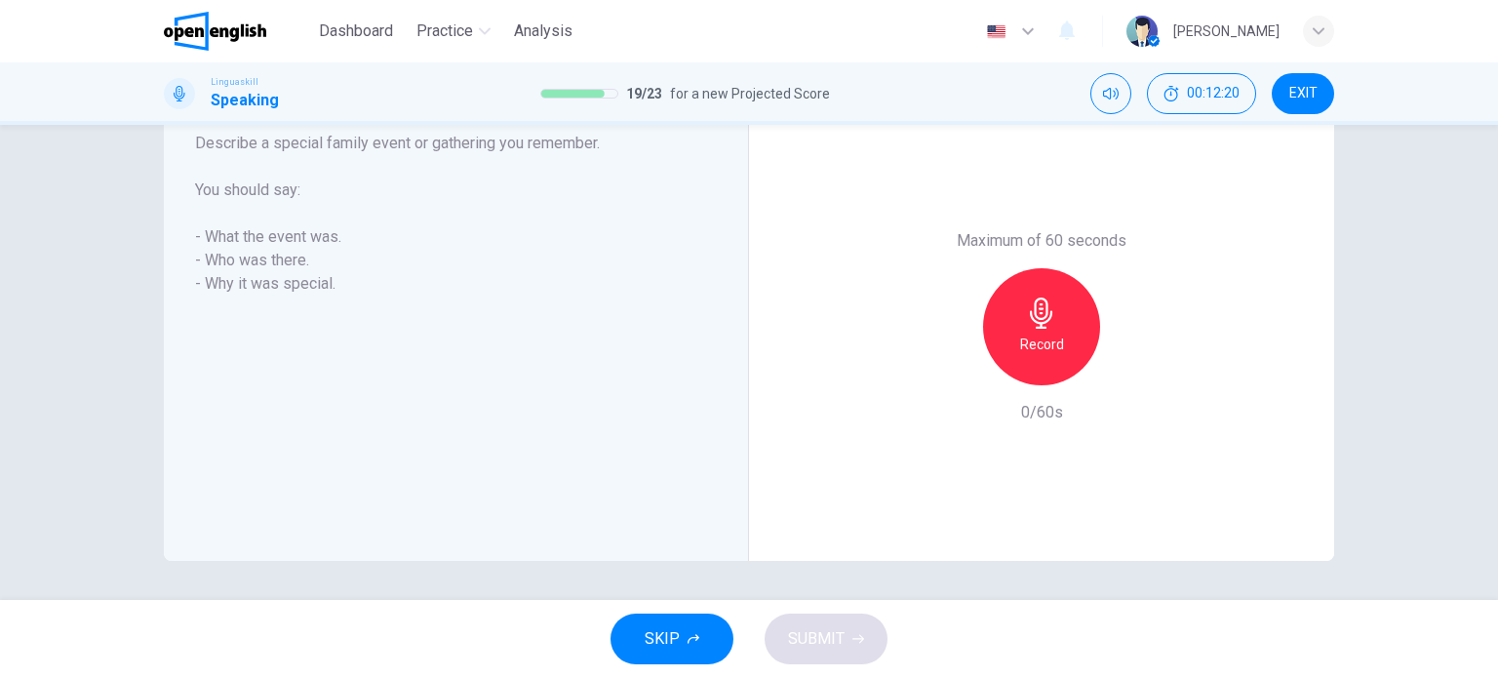
scroll to position [352, 0]
click at [1045, 338] on h6 "Record" at bounding box center [1042, 344] width 44 height 23
click at [1072, 305] on div "Stop" at bounding box center [1041, 327] width 117 height 117
click at [828, 630] on span "SUBMIT" at bounding box center [816, 638] width 57 height 27
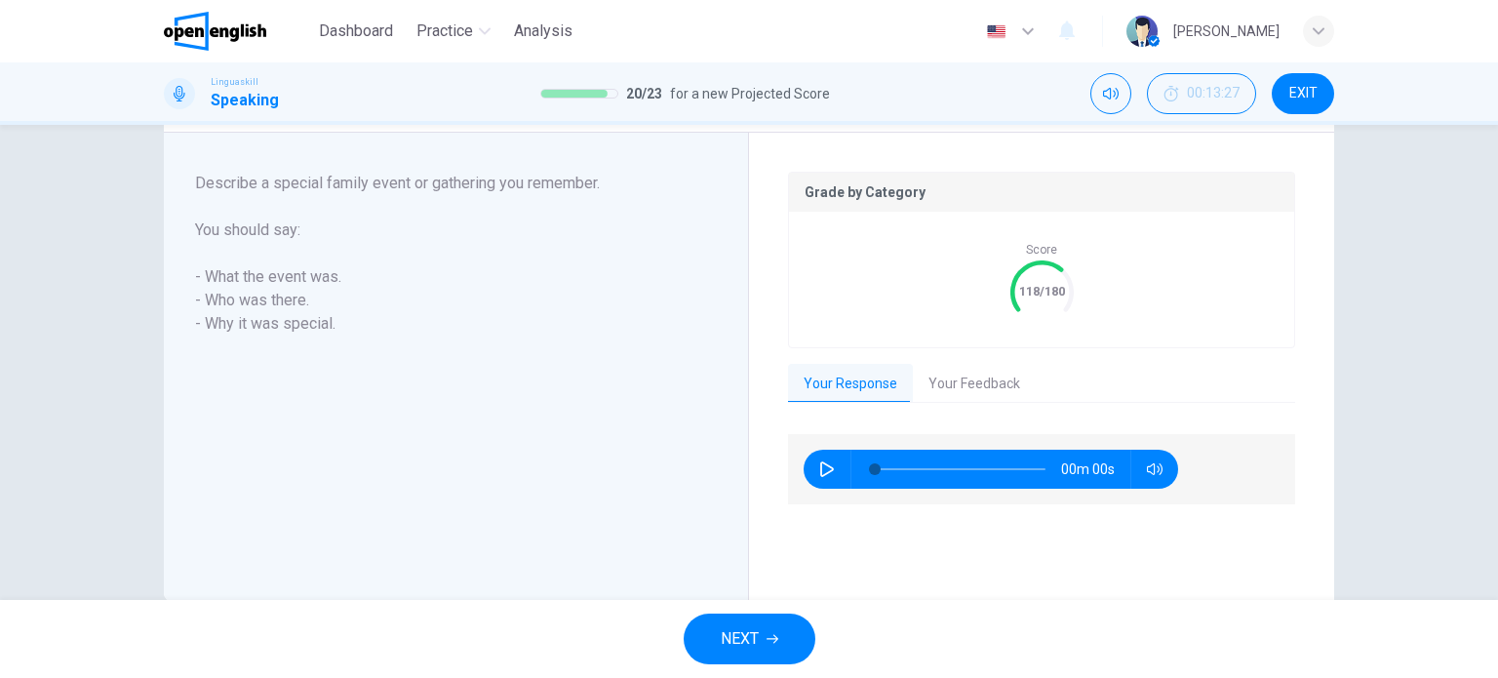
scroll to position [391, 0]
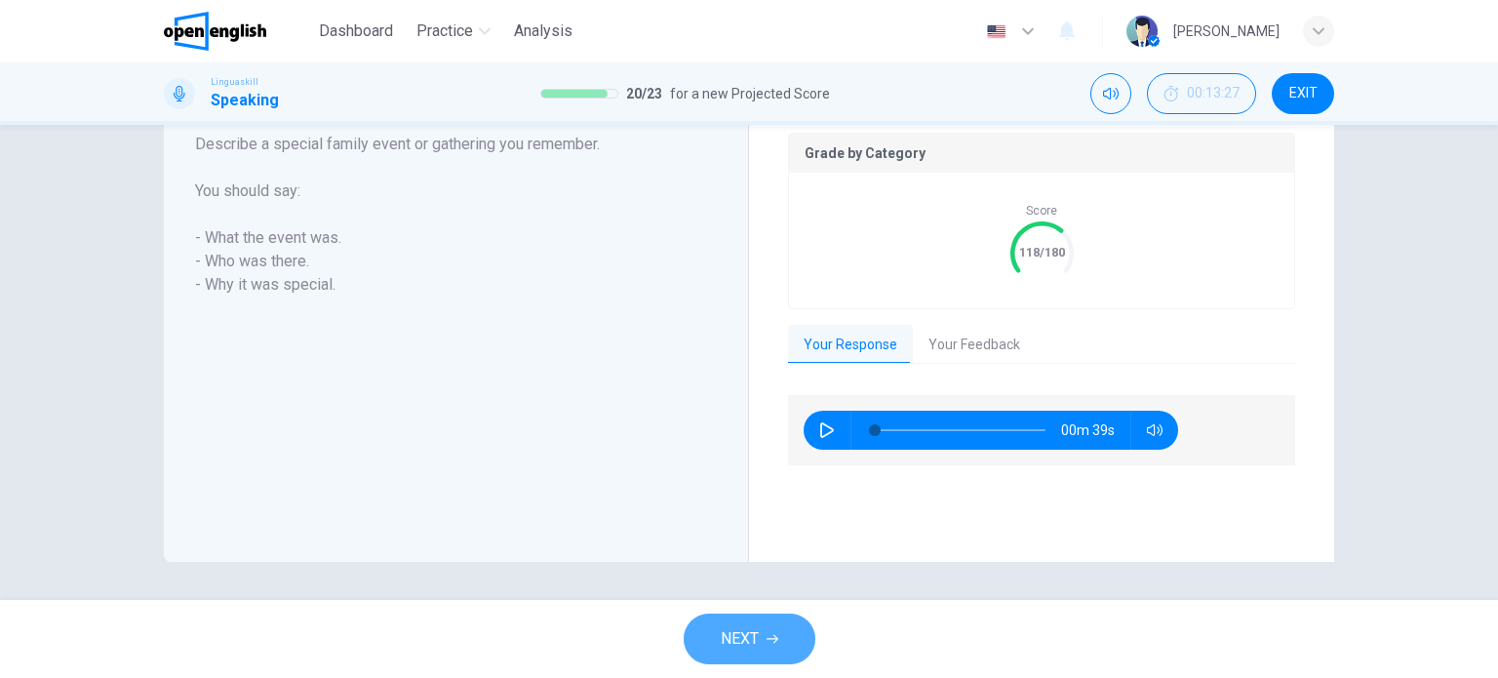
click at [740, 626] on span "NEXT" at bounding box center [740, 638] width 38 height 27
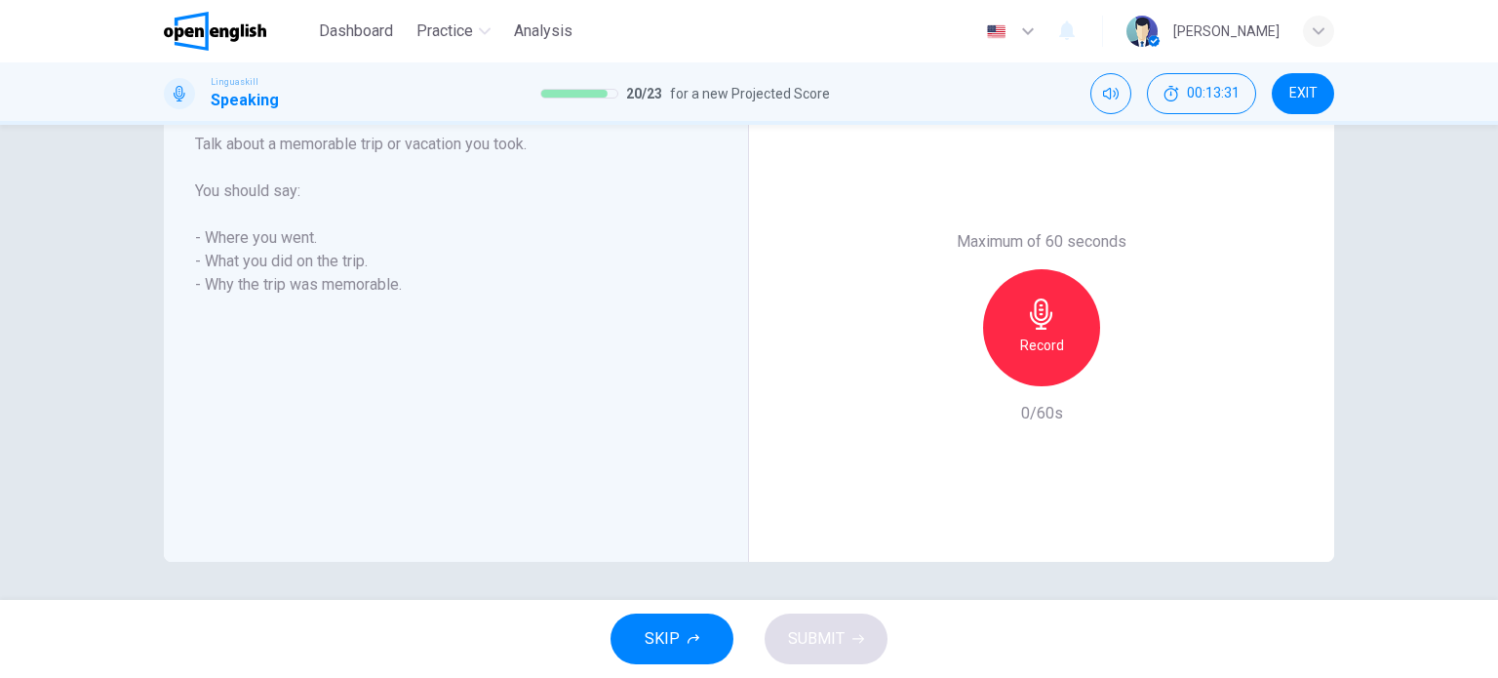
click at [533, 281] on h6 "- Why the trip was memorable." at bounding box center [444, 284] width 498 height 23
click at [1018, 319] on div "Record" at bounding box center [1041, 327] width 117 height 117
click at [1018, 319] on div "Stop" at bounding box center [1041, 327] width 117 height 117
click at [946, 373] on icon "button" at bounding box center [952, 371] width 18 height 18
click at [1074, 292] on div "Record" at bounding box center [1041, 327] width 117 height 117
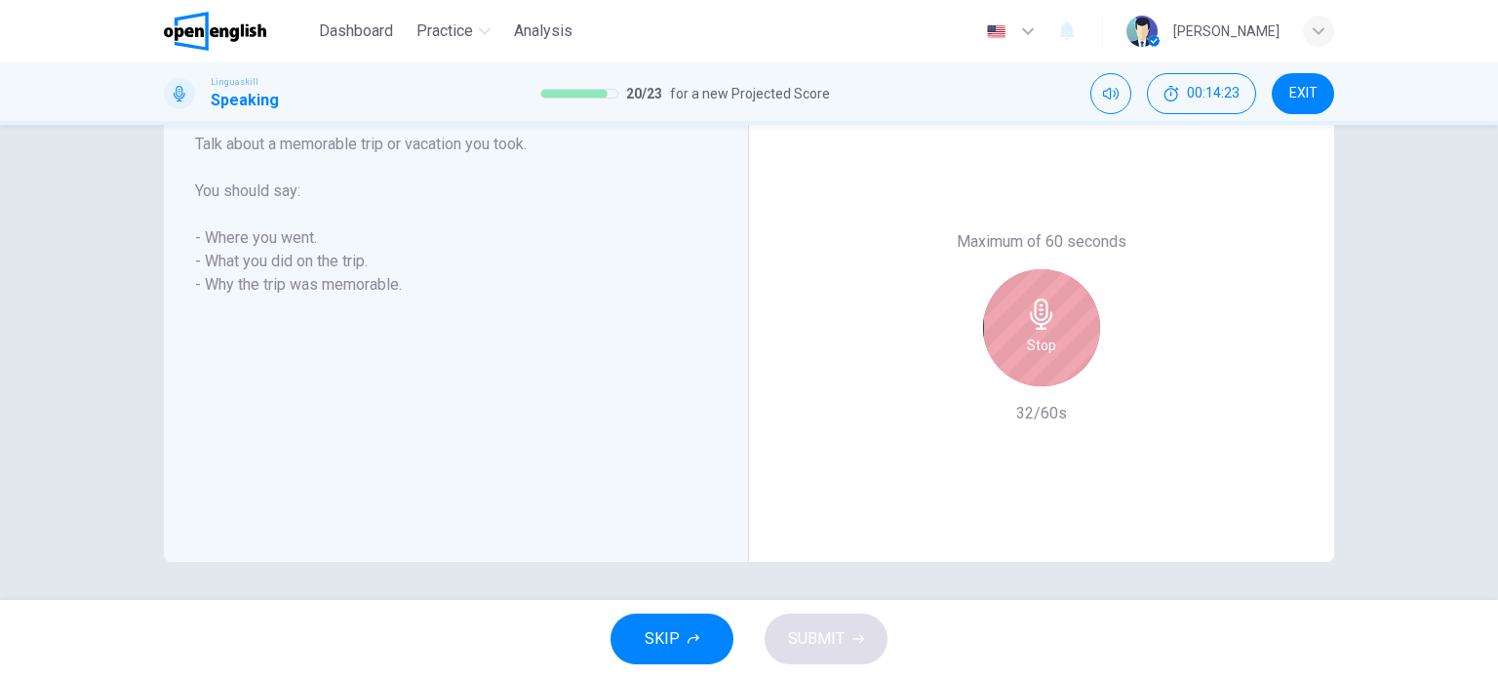
click at [1030, 290] on div "Stop" at bounding box center [1041, 327] width 117 height 117
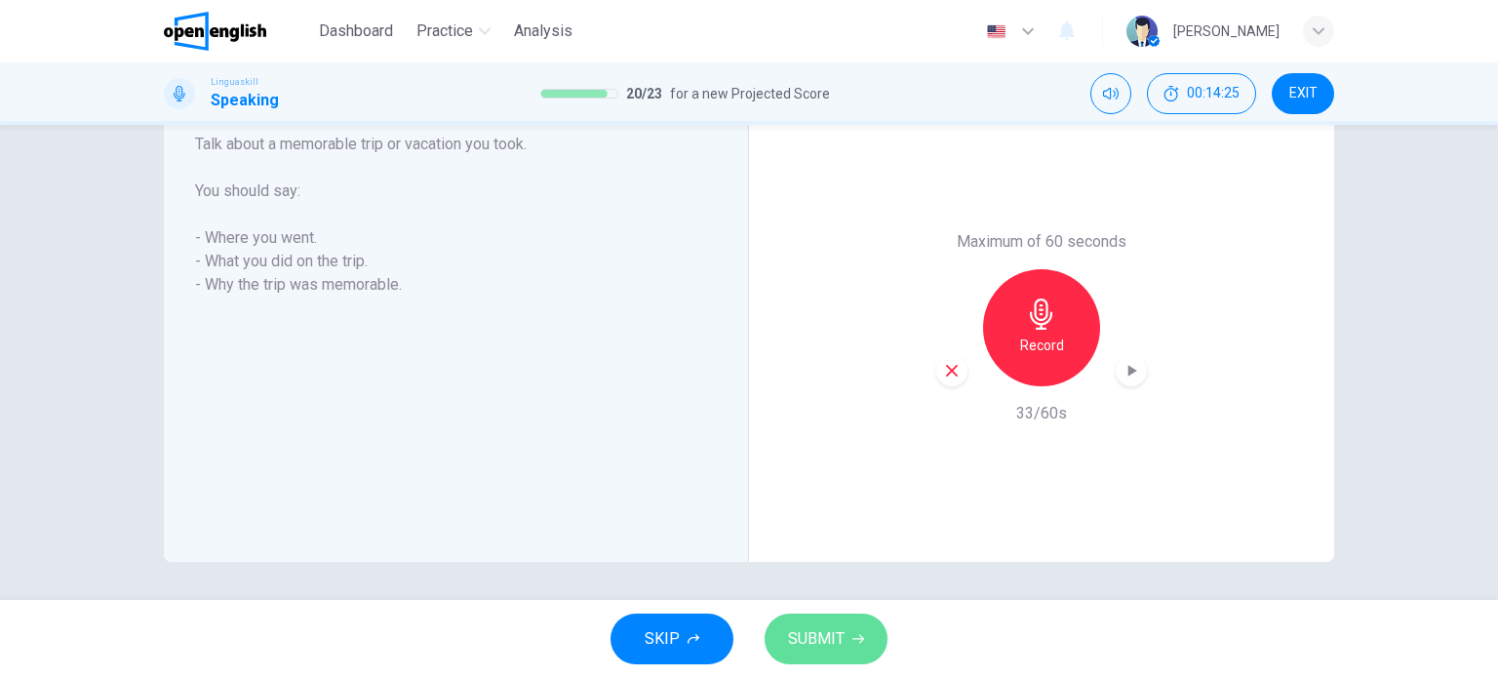
click at [819, 627] on span "SUBMIT" at bounding box center [816, 638] width 57 height 27
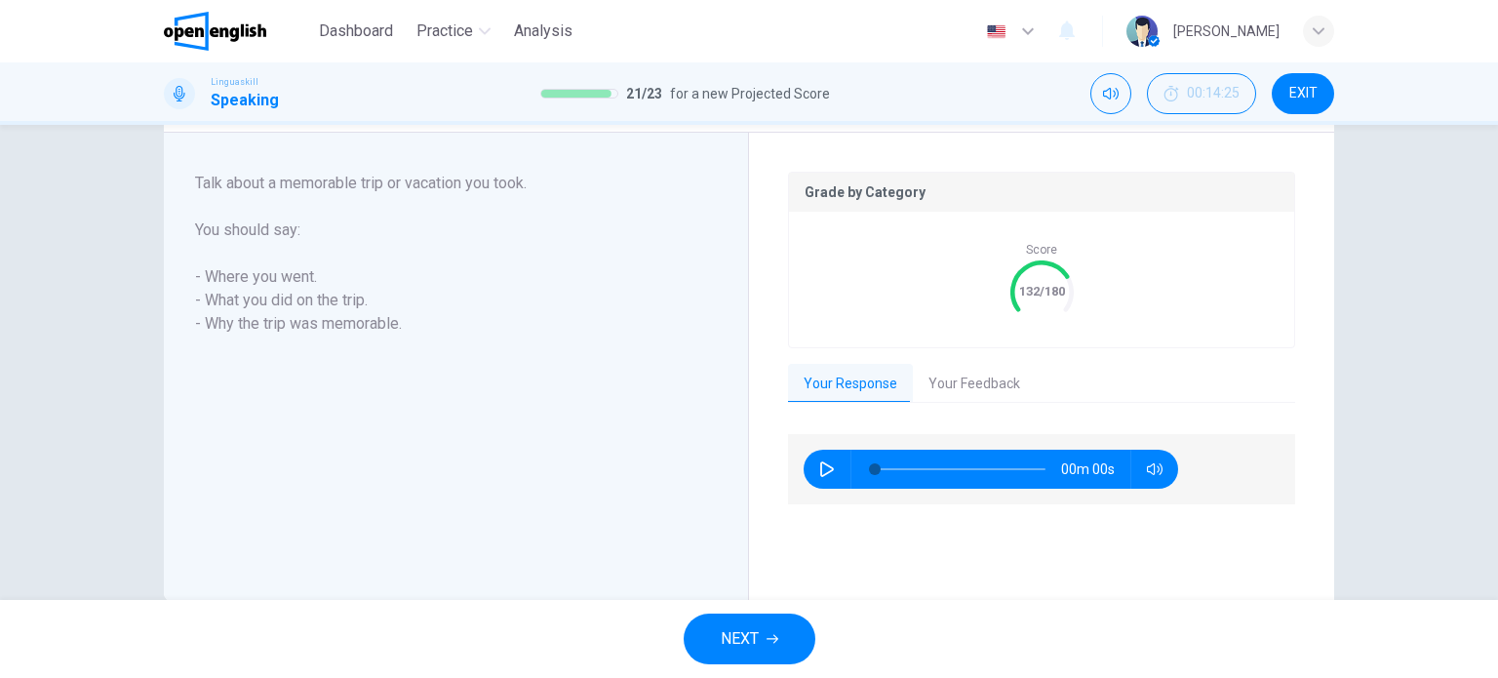
scroll to position [391, 0]
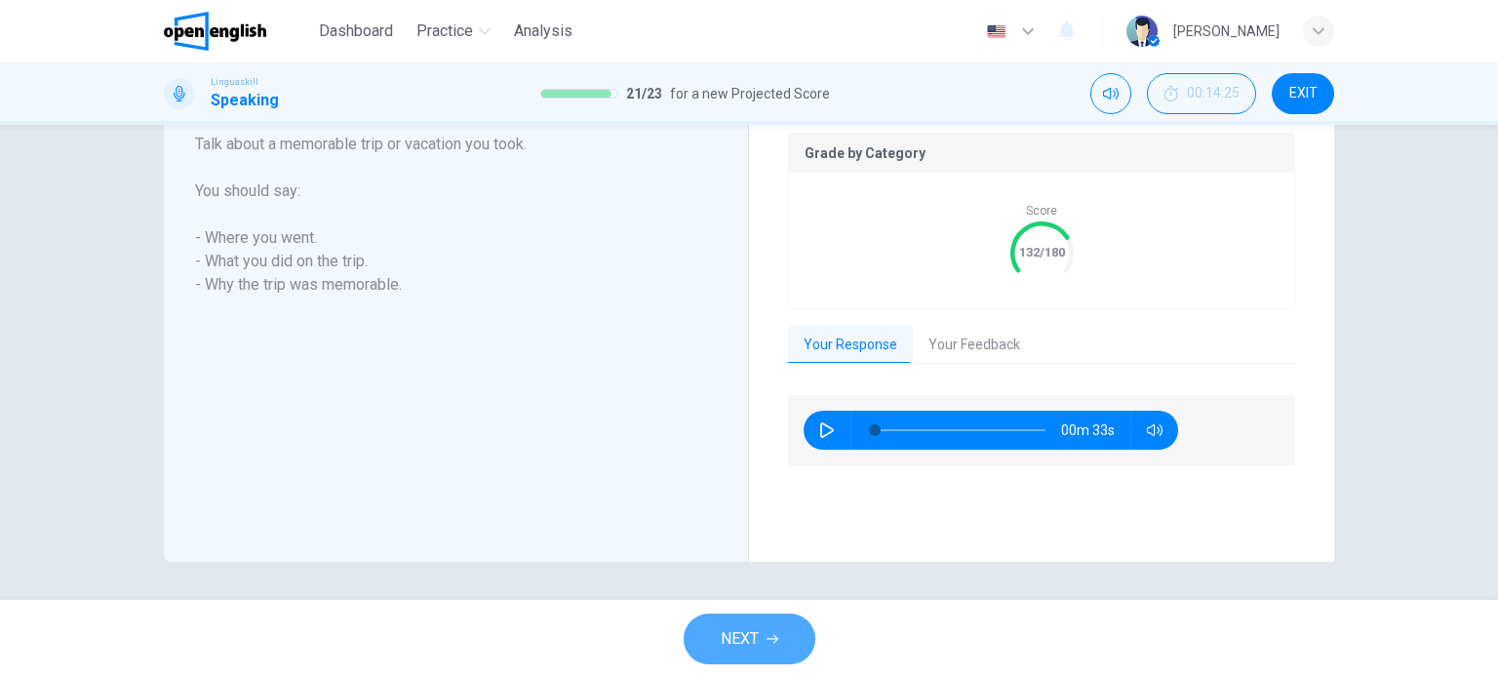
click at [776, 630] on button "NEXT" at bounding box center [749, 638] width 132 height 51
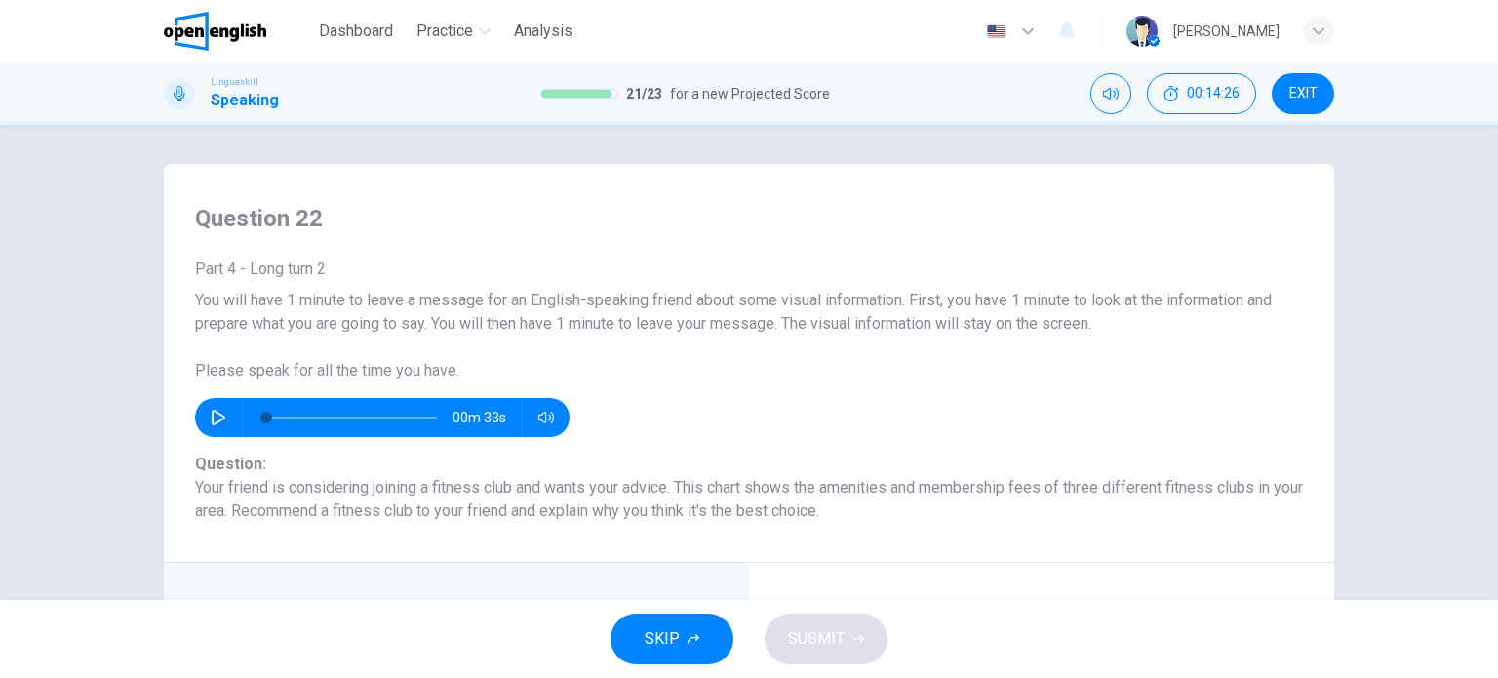
click at [957, 401] on div "00m 33s" at bounding box center [749, 417] width 1108 height 39
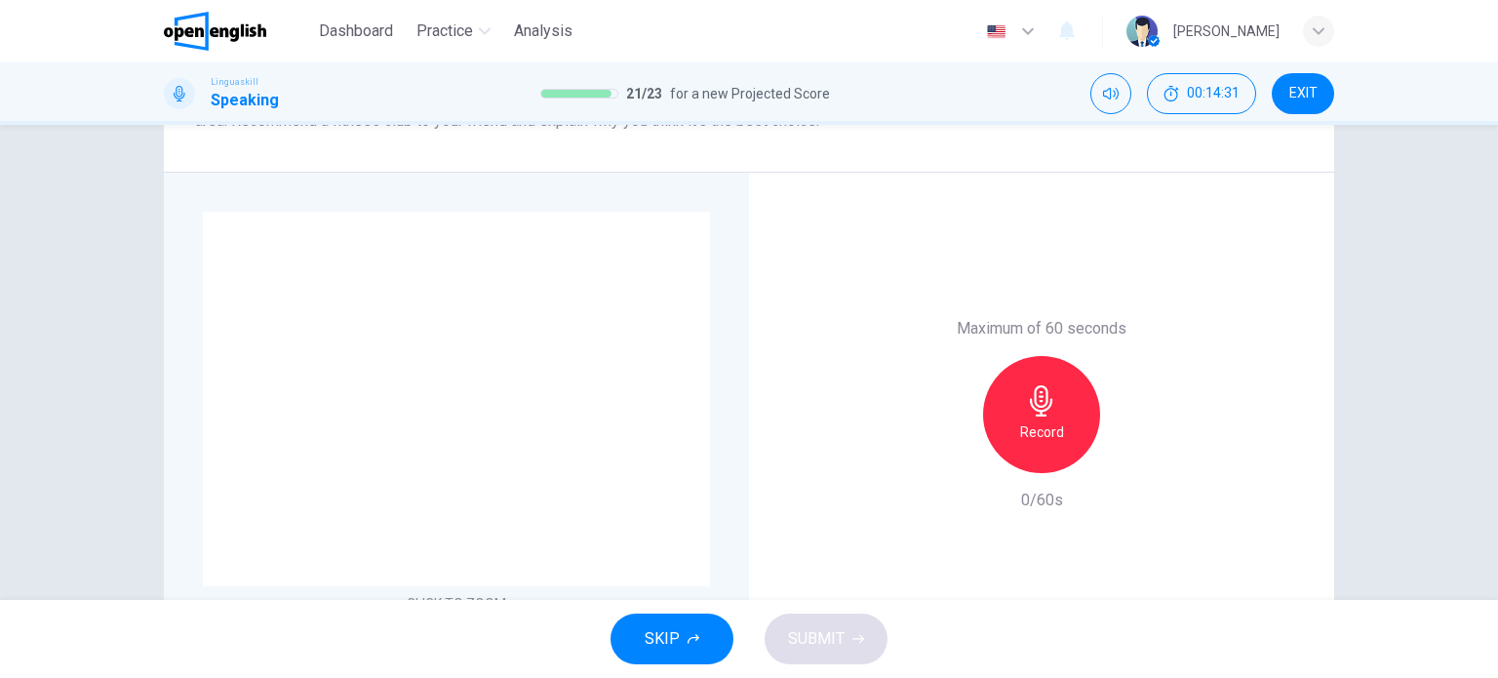
scroll to position [429, 0]
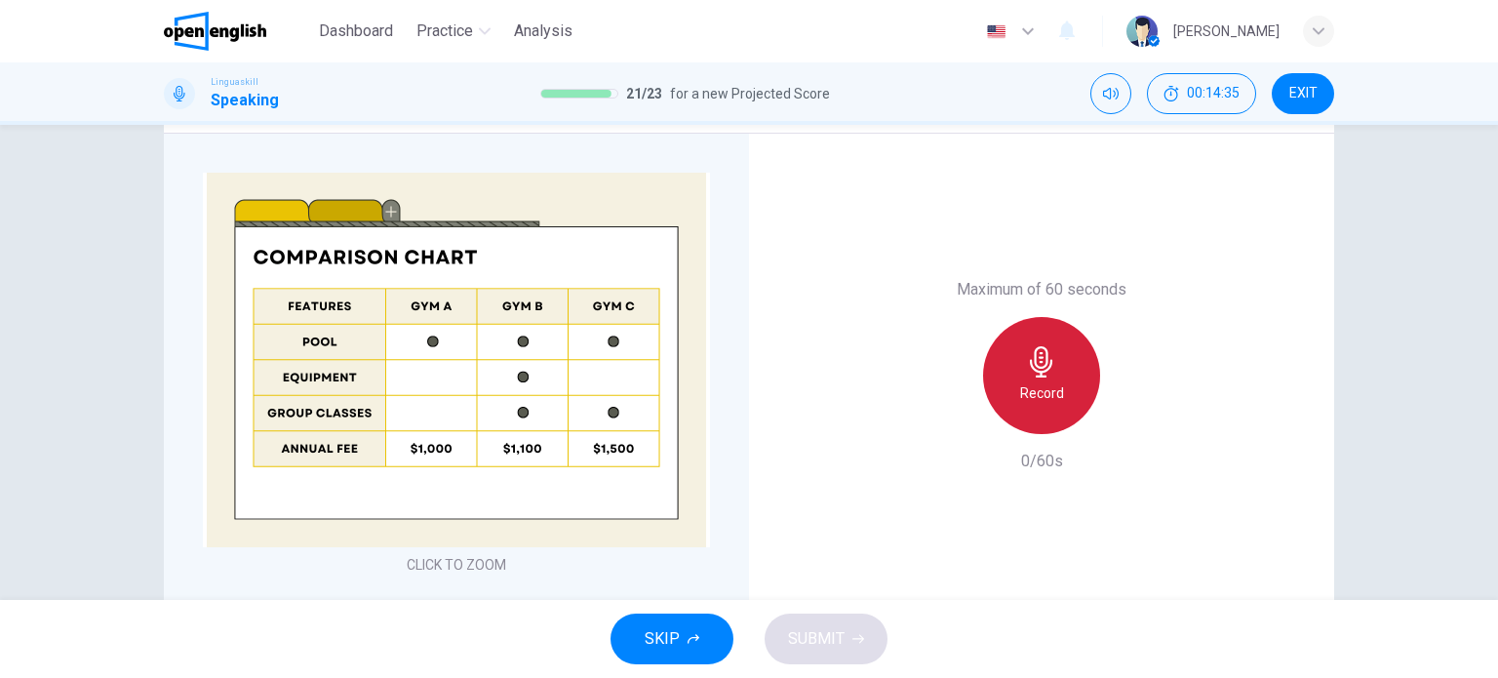
click at [1032, 377] on div "Record" at bounding box center [1041, 375] width 117 height 117
click at [1032, 377] on div "Stop" at bounding box center [1041, 375] width 117 height 117
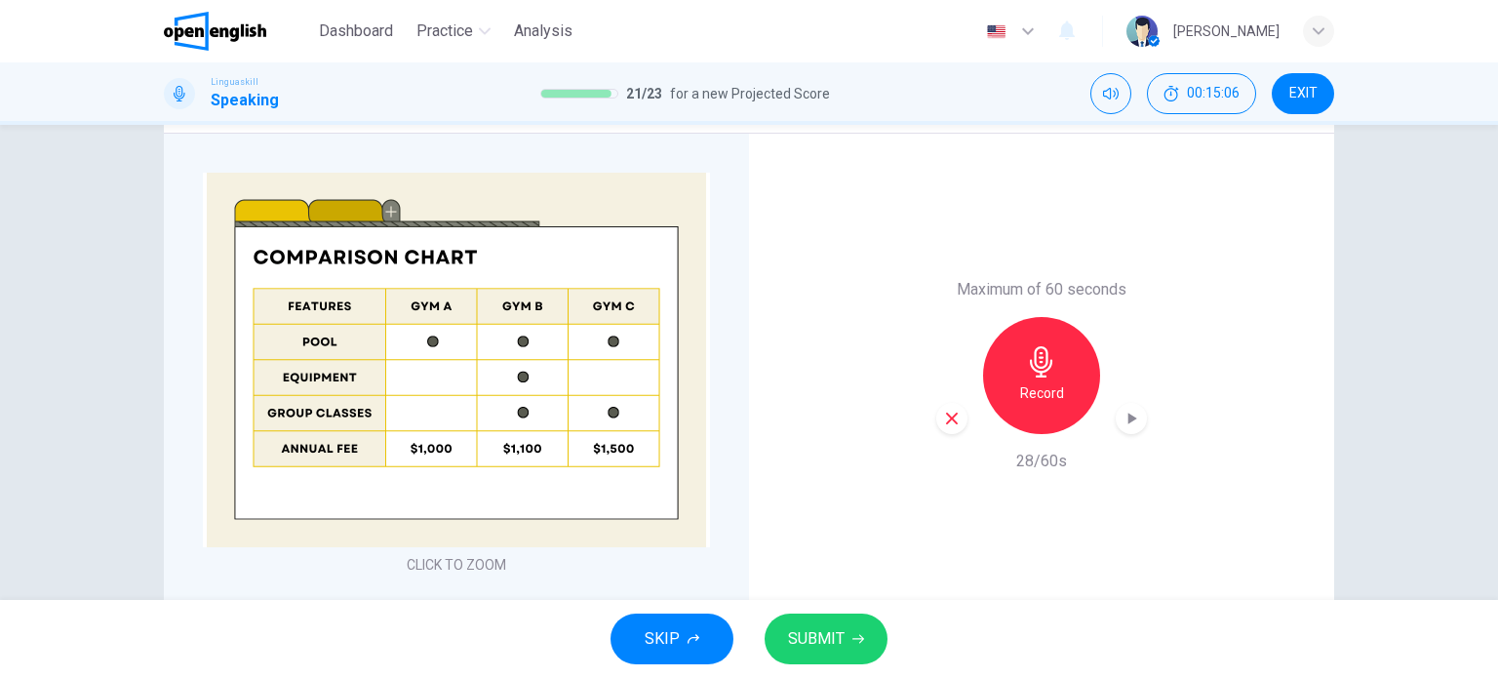
click at [841, 623] on button "SUBMIT" at bounding box center [825, 638] width 123 height 51
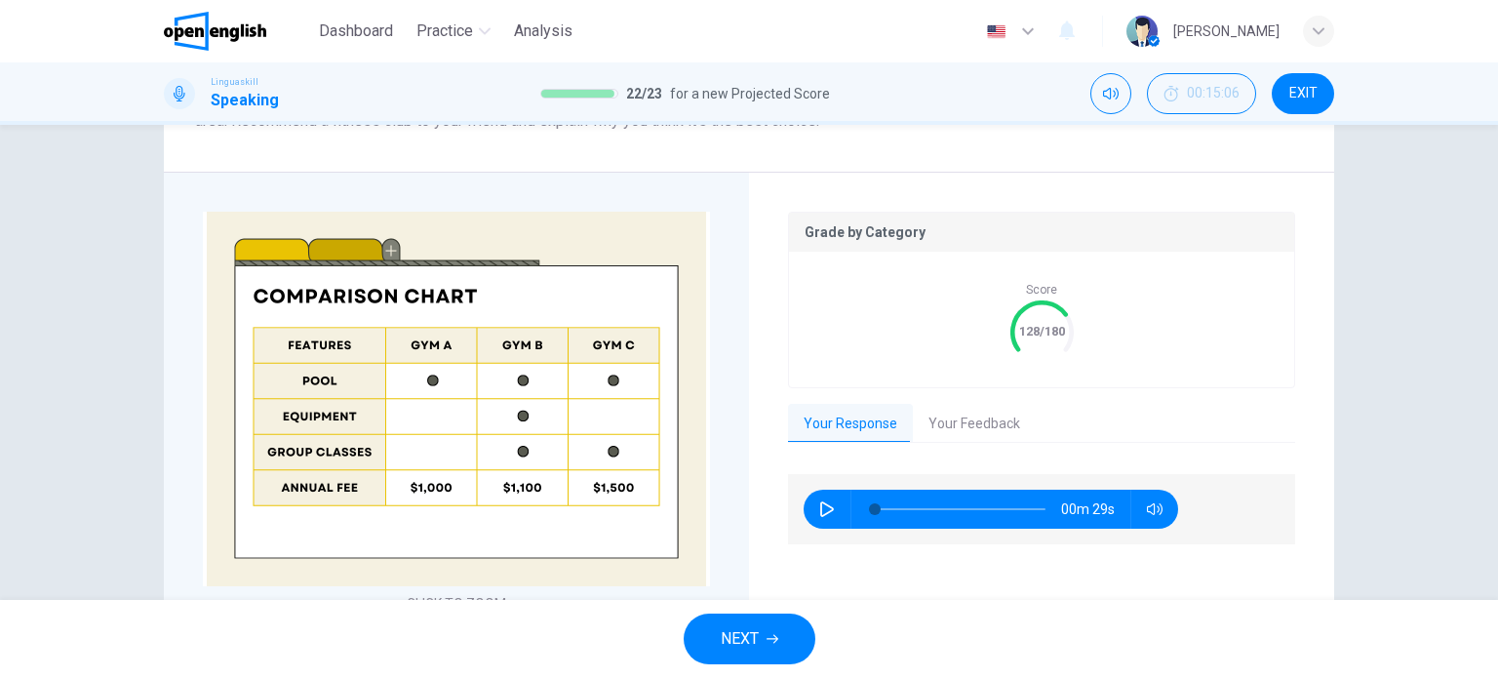
click at [767, 643] on icon "button" at bounding box center [772, 639] width 12 height 12
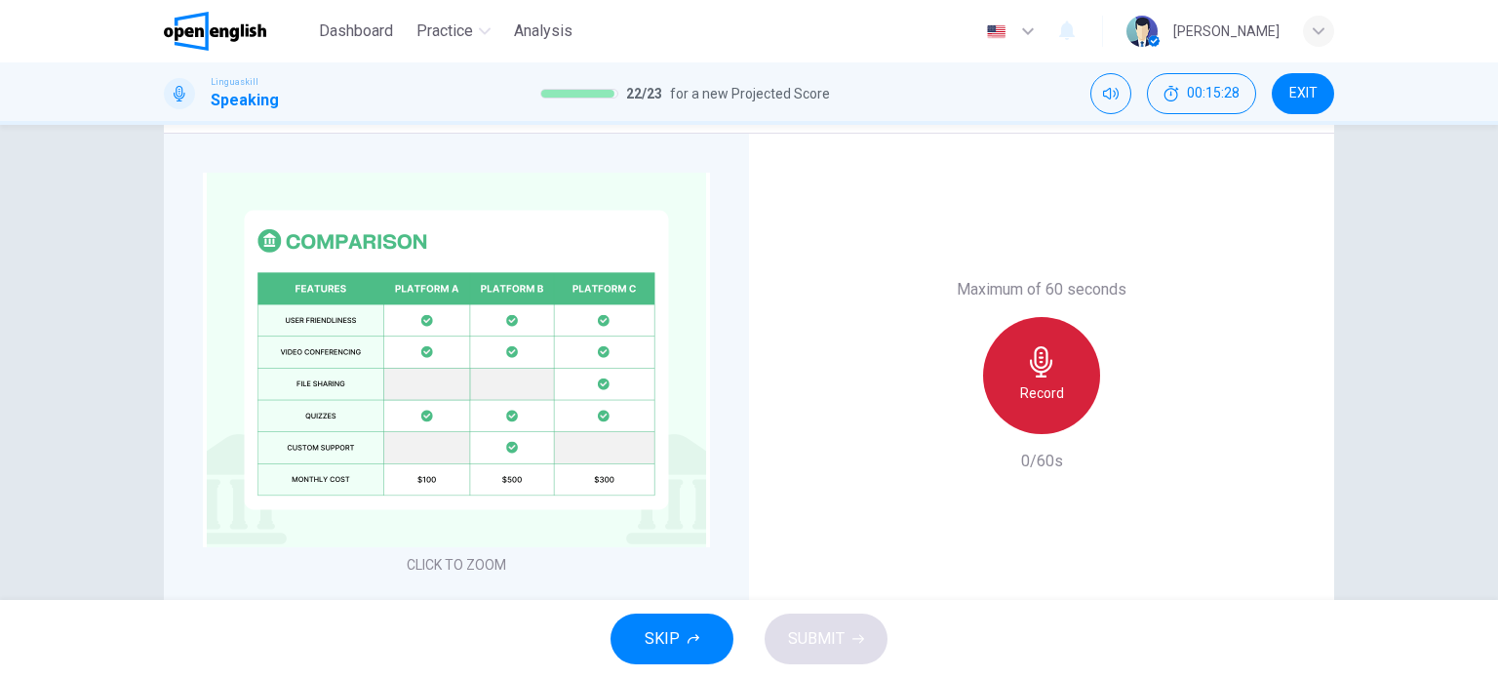
click at [1032, 378] on div "Record" at bounding box center [1041, 375] width 117 height 117
click at [875, 312] on div "Maximum of 60 seconds Stop 14/60s" at bounding box center [1041, 376] width 585 height 484
click at [1071, 366] on div "Stop" at bounding box center [1041, 375] width 117 height 117
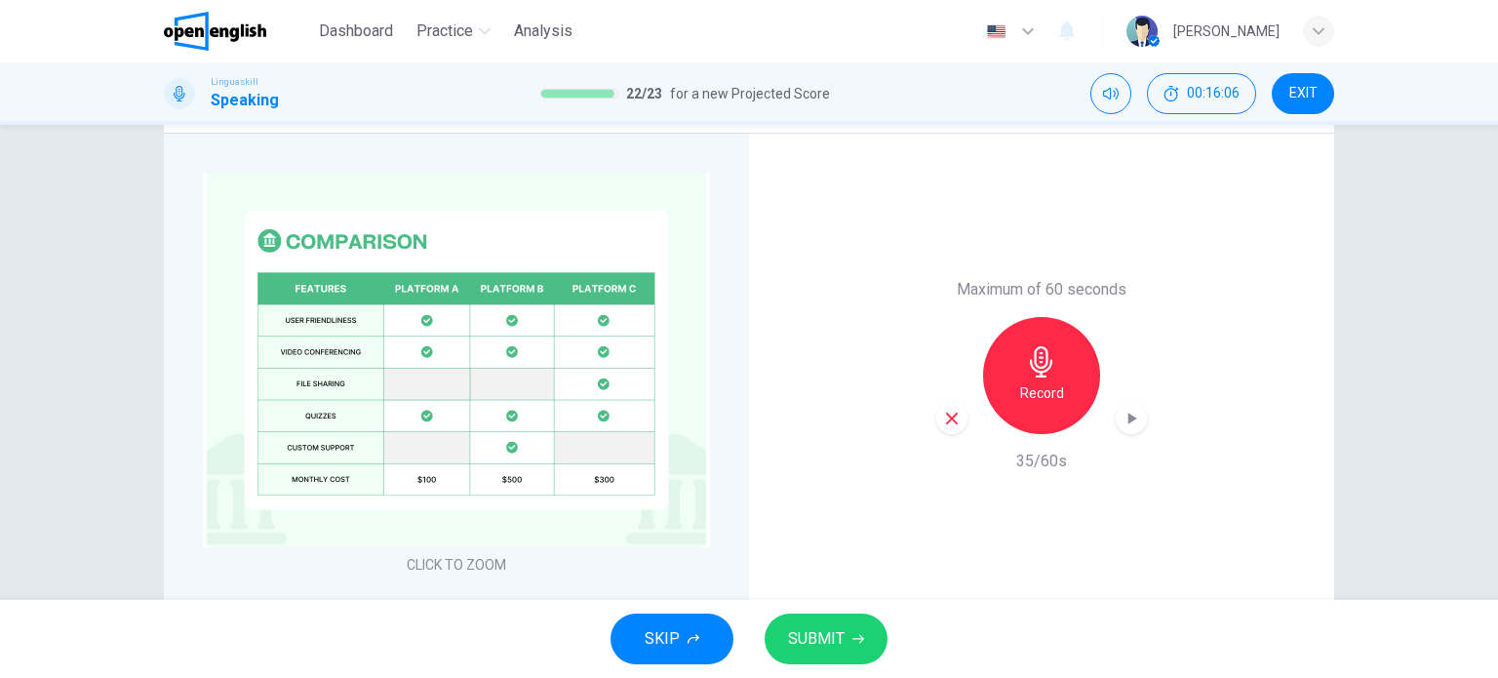
click at [839, 652] on button "SUBMIT" at bounding box center [825, 638] width 123 height 51
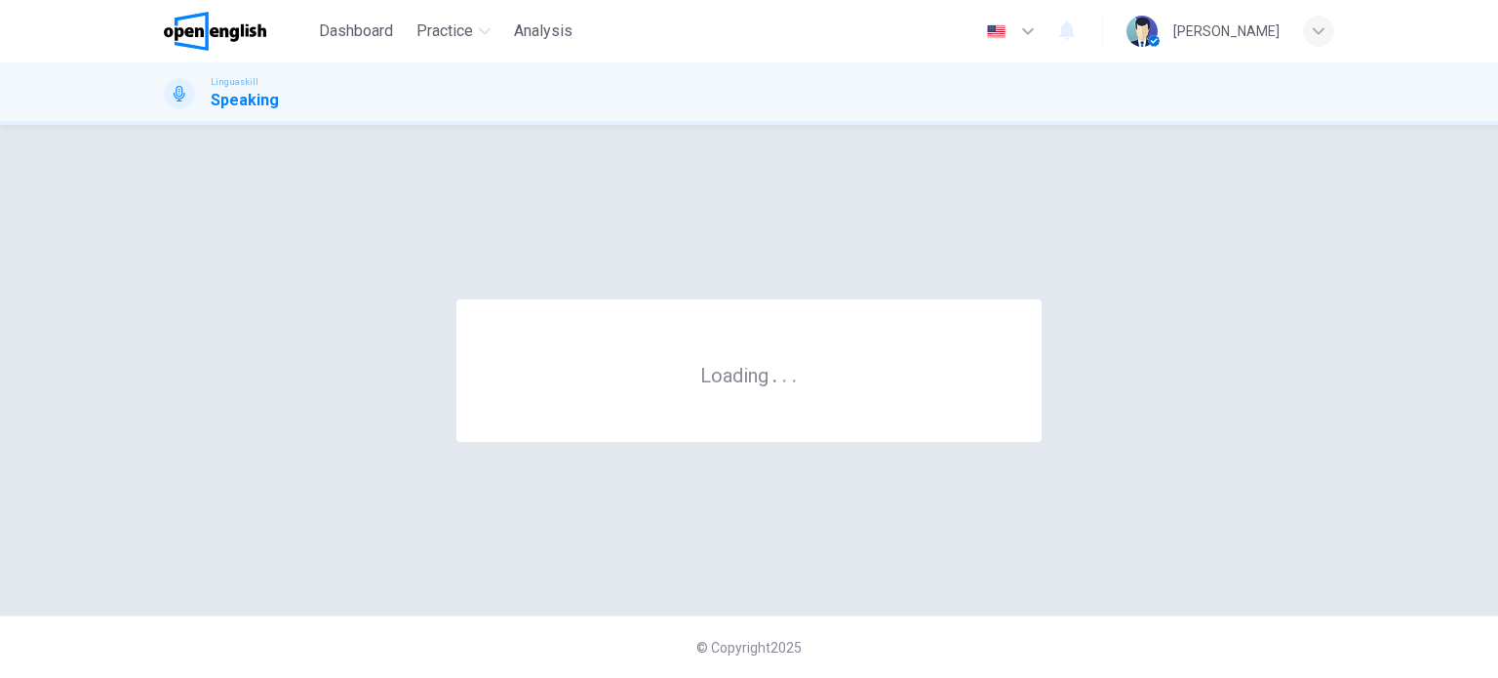
scroll to position [0, 0]
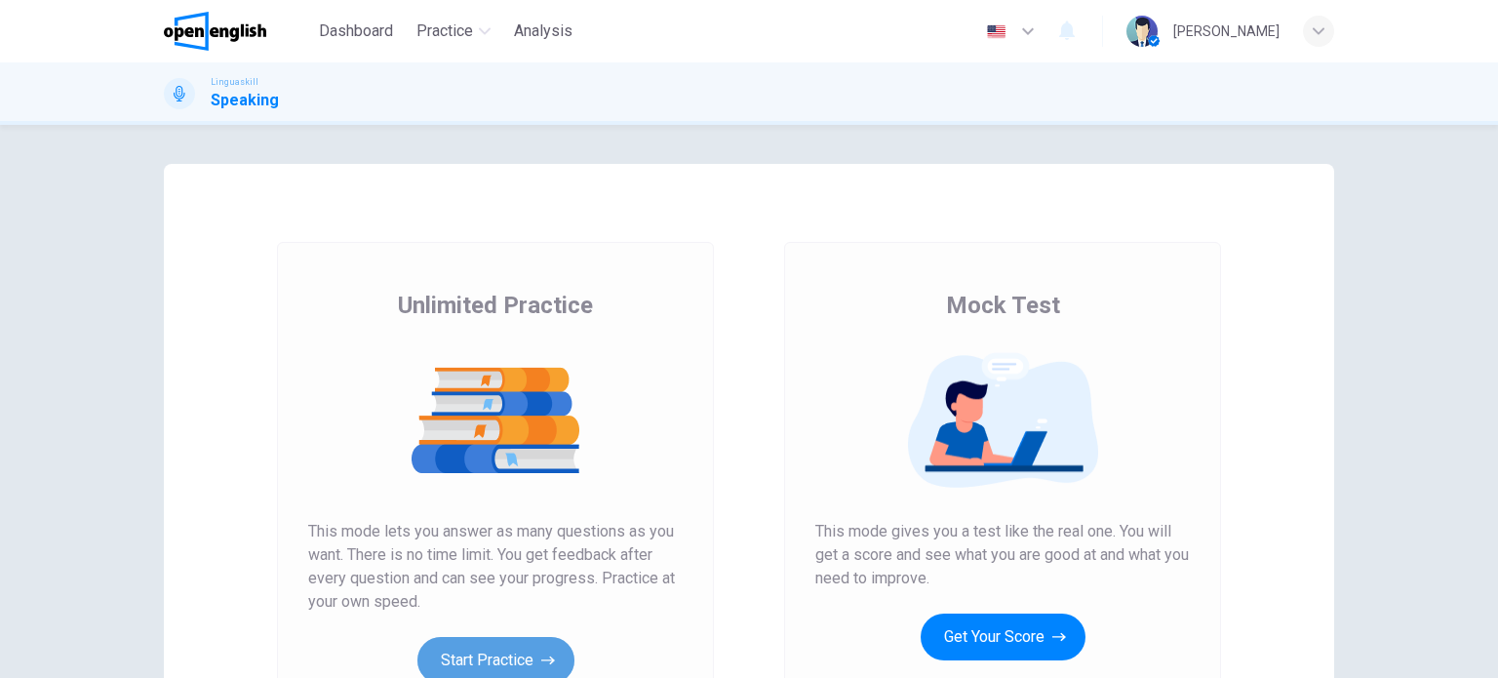
click at [497, 650] on button "Start Practice" at bounding box center [495, 660] width 157 height 47
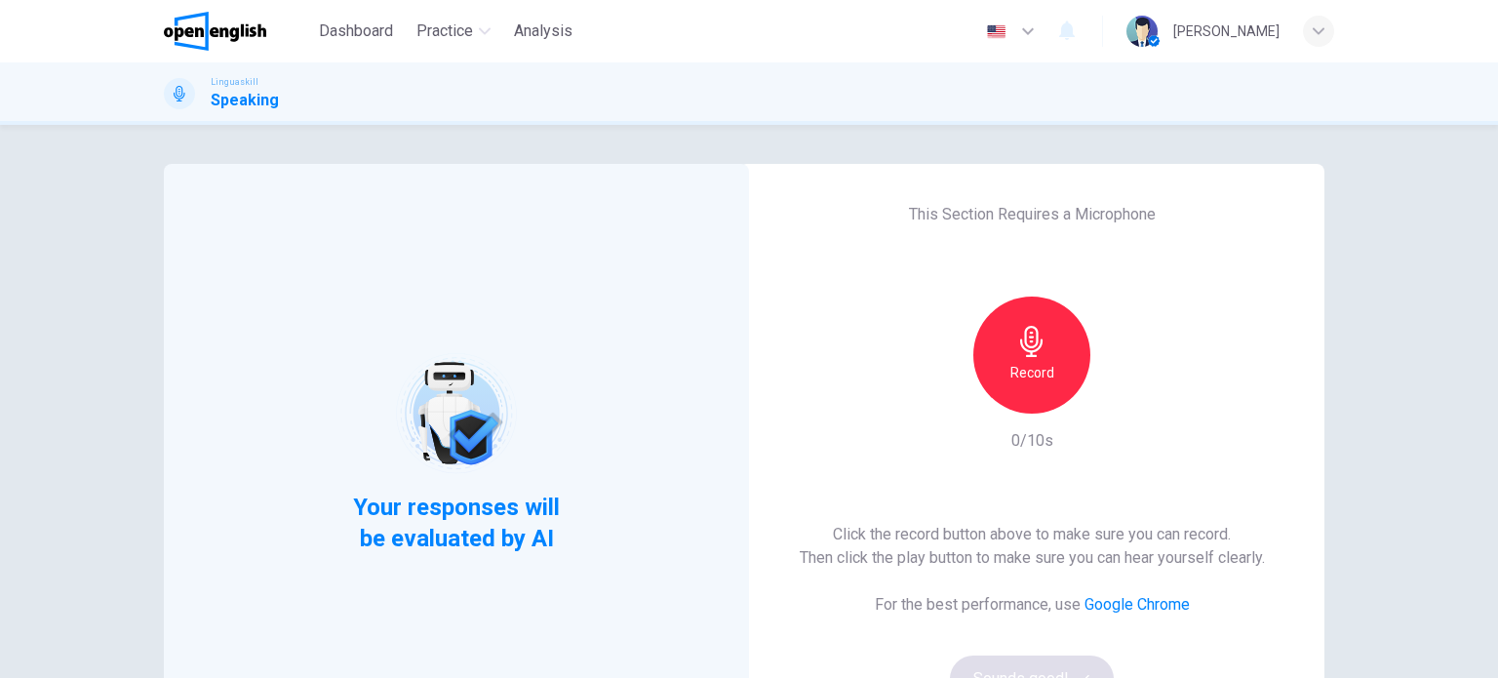
click at [1032, 334] on icon "button" at bounding box center [1031, 341] width 22 height 31
click at [1020, 665] on button "Sounds good!" at bounding box center [1032, 678] width 164 height 47
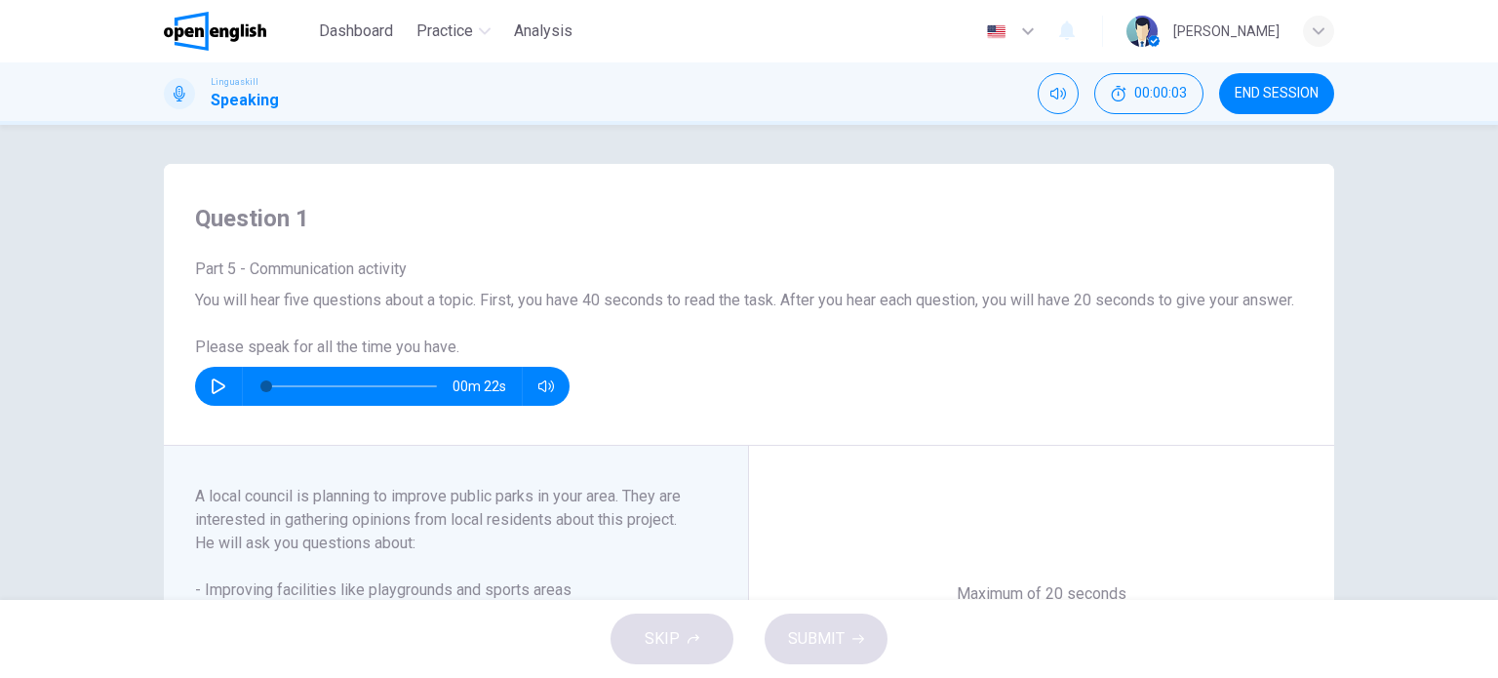
click at [1427, 385] on div "Question 1 Part 5 - Communication activity You will hear five questions about a…" at bounding box center [749, 362] width 1498 height 475
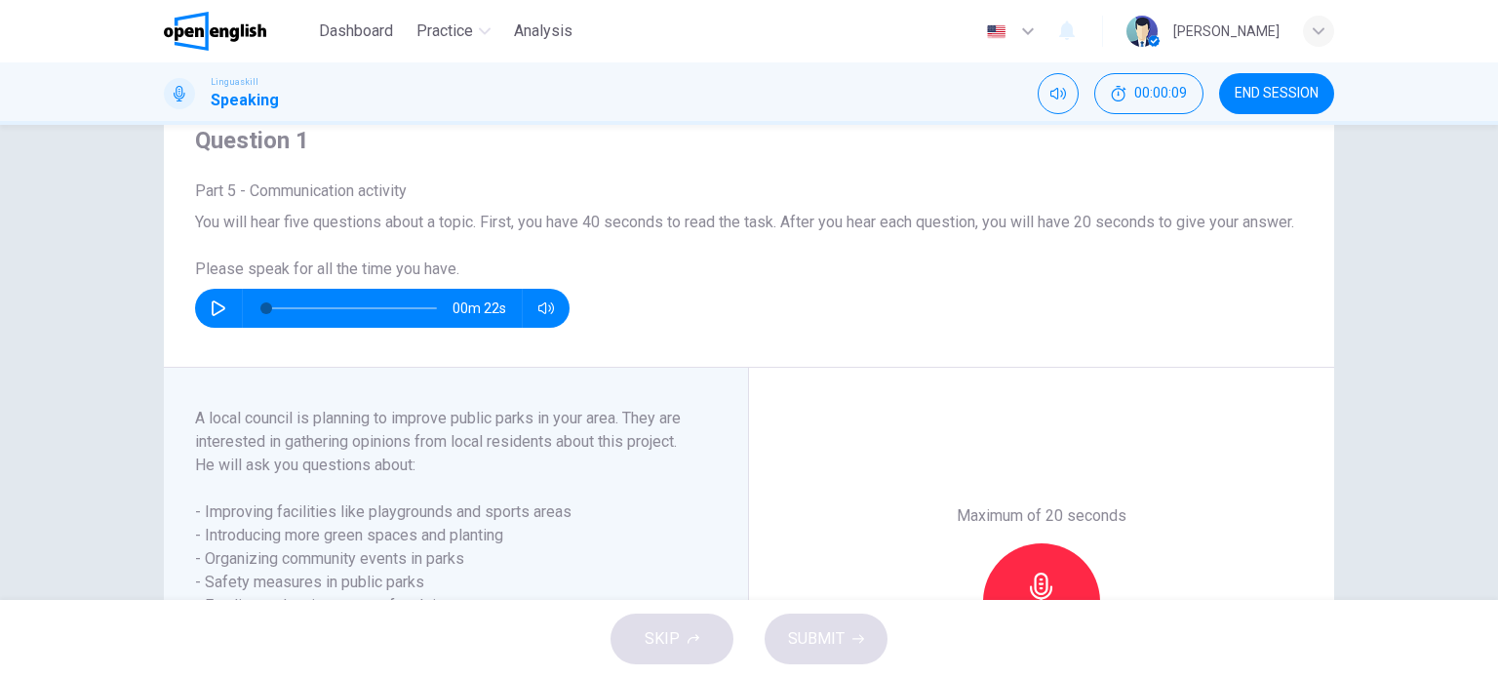
scroll to position [39, 0]
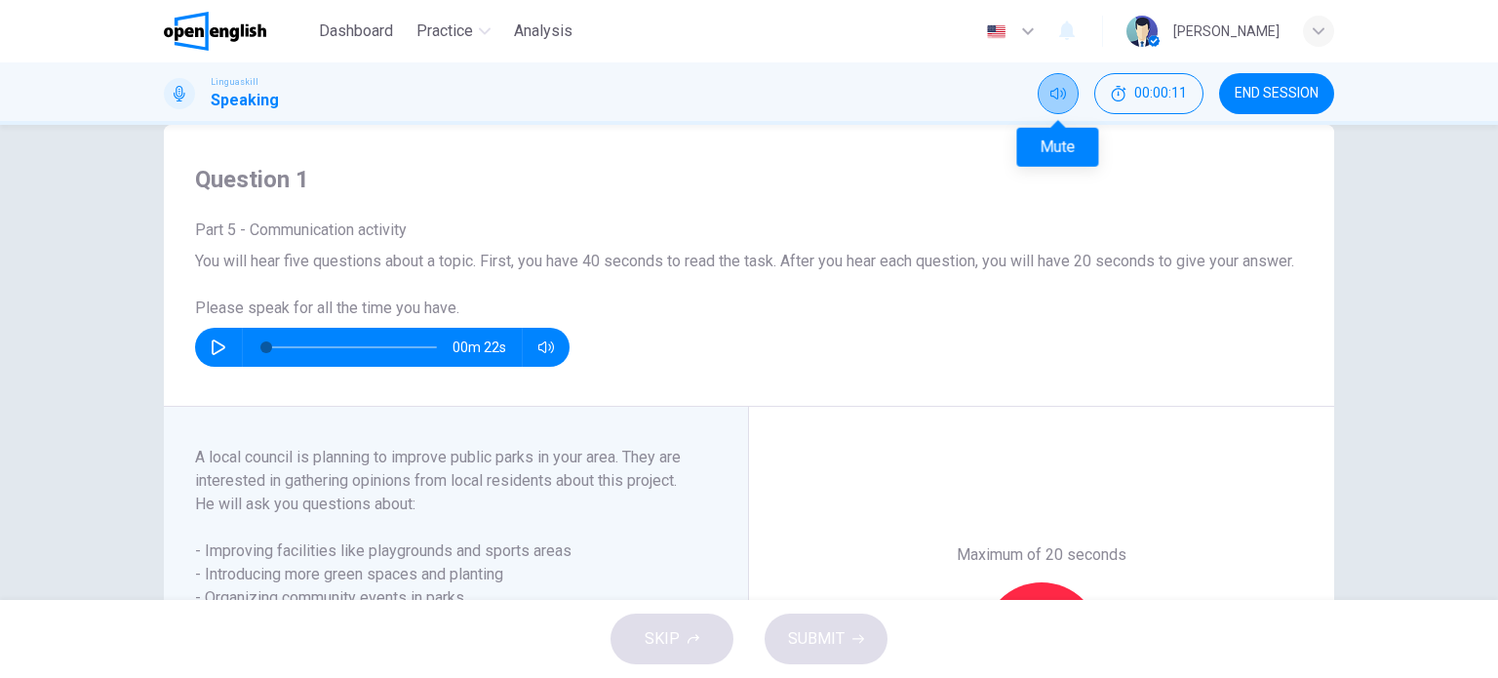
click at [1052, 86] on icon "Mute" at bounding box center [1058, 94] width 16 height 16
click at [1052, 86] on icon "Unmute" at bounding box center [1058, 94] width 16 height 16
click at [1329, 76] on div "00:00:13 END SESSION" at bounding box center [1185, 93] width 296 height 41
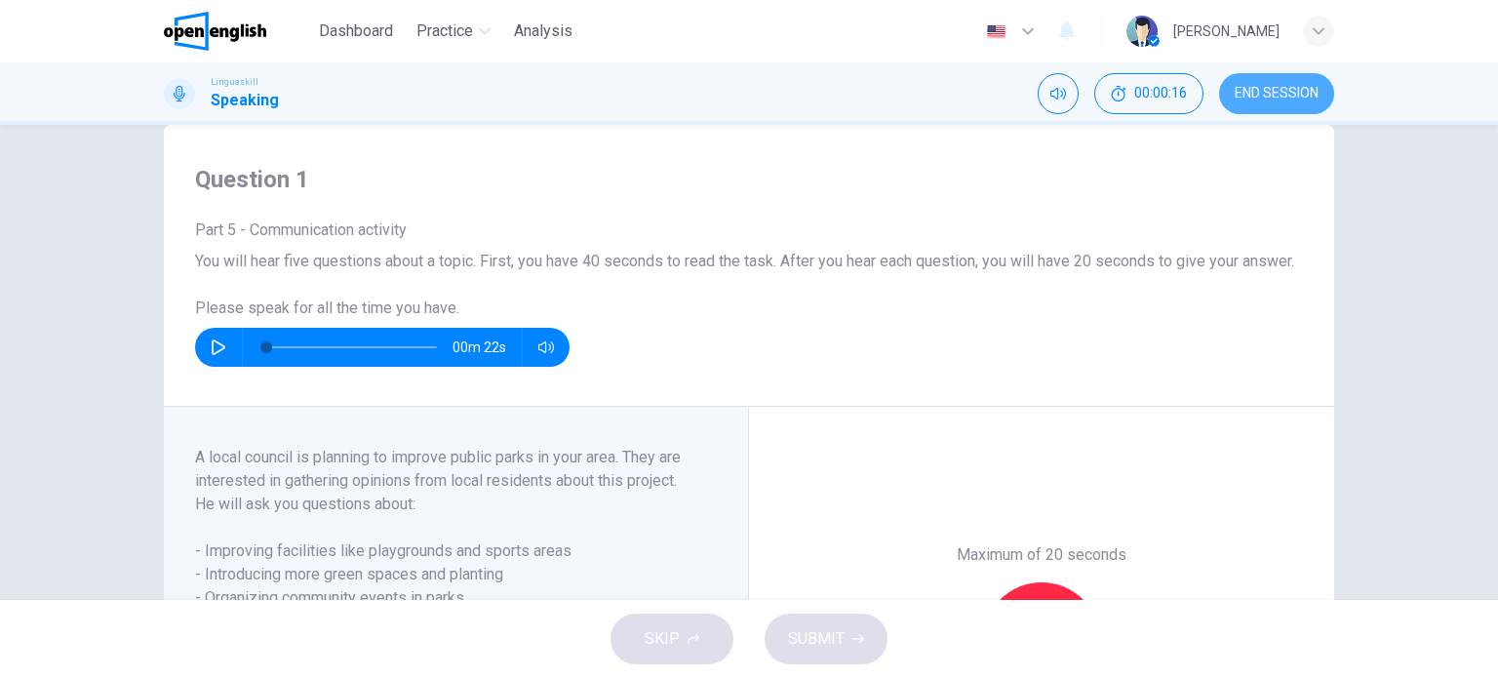
click at [1283, 92] on span "END SESSION" at bounding box center [1276, 94] width 84 height 16
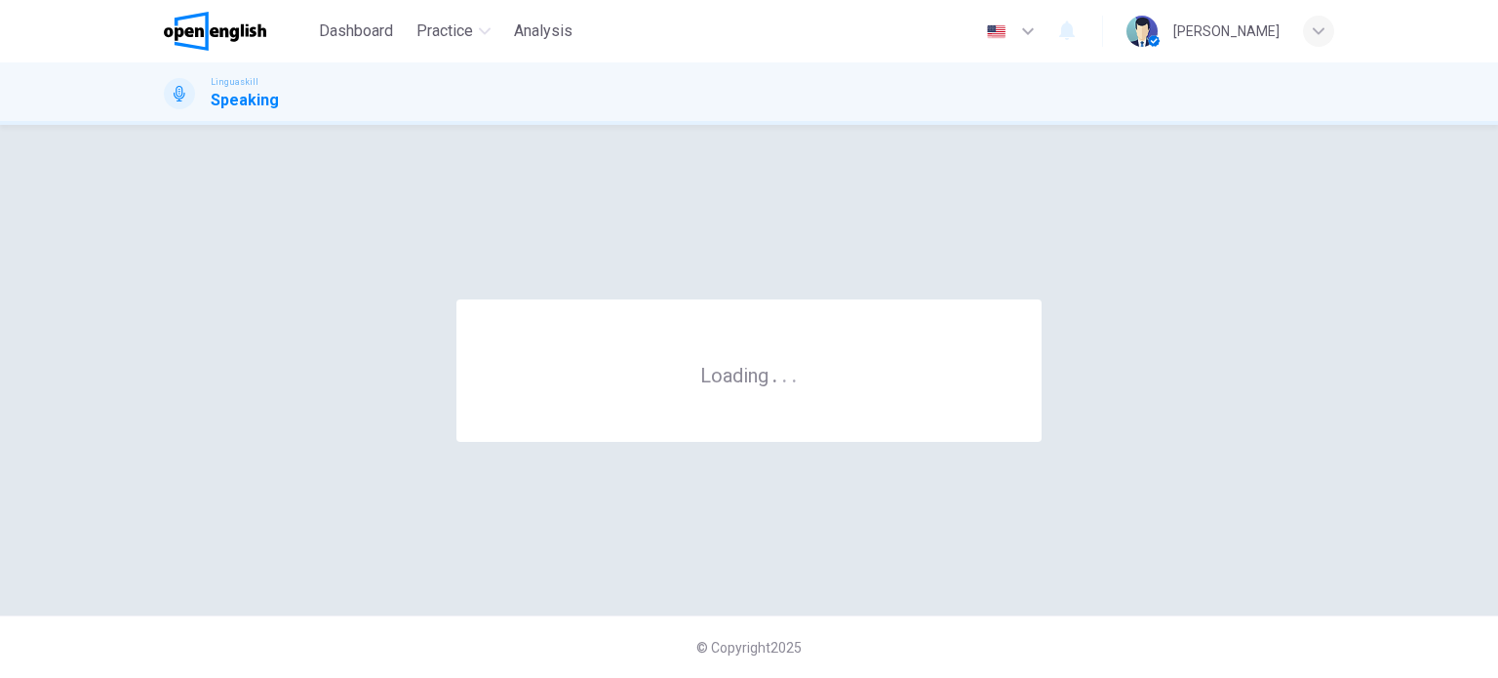
scroll to position [0, 0]
